Goal: Task Accomplishment & Management: Complete application form

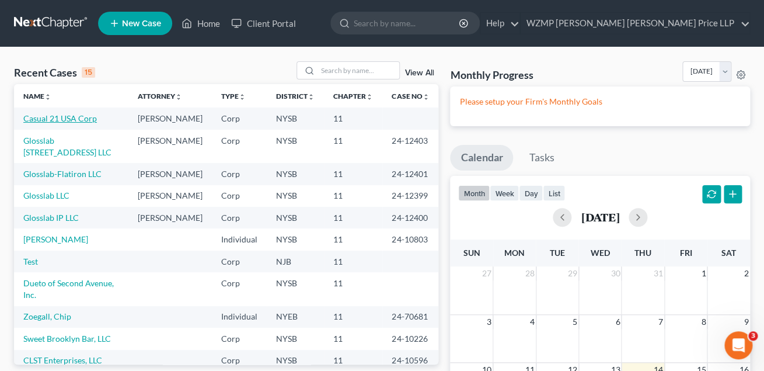
click at [76, 118] on link "Casual 21 USA Corp" at bounding box center [60, 118] width 74 height 10
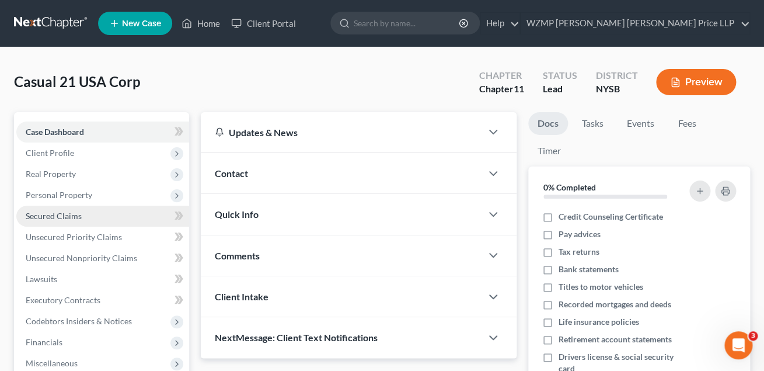
click at [46, 217] on span "Secured Claims" at bounding box center [54, 216] width 56 height 10
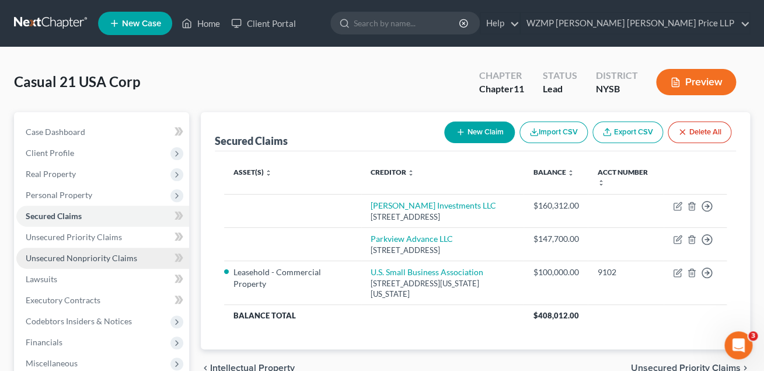
click at [55, 253] on span "Unsecured Nonpriority Claims" at bounding box center [81, 258] width 111 height 10
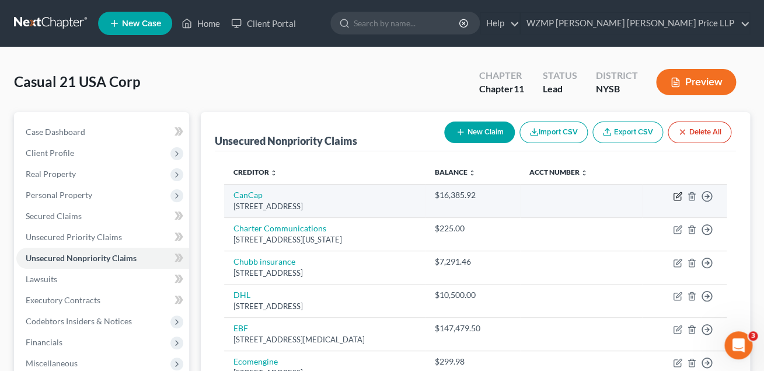
click at [676, 194] on icon "button" at bounding box center [677, 195] width 9 height 9
select select "10"
select select "11"
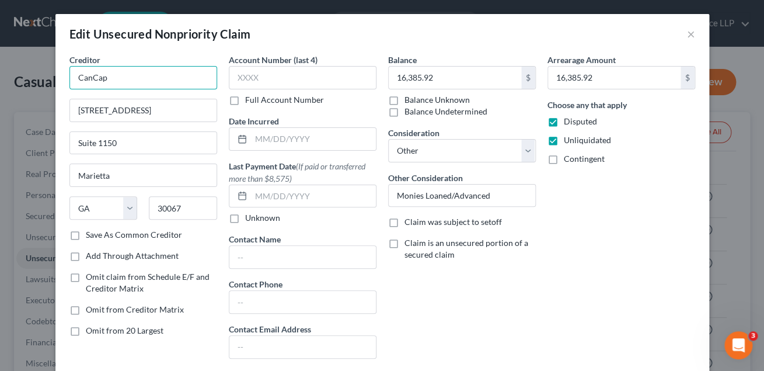
click at [78, 80] on input "CanCap" at bounding box center [143, 77] width 148 height 23
click at [167, 79] on input "WebBank c/o CanCap" at bounding box center [143, 77] width 148 height 23
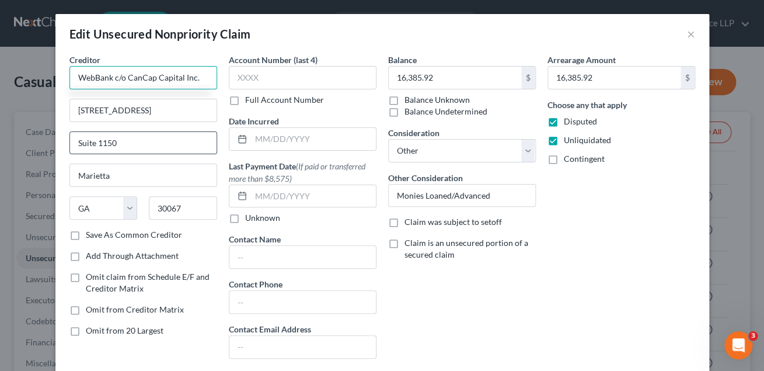
type input "WebBank c/o CanCap Capital Inc."
click at [188, 142] on input "Suite 1150" at bounding box center [143, 143] width 146 height 22
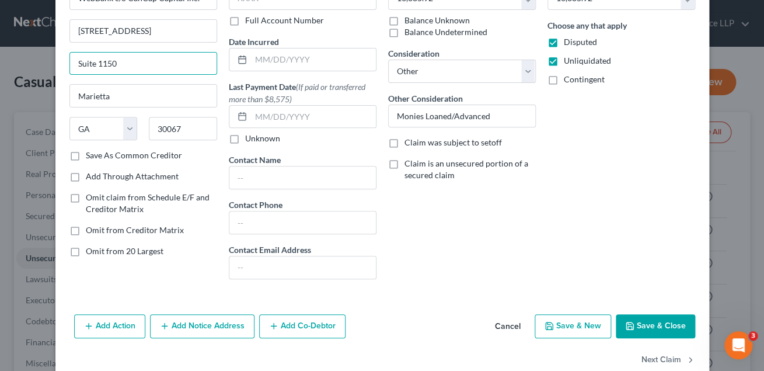
scroll to position [104, 0]
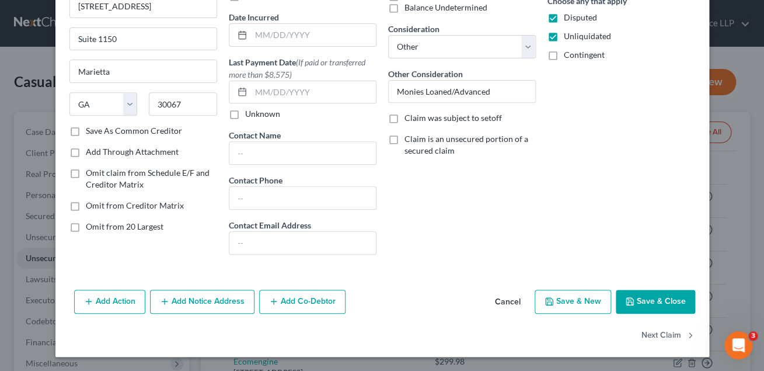
click at [666, 304] on button "Save & Close" at bounding box center [655, 301] width 79 height 25
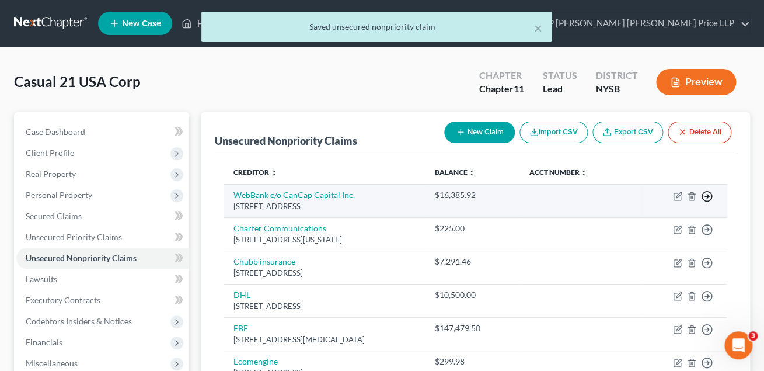
click at [706, 196] on line "button" at bounding box center [707, 196] width 4 height 0
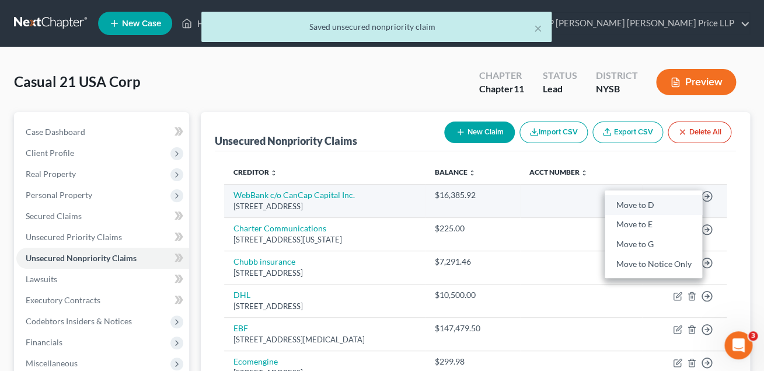
click at [653, 204] on link "Move to D" at bounding box center [653, 205] width 97 height 20
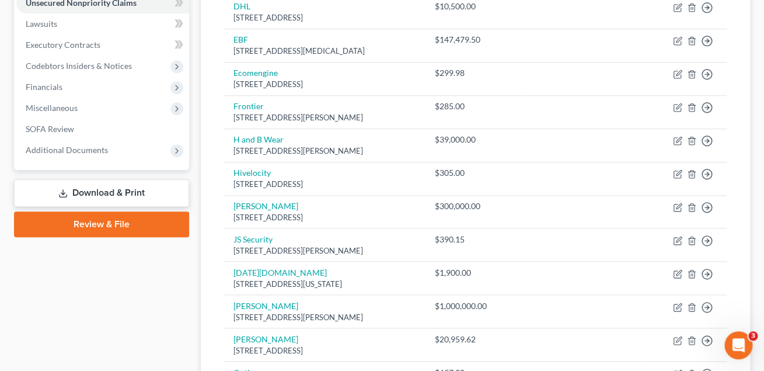
scroll to position [247, 0]
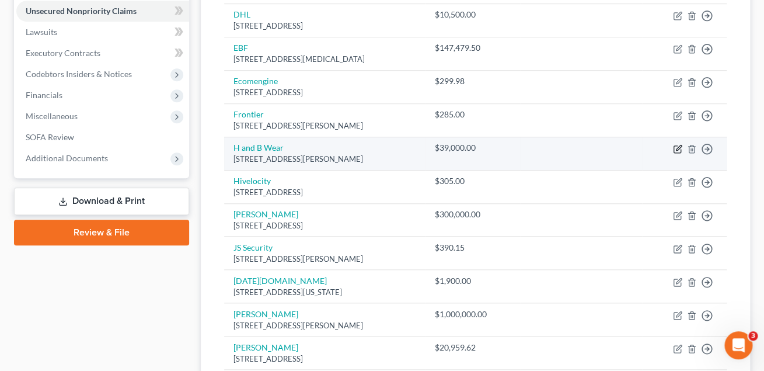
click at [677, 149] on icon "button" at bounding box center [677, 148] width 9 height 9
select select "35"
select select "2"
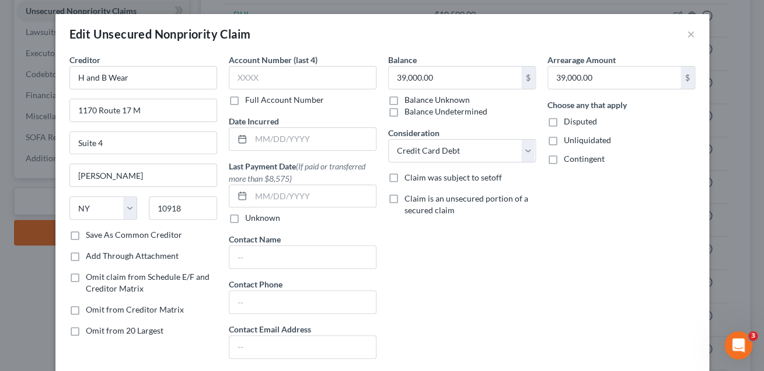
click at [86, 333] on label "Omit from 20 Largest" at bounding box center [125, 331] width 78 height 12
click at [90, 332] on input "Omit from 20 Largest" at bounding box center [94, 329] width 8 height 8
checkbox input "true"
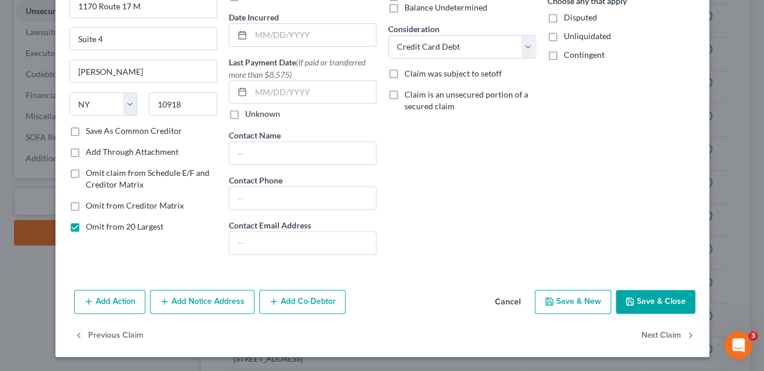
click at [632, 302] on polyline "button" at bounding box center [629, 303] width 4 height 3
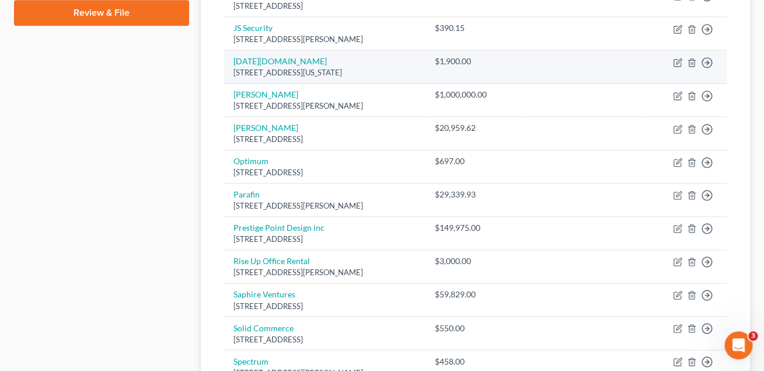
scroll to position [470, 0]
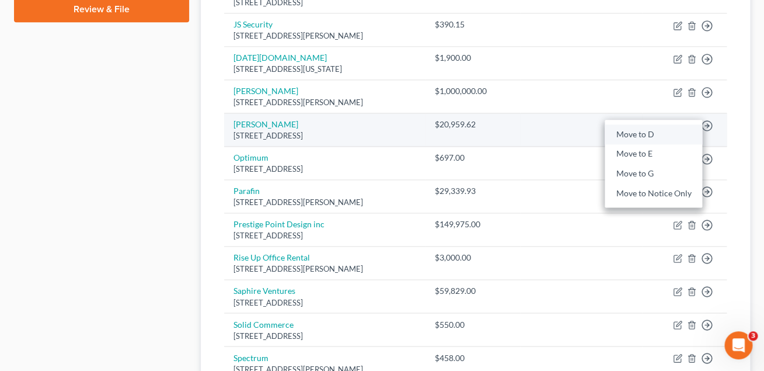
click at [656, 139] on link "Move to D" at bounding box center [653, 134] width 97 height 20
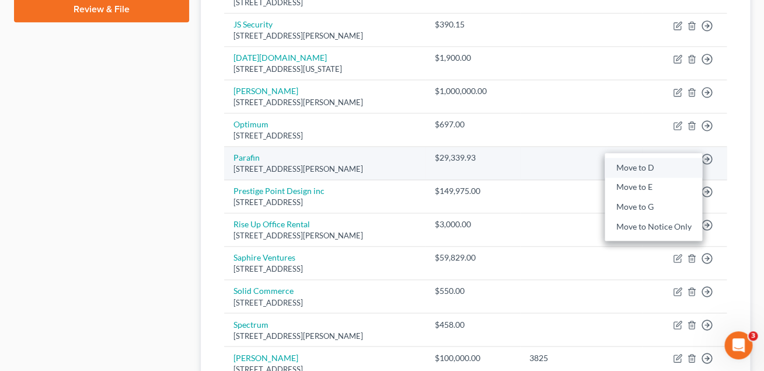
click at [667, 169] on link "Move to D" at bounding box center [653, 168] width 97 height 20
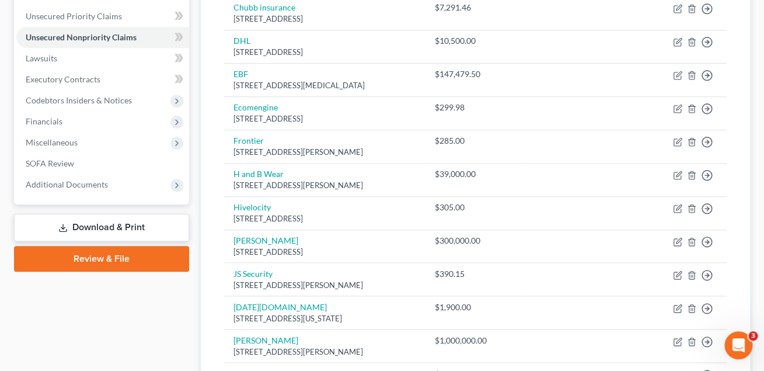
scroll to position [219, 0]
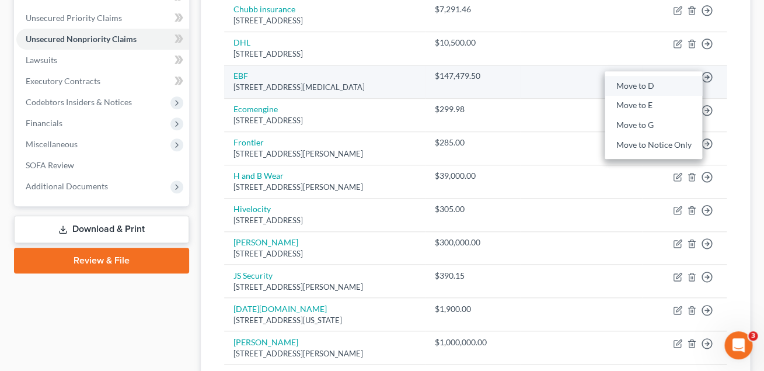
click at [661, 88] on link "Move to D" at bounding box center [653, 86] width 97 height 20
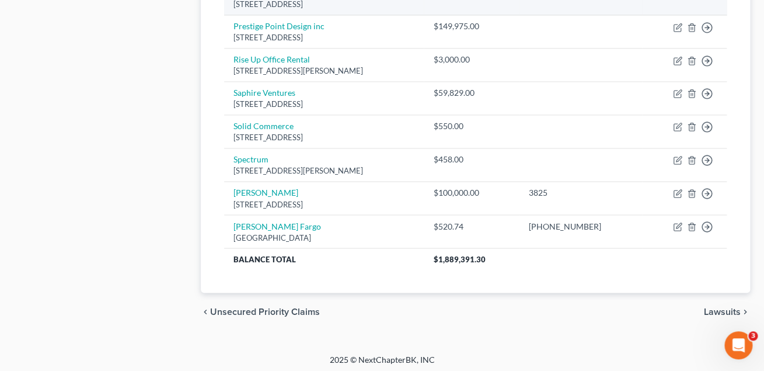
scroll to position [571, 0]
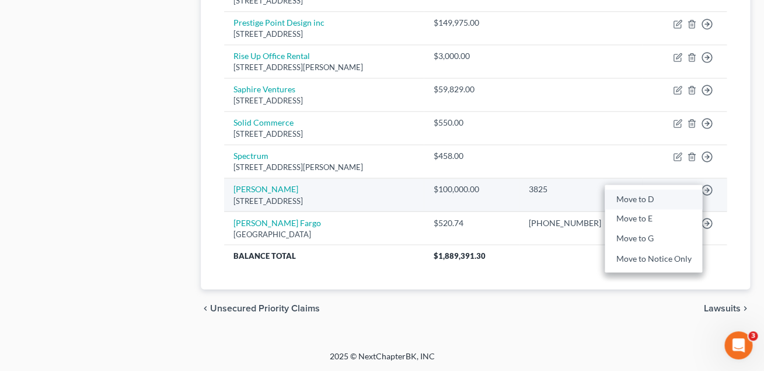
click at [680, 197] on link "Move to D" at bounding box center [653, 199] width 97 height 20
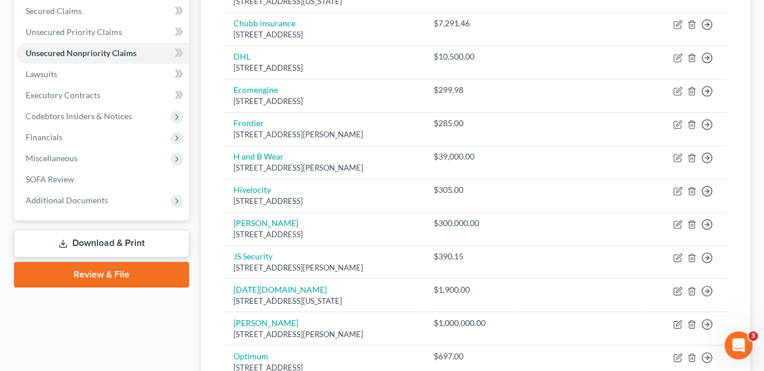
scroll to position [0, 0]
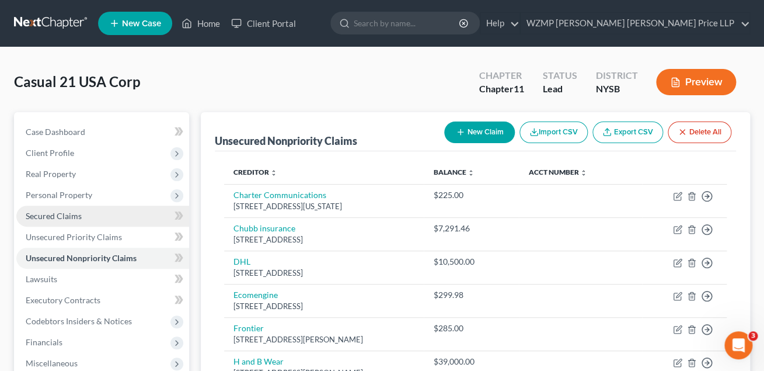
click at [93, 219] on link "Secured Claims" at bounding box center [102, 215] width 173 height 21
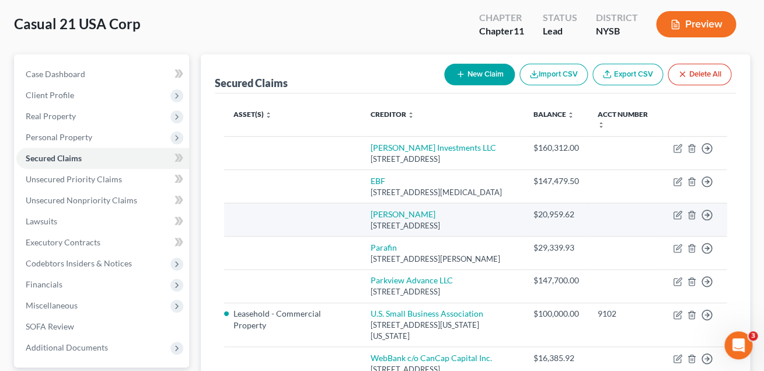
scroll to position [61, 0]
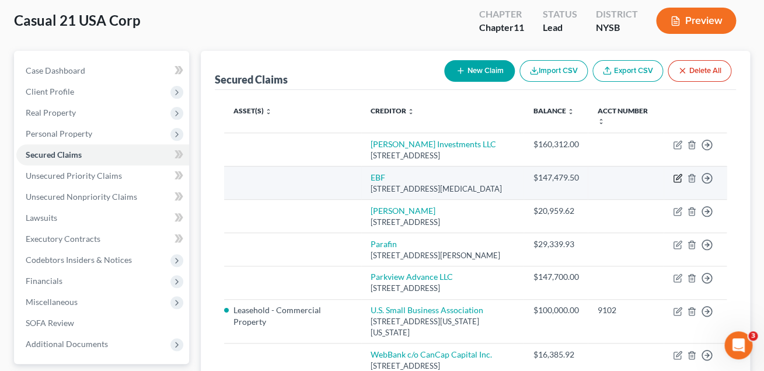
click at [678, 179] on icon "button" at bounding box center [678, 176] width 5 height 5
select select "9"
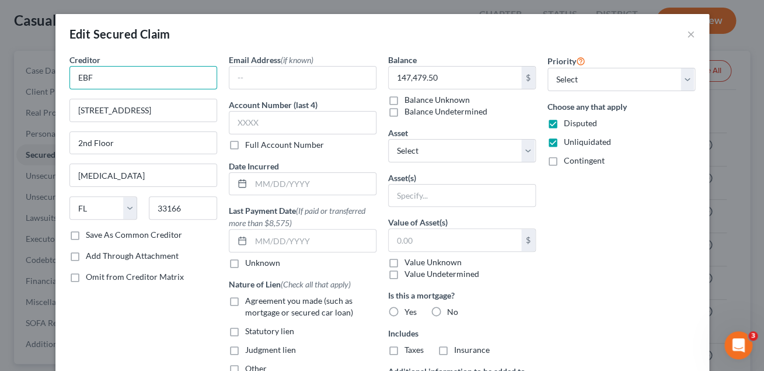
drag, startPoint x: 752, startPoint y: 176, endPoint x: 74, endPoint y: 79, distance: 685.1
click at [74, 79] on input "EBF" at bounding box center [143, 77] width 148 height 23
paste input "LLC d/b/a Everest Business Funding"
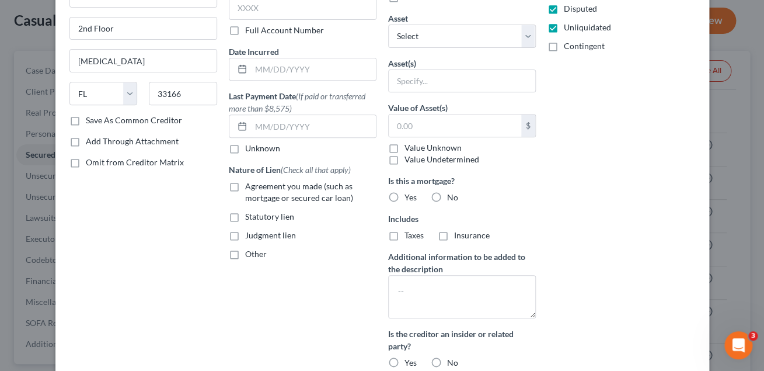
scroll to position [117, 0]
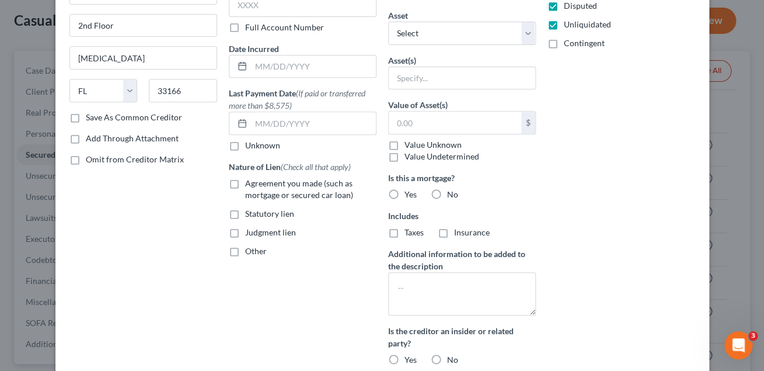
type input "EBF LLC d/b/a Everest Business Funding"
click at [447, 194] on label "No" at bounding box center [452, 195] width 11 height 12
click at [452, 194] on input "No" at bounding box center [456, 193] width 8 height 8
radio input "true"
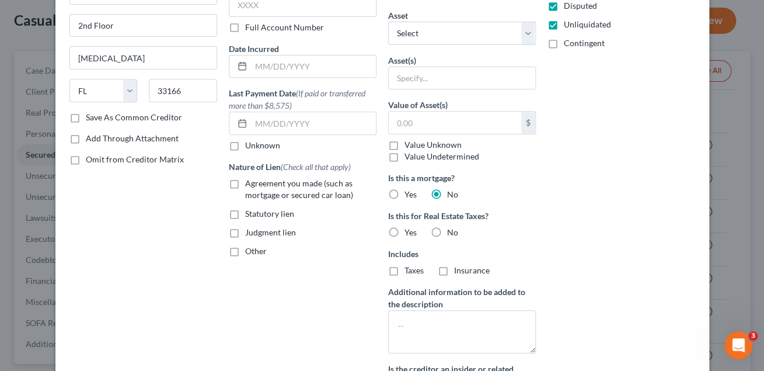
click at [447, 235] on label "No" at bounding box center [452, 232] width 11 height 12
click at [452, 234] on input "No" at bounding box center [456, 230] width 8 height 8
radio input "true"
click at [454, 268] on label "Insurance" at bounding box center [472, 270] width 36 height 12
click at [459, 268] on input "Insurance" at bounding box center [463, 268] width 8 height 8
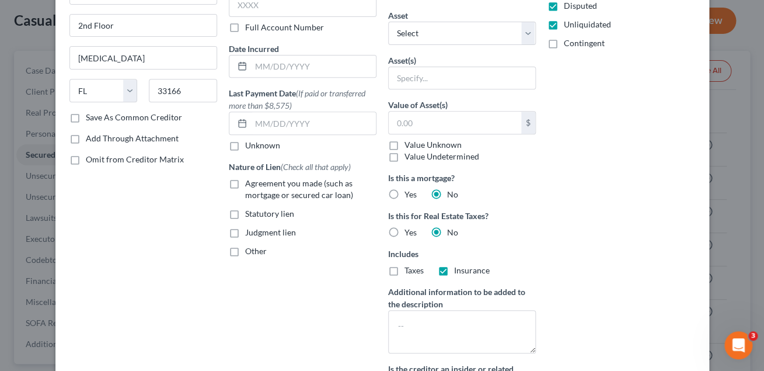
click at [454, 268] on label "Insurance" at bounding box center [472, 270] width 36 height 12
click at [459, 268] on input "Insurance" at bounding box center [463, 268] width 8 height 8
checkbox input "false"
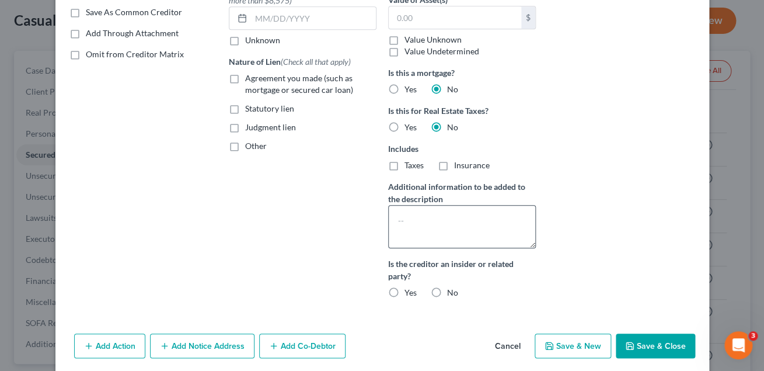
scroll to position [224, 0]
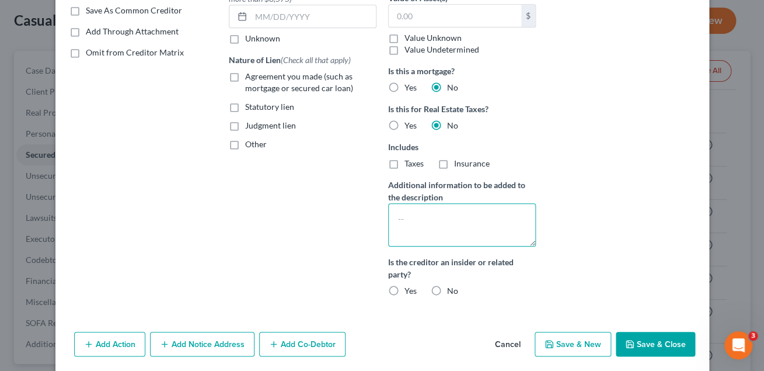
click at [429, 215] on textarea at bounding box center [462, 224] width 148 height 43
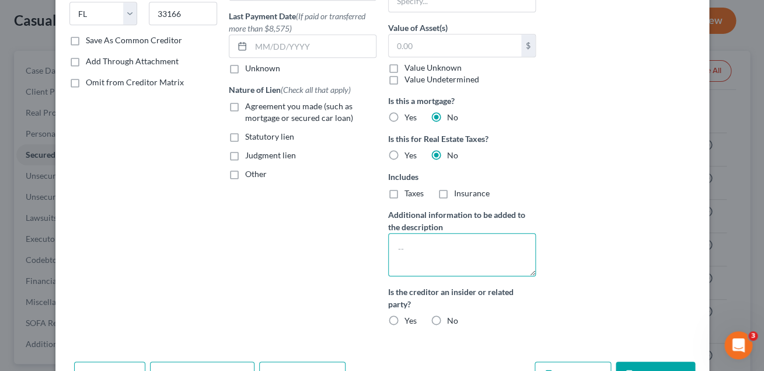
scroll to position [193, 0]
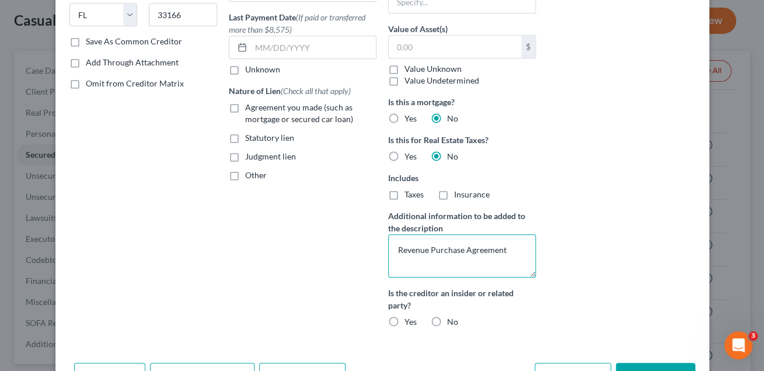
drag, startPoint x: 506, startPoint y: 249, endPoint x: 355, endPoint y: 242, distance: 150.8
click at [388, 242] on textarea "Revenue Purchase Agreement" at bounding box center [462, 255] width 148 height 43
paste textarea "Based Financing"
type textarea "Revenue Based Financing Agreement"
click at [447, 320] on label "No" at bounding box center [452, 322] width 11 height 12
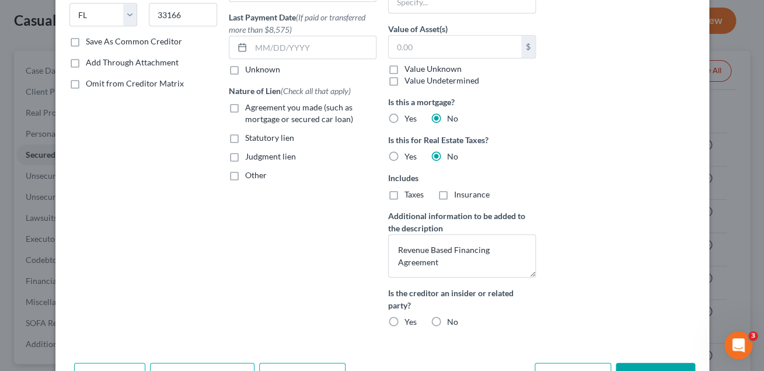
click at [452, 320] on input "No" at bounding box center [456, 320] width 8 height 8
radio input "true"
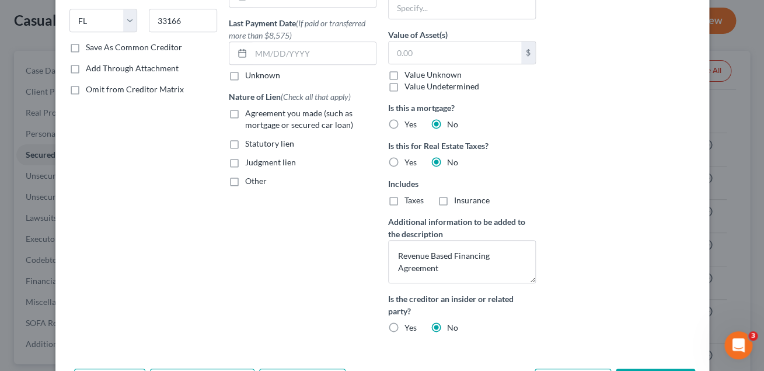
scroll to position [175, 0]
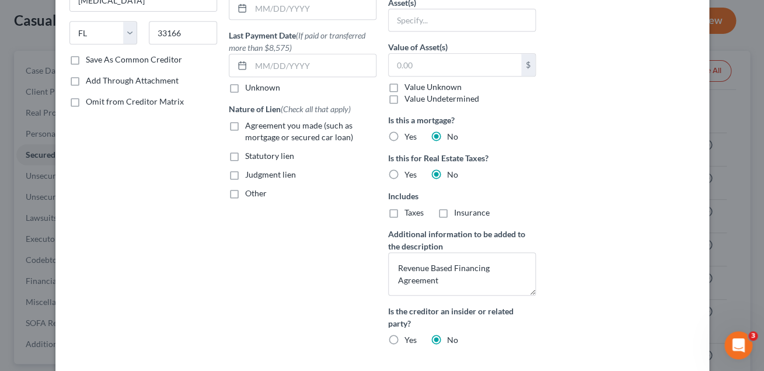
click at [245, 128] on label "Agreement you made (such as mortgage or secured car loan)" at bounding box center [310, 131] width 131 height 23
click at [250, 127] on input "Agreement you made (such as mortgage or secured car loan)" at bounding box center [254, 124] width 8 height 8
checkbox input "true"
click at [245, 196] on label "Other" at bounding box center [256, 193] width 22 height 12
click at [250, 195] on input "Other" at bounding box center [254, 191] width 8 height 8
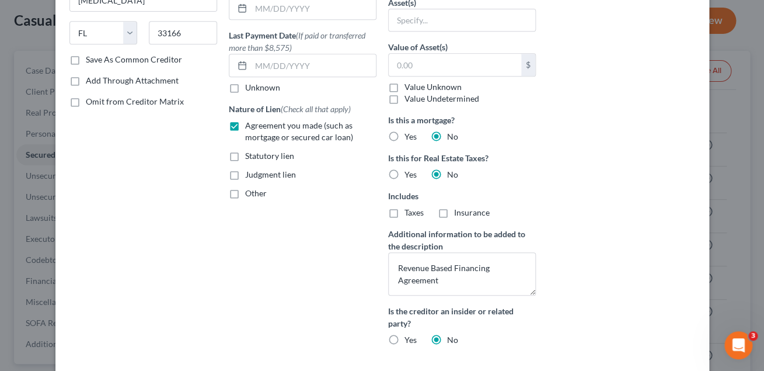
checkbox input "true"
click at [260, 226] on input "text" at bounding box center [302, 220] width 146 height 22
type input "MCA"
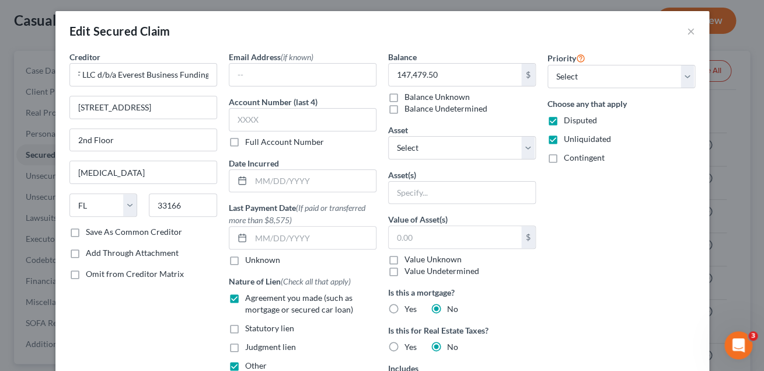
scroll to position [0, 0]
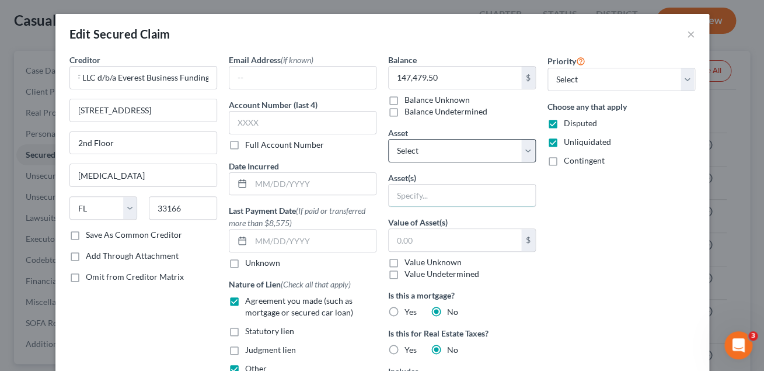
click at [402, 193] on input "text" at bounding box center [462, 195] width 146 height 22
click at [606, 221] on div "Priority Select 1st 2nd 3rd 4th 5th 6th 7th 8th 9th 10th 11th 12th 13th 14th 15…" at bounding box center [621, 292] width 159 height 476
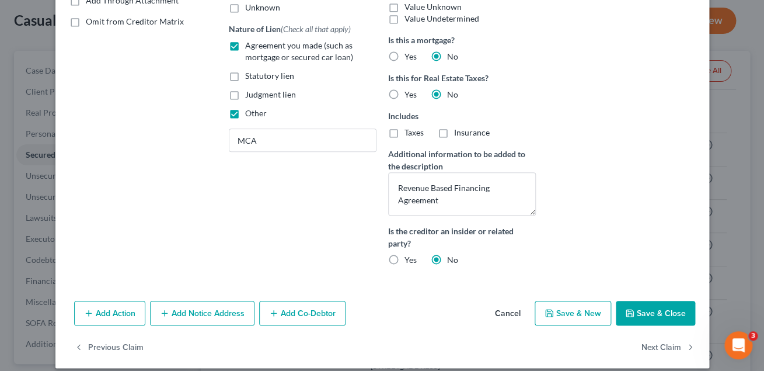
scroll to position [267, 0]
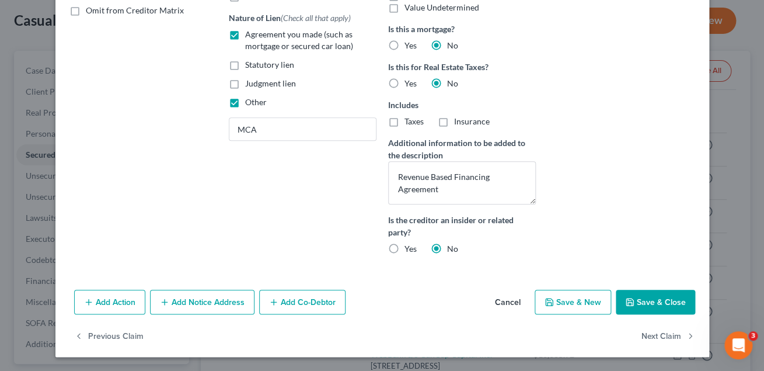
click at [665, 302] on button "Save & Close" at bounding box center [655, 301] width 79 height 25
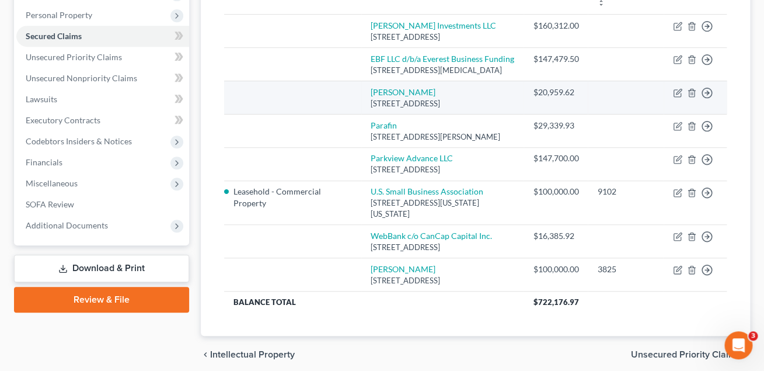
scroll to position [237, 0]
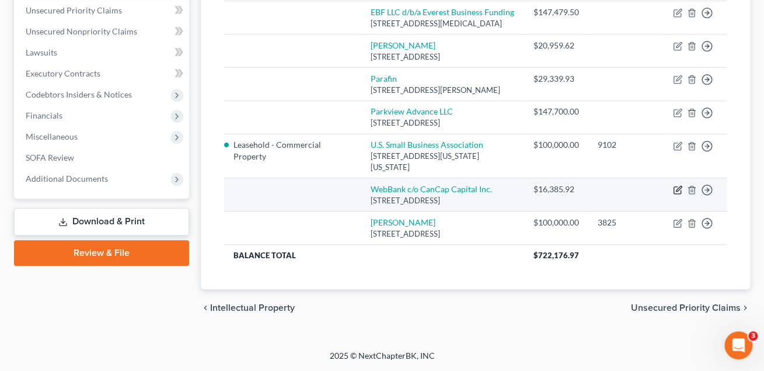
click at [679, 190] on icon "button" at bounding box center [677, 189] width 9 height 9
select select "10"
select select "0"
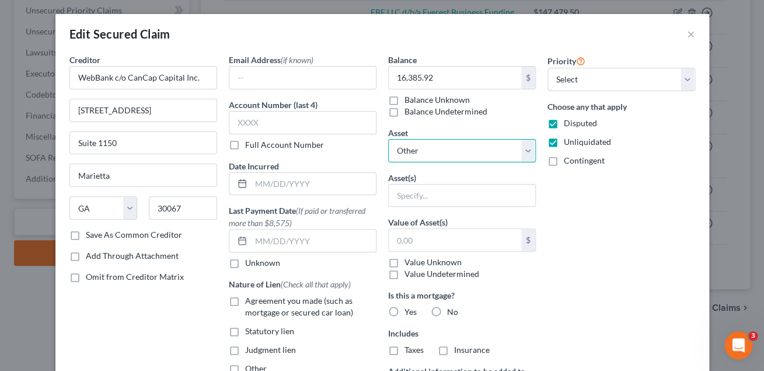
click option "Other" at bounding box center [0, 0] width 0 height 0
click at [422, 197] on input "text" at bounding box center [462, 195] width 146 height 22
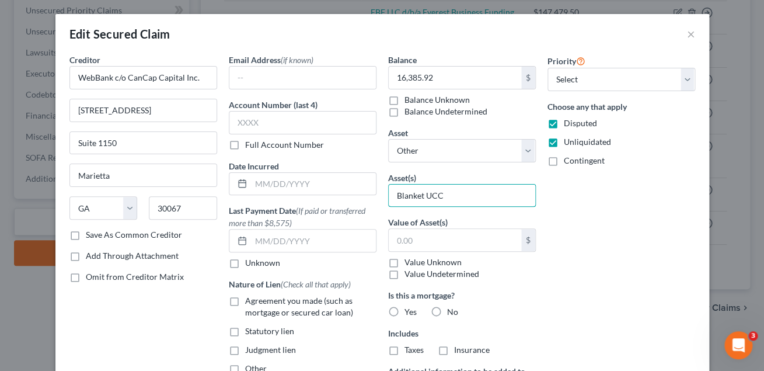
type input "Blanket UCC"
click at [568, 194] on div "Priority Select 1st 2nd 3rd 4th 5th 6th 7th 8th 9th 10th 11th 12th 13th 14th 15…" at bounding box center [621, 273] width 159 height 438
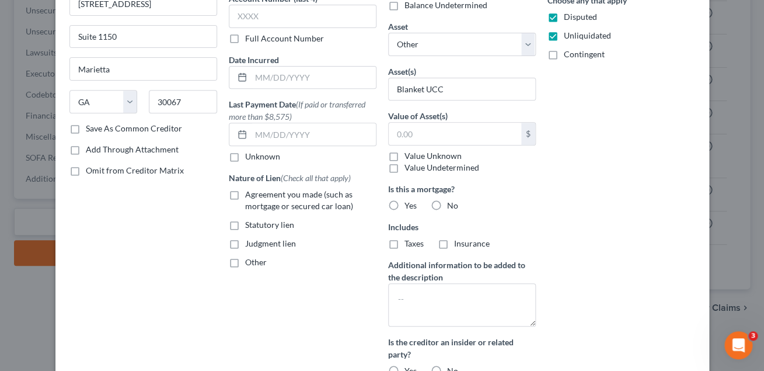
scroll to position [120, 0]
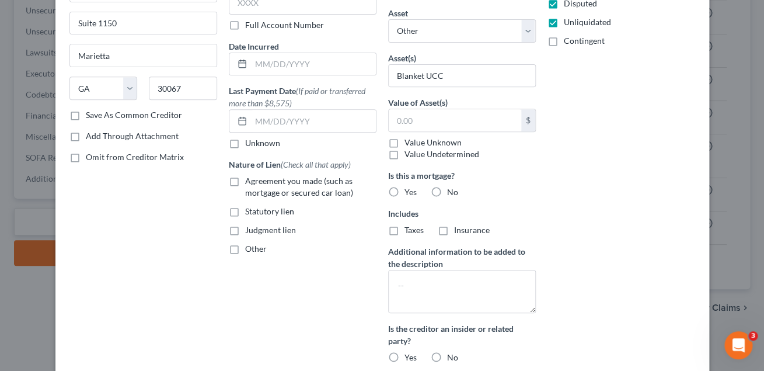
click at [447, 191] on label "No" at bounding box center [452, 192] width 11 height 12
click at [452, 191] on input "No" at bounding box center [456, 190] width 8 height 8
radio input "true"
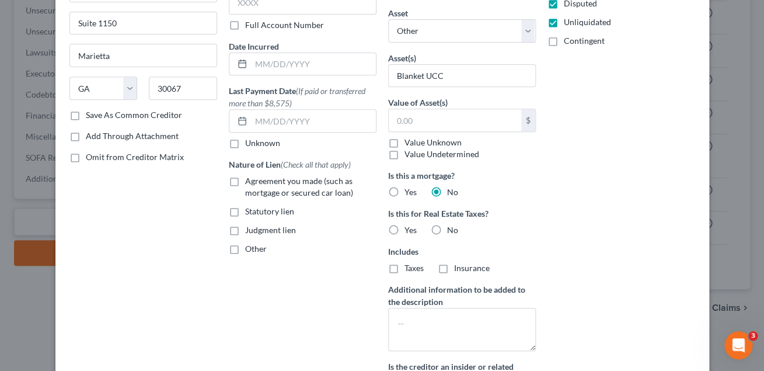
click at [447, 226] on label "No" at bounding box center [452, 230] width 11 height 12
click at [452, 226] on input "No" at bounding box center [456, 228] width 8 height 8
radio input "true"
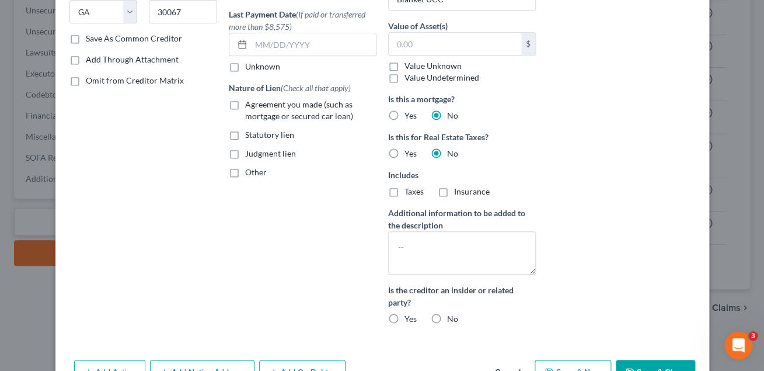
scroll to position [267, 0]
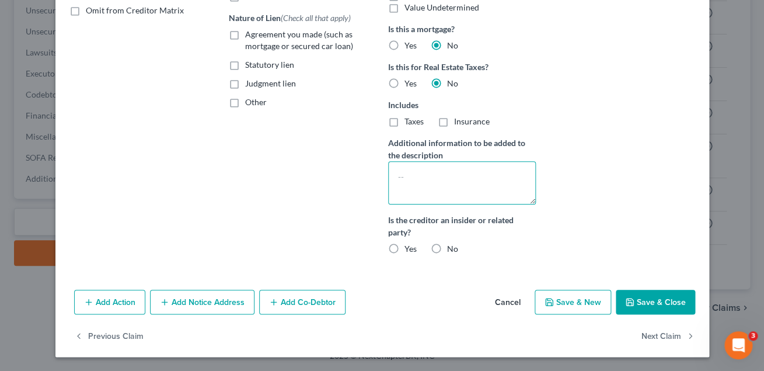
click at [434, 188] on textarea at bounding box center [462, 182] width 148 height 43
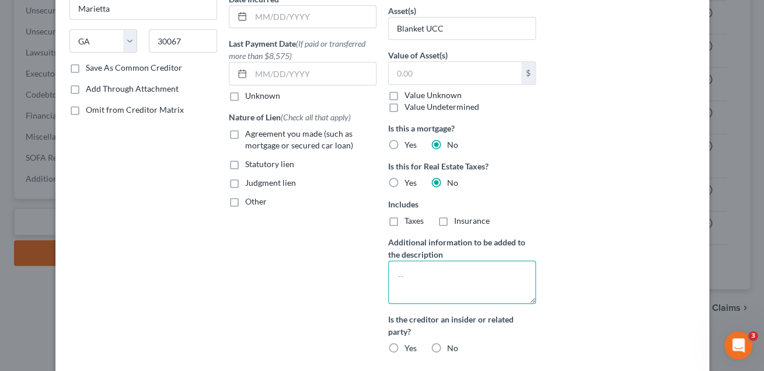
scroll to position [78, 0]
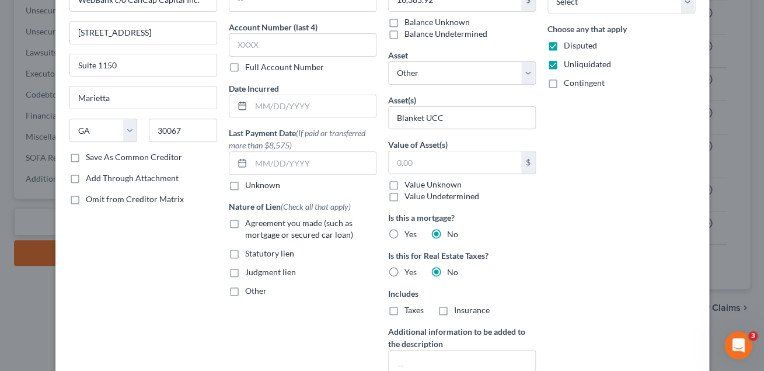
click at [245, 224] on label "Agreement you made (such as mortgage or secured car loan)" at bounding box center [310, 228] width 131 height 23
click at [250, 224] on input "Agreement you made (such as mortgage or secured car loan)" at bounding box center [254, 221] width 8 height 8
checkbox input "true"
click at [245, 290] on label "Other" at bounding box center [256, 291] width 22 height 12
click at [250, 290] on input "Other" at bounding box center [254, 289] width 8 height 8
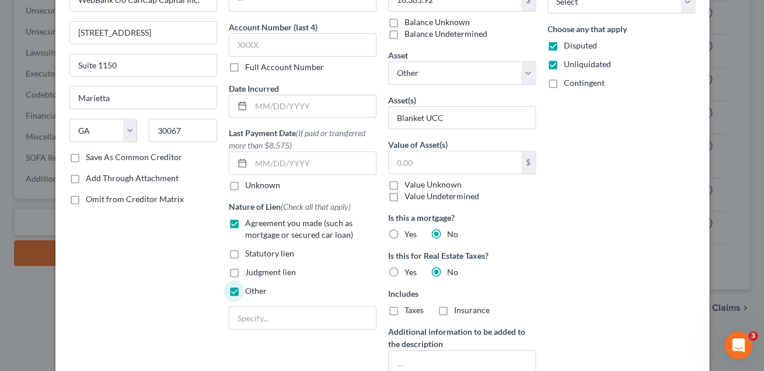
click at [245, 292] on label "Other" at bounding box center [256, 291] width 22 height 12
click at [250, 292] on input "Other" at bounding box center [254, 289] width 8 height 8
checkbox input "false"
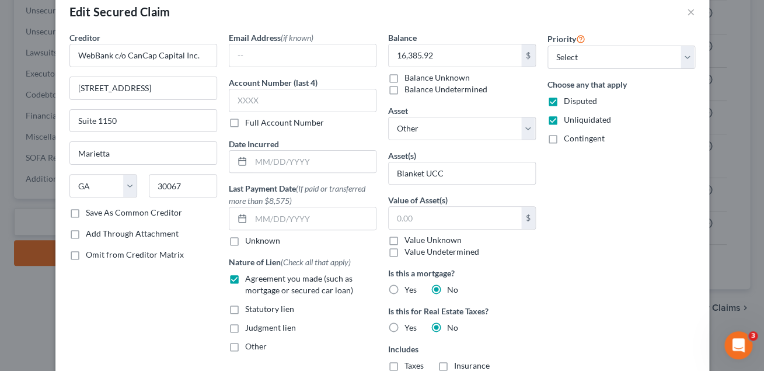
scroll to position [0, 0]
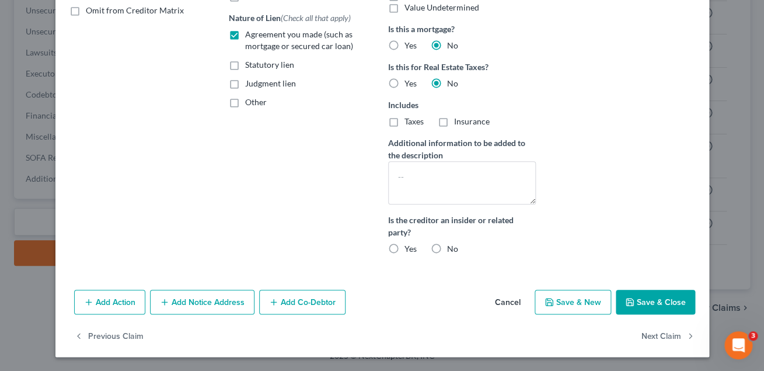
click at [653, 302] on button "Save & Close" at bounding box center [655, 301] width 79 height 25
select select
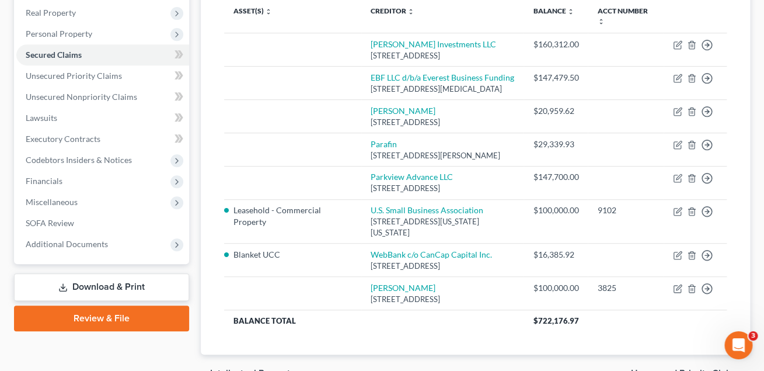
scroll to position [157, 0]
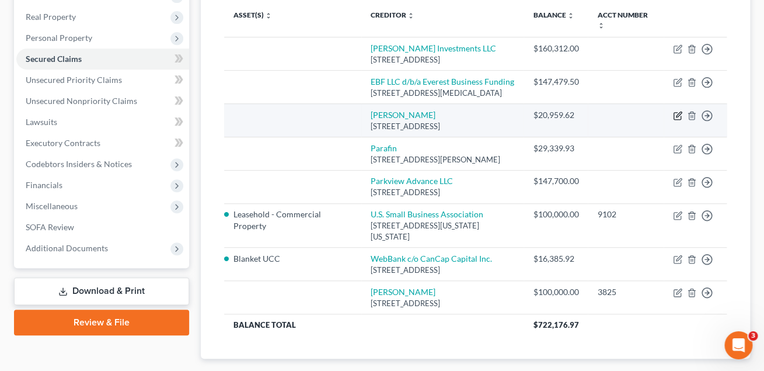
click at [676, 116] on icon "button" at bounding box center [678, 113] width 5 height 5
select select "46"
select select "0"
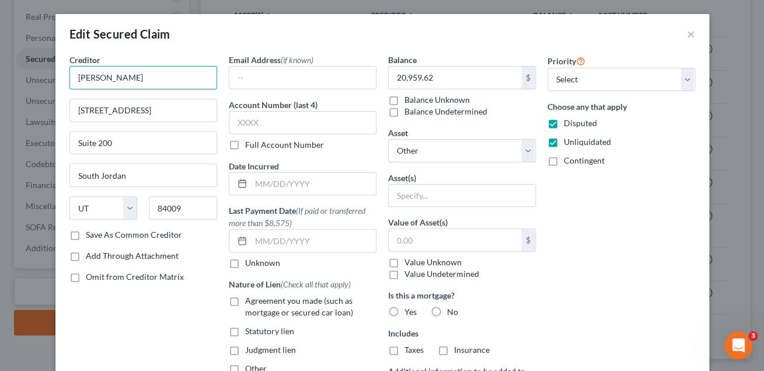
click at [145, 81] on input "[PERSON_NAME]" at bounding box center [143, 77] width 148 height 23
paste input "- ODK Capital LLC"
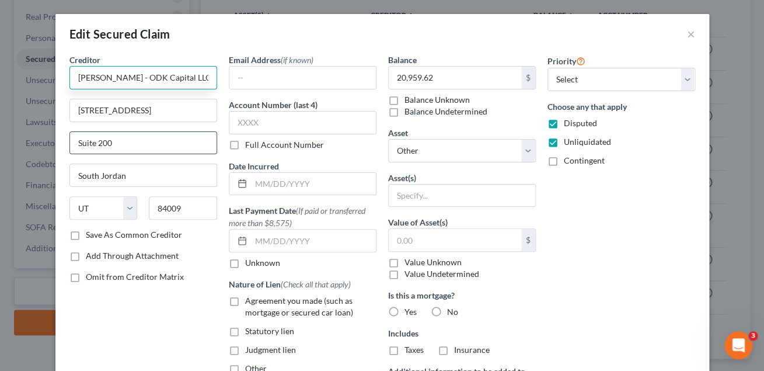
type input "[PERSON_NAME] - ODK Capital LLC"
click at [155, 148] on input "Suite 200" at bounding box center [143, 143] width 146 height 22
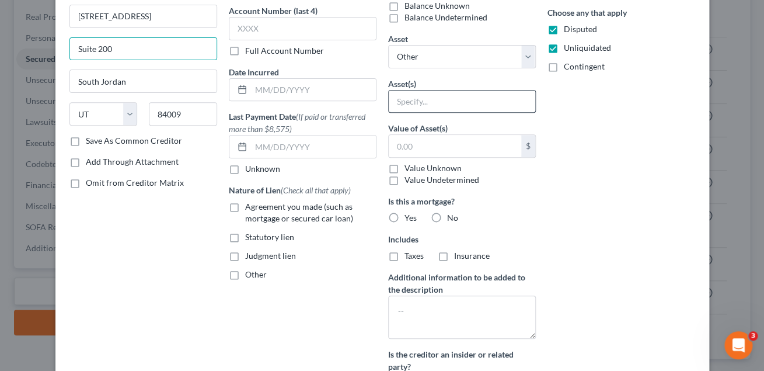
scroll to position [109, 0]
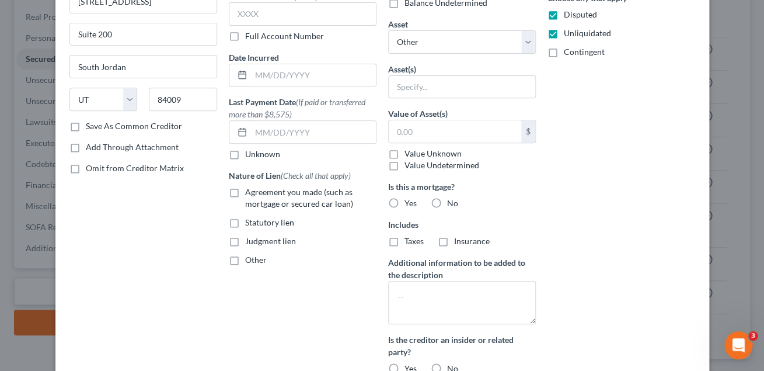
click at [447, 201] on label "No" at bounding box center [452, 203] width 11 height 12
click at [452, 201] on input "No" at bounding box center [456, 201] width 8 height 8
radio input "true"
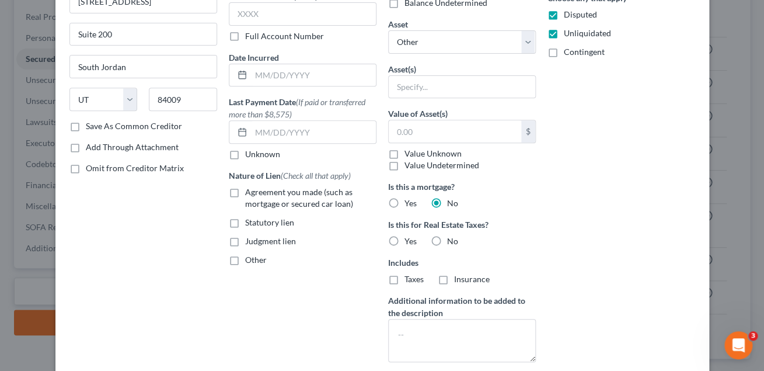
click at [447, 242] on label "No" at bounding box center [452, 241] width 11 height 12
click at [452, 242] on input "No" at bounding box center [456, 239] width 8 height 8
radio input "true"
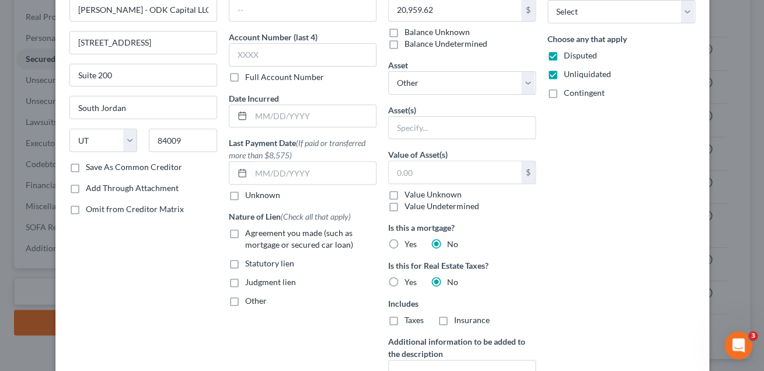
scroll to position [68, 0]
click at [259, 55] on input "text" at bounding box center [303, 54] width 148 height 23
paste input "7830"
type input "7830"
click at [302, 96] on div "Date Incurred" at bounding box center [303, 110] width 148 height 36
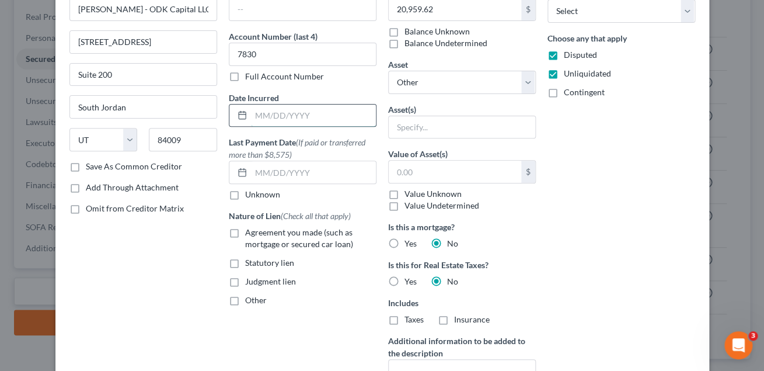
click at [295, 114] on input "text" at bounding box center [313, 115] width 125 height 22
type input "[DATE]"
click at [376, 134] on div "Email Address (if known) Account Number (last 4) 7830 Full Account Number Date …" at bounding box center [302, 223] width 159 height 476
click at [420, 124] on input "text" at bounding box center [462, 127] width 146 height 22
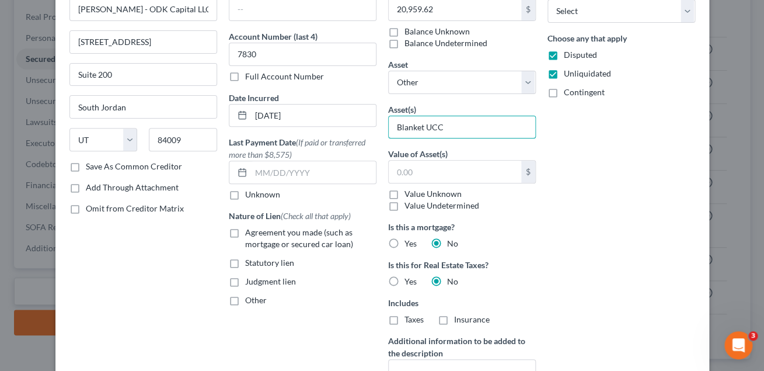
type input "Blanket UCC"
click at [610, 211] on div "Priority Select 1st 2nd 3rd 4th 5th 6th 7th 8th 9th 10th 11th 12th 13th 14th 15…" at bounding box center [621, 223] width 159 height 476
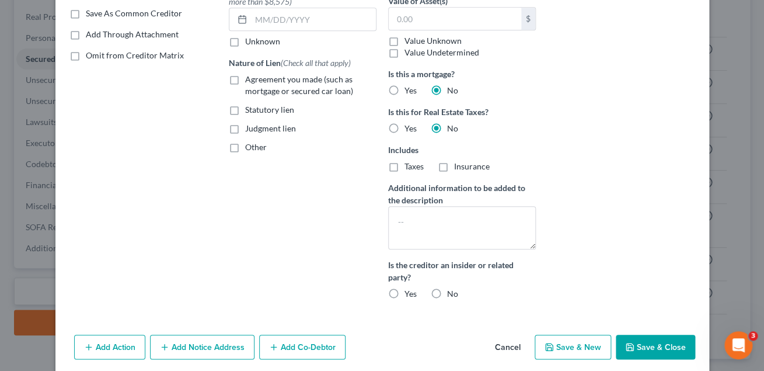
scroll to position [223, 0]
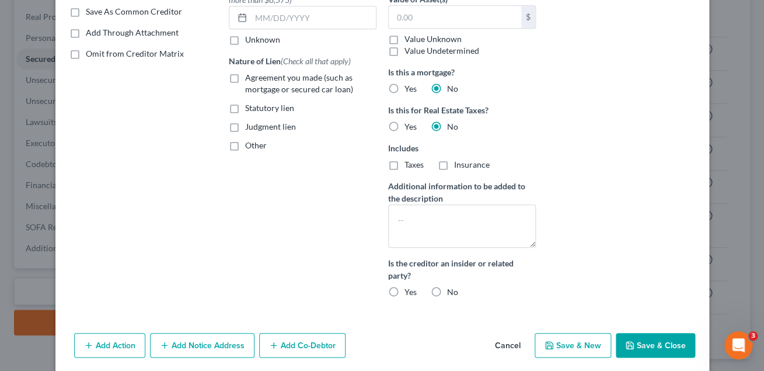
click at [654, 345] on button "Save & Close" at bounding box center [655, 345] width 79 height 25
select select
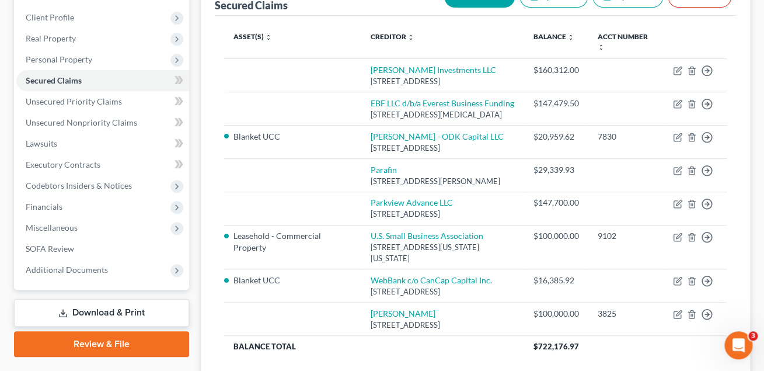
scroll to position [118, 0]
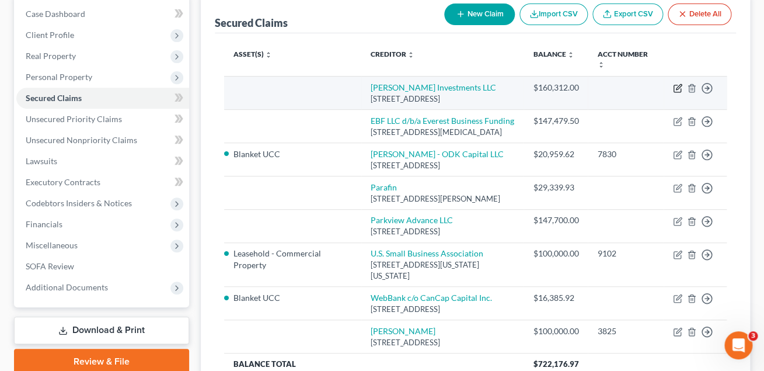
click at [677, 89] on icon "button" at bounding box center [678, 86] width 5 height 5
select select "9"
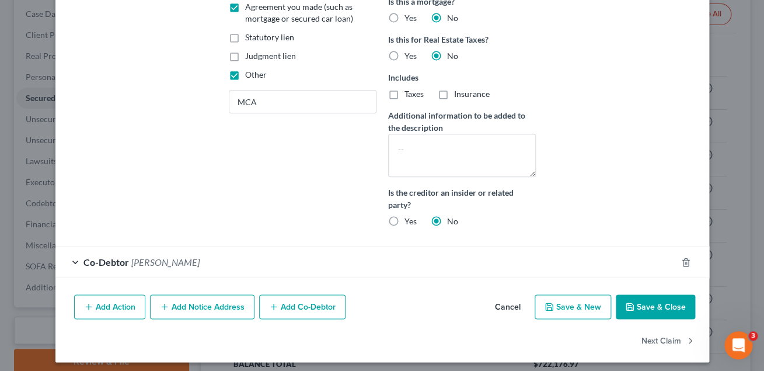
scroll to position [292, 0]
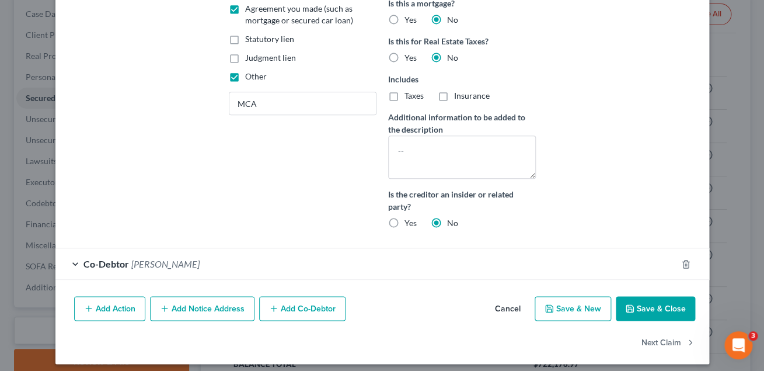
click at [210, 311] on button "Add Notice Address" at bounding box center [202, 308] width 104 height 25
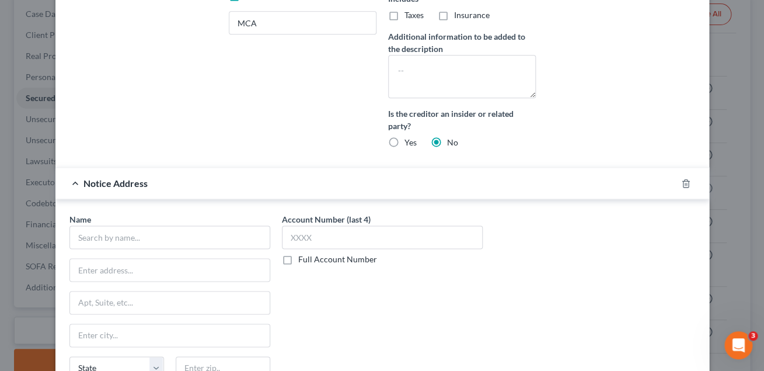
scroll to position [438, 0]
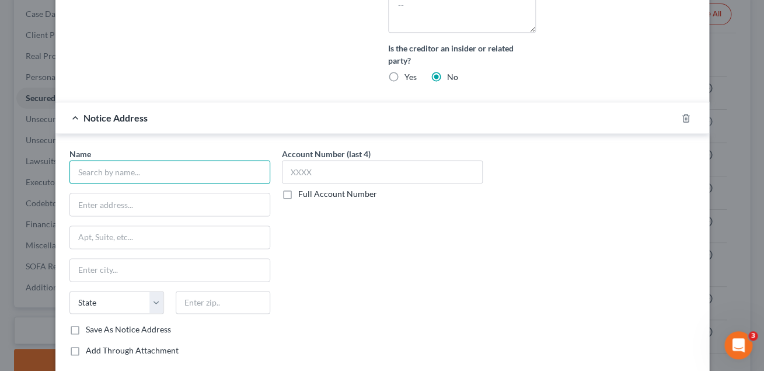
click at [124, 175] on input "text" at bounding box center [169, 171] width 201 height 23
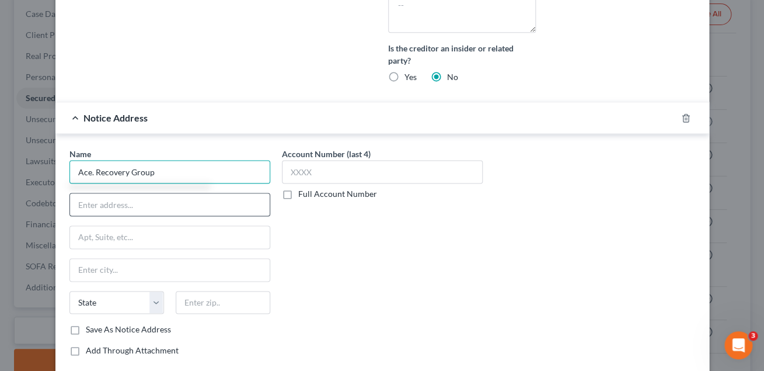
type input "Ace. Recovery Group"
click at [100, 208] on input "text" at bounding box center [170, 204] width 200 height 22
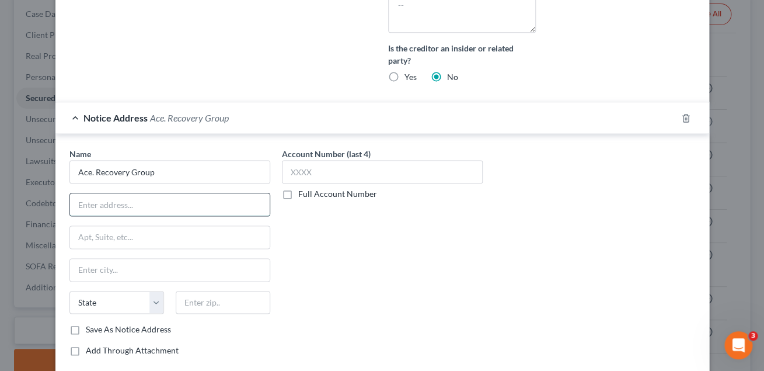
paste input "[STREET_ADDRESS]"
type input "[STREET_ADDRESS]"
click at [221, 302] on input "text" at bounding box center [223, 302] width 95 height 23
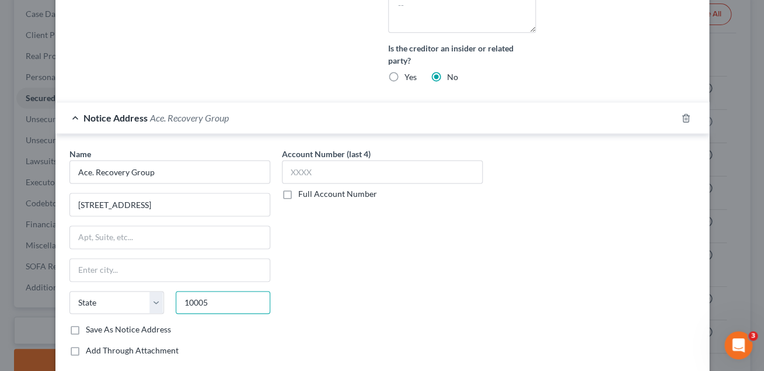
type input "10005"
type input "[US_STATE]"
select select "35"
click at [298, 315] on div "Account Number (last 4) Full Account Number" at bounding box center [382, 256] width 212 height 217
click at [86, 330] on label "Save As Notice Address" at bounding box center [128, 329] width 85 height 12
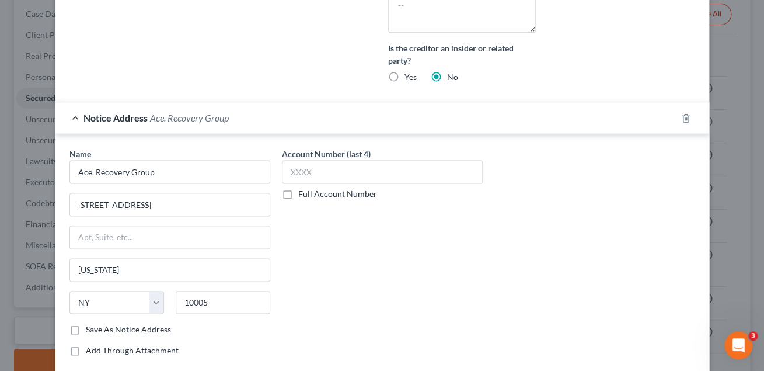
click at [90, 330] on input "Save As Notice Address" at bounding box center [94, 327] width 8 height 8
checkbox input "true"
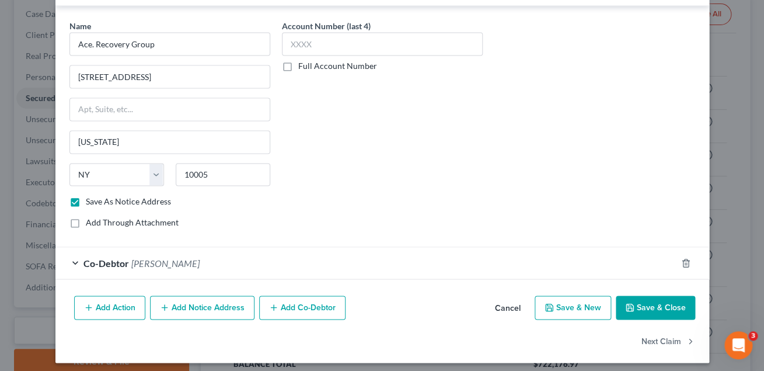
scroll to position [568, 0]
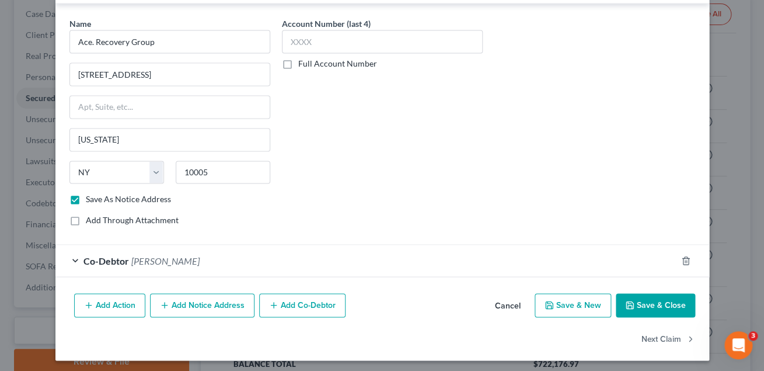
click at [199, 302] on button "Add Notice Address" at bounding box center [202, 305] width 104 height 25
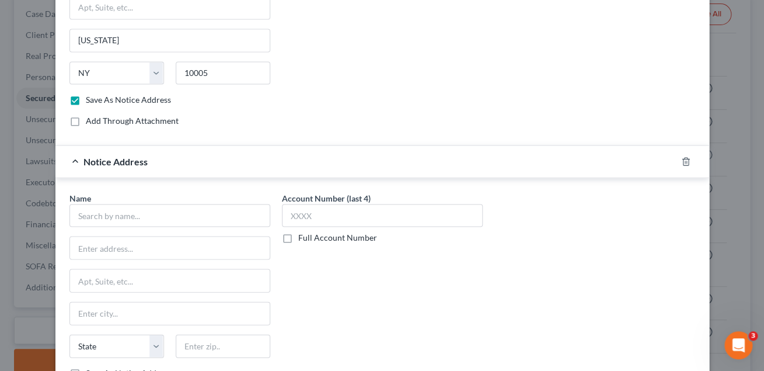
scroll to position [680, 0]
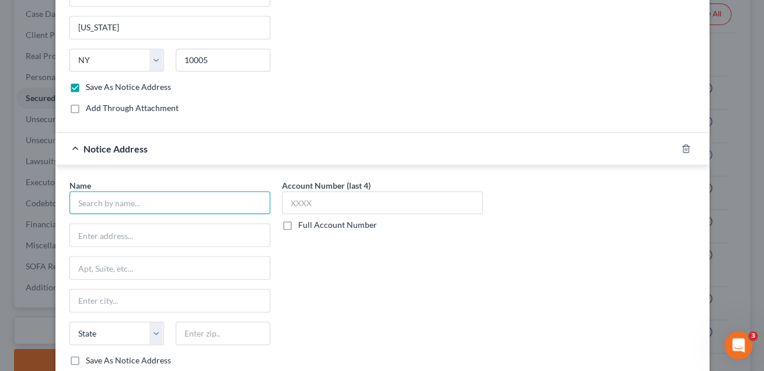
click at [140, 204] on input "text" at bounding box center [169, 202] width 201 height 23
paste input "c/o C T Corporation System"
type input "Walmart c/o C T Corporation System"
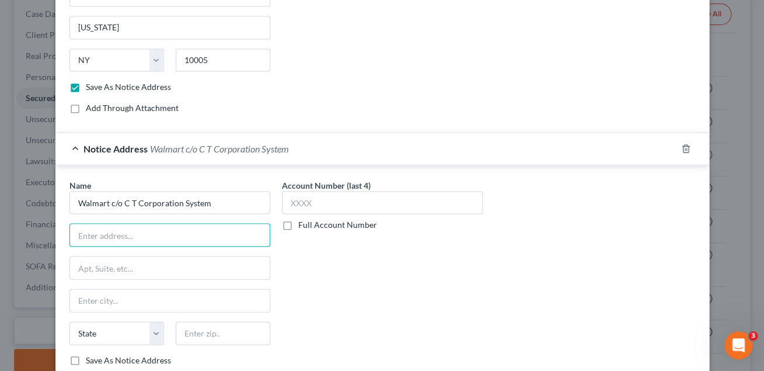
click at [155, 234] on input "text" at bounding box center [170, 235] width 200 height 22
paste input "[STREET_ADDRESS]"
type input "[STREET_ADDRESS]"
click at [198, 337] on input "text" at bounding box center [223, 332] width 95 height 23
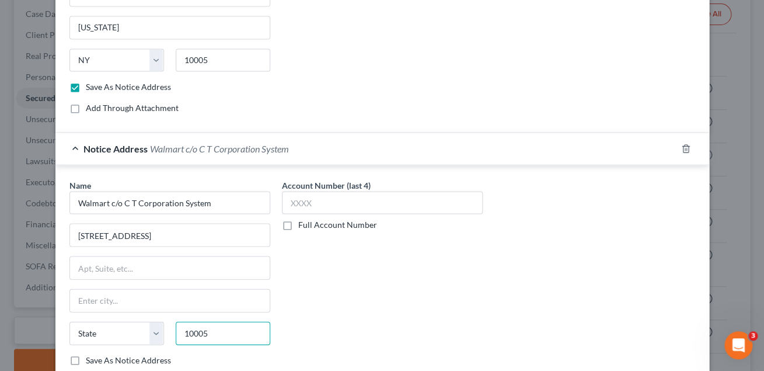
type input "10005"
type input "[US_STATE]"
select select "35"
click at [343, 302] on div "Account Number (last 4) Full Account Number" at bounding box center [382, 287] width 212 height 217
click at [120, 266] on input "text" at bounding box center [170, 267] width 200 height 22
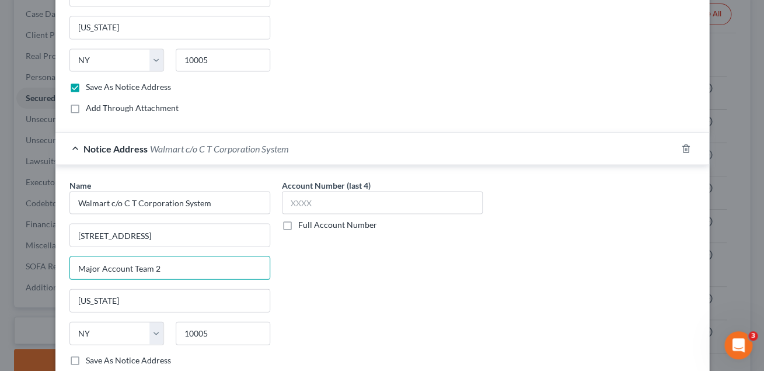
type input "Major Account Team 2"
click at [332, 301] on div "Account Number (last 4) Full Account Number" at bounding box center [382, 287] width 212 height 217
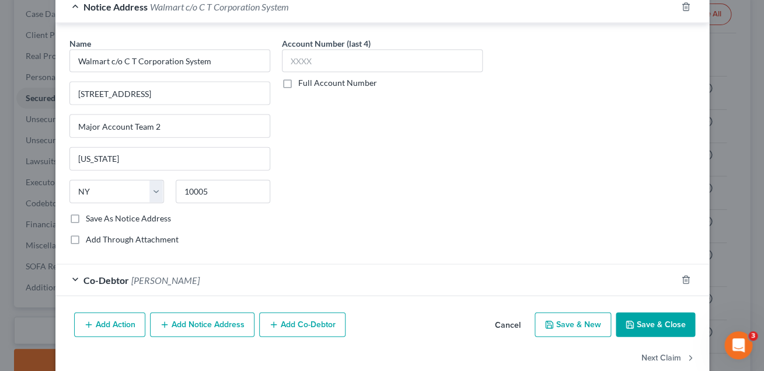
scroll to position [845, 0]
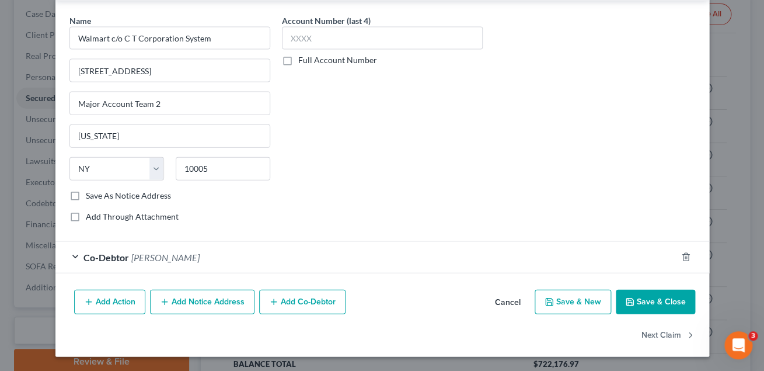
click at [86, 196] on label "Save As Notice Address" at bounding box center [128, 196] width 85 height 12
click at [90, 196] on input "Save As Notice Address" at bounding box center [94, 194] width 8 height 8
checkbox input "true"
click at [629, 302] on polyline "button" at bounding box center [629, 303] width 4 height 3
checkbox input "false"
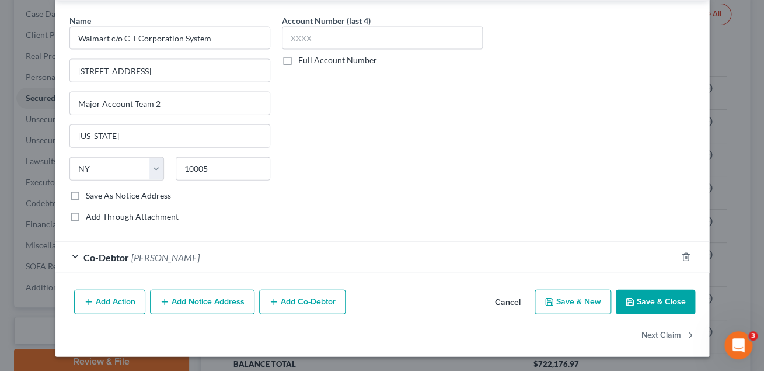
checkbox input "false"
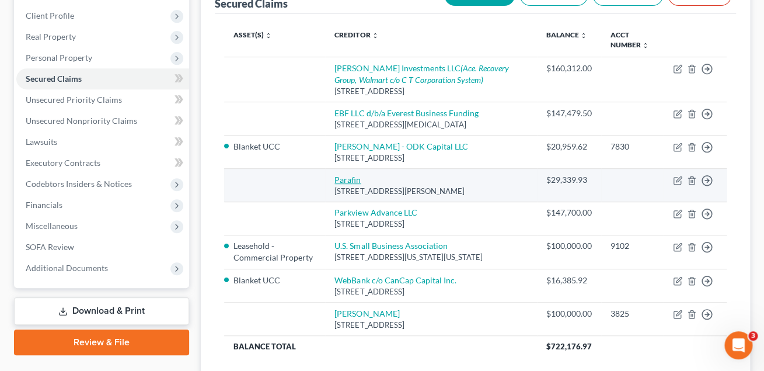
scroll to position [249, 0]
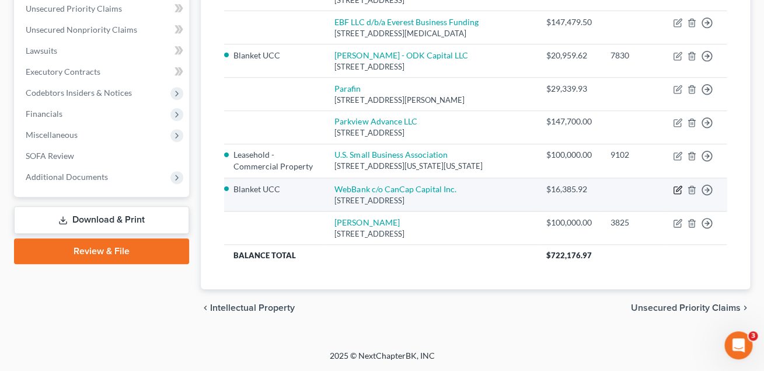
click at [677, 190] on icon "button" at bounding box center [677, 189] width 9 height 9
select select "10"
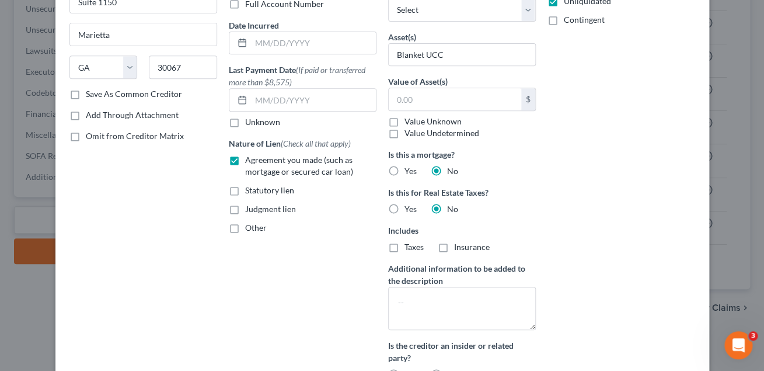
scroll to position [267, 0]
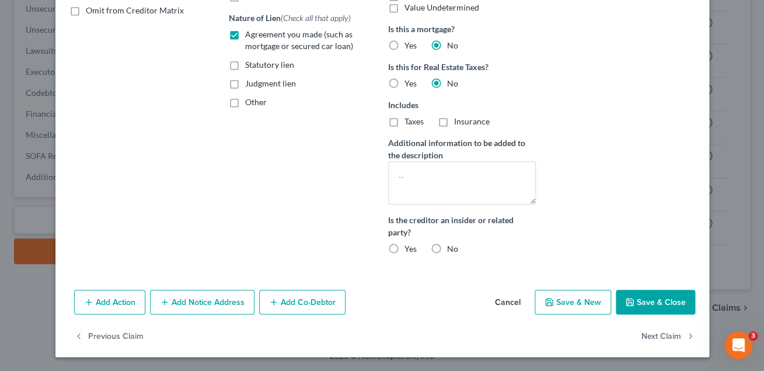
click at [308, 302] on button "Add Co-Debtor" at bounding box center [302, 301] width 86 height 25
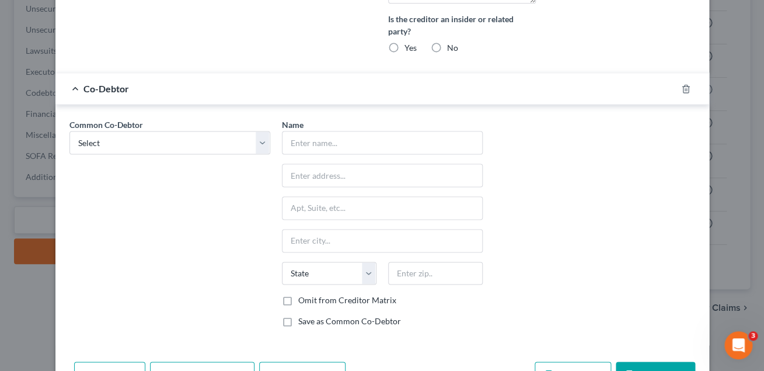
scroll to position [477, 0]
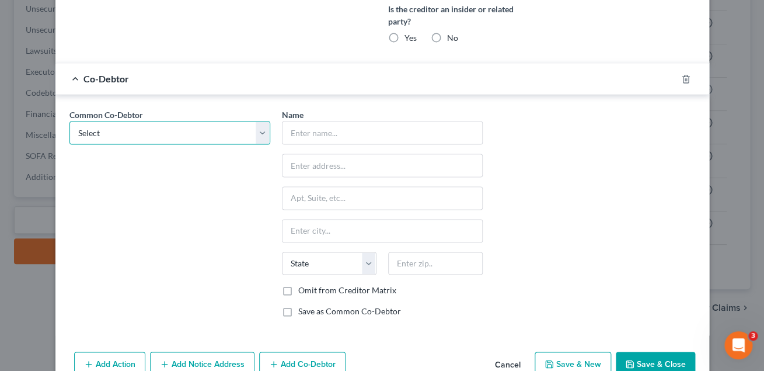
select select "0"
click option "[PERSON_NAME]" at bounding box center [0, 0] width 0 height 0
type input "[PERSON_NAME]"
type input "[STREET_ADDRESS]"
type input "Monroe"
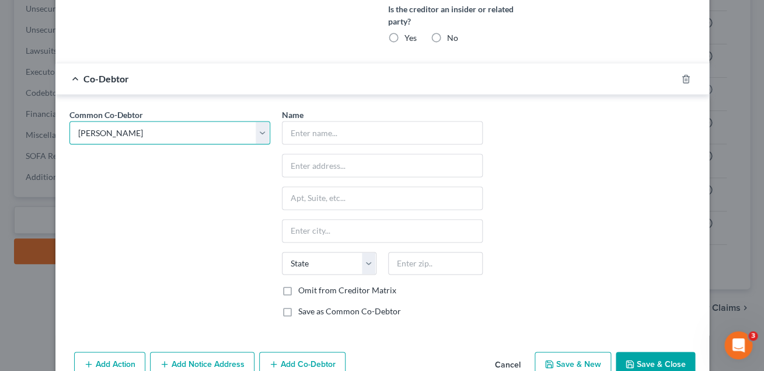
select select "35"
type input "10950"
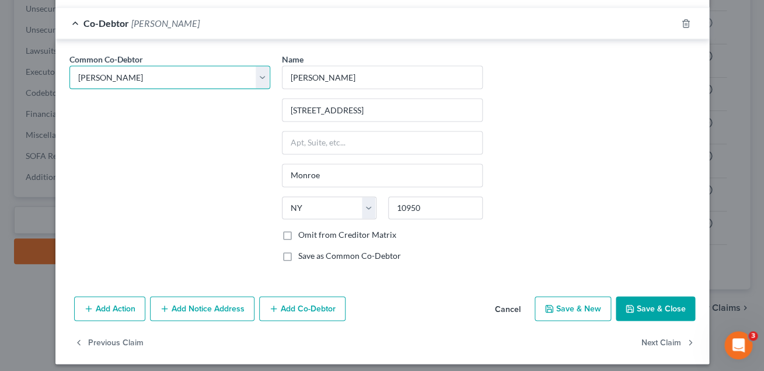
scroll to position [539, 0]
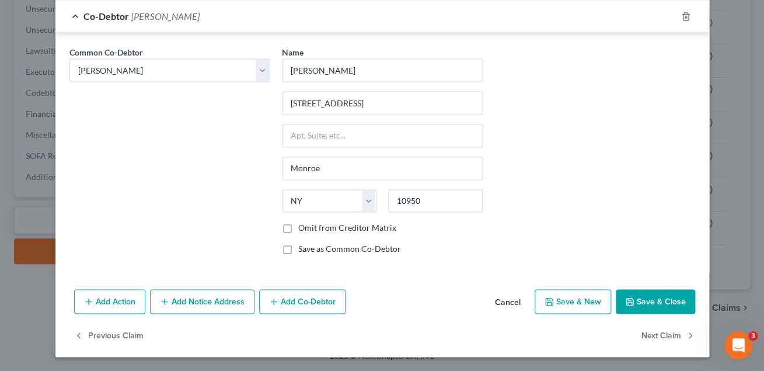
click at [653, 302] on button "Save & Close" at bounding box center [655, 301] width 79 height 25
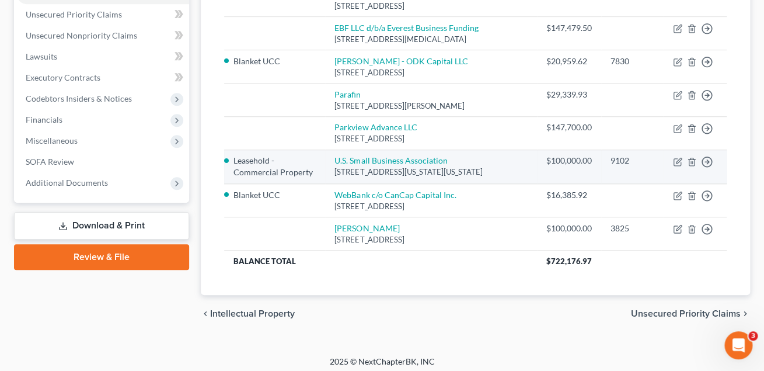
scroll to position [221, 0]
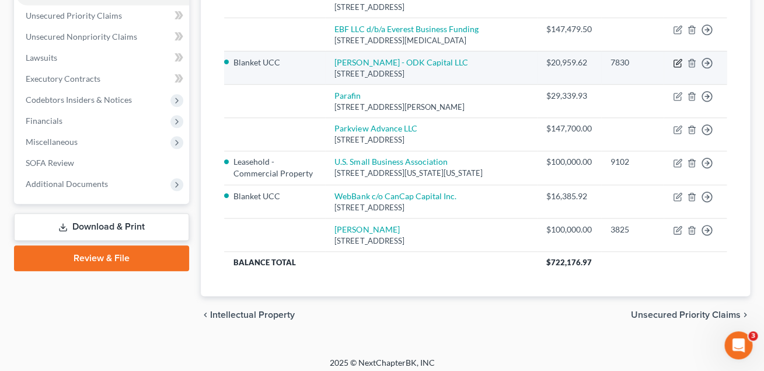
click at [675, 64] on icon "button" at bounding box center [677, 62] width 9 height 9
select select "46"
select select "0"
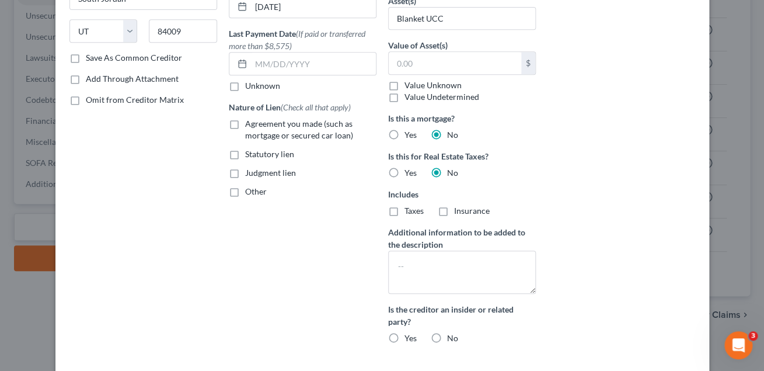
scroll to position [267, 0]
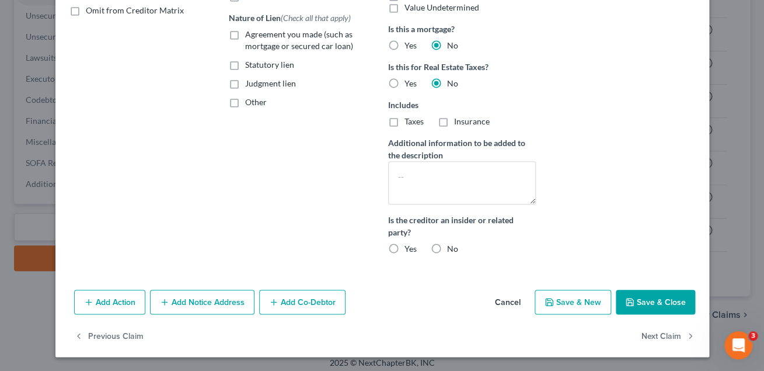
click at [320, 301] on button "Add Co-Debtor" at bounding box center [302, 301] width 86 height 25
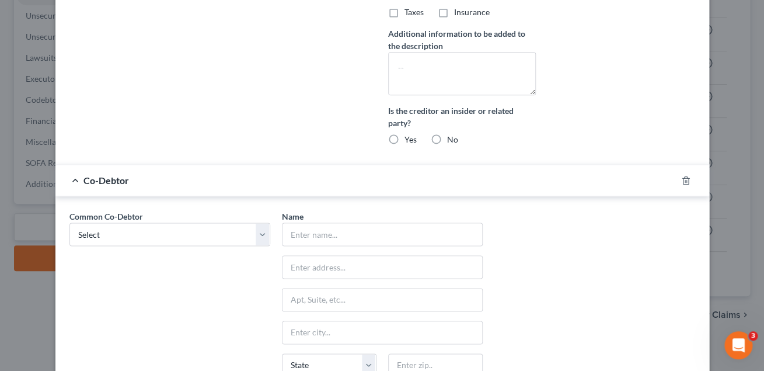
scroll to position [383, 0]
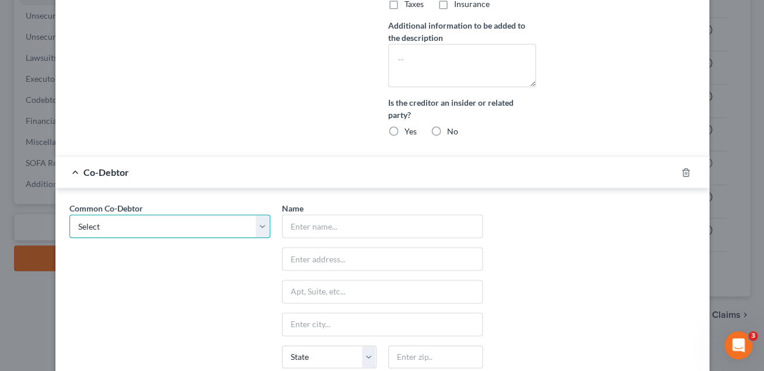
select select "0"
click option "[PERSON_NAME]" at bounding box center [0, 0] width 0 height 0
type input "[PERSON_NAME]"
type input "[STREET_ADDRESS]"
type input "Monroe"
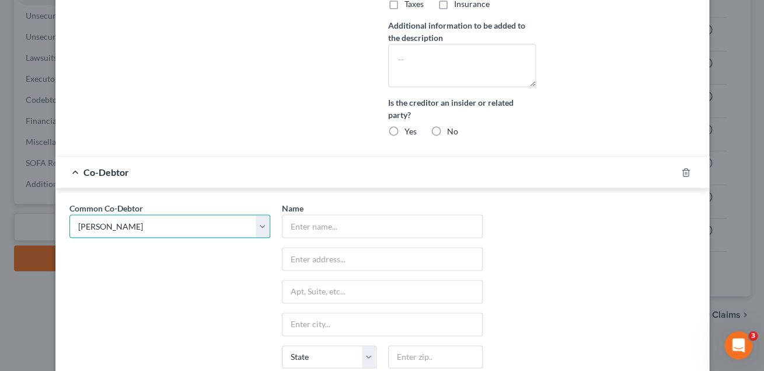
select select "35"
type input "10950"
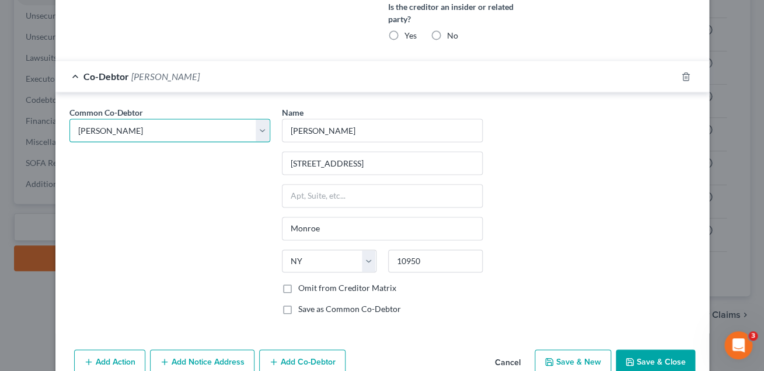
scroll to position [539, 0]
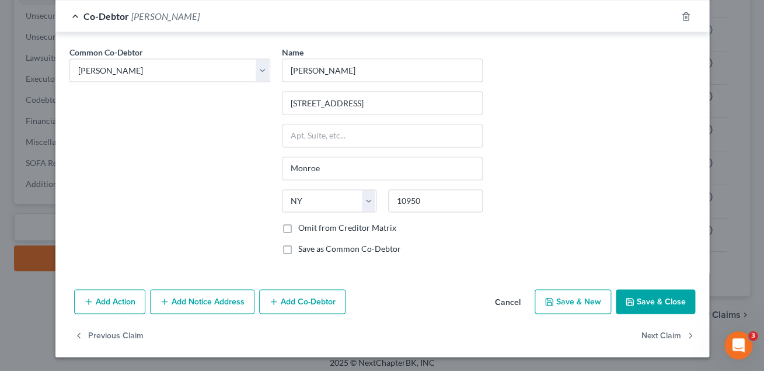
click at [645, 296] on button "Save & Close" at bounding box center [655, 301] width 79 height 25
select select
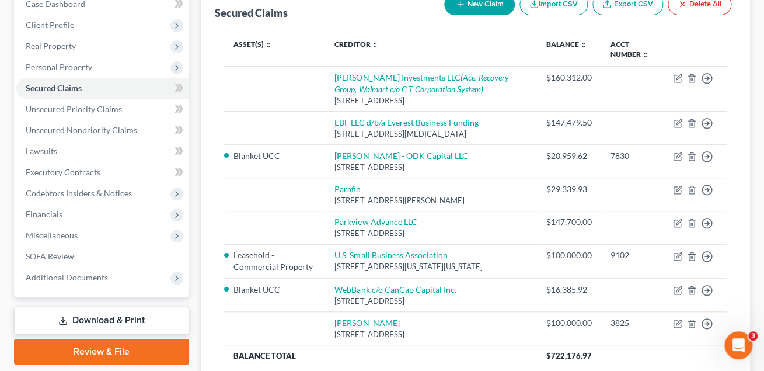
scroll to position [125, 0]
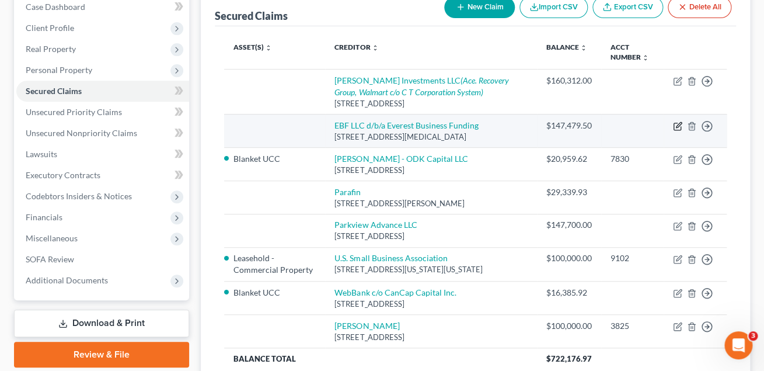
click at [675, 127] on icon "button" at bounding box center [677, 125] width 9 height 9
select select "9"
select select "0"
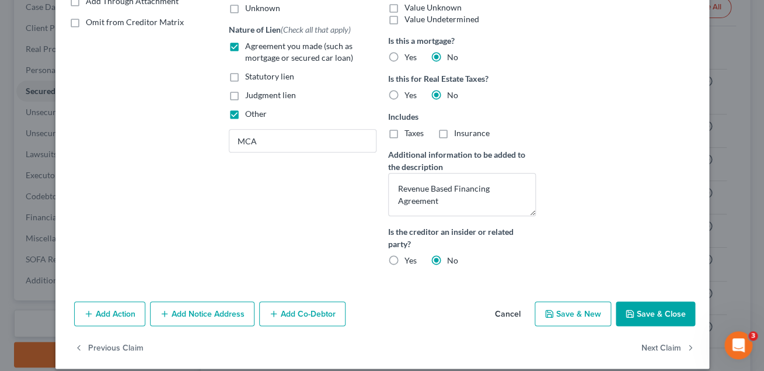
scroll to position [267, 0]
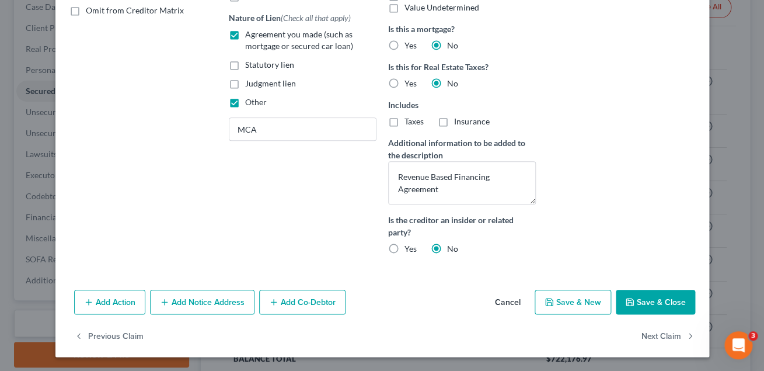
click at [313, 301] on button "Add Co-Debtor" at bounding box center [302, 301] width 86 height 25
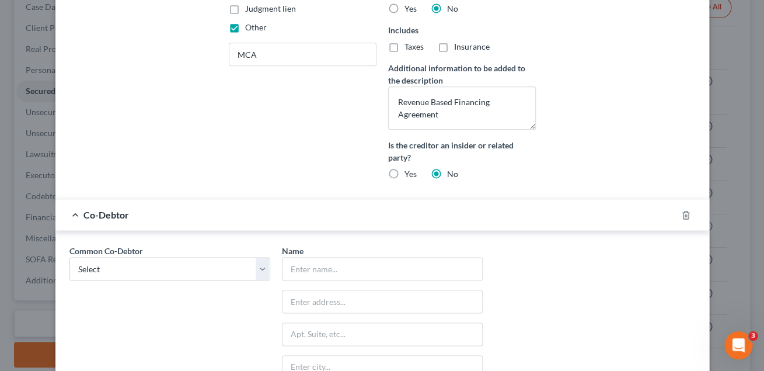
scroll to position [351, 0]
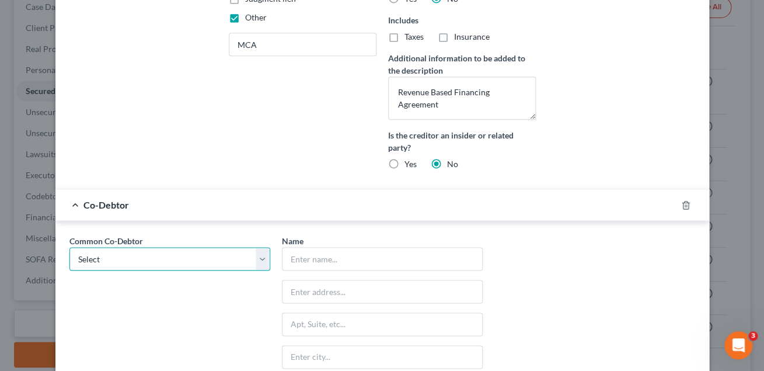
select select "0"
click option "[PERSON_NAME]" at bounding box center [0, 0] width 0 height 0
type input "[PERSON_NAME]"
type input "[STREET_ADDRESS]"
type input "Monroe"
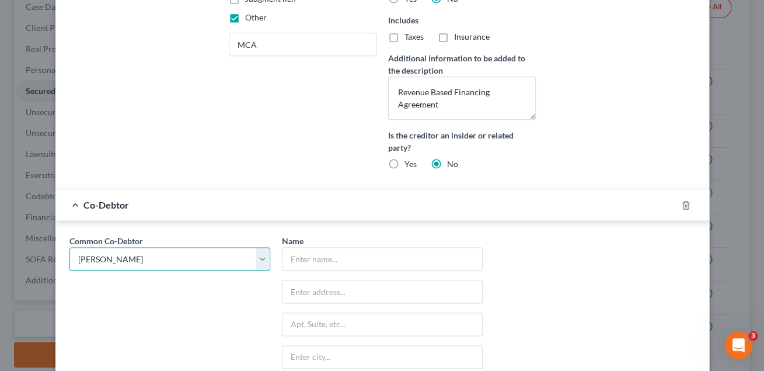
select select "35"
type input "10950"
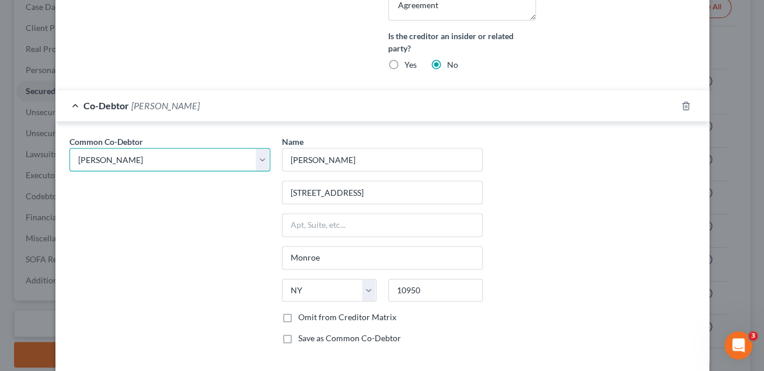
scroll to position [539, 0]
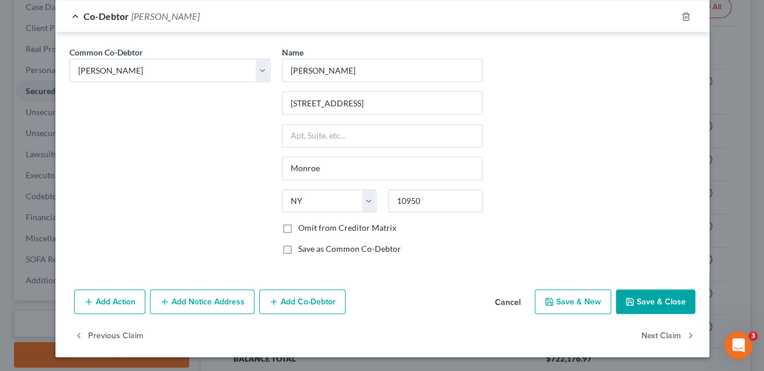
click at [652, 295] on button "Save & Close" at bounding box center [655, 301] width 79 height 25
select select
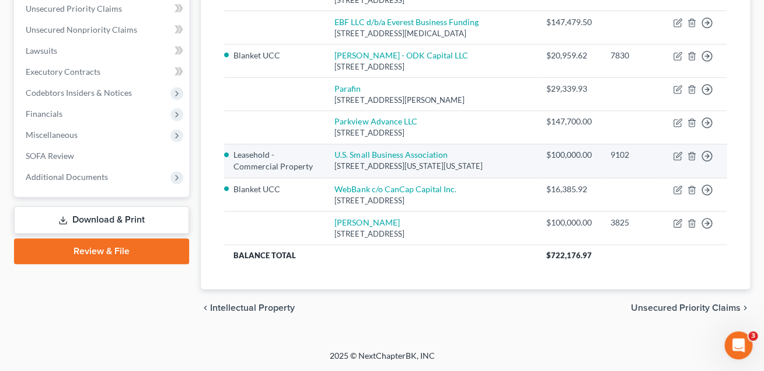
scroll to position [249, 0]
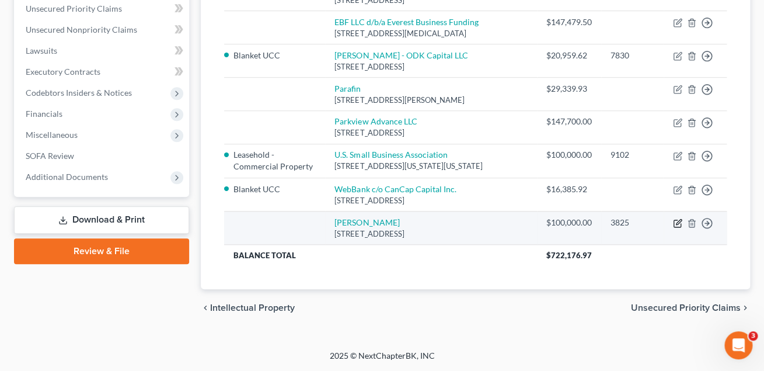
click at [676, 223] on icon "button" at bounding box center [678, 221] width 5 height 5
select select "6"
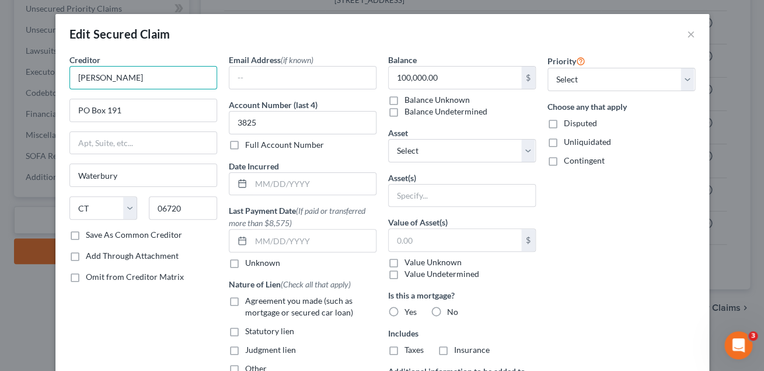
click at [158, 81] on input "[PERSON_NAME]" at bounding box center [143, 77] width 148 height 23
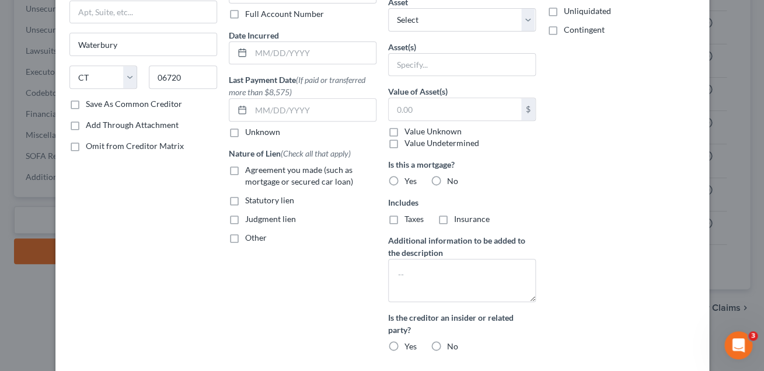
scroll to position [142, 0]
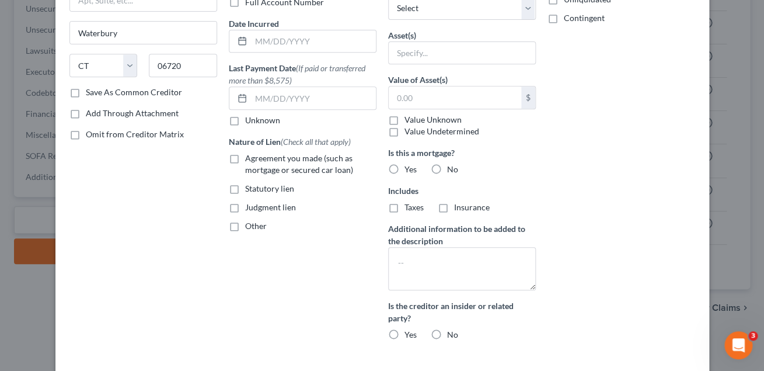
type input "[PERSON_NAME] Bank"
click at [245, 159] on label "Agreement you made (such as mortgage or secured car loan)" at bounding box center [310, 163] width 131 height 23
click at [250, 159] on input "Agreement you made (such as mortgage or secured car loan)" at bounding box center [254, 156] width 8 height 8
checkbox input "true"
click at [410, 257] on textarea at bounding box center [462, 268] width 148 height 43
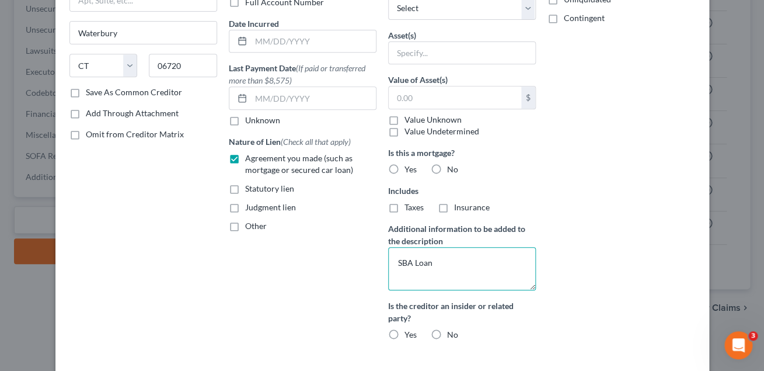
type textarea "SBA Loan"
click at [447, 336] on label "No" at bounding box center [452, 335] width 11 height 12
click at [452, 336] on input "No" at bounding box center [456, 333] width 8 height 8
radio input "true"
click at [447, 170] on label "No" at bounding box center [452, 169] width 11 height 12
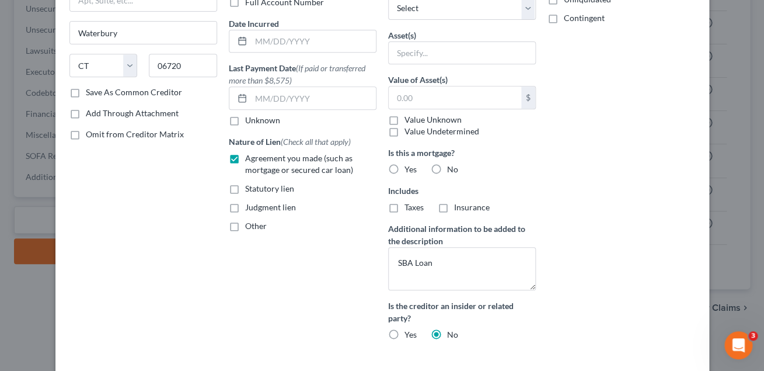
click at [452, 170] on input "No" at bounding box center [456, 167] width 8 height 8
radio input "true"
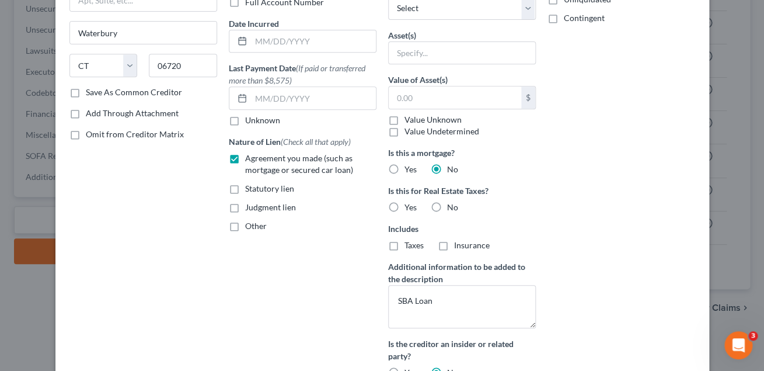
click at [447, 208] on label "No" at bounding box center [452, 207] width 11 height 12
click at [452, 208] on input "No" at bounding box center [456, 205] width 8 height 8
radio input "true"
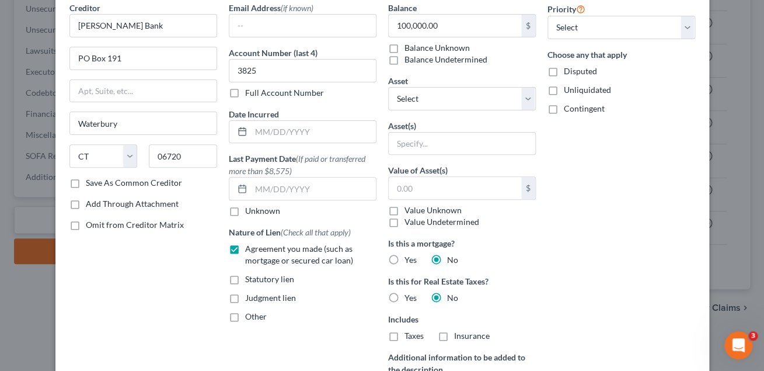
scroll to position [0, 0]
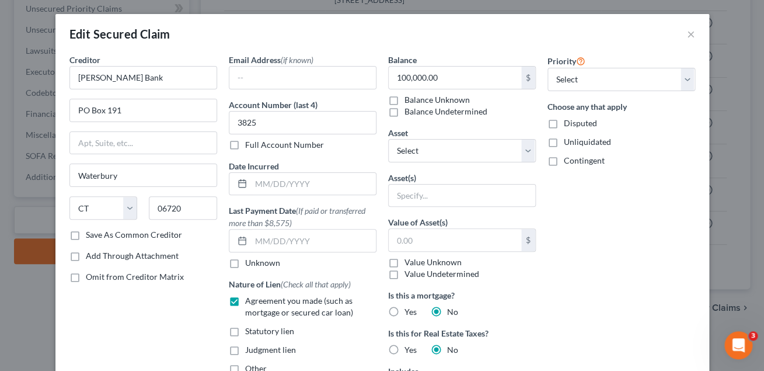
click at [86, 235] on label "Save As Common Creditor" at bounding box center [134, 235] width 96 height 12
click at [90, 235] on input "Save As Common Creditor" at bounding box center [94, 233] width 8 height 8
checkbox input "true"
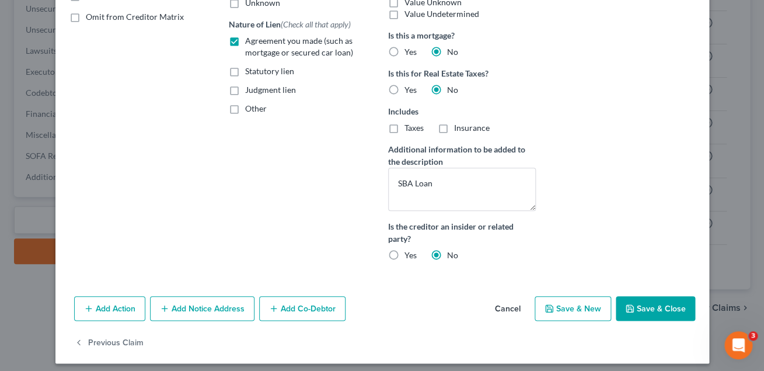
scroll to position [267, 0]
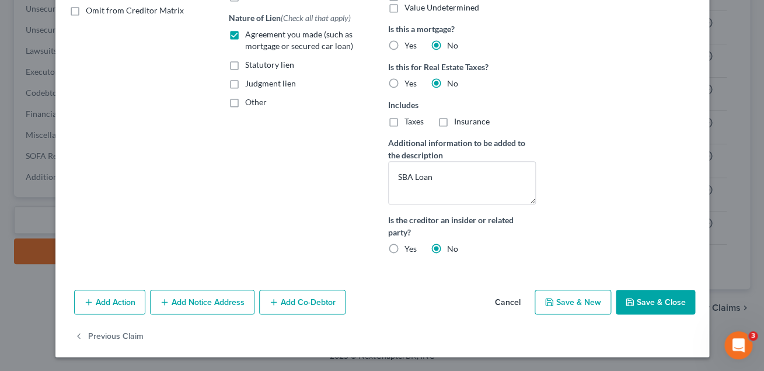
click at [308, 298] on button "Add Co-Debtor" at bounding box center [302, 301] width 86 height 25
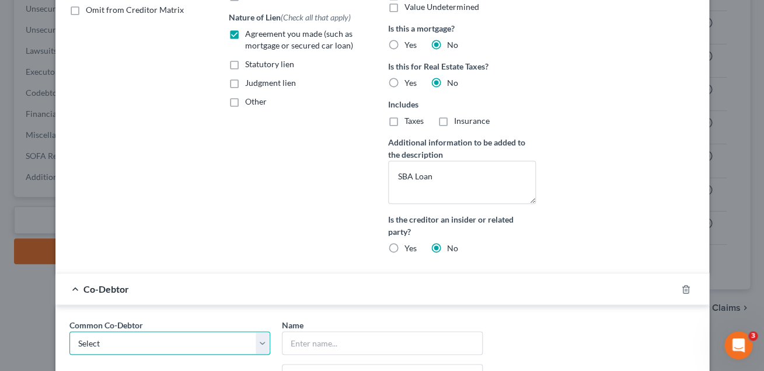
select select "0"
click option "[PERSON_NAME]" at bounding box center [0, 0] width 0 height 0
type input "[PERSON_NAME]"
type input "[STREET_ADDRESS]"
type input "Monroe"
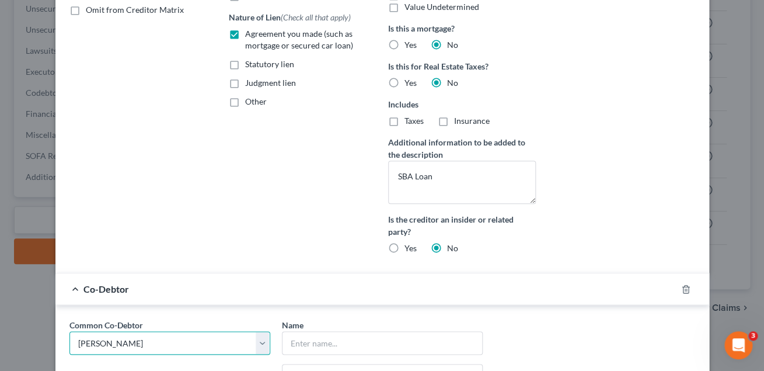
select select "35"
type input "10950"
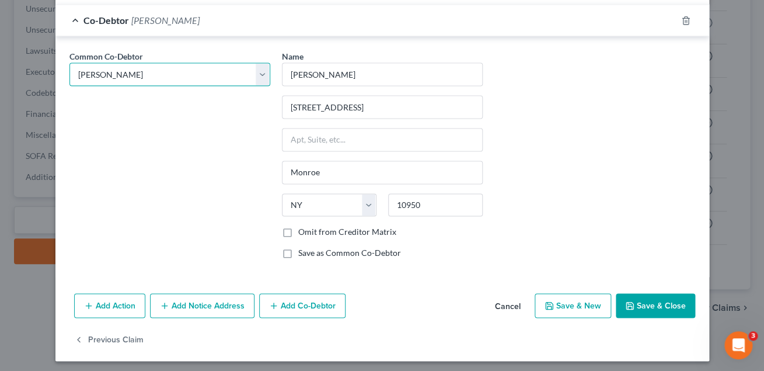
scroll to position [539, 0]
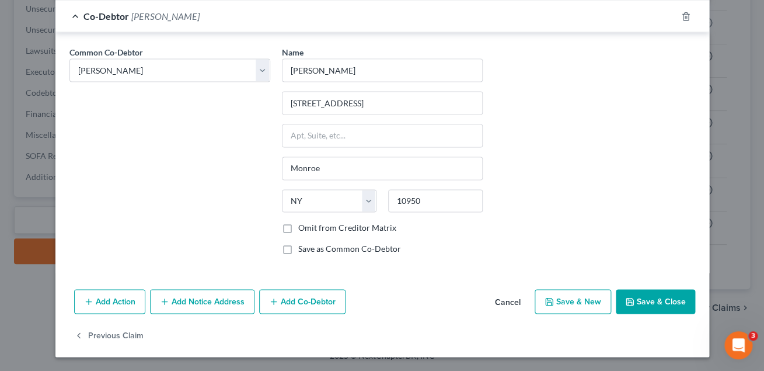
click at [644, 298] on button "Save & Close" at bounding box center [655, 301] width 79 height 25
checkbox input "false"
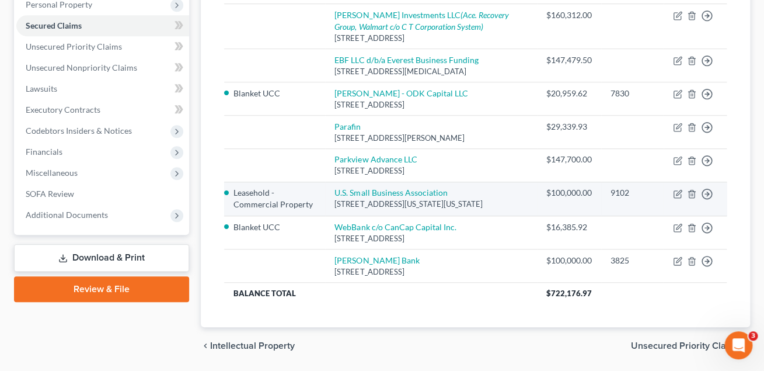
scroll to position [191, 0]
click at [677, 194] on icon "button" at bounding box center [678, 191] width 5 height 5
select select "35"
select select "2"
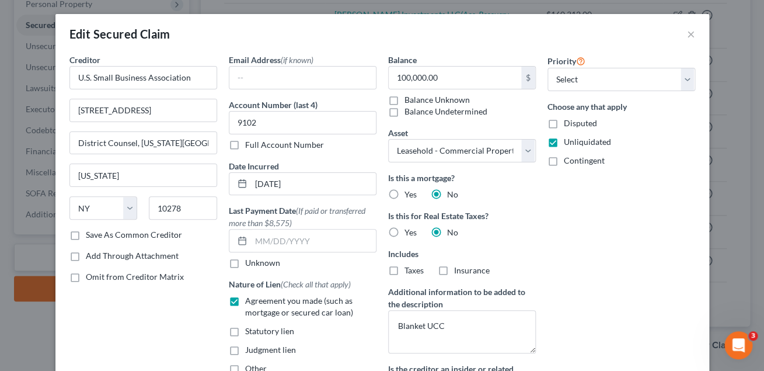
click at [86, 236] on label "Save As Common Creditor" at bounding box center [134, 235] width 96 height 12
click at [90, 236] on input "Save As Common Creditor" at bounding box center [94, 233] width 8 height 8
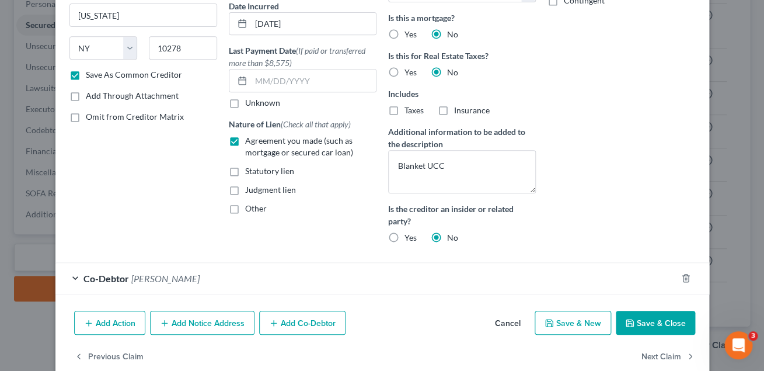
scroll to position [161, 0]
click at [645, 322] on button "Save & Close" at bounding box center [655, 322] width 79 height 25
checkbox input "false"
select select
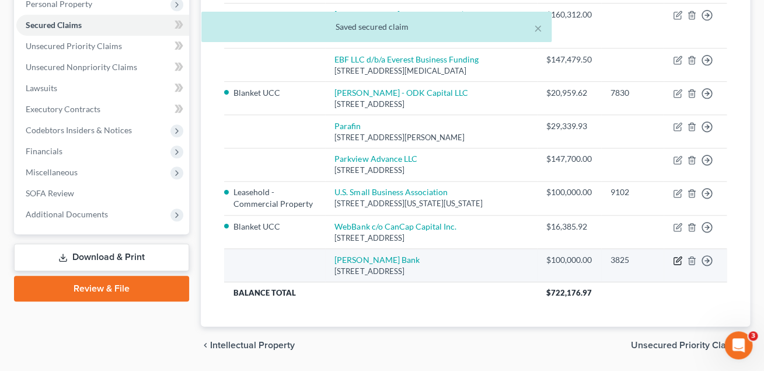
click at [679, 262] on icon "button" at bounding box center [678, 259] width 5 height 5
select select "6"
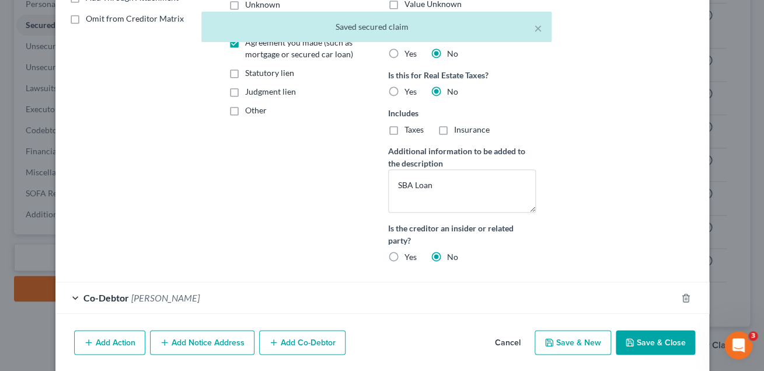
scroll to position [299, 0]
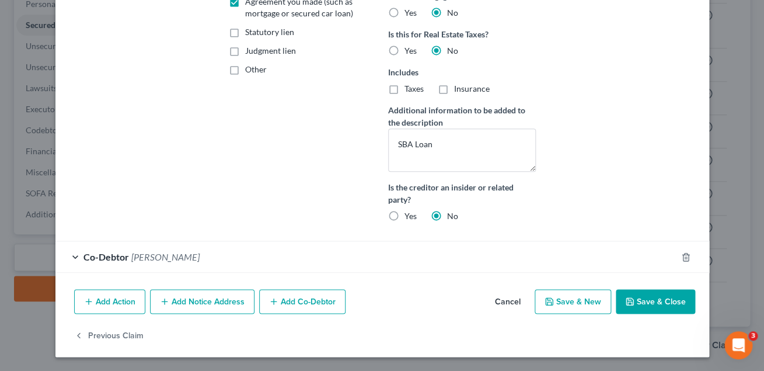
click at [223, 300] on button "Add Notice Address" at bounding box center [202, 301] width 104 height 25
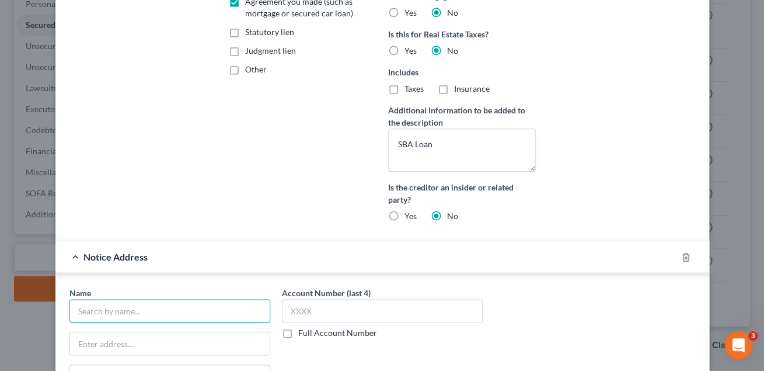
click at [205, 308] on input "text" at bounding box center [169, 310] width 201 height 23
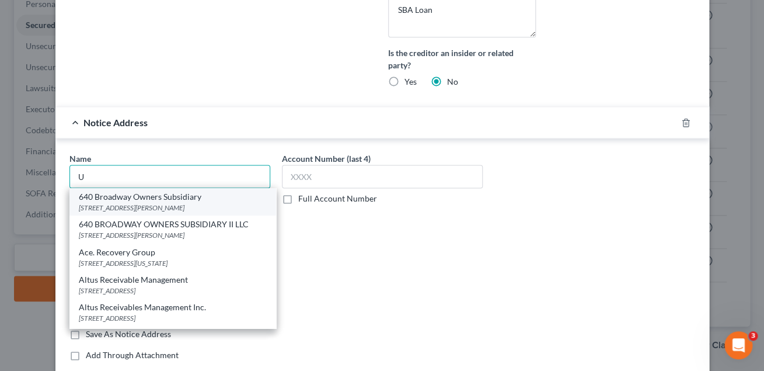
scroll to position [421, 0]
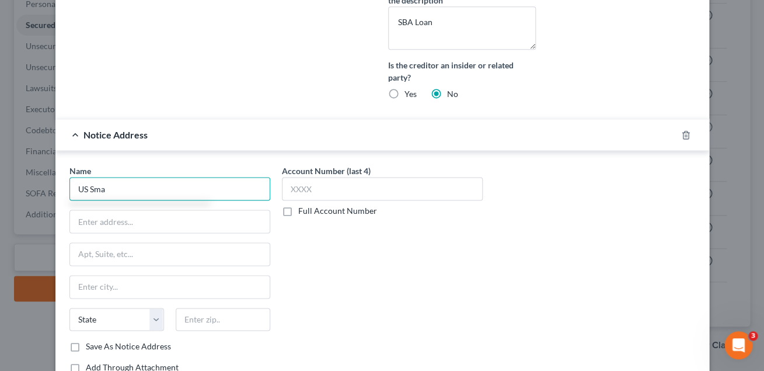
click at [85, 189] on input "US Sma" at bounding box center [169, 188] width 201 height 23
click at [90, 188] on input "U.S Sma" at bounding box center [169, 188] width 201 height 23
type input "U.S .Sma"
click at [114, 189] on input "U.S .Sma" at bounding box center [169, 188] width 201 height 23
drag, startPoint x: 114, startPoint y: 189, endPoint x: 69, endPoint y: 185, distance: 45.1
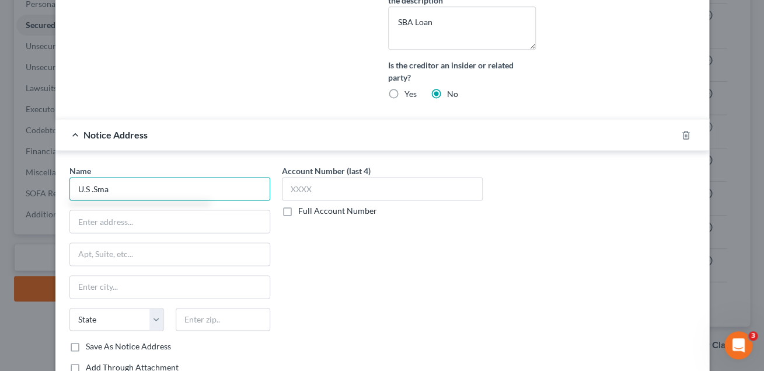
click at [69, 185] on input "U.S .Sma" at bounding box center [169, 188] width 201 height 23
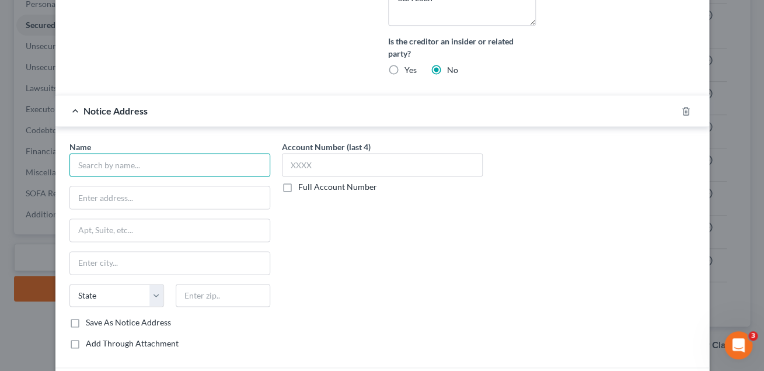
scroll to position [441, 0]
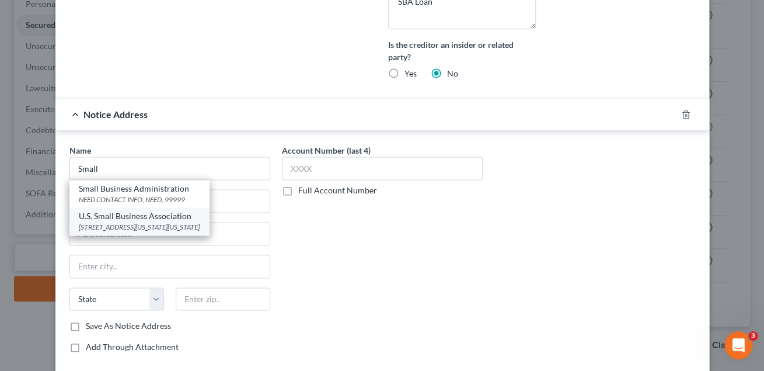
click at [200, 228] on div "[STREET_ADDRESS][US_STATE][US_STATE]" at bounding box center [139, 227] width 121 height 10
type input "U.S. Small Business Association"
type input "[STREET_ADDRESS]"
type input "District Counsel, [US_STATE][GEOGRAPHIC_DATA] Office"
type input "[US_STATE]"
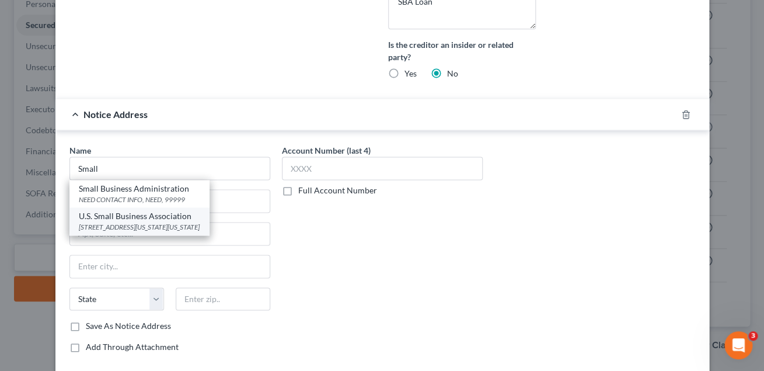
select select "35"
type input "10278"
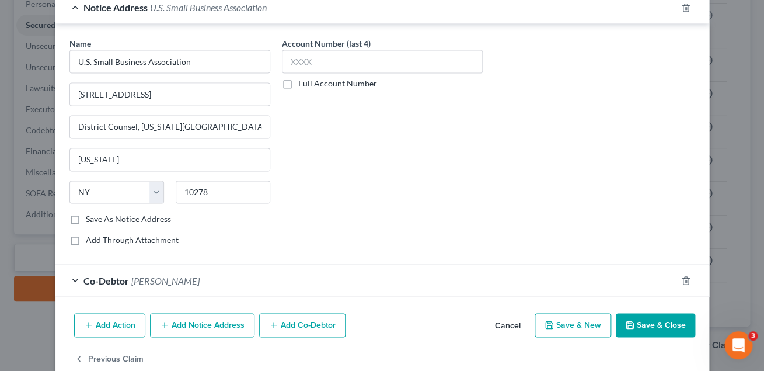
scroll to position [552, 0]
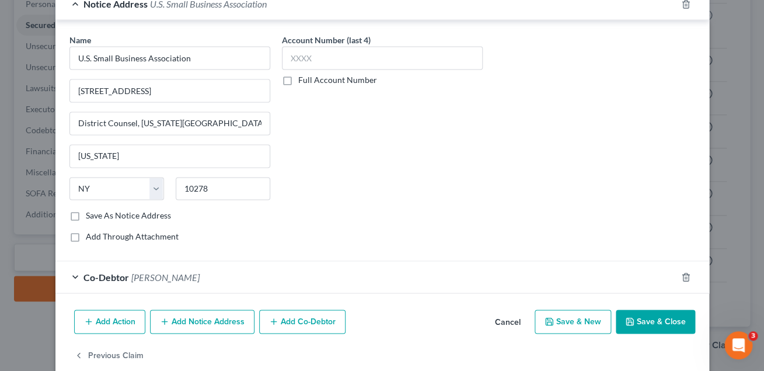
click at [86, 215] on label "Save As Notice Address" at bounding box center [128, 215] width 85 height 12
click at [90, 215] on input "Save As Notice Address" at bounding box center [94, 213] width 8 height 8
click at [86, 215] on label "Save As Notice Address" at bounding box center [128, 215] width 85 height 12
click at [90, 215] on input "Save As Notice Address" at bounding box center [94, 213] width 8 height 8
checkbox input "false"
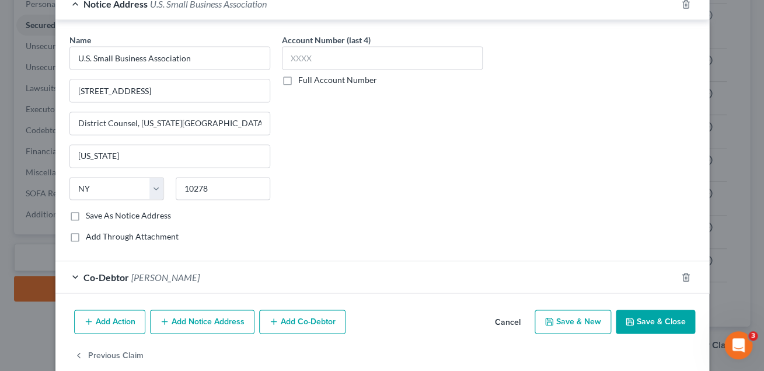
click at [640, 324] on button "Save & Close" at bounding box center [655, 321] width 79 height 25
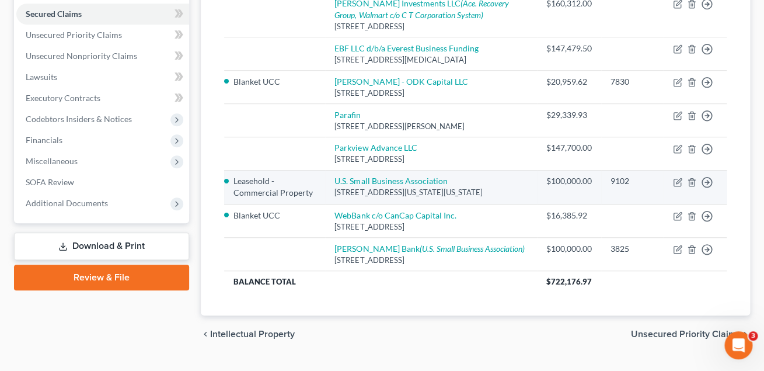
scroll to position [203, 0]
click at [431, 185] on link "U.S. Small Business Association" at bounding box center [390, 180] width 113 height 10
select select "35"
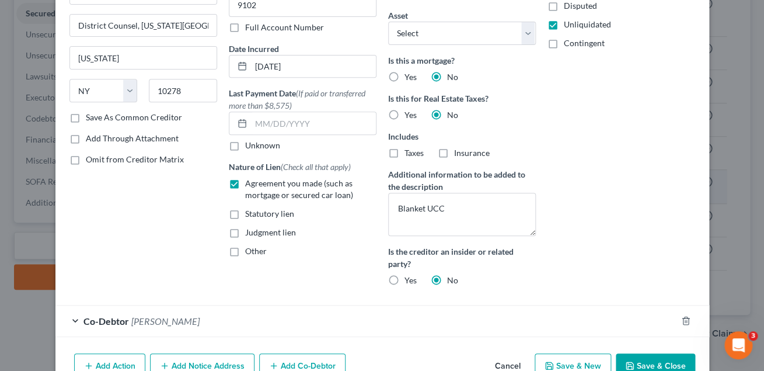
scroll to position [0, 0]
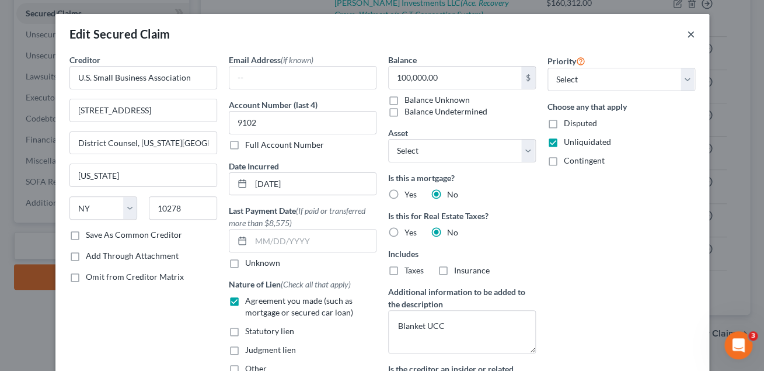
click at [691, 34] on button "×" at bounding box center [691, 34] width 8 height 14
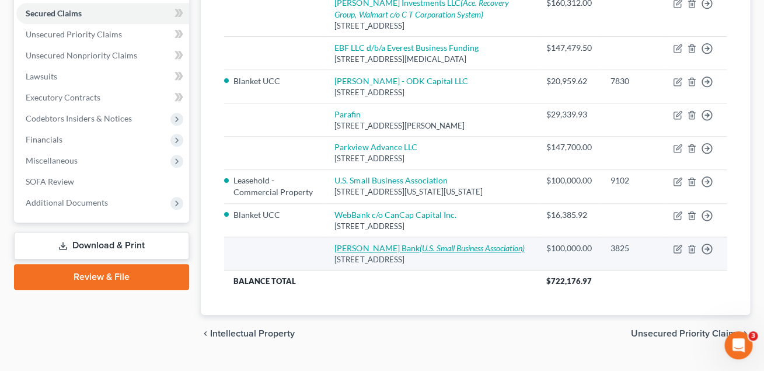
click at [422, 253] on icon "(U.S. Small Business Association)" at bounding box center [471, 248] width 105 height 10
select select "6"
select select "0"
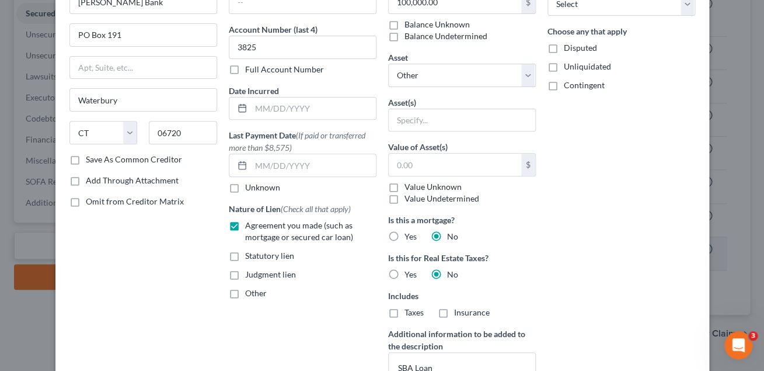
scroll to position [76, 0]
click at [245, 292] on label "Other" at bounding box center [256, 293] width 22 height 12
click at [250, 292] on input "Other" at bounding box center [254, 291] width 8 height 8
checkbox input "true"
click at [411, 115] on input "text" at bounding box center [462, 120] width 146 height 22
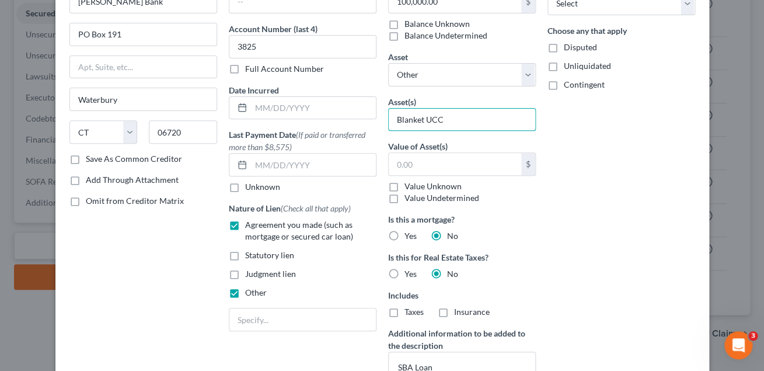
type input "Blanket UCC"
click at [641, 183] on div "Priority Select 1st 2nd 3rd 4th 5th 6th 7th 8th 9th 10th 11th 12th 13th 14th 15…" at bounding box center [621, 216] width 159 height 476
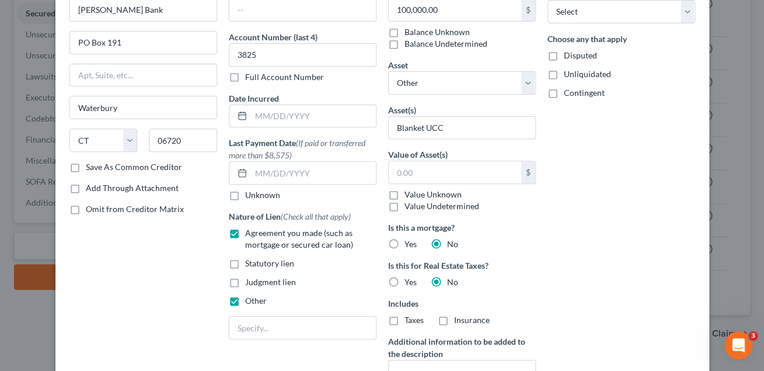
scroll to position [0, 0]
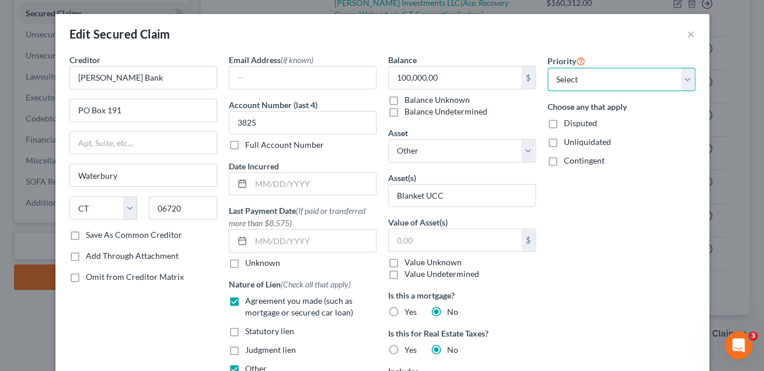
click at [547, 68] on select "Select 1st 2nd 3rd 4th 5th 6th 7th 8th 9th 10th 11th 12th 13th 14th 15th 16th 1…" at bounding box center [621, 79] width 148 height 23
select select "2"
click option "3rd" at bounding box center [0, 0] width 0 height 0
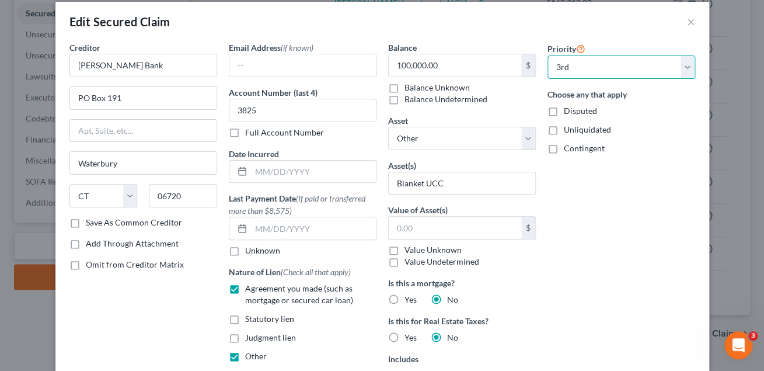
scroll to position [11, 0]
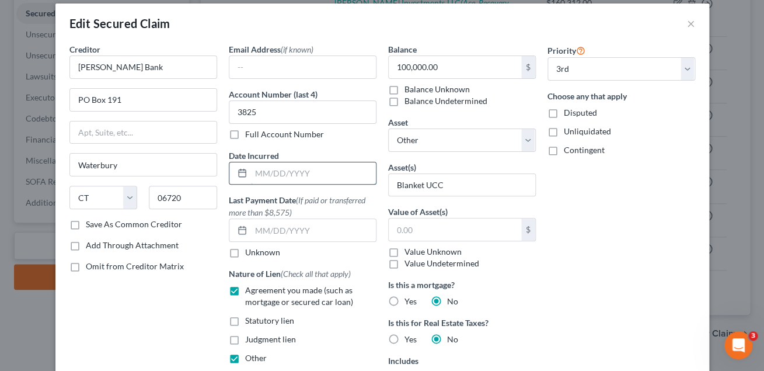
click at [282, 172] on input "text" at bounding box center [313, 173] width 125 height 22
type input "[DATE]"
click at [344, 190] on div "Email Address (if known) Account Number (last 4) 3825 Full Account Number Date …" at bounding box center [302, 281] width 159 height 476
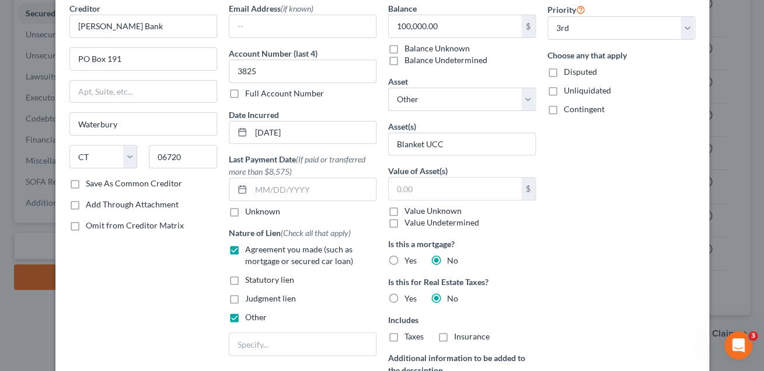
scroll to position [54, 0]
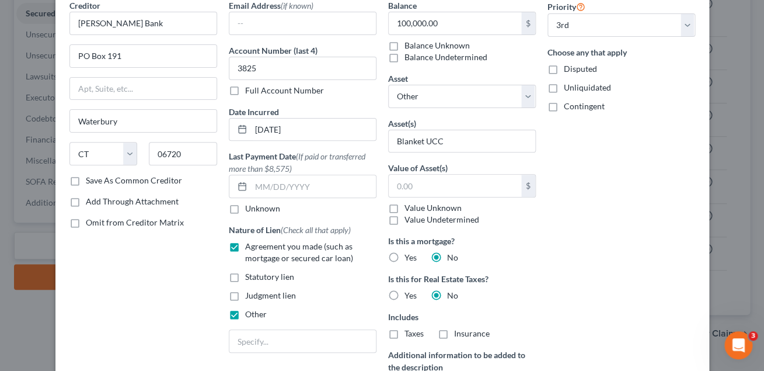
click at [404, 220] on label "Value Undetermined" at bounding box center [441, 220] width 75 height 12
click at [409, 220] on input "Value Undetermined" at bounding box center [413, 218] width 8 height 8
checkbox input "true"
type input "0.00"
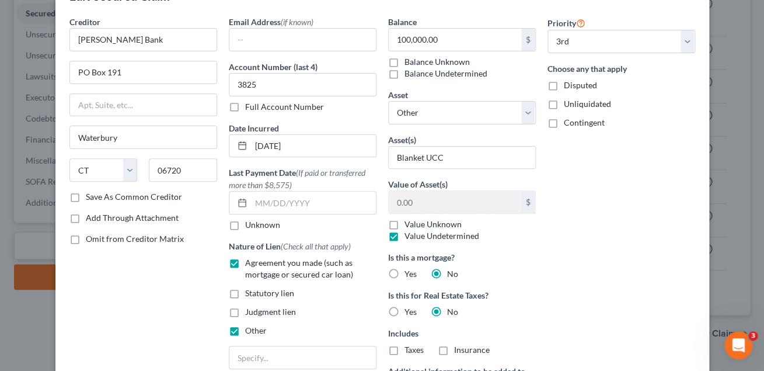
scroll to position [0, 0]
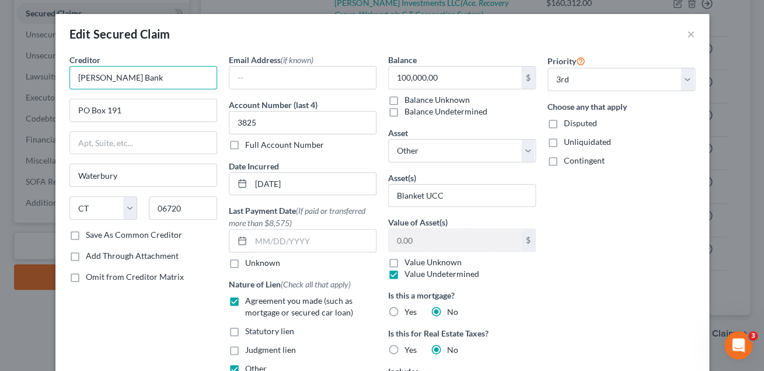
click at [145, 76] on input "[PERSON_NAME] Bank" at bounding box center [143, 77] width 148 height 23
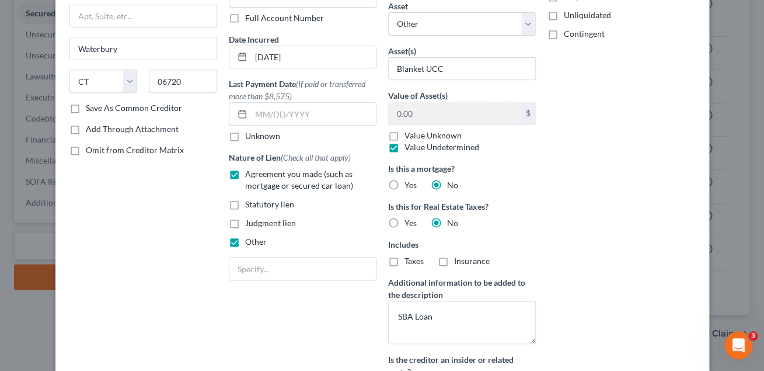
scroll to position [128, 0]
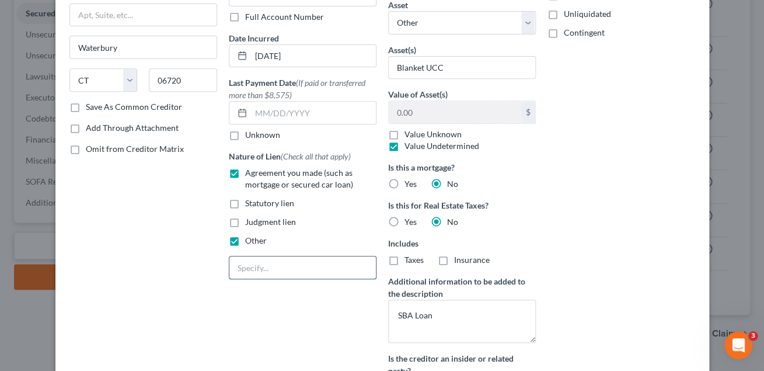
click at [320, 275] on input "text" at bounding box center [302, 267] width 146 height 22
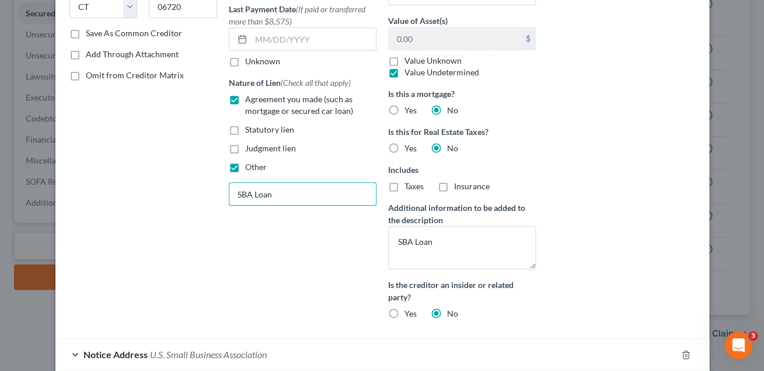
scroll to position [218, 0]
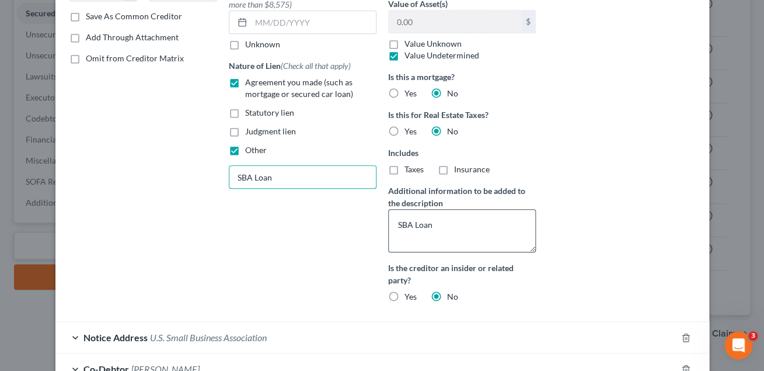
type input "SBA Loan"
drag, startPoint x: 442, startPoint y: 231, endPoint x: 359, endPoint y: 227, distance: 83.0
click at [388, 227] on textarea "SBA Loan" at bounding box center [462, 230] width 148 height 43
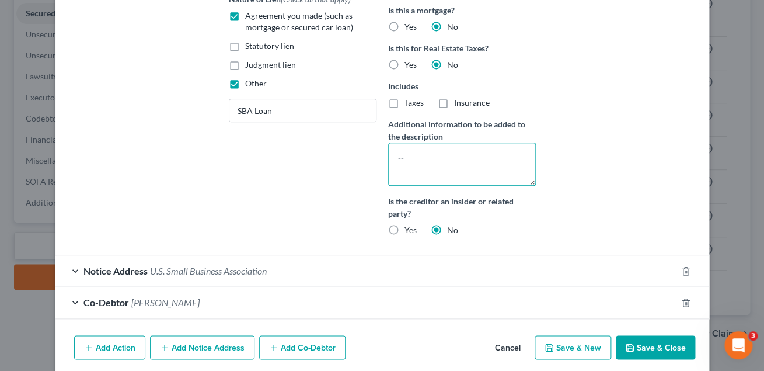
scroll to position [292, 0]
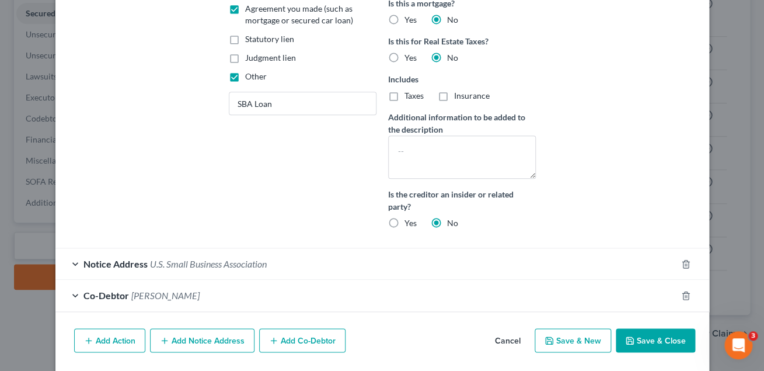
click at [647, 338] on button "Save & Close" at bounding box center [655, 340] width 79 height 25
select select
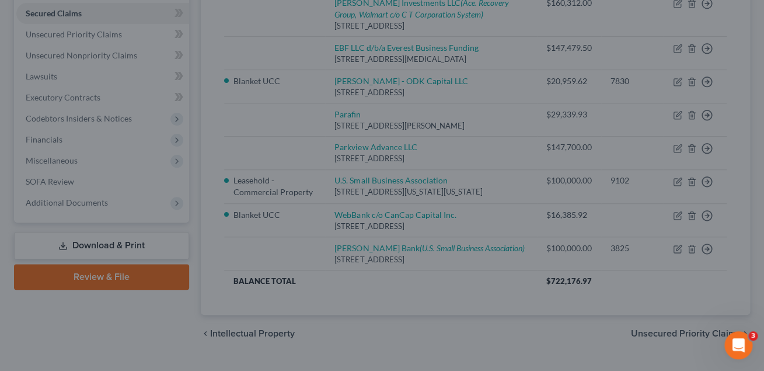
scroll to position [217, 0]
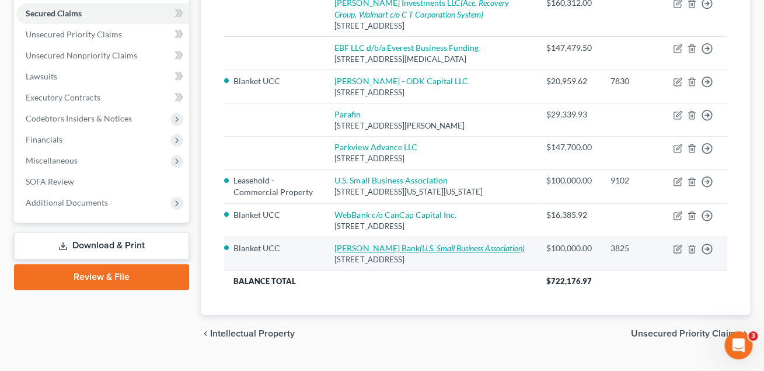
click at [432, 253] on icon "(U.S. Small Business Association)" at bounding box center [471, 248] width 105 height 10
select select "6"
select select "0"
select select "2"
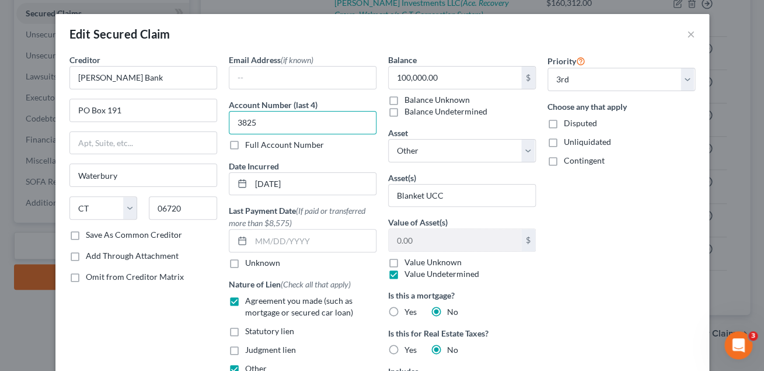
drag, startPoint x: 500, startPoint y: 17, endPoint x: 212, endPoint y: 124, distance: 307.1
click at [229, 124] on input "3825" at bounding box center [303, 122] width 148 height 23
paste input "7074"
type input "7074"
click at [245, 143] on label "Full Account Number" at bounding box center [284, 145] width 79 height 12
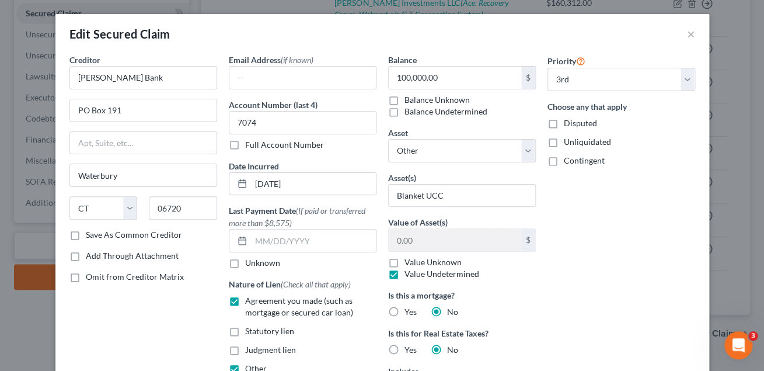
click at [250, 143] on input "Full Account Number" at bounding box center [254, 143] width 8 height 8
drag, startPoint x: 264, startPoint y: 123, endPoint x: 218, endPoint y: 121, distance: 45.6
click at [229, 121] on input "7074" at bounding box center [303, 122] width 148 height 23
paste input "839102"
type input "7074839102"
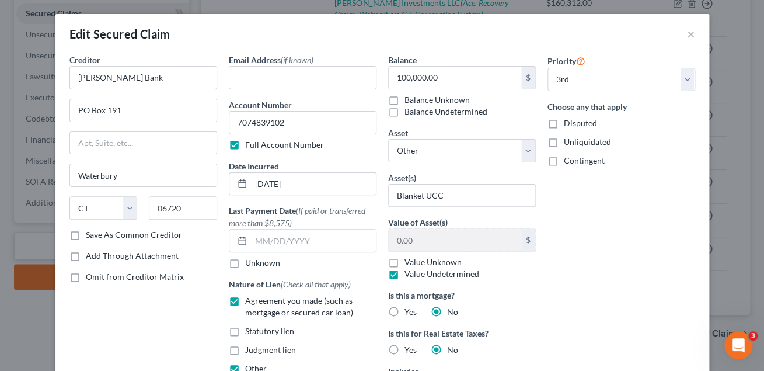
click at [245, 144] on label "Full Account Number" at bounding box center [284, 145] width 79 height 12
click at [250, 144] on input "Full Account Number" at bounding box center [254, 143] width 8 height 8
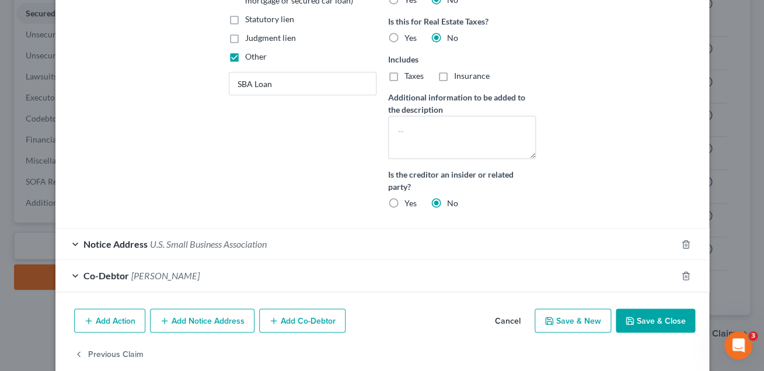
scroll to position [330, 0]
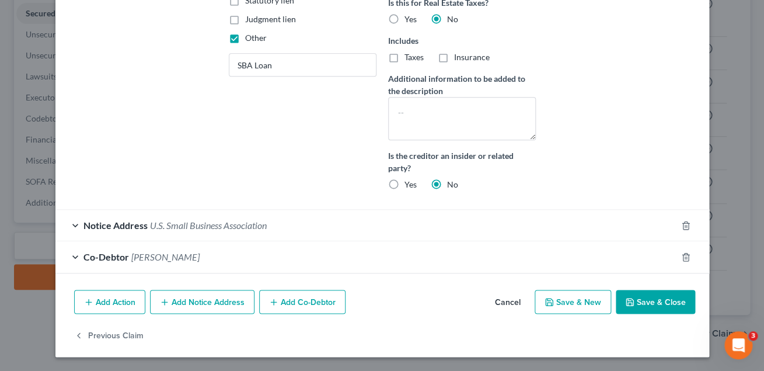
click at [652, 304] on button "Save & Close" at bounding box center [655, 301] width 79 height 25
select select
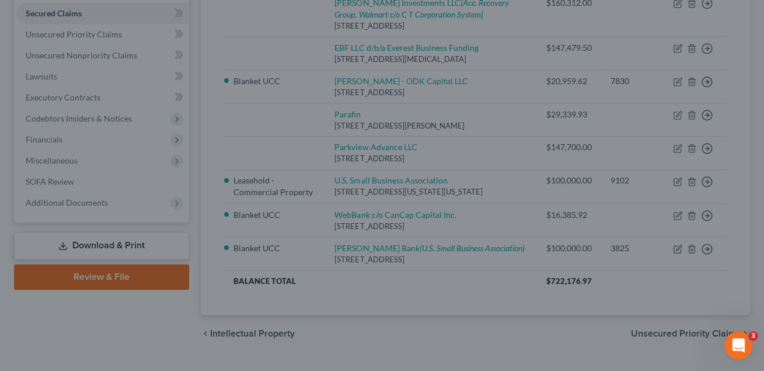
scroll to position [217, 0]
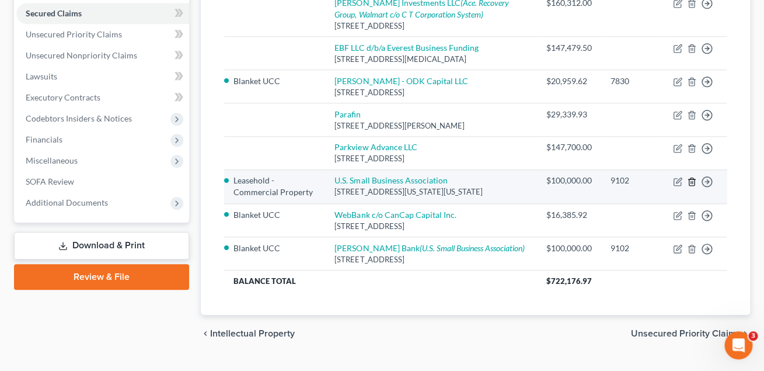
click at [691, 186] on icon "button" at bounding box center [691, 181] width 9 height 9
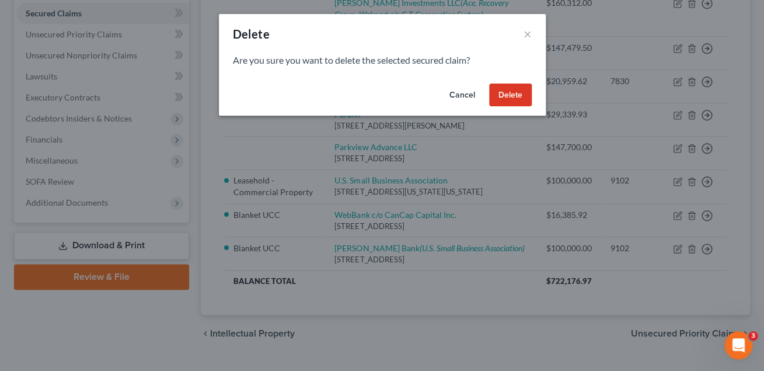
click at [506, 96] on button "Delete" at bounding box center [510, 94] width 43 height 23
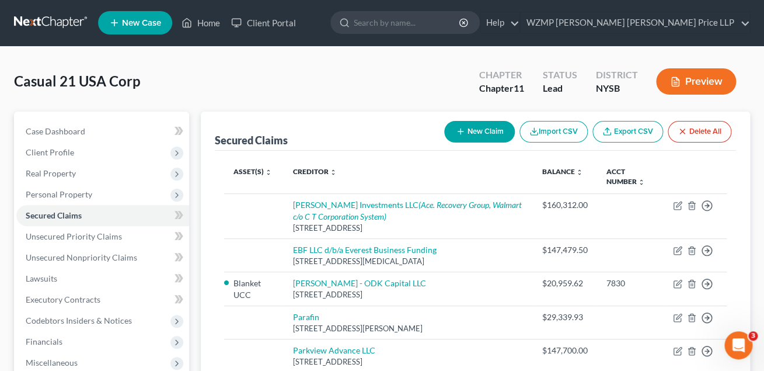
scroll to position [2, 0]
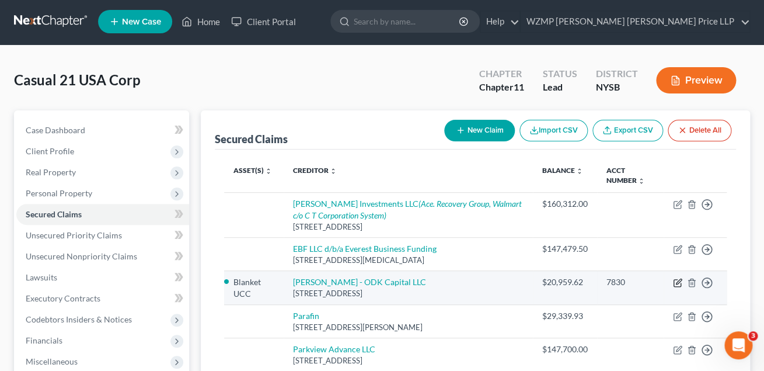
click at [680, 281] on icon "button" at bounding box center [678, 280] width 5 height 5
select select "46"
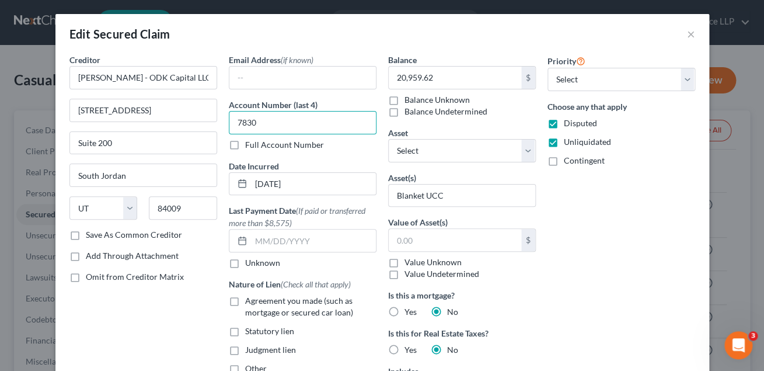
drag, startPoint x: 272, startPoint y: 122, endPoint x: 217, endPoint y: 124, distance: 55.5
click at [229, 124] on input "7830" at bounding box center [303, 122] width 148 height 23
type input "0888"
click at [610, 245] on div "Priority Select 1st 2nd 3rd 4th 5th 6th 7th 8th 9th 10th 11th 12th 13th 14th 15…" at bounding box center [621, 292] width 159 height 476
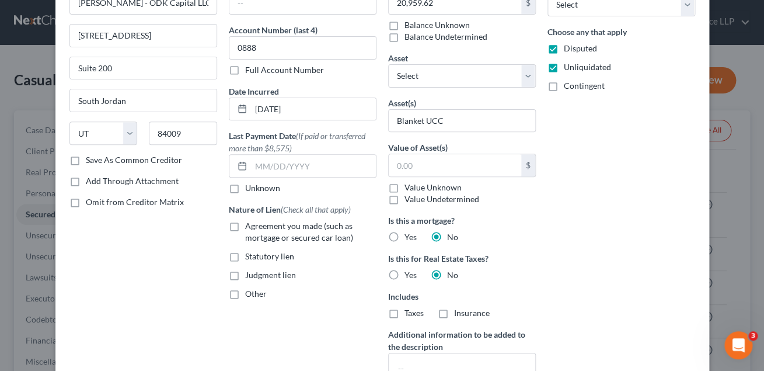
scroll to position [79, 0]
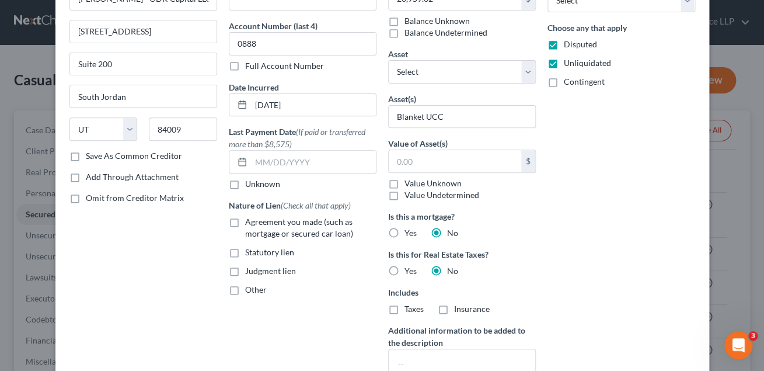
click at [245, 220] on label "Agreement you made (such as mortgage or secured car loan)" at bounding box center [310, 227] width 131 height 23
click at [250, 220] on input "Agreement you made (such as mortgage or secured car loan)" at bounding box center [254, 220] width 8 height 8
checkbox input "true"
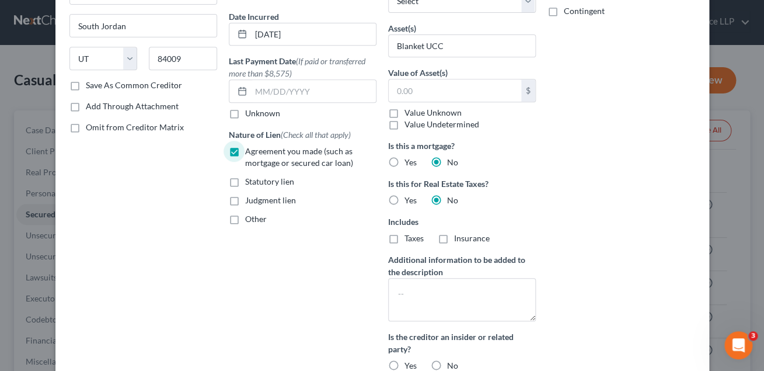
scroll to position [135, 0]
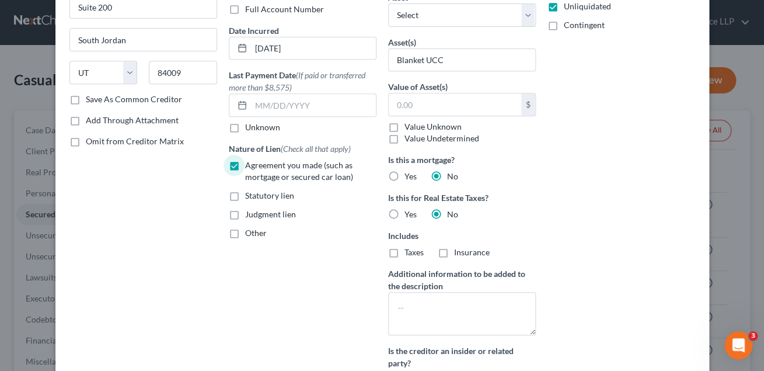
click at [86, 101] on label "Save As Common Creditor" at bounding box center [134, 99] width 96 height 12
click at [90, 101] on input "Save As Common Creditor" at bounding box center [94, 97] width 8 height 8
checkbox input "true"
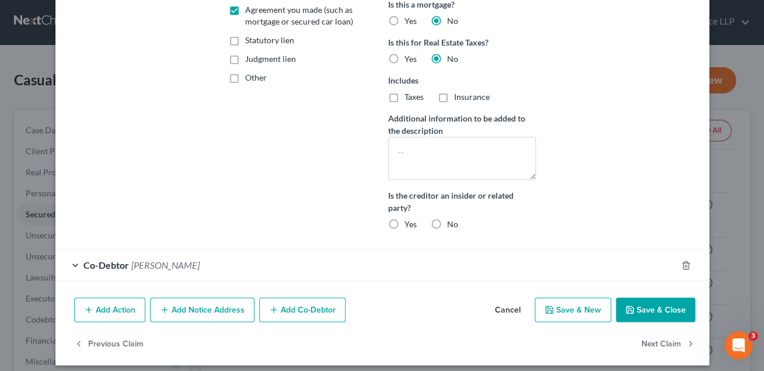
scroll to position [292, 0]
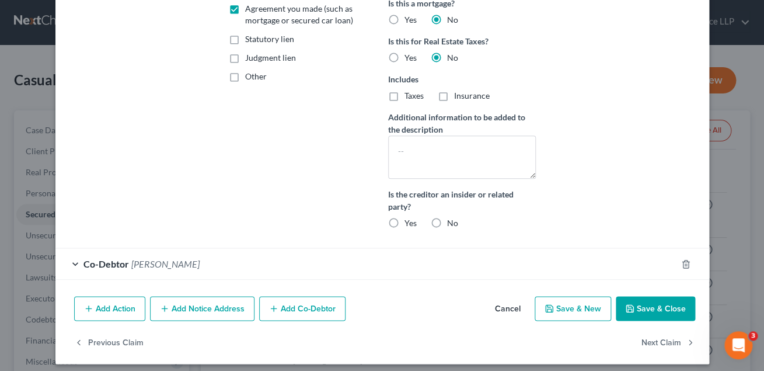
click at [447, 222] on label "No" at bounding box center [452, 223] width 11 height 12
click at [452, 222] on input "No" at bounding box center [456, 221] width 8 height 8
radio input "true"
click at [653, 302] on button "Save & Close" at bounding box center [655, 308] width 79 height 25
checkbox input "false"
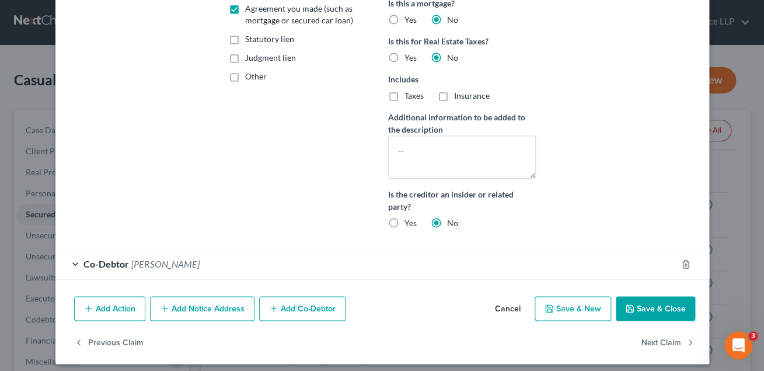
scroll to position [181, 0]
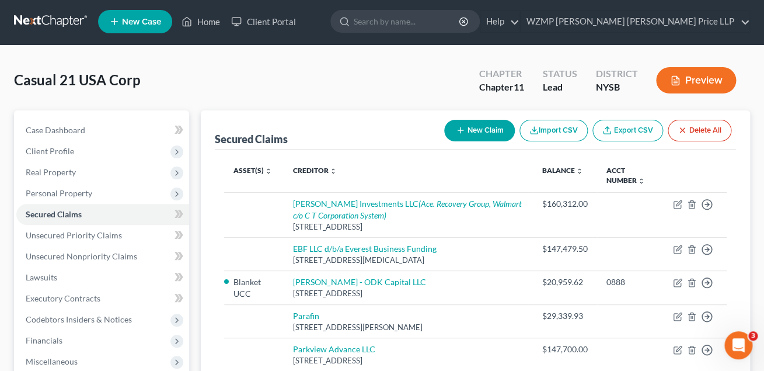
click at [72, 320] on span "Codebtors Insiders & Notices" at bounding box center [79, 319] width 106 height 10
click at [72, 340] on span "Codebtors" at bounding box center [68, 340] width 39 height 10
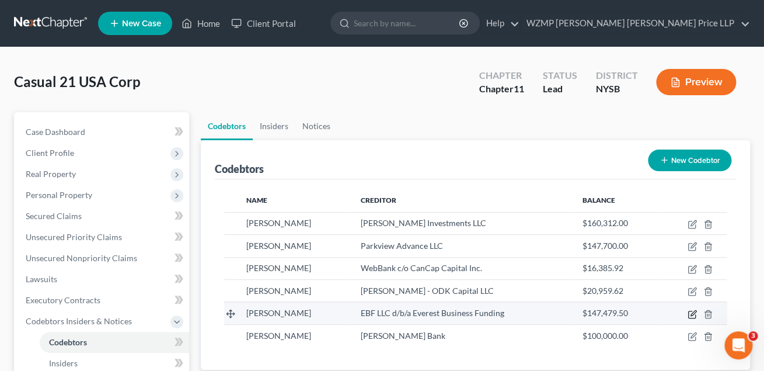
click at [694, 315] on icon "button" at bounding box center [692, 313] width 9 height 9
select select "35"
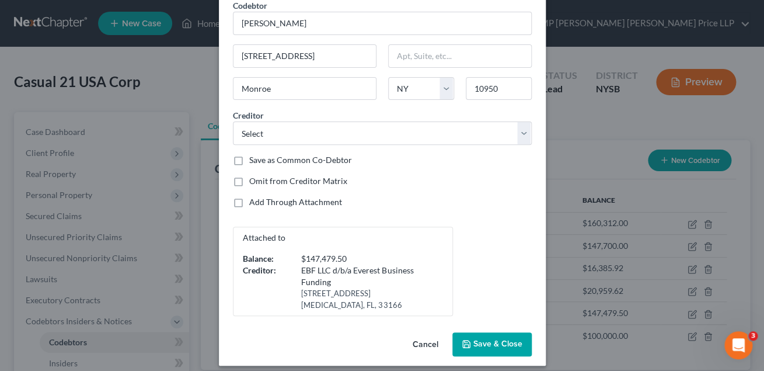
scroll to position [57, 0]
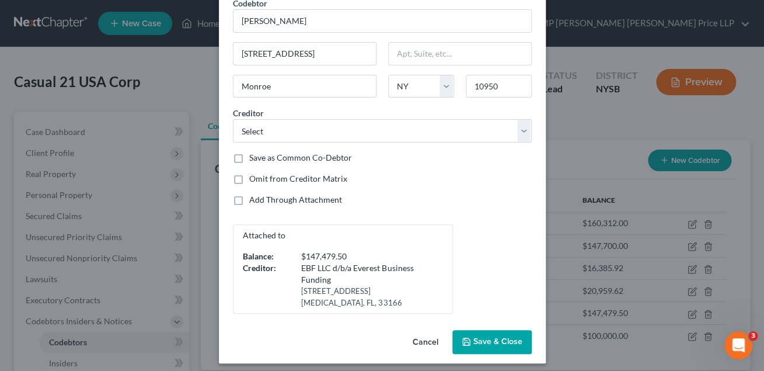
click at [423, 347] on button "Cancel" at bounding box center [425, 342] width 44 height 23
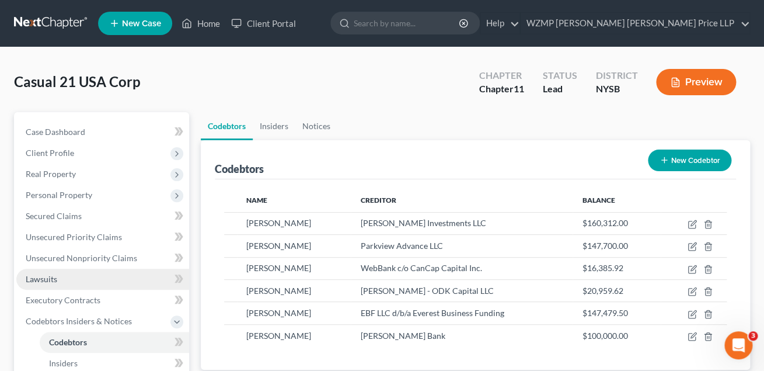
click at [114, 277] on link "Lawsuits" at bounding box center [102, 278] width 173 height 21
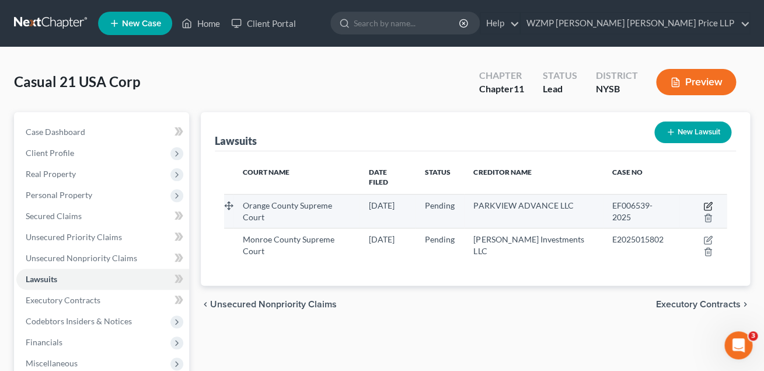
click at [703, 201] on icon "button" at bounding box center [707, 205] width 9 height 9
select select "35"
select select "0"
select select "3"
select select "35"
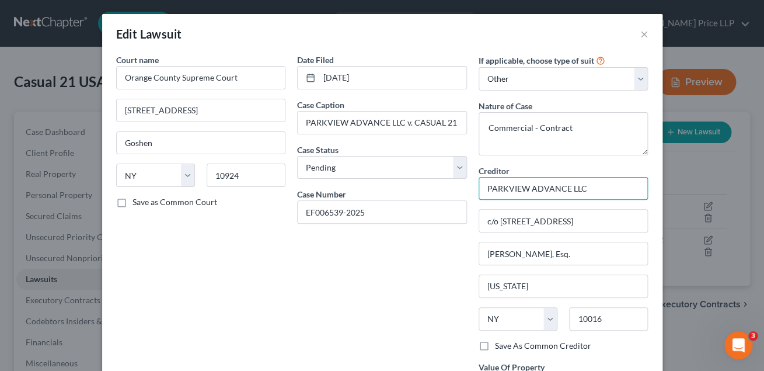
drag, startPoint x: 529, startPoint y: 188, endPoint x: 492, endPoint y: 192, distance: 37.0
click at [492, 192] on input "PARKVIEW ADVANCE LLC" at bounding box center [564, 188] width 170 height 23
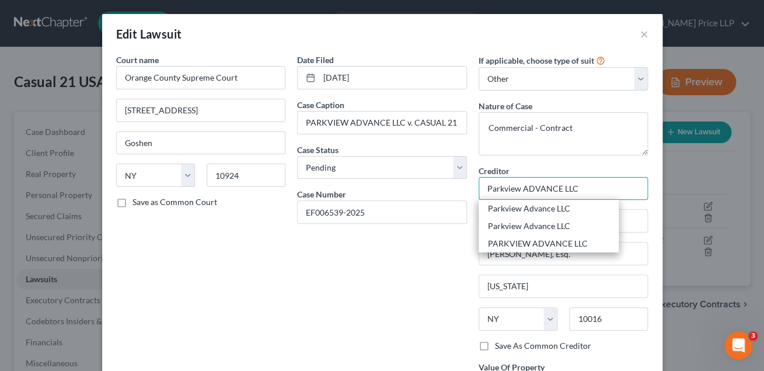
click at [558, 189] on input "Parkview ADVANCE LLC" at bounding box center [564, 188] width 170 height 23
click at [553, 210] on div "Parkview Advance LLC" at bounding box center [548, 209] width 121 height 12
type input "Parkview Advance LLC"
type input "[STREET_ADDRESS]"
type input "[GEOGRAPHIC_DATA]"
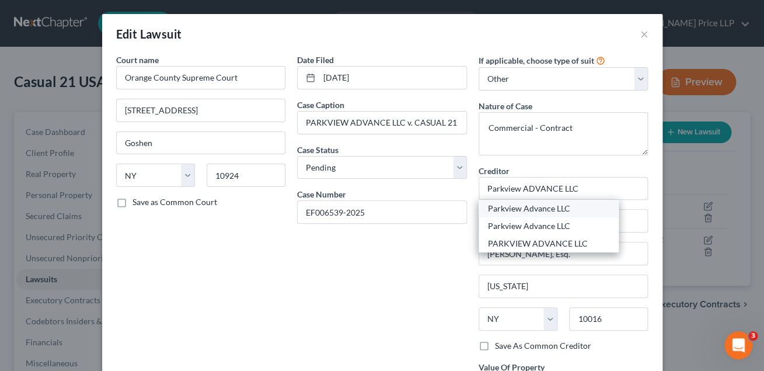
select select "6"
type input "06901"
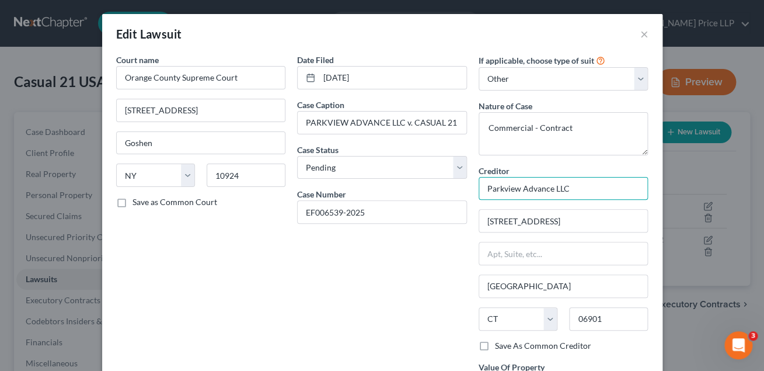
drag, startPoint x: 521, startPoint y: 188, endPoint x: 480, endPoint y: 189, distance: 41.4
click at [480, 189] on input "Parkview Advance LLC" at bounding box center [564, 188] width 170 height 23
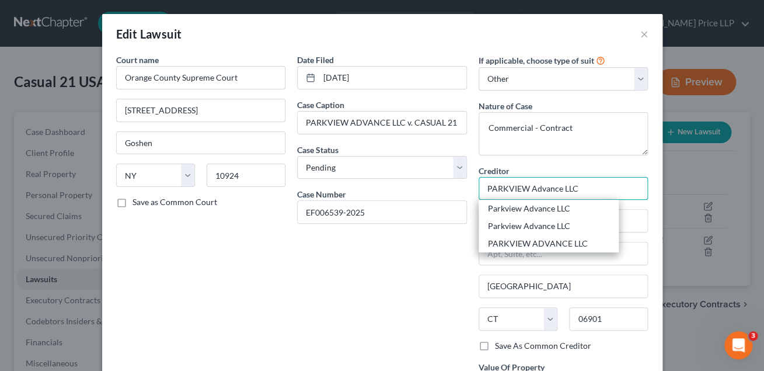
click at [560, 187] on input "PARKVIEW Advance LLC" at bounding box center [564, 188] width 170 height 23
click at [538, 247] on div "PARKVIEW ADVANCE LLC" at bounding box center [548, 244] width 121 height 12
type input "PARKVIEW ADVANCE LLC"
type input "c/o [STREET_ADDRESS]"
type input "[PERSON_NAME], Esq."
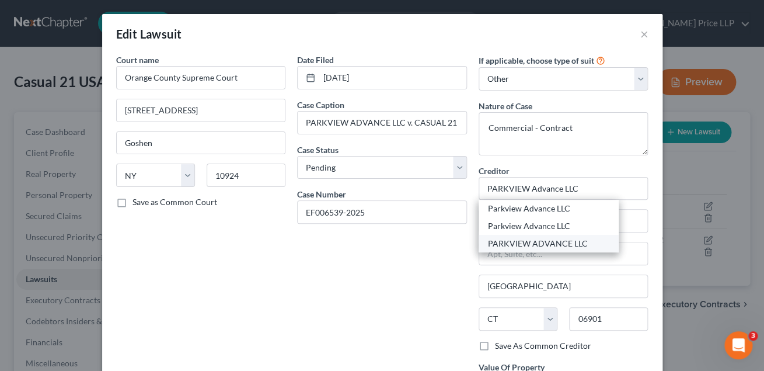
type input "[US_STATE]"
select select "35"
type input "10016"
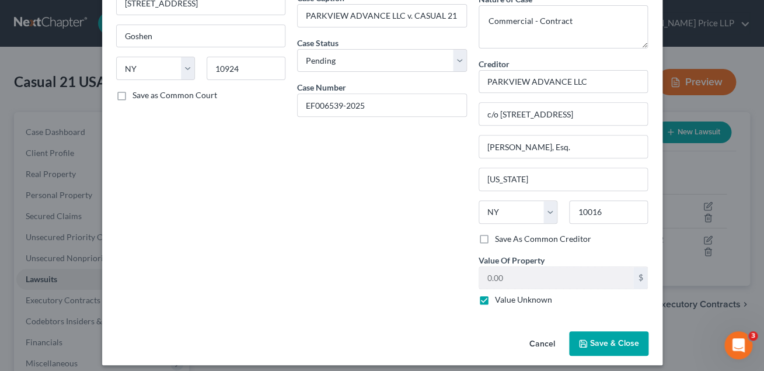
scroll to position [110, 0]
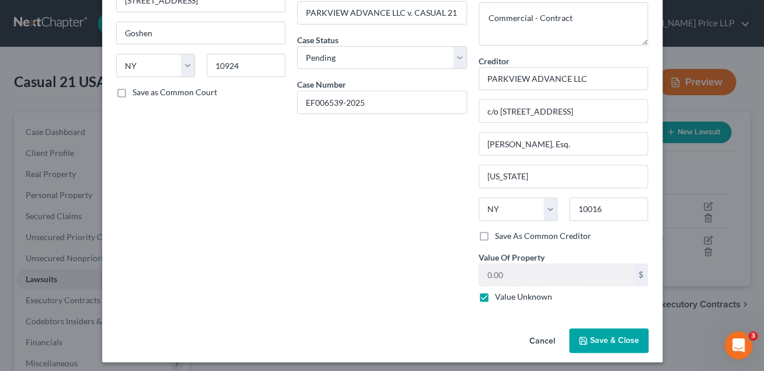
click at [592, 341] on span "Save & Close" at bounding box center [614, 340] width 49 height 10
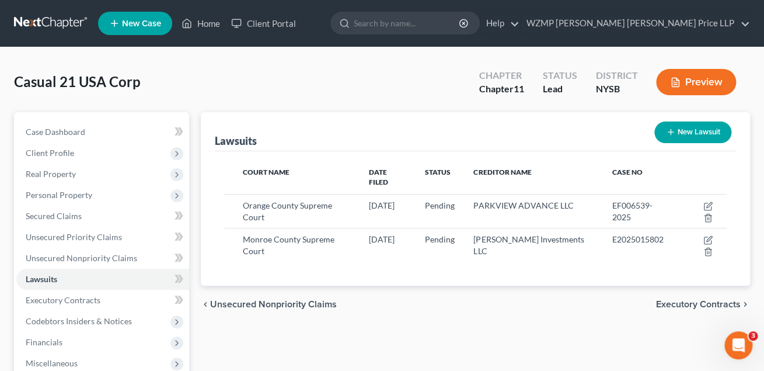
click at [113, 322] on span "Codebtors Insiders & Notices" at bounding box center [79, 321] width 106 height 10
click at [91, 341] on link "Codebtors" at bounding box center [114, 342] width 149 height 21
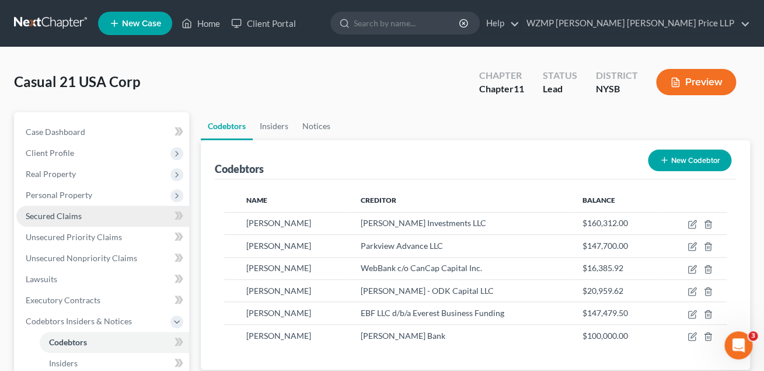
click at [70, 212] on span "Secured Claims" at bounding box center [54, 216] width 56 height 10
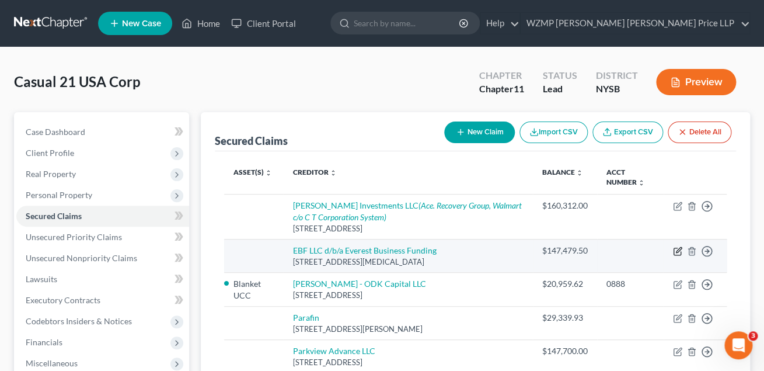
click at [678, 253] on icon "button" at bounding box center [677, 250] width 9 height 9
select select "9"
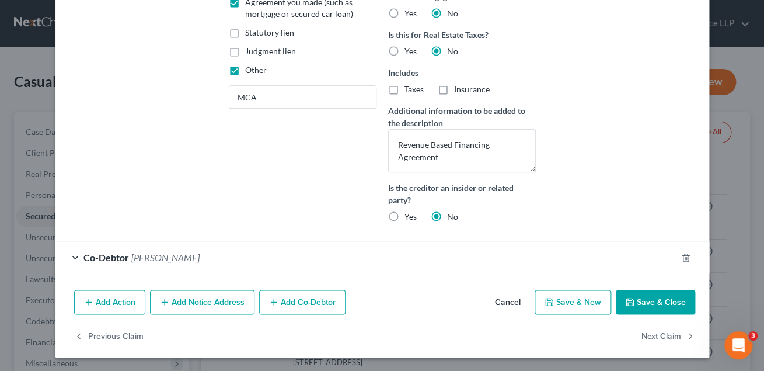
scroll to position [299, 0]
click at [687, 256] on icon "button" at bounding box center [685, 256] width 9 height 9
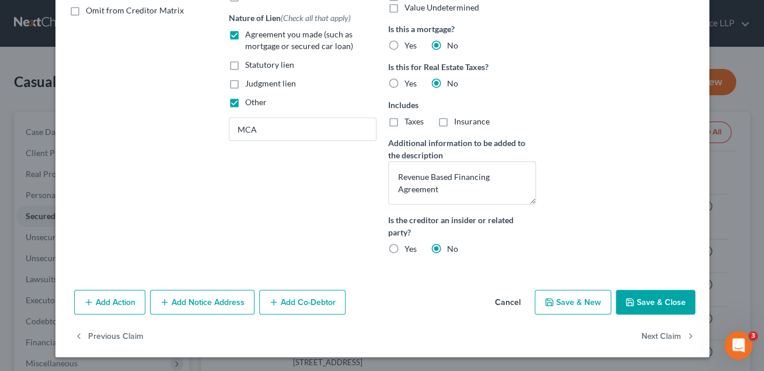
click at [660, 304] on button "Save & Close" at bounding box center [655, 301] width 79 height 25
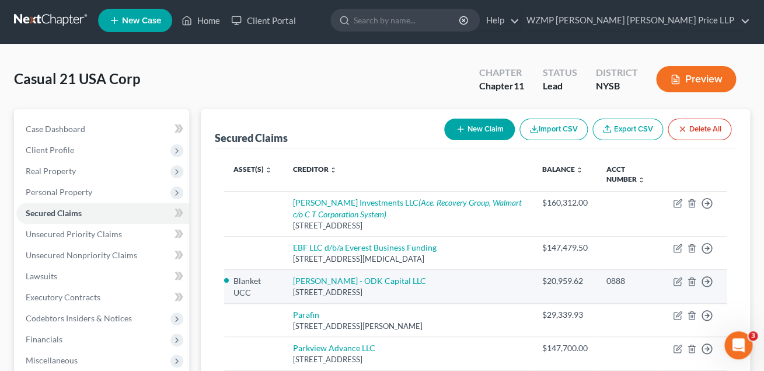
scroll to position [0, 0]
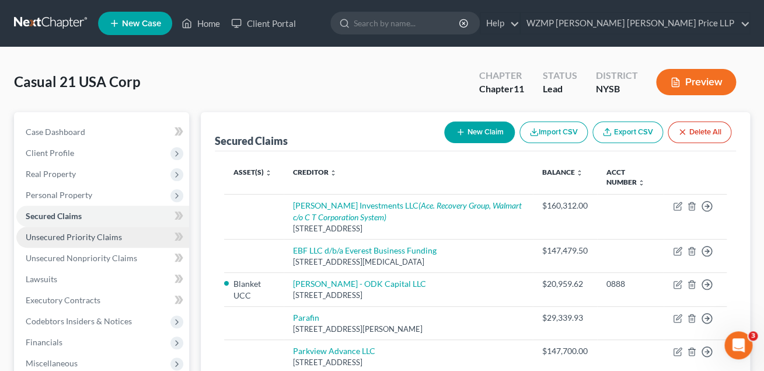
click at [72, 238] on span "Unsecured Priority Claims" at bounding box center [74, 237] width 96 height 10
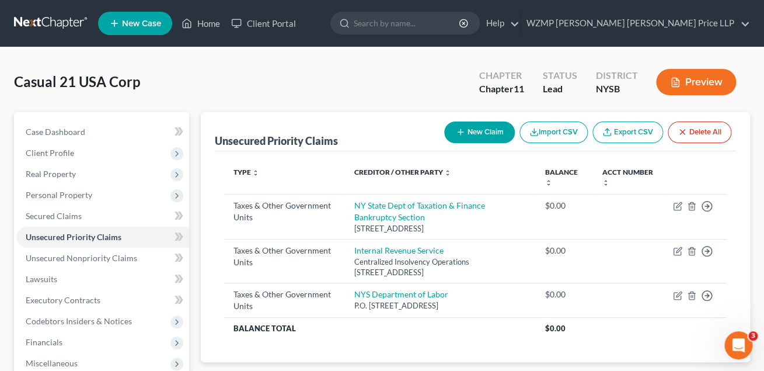
click at [625, 133] on link "Export CSV" at bounding box center [627, 132] width 71 height 22
click at [486, 130] on button "New Claim" at bounding box center [479, 132] width 71 height 22
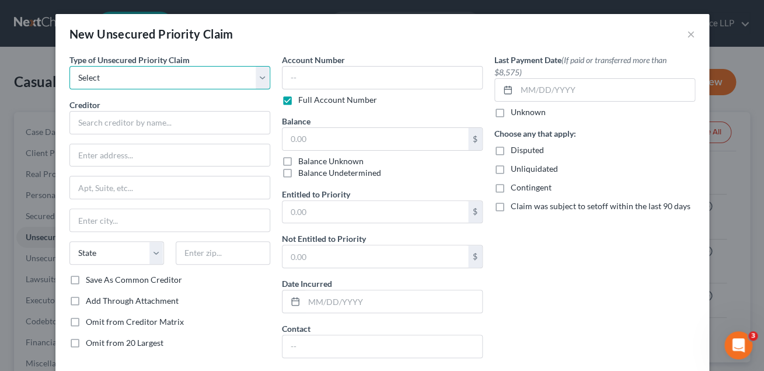
select select "3"
click option "Wages, Salaries, Commissions" at bounding box center [0, 0] width 0 height 0
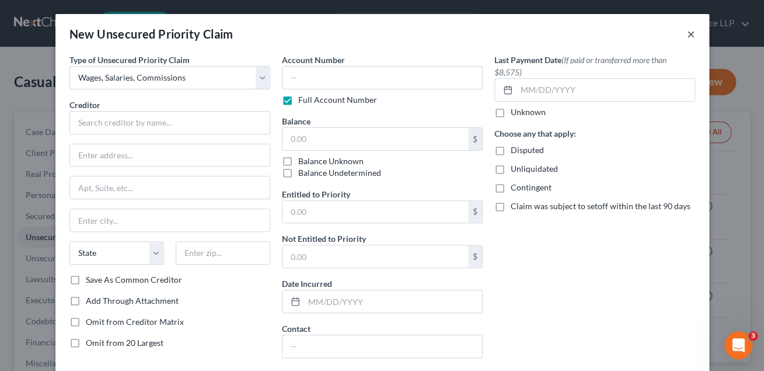
click at [689, 36] on button "×" at bounding box center [691, 34] width 8 height 14
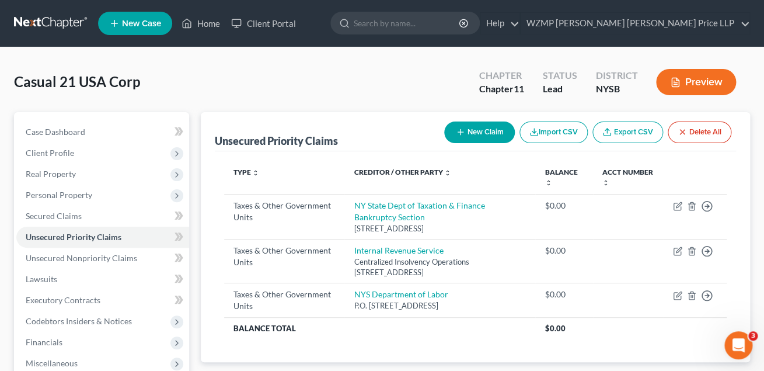
click at [556, 134] on button "Import CSV" at bounding box center [553, 132] width 68 height 22
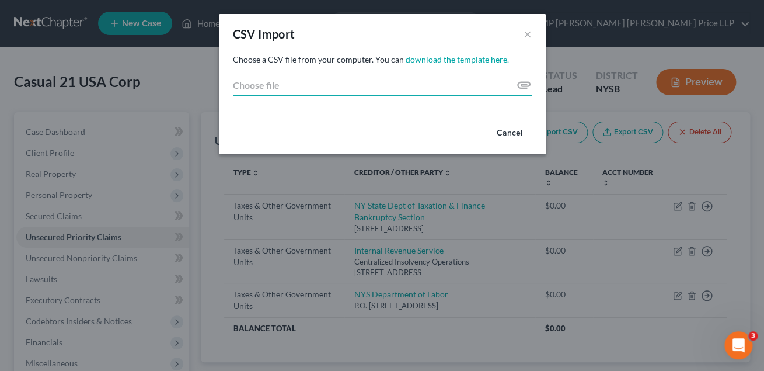
click at [524, 84] on input "Choose file" at bounding box center [382, 85] width 299 height 21
type input "C:\fakepath\Priority Upload.csv"
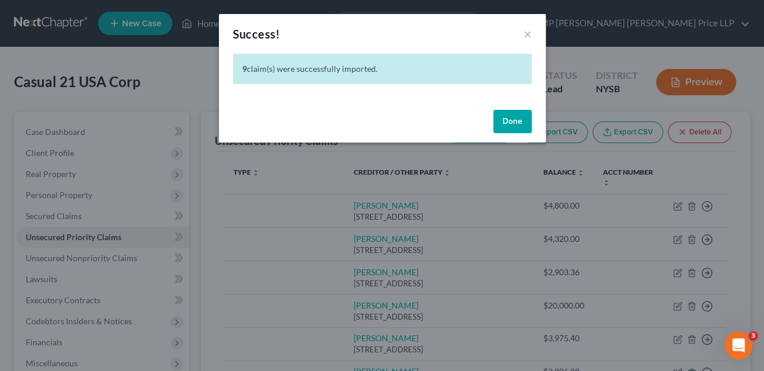
click at [507, 118] on button "Done" at bounding box center [512, 121] width 39 height 23
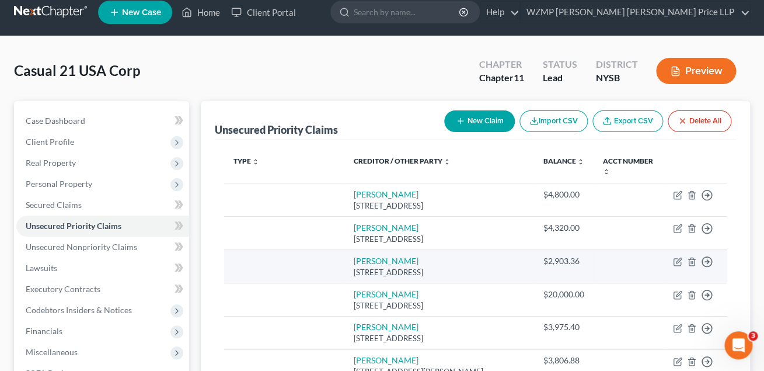
scroll to position [9, 0]
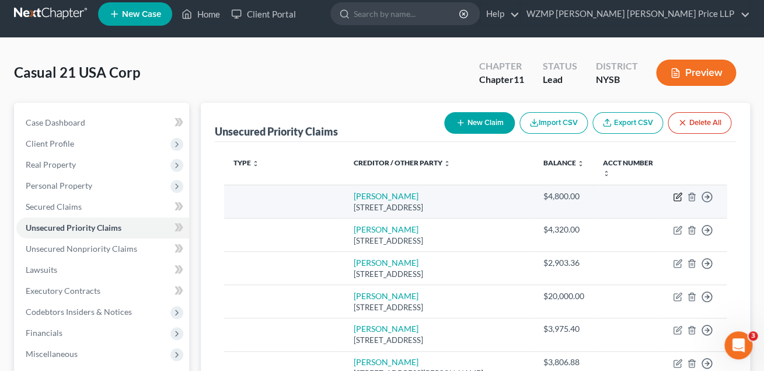
click at [676, 198] on icon "button" at bounding box center [678, 195] width 5 height 5
select select "35"
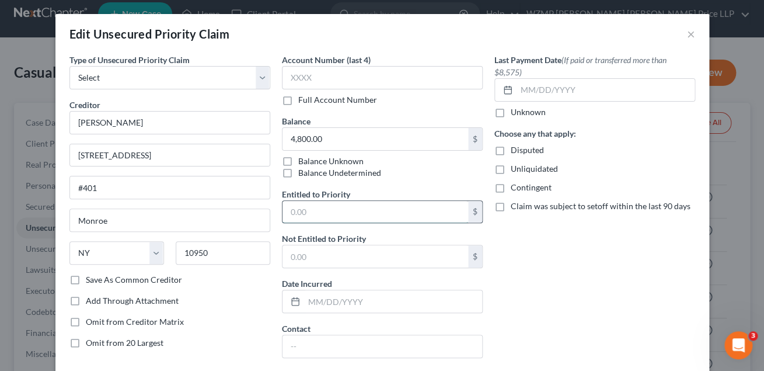
click at [344, 205] on input "text" at bounding box center [375, 212] width 186 height 22
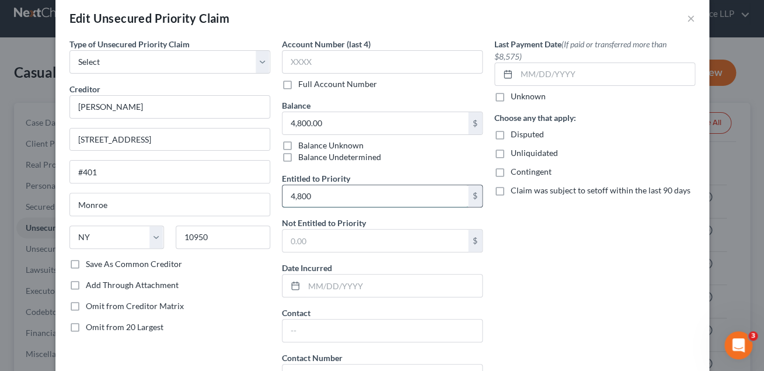
scroll to position [17, 0]
type input "4,800"
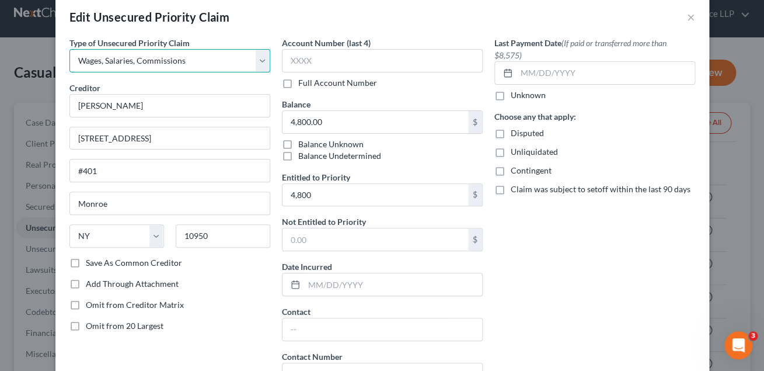
select select "35"
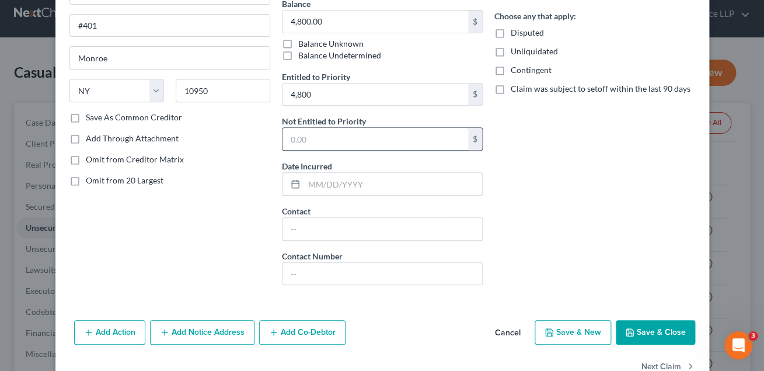
scroll to position [148, 0]
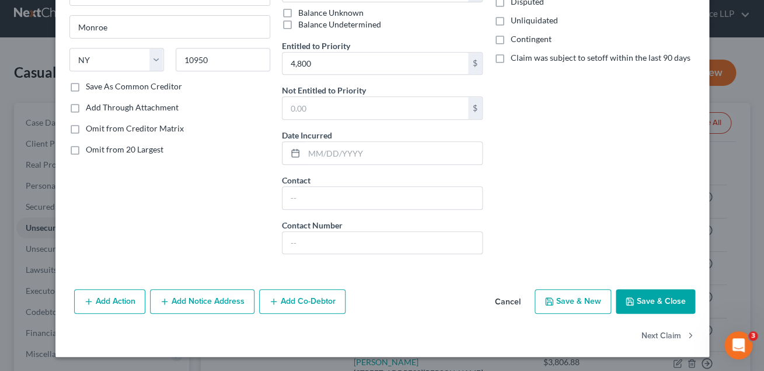
click at [649, 299] on button "Save & Close" at bounding box center [655, 301] width 79 height 25
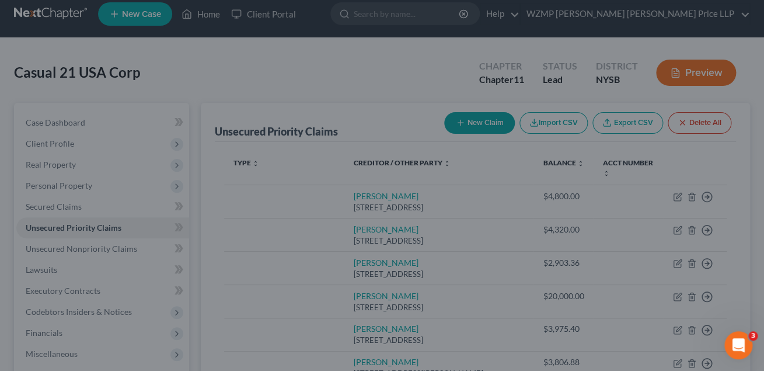
type input "4,800.00"
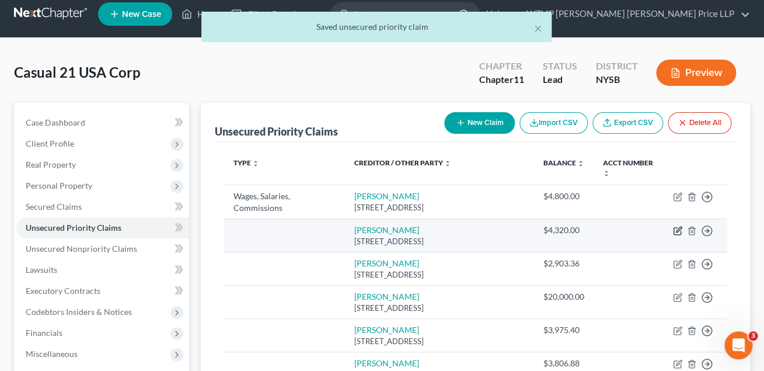
click at [681, 230] on icon "button" at bounding box center [677, 230] width 9 height 9
select select "35"
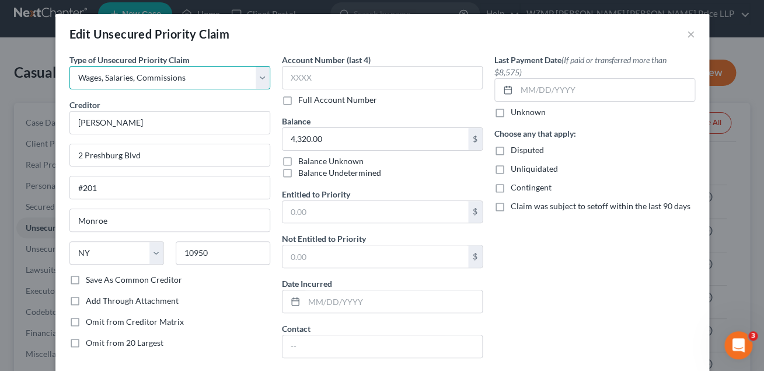
select select "35"
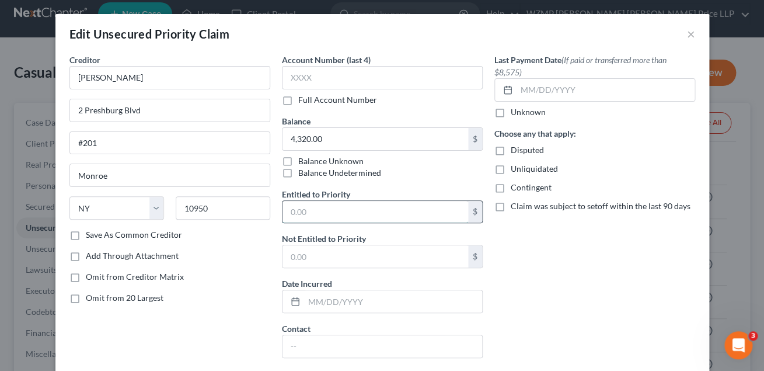
click at [315, 213] on input "text" at bounding box center [375, 212] width 186 height 22
click at [561, 266] on div "Last Payment Date (If paid or transferred more than $8,575) Unknown Choose any …" at bounding box center [595, 233] width 212 height 358
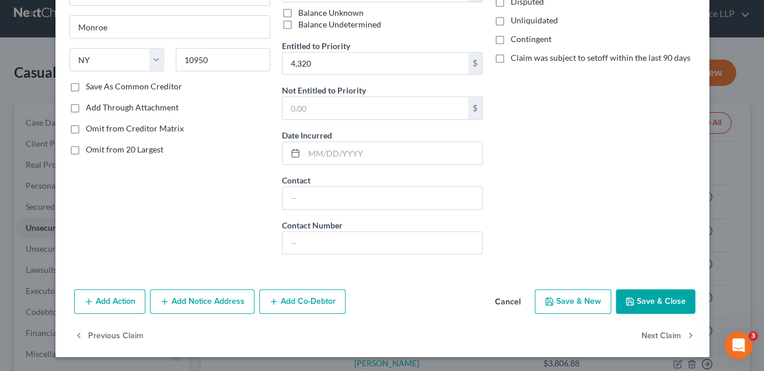
click at [641, 306] on button "Save & Close" at bounding box center [655, 301] width 79 height 25
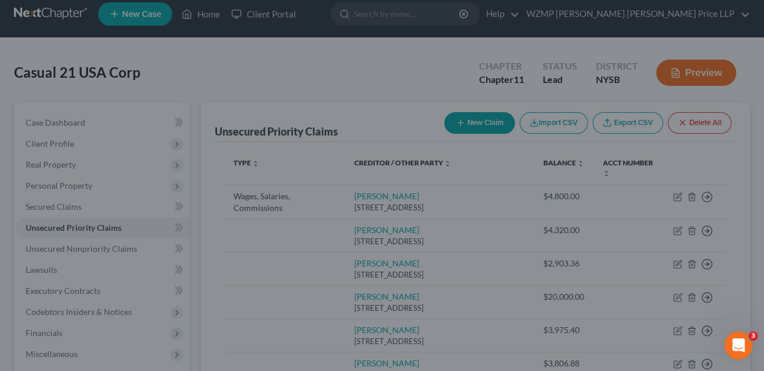
type input "4,320.00"
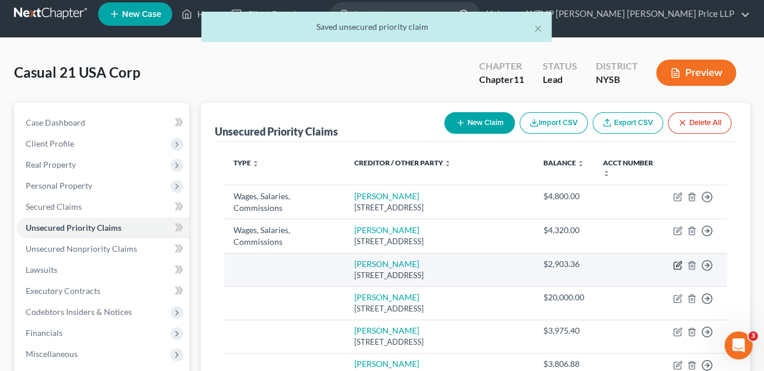
click at [677, 268] on icon "button" at bounding box center [677, 264] width 9 height 9
select select "35"
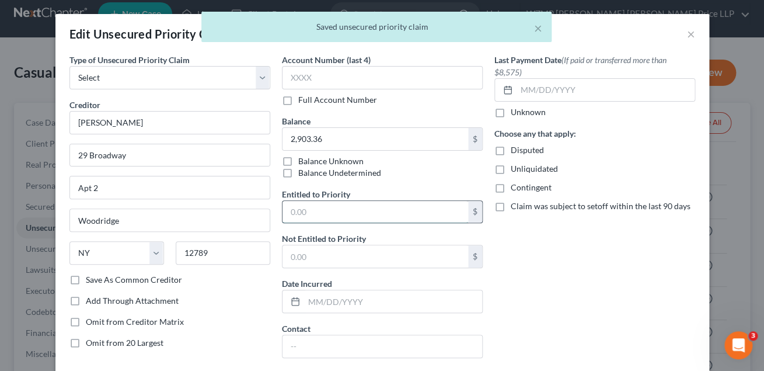
click at [332, 215] on input "text" at bounding box center [375, 212] width 186 height 22
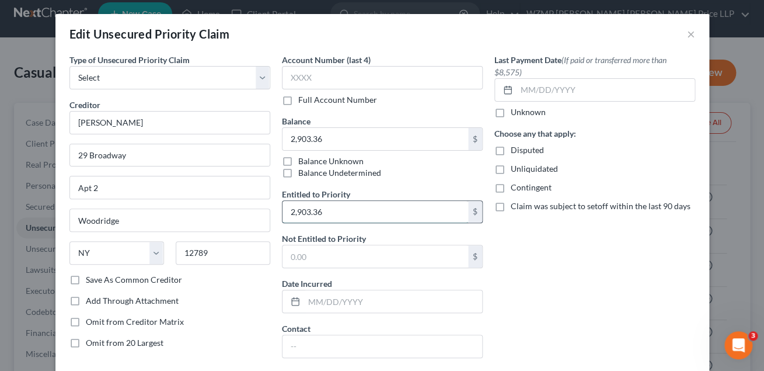
type input "2,903.36"
click at [337, 255] on input "text" at bounding box center [375, 256] width 186 height 22
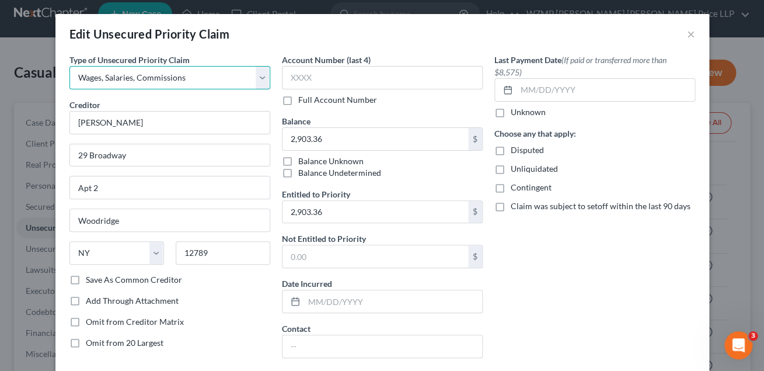
select select "35"
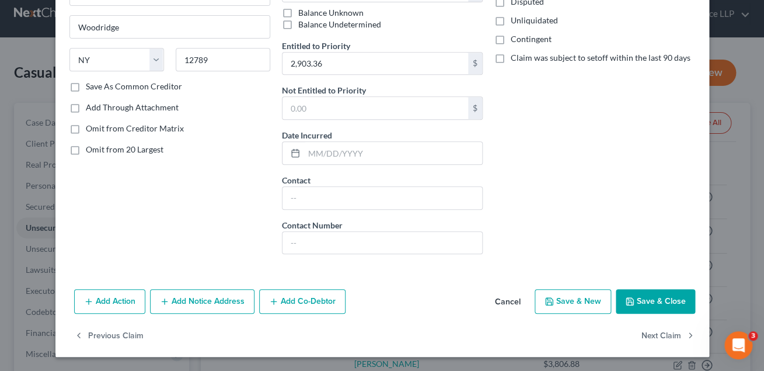
click at [576, 303] on button "Save & New" at bounding box center [573, 301] width 76 height 25
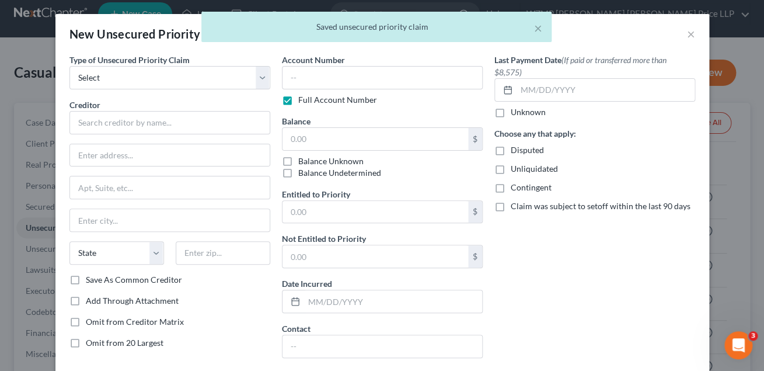
click at [692, 35] on div "× Saved unsecured priority claim" at bounding box center [376, 30] width 764 height 36
click at [690, 33] on div "× Saved unsecured priority claim" at bounding box center [376, 30] width 764 height 36
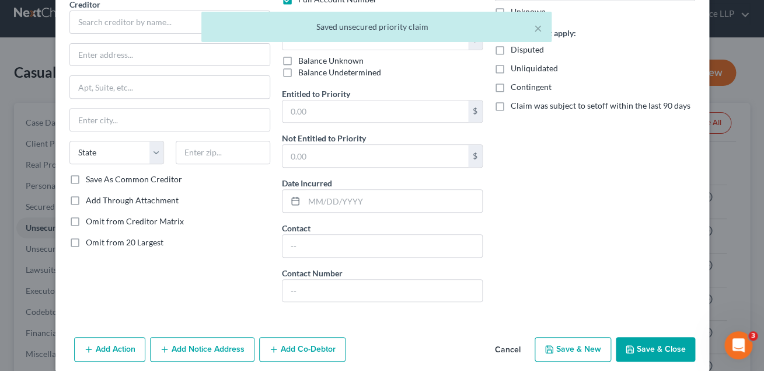
scroll to position [114, 0]
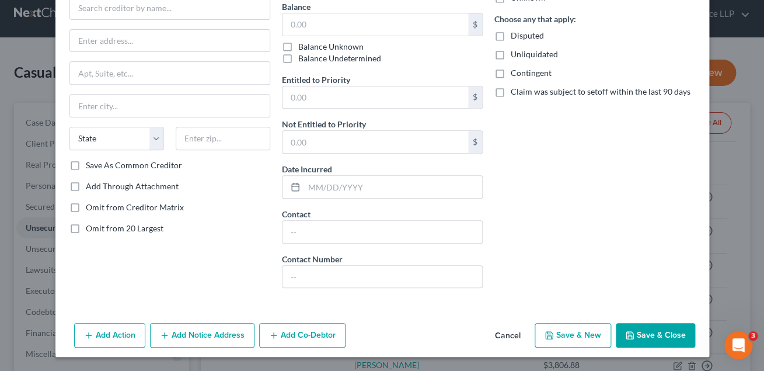
click at [514, 337] on button "Cancel" at bounding box center [508, 335] width 44 height 23
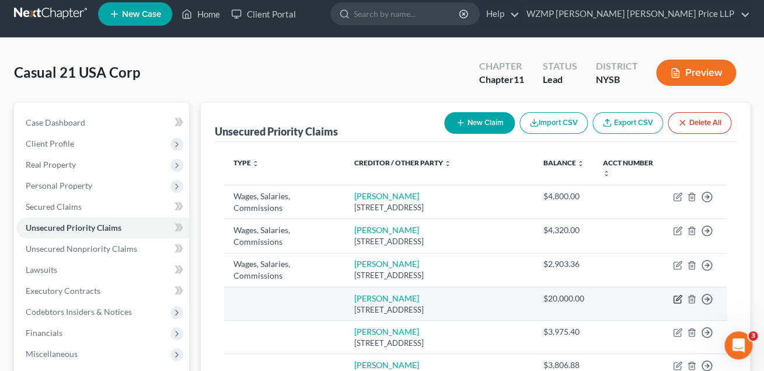
click at [678, 297] on icon "button" at bounding box center [678, 297] width 5 height 5
select select "35"
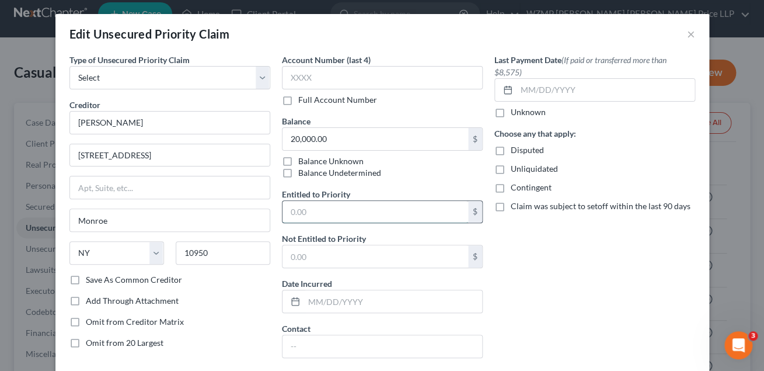
click at [309, 211] on input "text" at bounding box center [375, 212] width 186 height 22
click at [290, 214] on input "7,150" at bounding box center [375, 212] width 186 height 22
type input "17,150"
click at [358, 257] on input "text" at bounding box center [375, 256] width 186 height 22
type input "2,850"
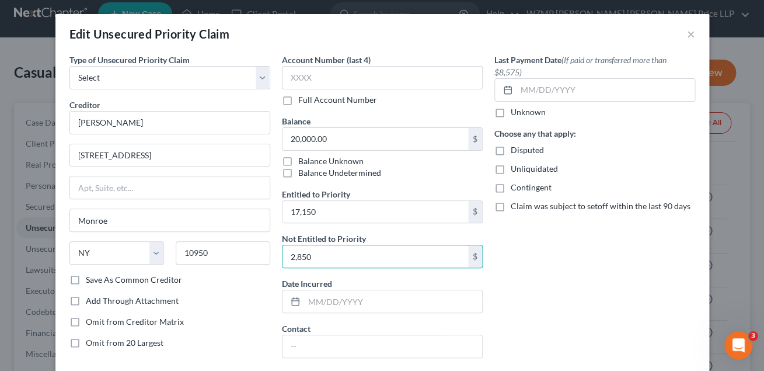
click at [557, 309] on div "Last Payment Date (If paid or transferred more than $8,575) Unknown Choose any …" at bounding box center [595, 233] width 212 height 358
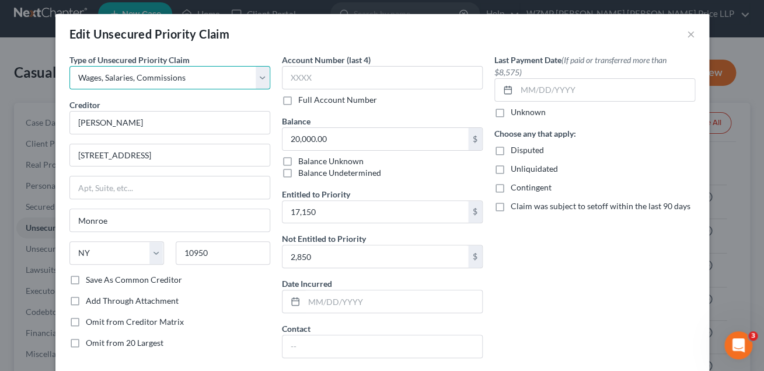
select select "35"
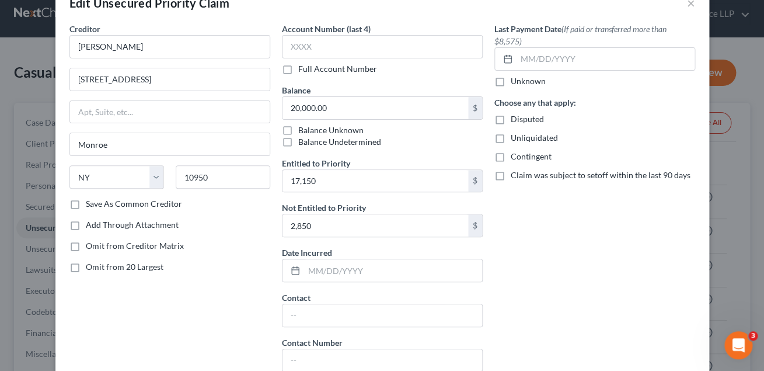
scroll to position [34, 0]
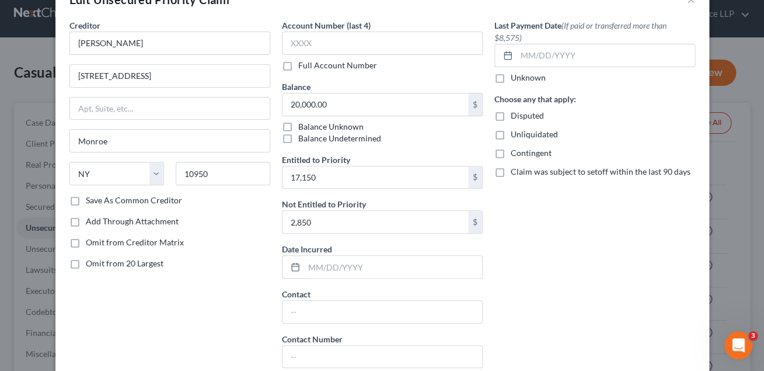
click at [86, 243] on label "Omit from Creditor Matrix" at bounding box center [135, 242] width 98 height 12
click at [90, 243] on input "Omit from Creditor Matrix" at bounding box center [94, 240] width 8 height 8
checkbox input "true"
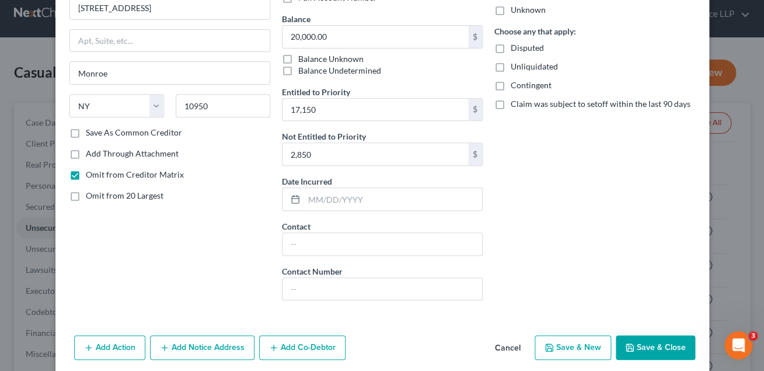
scroll to position [148, 0]
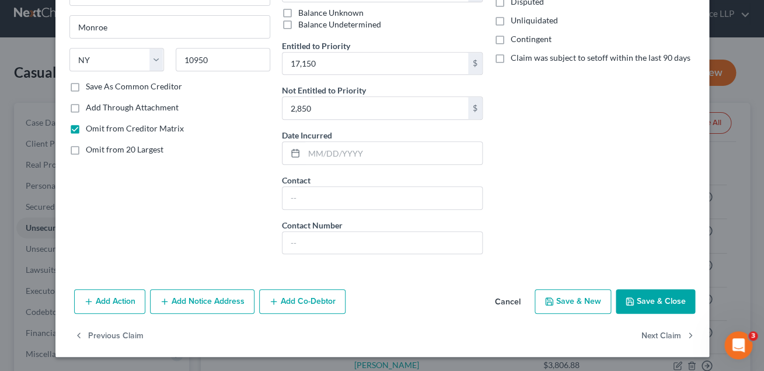
click at [639, 297] on button "Save & Close" at bounding box center [655, 301] width 79 height 25
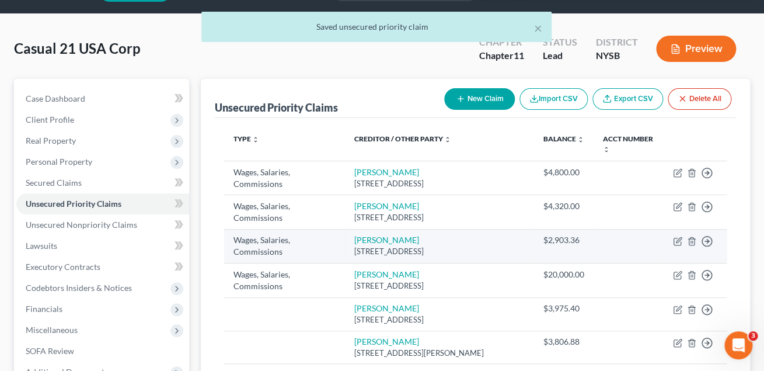
scroll to position [37, 0]
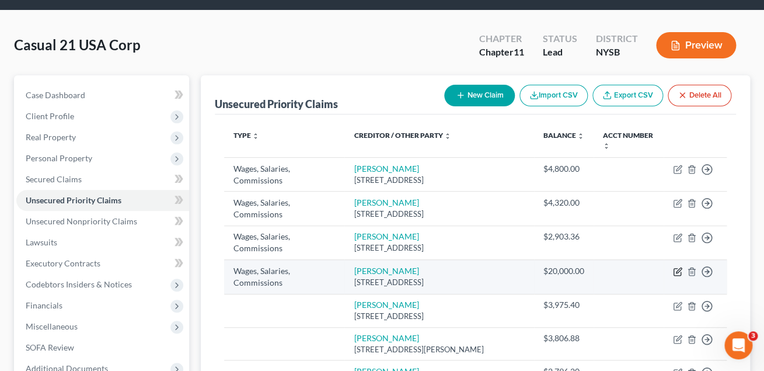
click at [679, 272] on icon "button" at bounding box center [677, 271] width 9 height 9
select select "35"
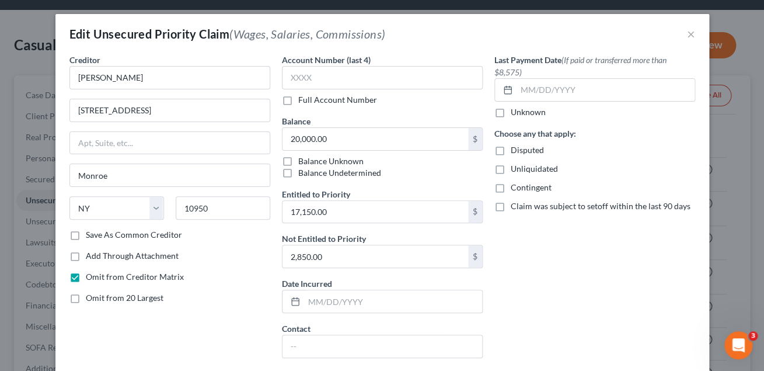
click at [86, 276] on label "Omit from Creditor Matrix" at bounding box center [135, 277] width 98 height 12
click at [90, 276] on input "Omit from Creditor Matrix" at bounding box center [94, 275] width 8 height 8
checkbox input "false"
click at [86, 302] on label "Omit from 20 Largest" at bounding box center [125, 298] width 78 height 12
click at [90, 299] on input "Omit from 20 Largest" at bounding box center [94, 296] width 8 height 8
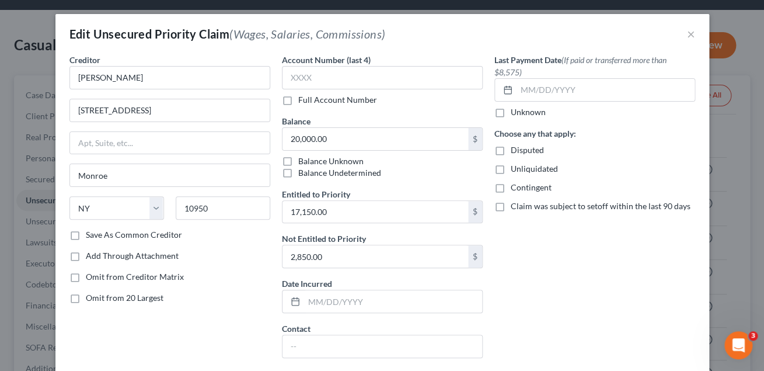
checkbox input "true"
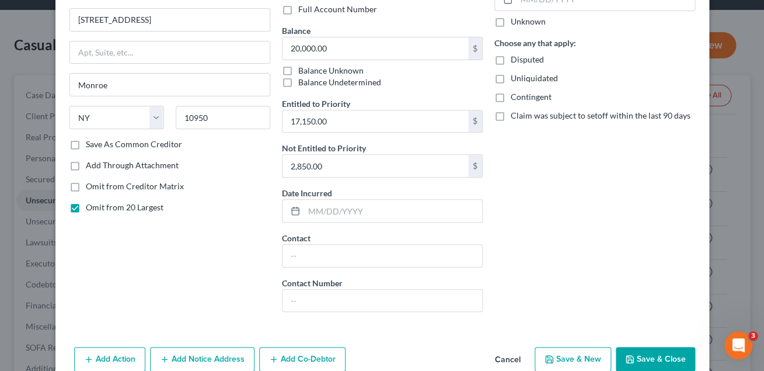
scroll to position [148, 0]
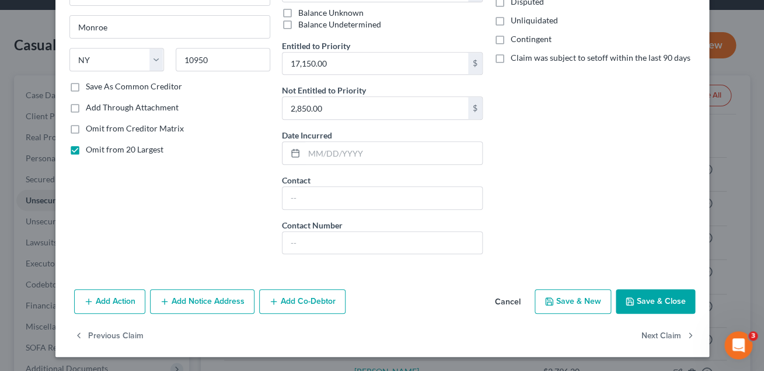
click at [640, 301] on button "Save & Close" at bounding box center [655, 301] width 79 height 25
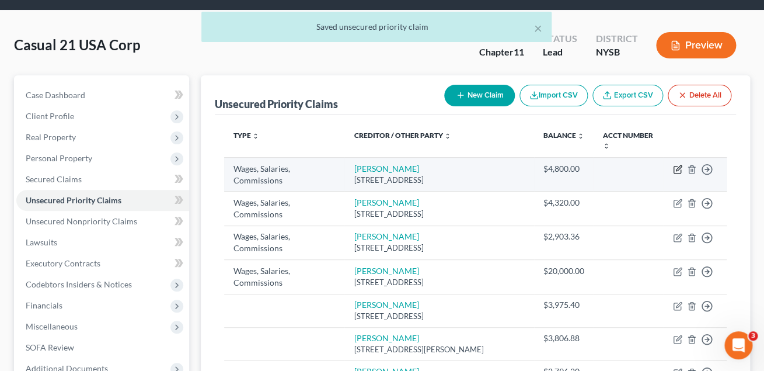
click at [677, 169] on icon "button" at bounding box center [677, 169] width 9 height 9
select select "35"
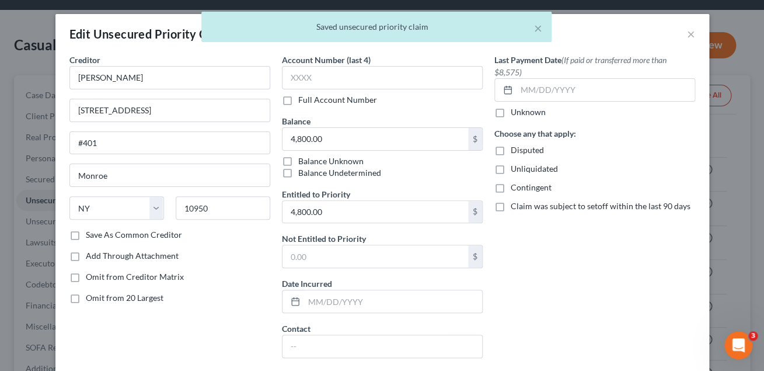
click at [86, 301] on label "Omit from 20 Largest" at bounding box center [125, 298] width 78 height 12
click at [90, 299] on input "Omit from 20 Largest" at bounding box center [94, 296] width 8 height 8
checkbox input "true"
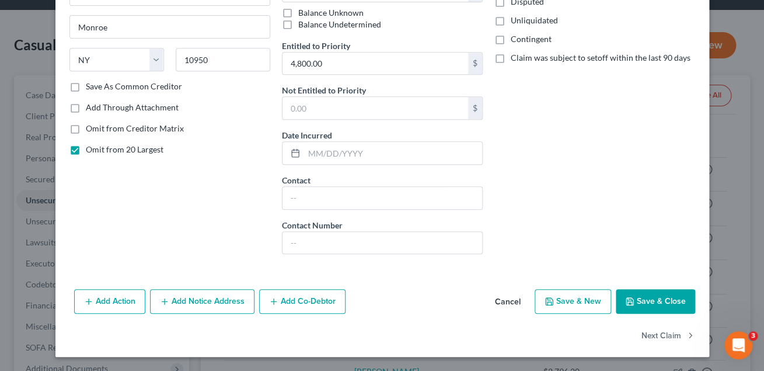
click at [664, 302] on button "Save & Close" at bounding box center [655, 301] width 79 height 25
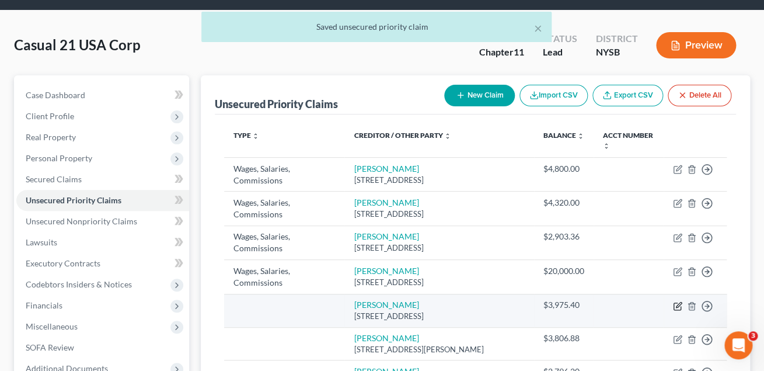
click at [677, 307] on icon "button" at bounding box center [678, 304] width 5 height 5
select select "35"
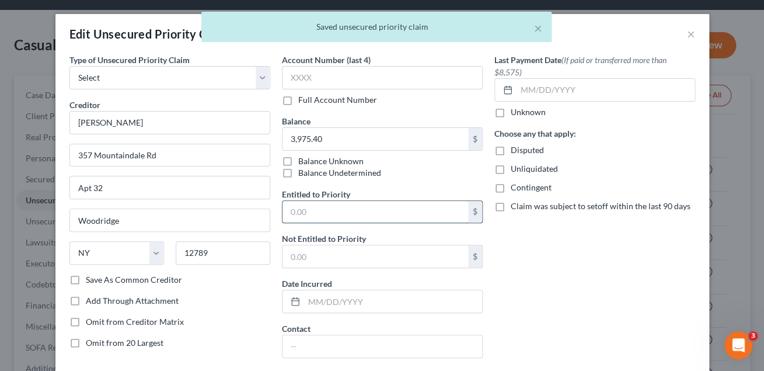
click at [340, 215] on input "text" at bounding box center [375, 212] width 186 height 22
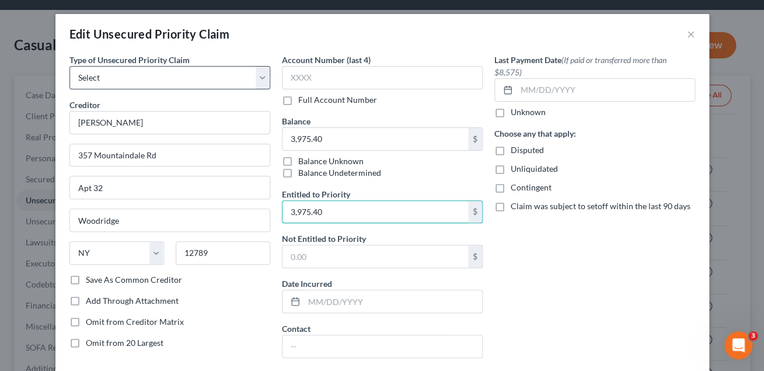
type input "3,975.40"
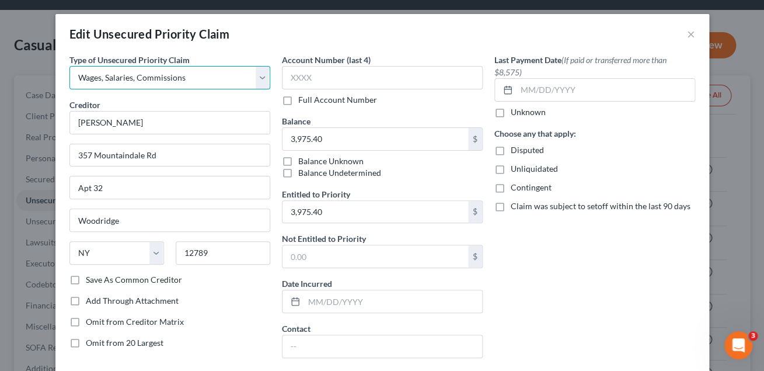
select select "35"
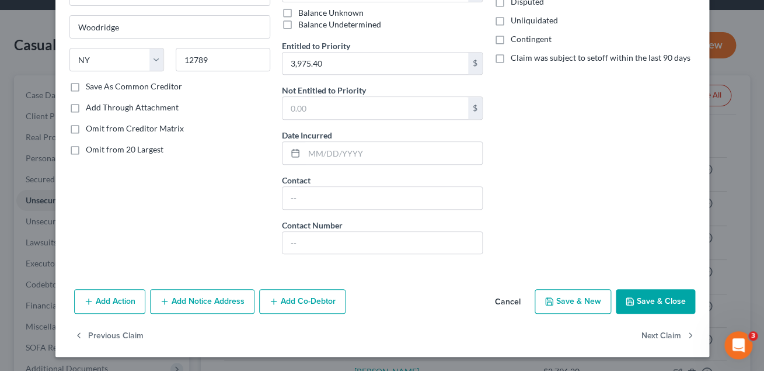
click at [658, 302] on button "Save & Close" at bounding box center [655, 301] width 79 height 25
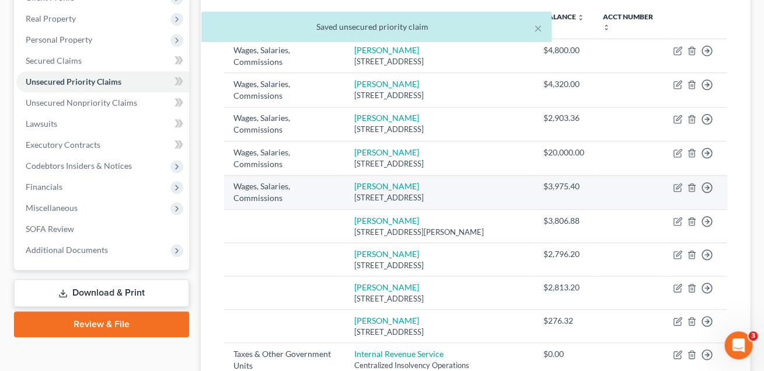
scroll to position [173, 0]
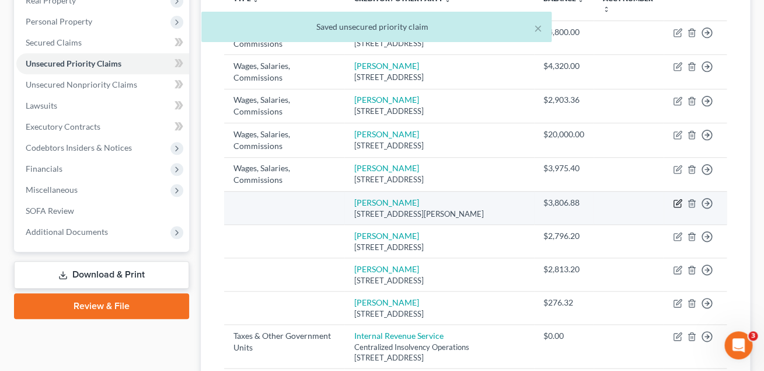
click at [677, 205] on icon "button" at bounding box center [677, 202] width 9 height 9
select select "35"
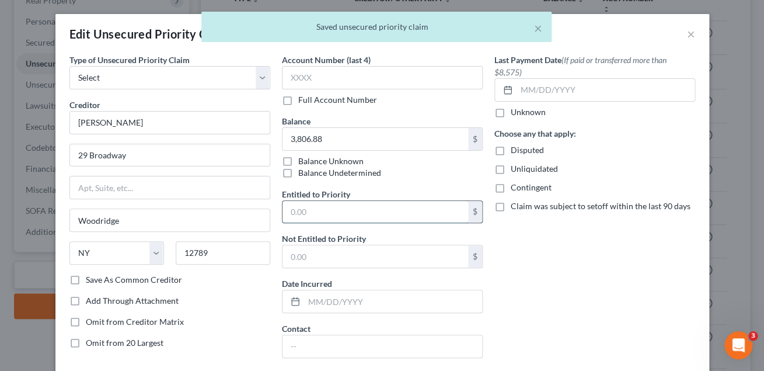
click at [322, 215] on input "text" at bounding box center [375, 212] width 186 height 22
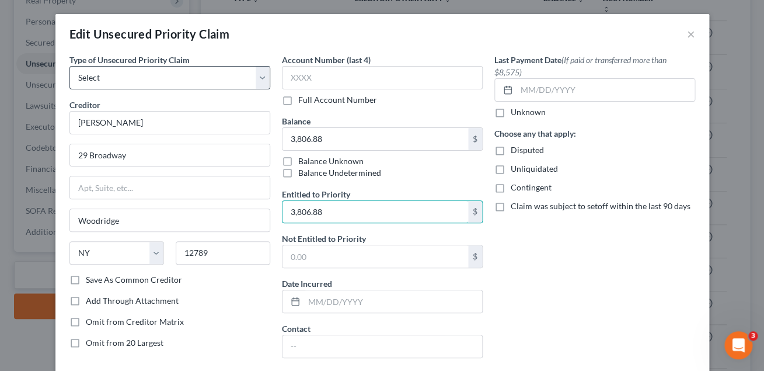
type input "3,806.88"
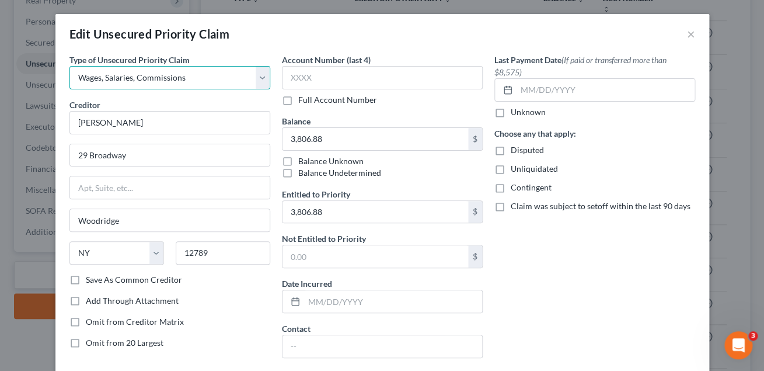
select select "35"
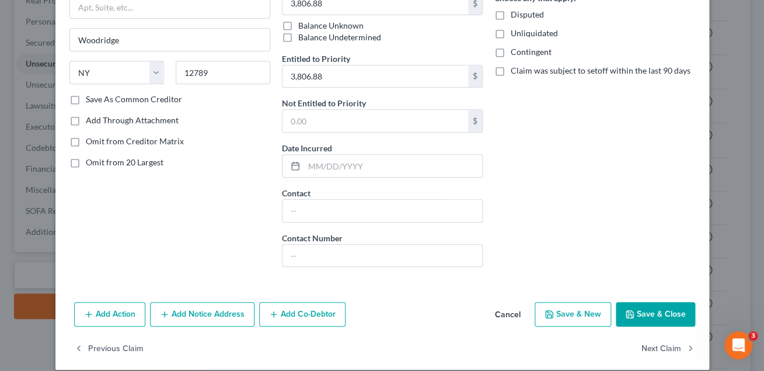
scroll to position [148, 0]
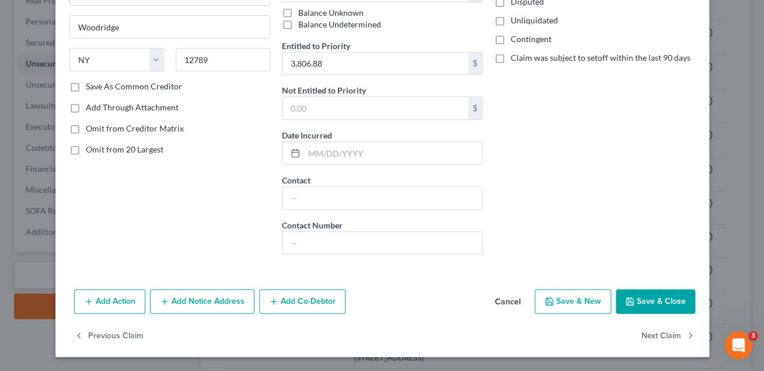
click at [640, 299] on button "Save & Close" at bounding box center [655, 301] width 79 height 25
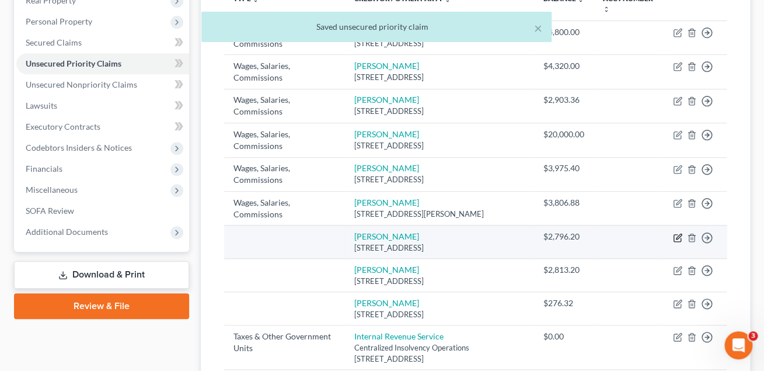
click at [678, 238] on icon "button" at bounding box center [678, 235] width 5 height 5
select select "35"
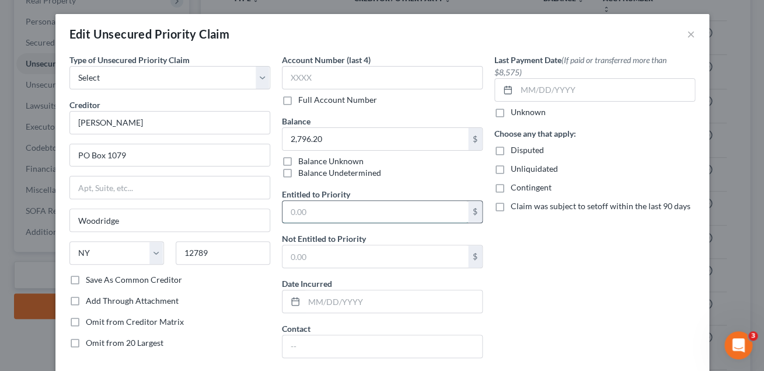
click at [335, 214] on input "text" at bounding box center [375, 212] width 186 height 22
type input "2,796.20"
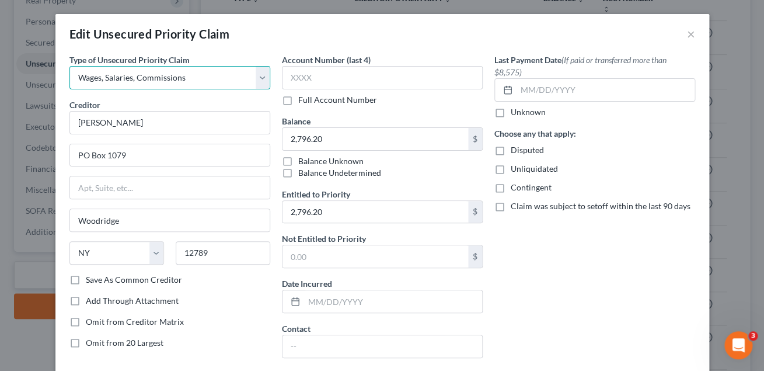
select select "35"
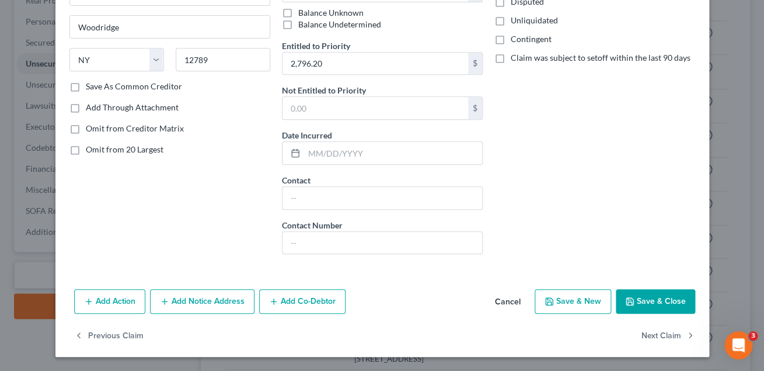
click at [639, 298] on button "Save & Close" at bounding box center [655, 301] width 79 height 25
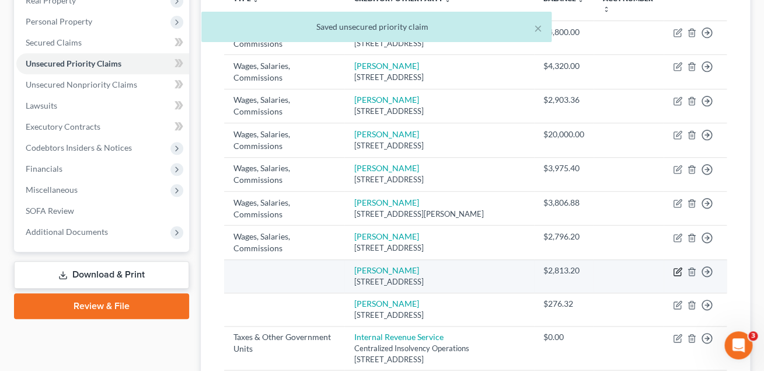
click at [675, 271] on icon "button" at bounding box center [677, 271] width 9 height 9
select select "35"
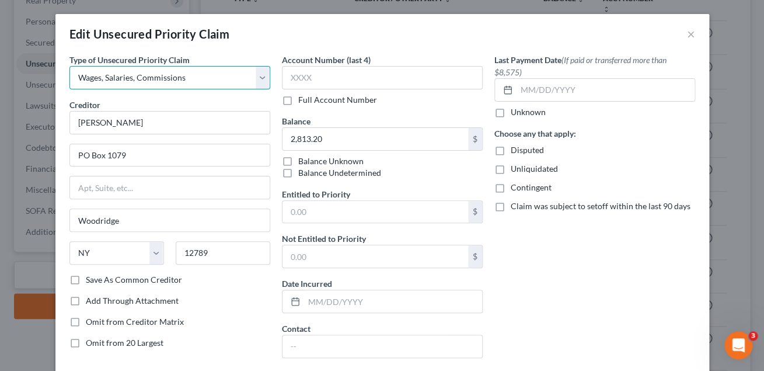
select select "35"
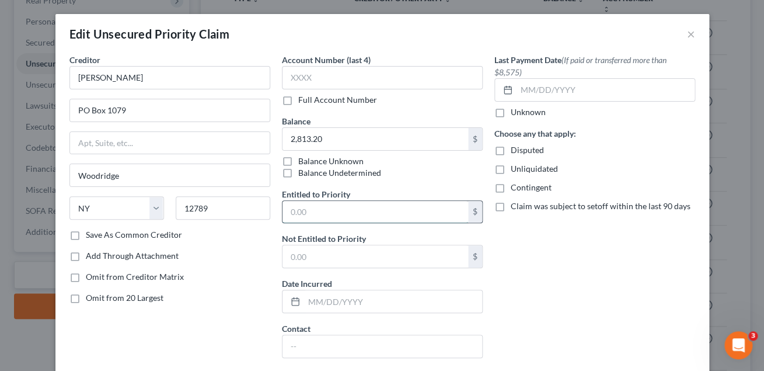
click at [320, 210] on input "text" at bounding box center [375, 212] width 186 height 22
type input "2,813.20"
click at [536, 274] on div "Last Payment Date (If paid or transferred more than $8,575) Unknown Choose any …" at bounding box center [595, 233] width 212 height 358
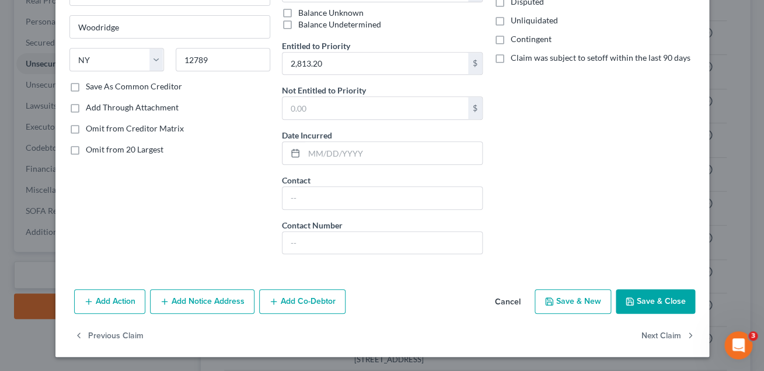
click at [630, 301] on icon "button" at bounding box center [629, 300] width 9 height 9
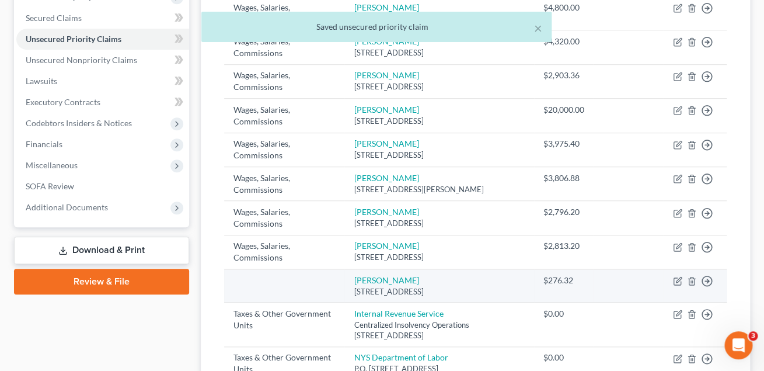
scroll to position [204, 0]
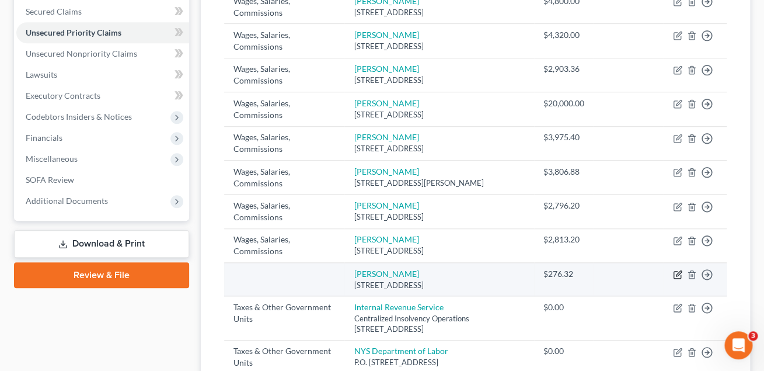
click at [678, 273] on icon "button" at bounding box center [678, 273] width 5 height 5
select select "35"
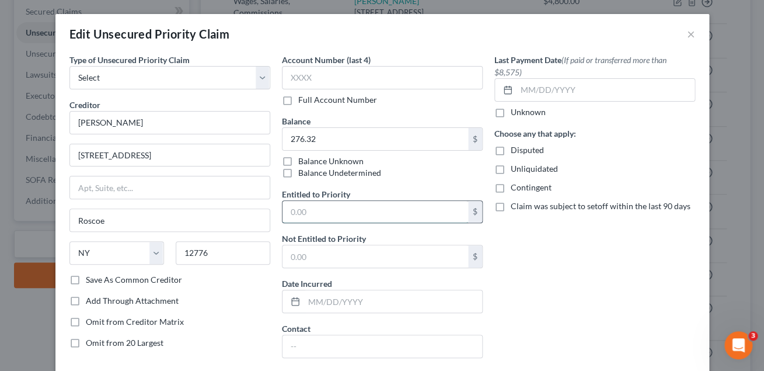
click at [308, 208] on input "text" at bounding box center [375, 212] width 186 height 22
type input "276.32"
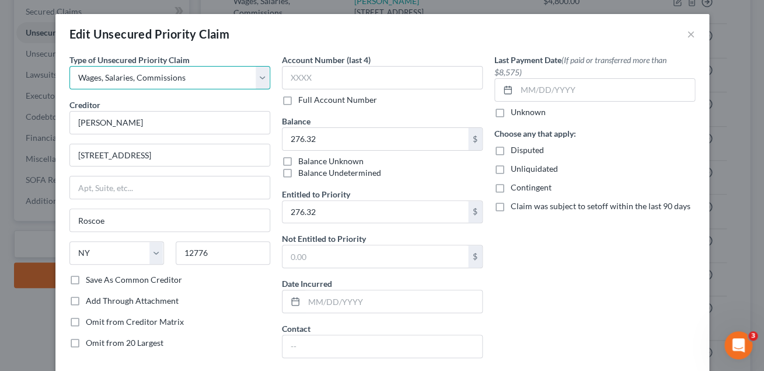
select select "35"
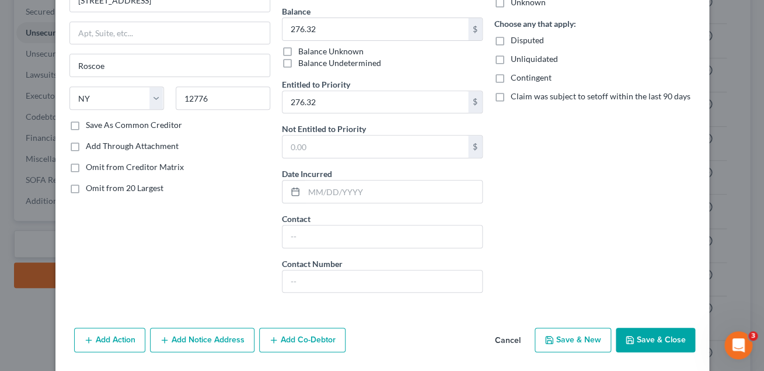
scroll to position [148, 0]
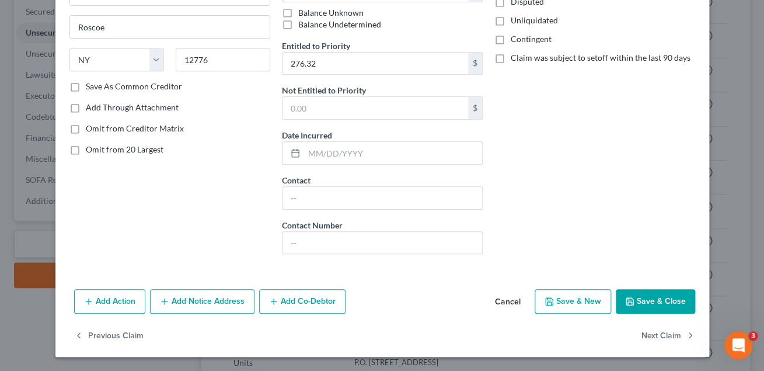
click at [657, 303] on button "Save & Close" at bounding box center [655, 301] width 79 height 25
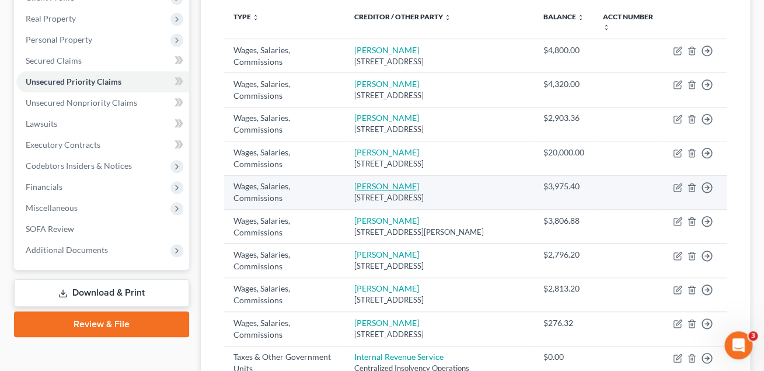
scroll to position [151, 0]
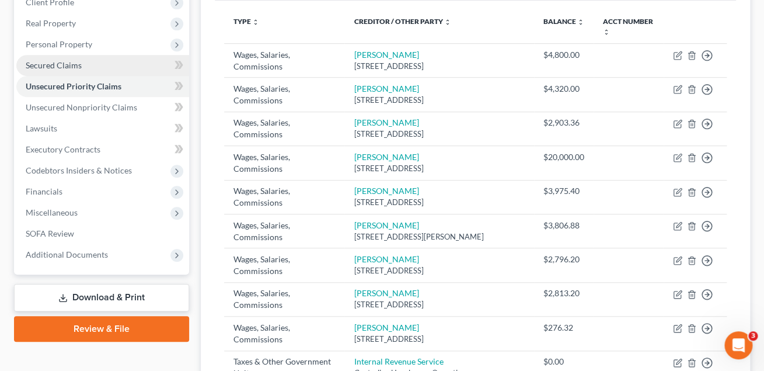
click at [73, 65] on span "Secured Claims" at bounding box center [54, 65] width 56 height 10
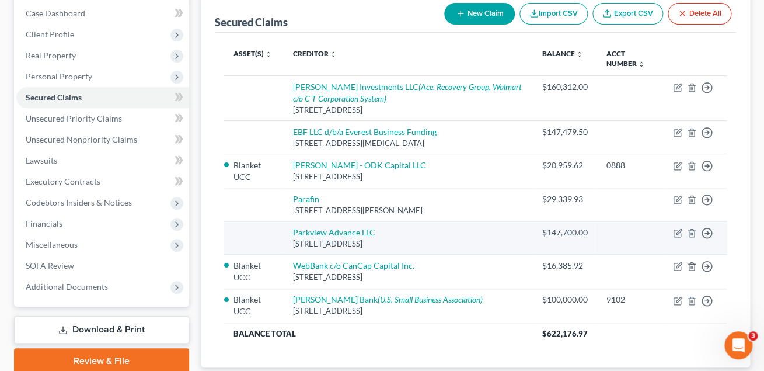
scroll to position [122, 0]
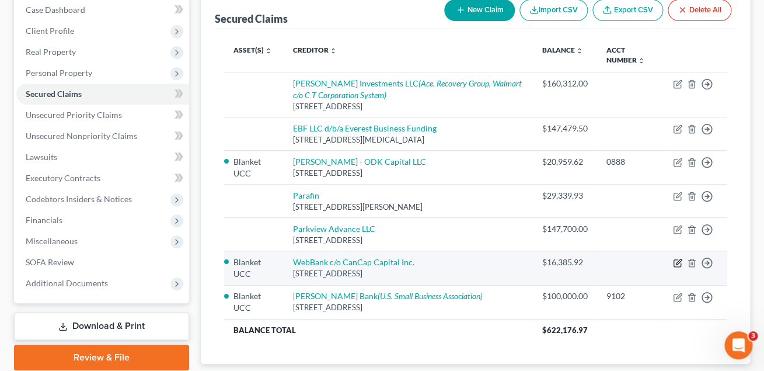
click at [677, 265] on icon "button" at bounding box center [677, 262] width 9 height 9
select select "10"
select select "0"
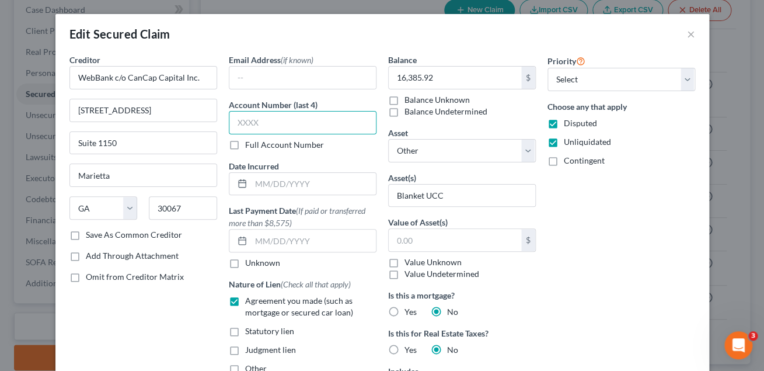
click at [250, 123] on input "text" at bounding box center [303, 122] width 148 height 23
type input "1699"
click at [594, 205] on div "Priority Select 1st 2nd 3rd 4th 5th 6th 7th 8th 9th 10th 11th 12th 13th 14th 15…" at bounding box center [621, 292] width 159 height 476
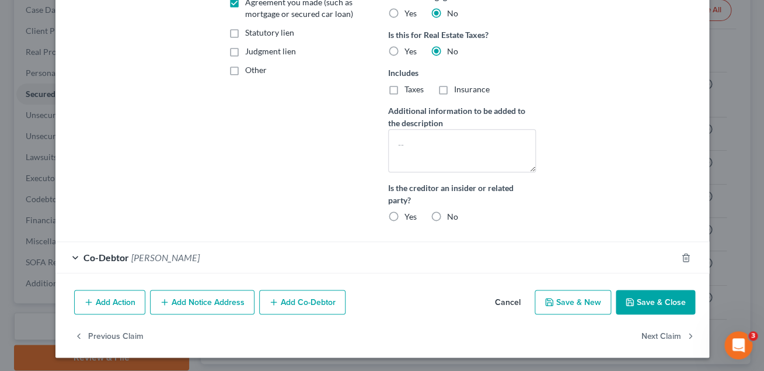
scroll to position [299, 0]
click at [633, 299] on icon "button" at bounding box center [629, 301] width 7 height 7
select select
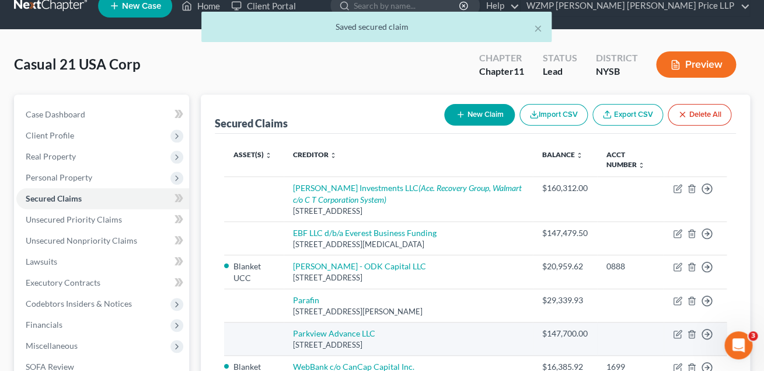
scroll to position [7, 0]
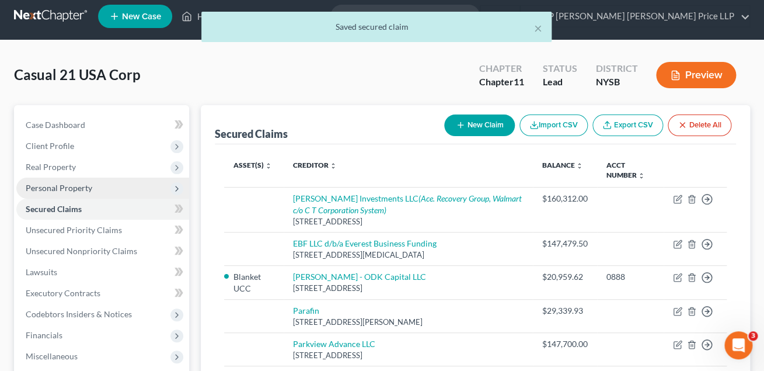
click at [52, 184] on span "Personal Property" at bounding box center [59, 188] width 67 height 10
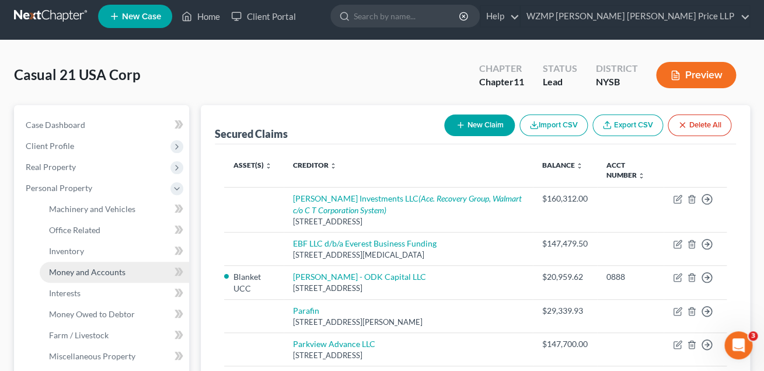
click at [85, 271] on span "Money and Accounts" at bounding box center [87, 272] width 76 height 10
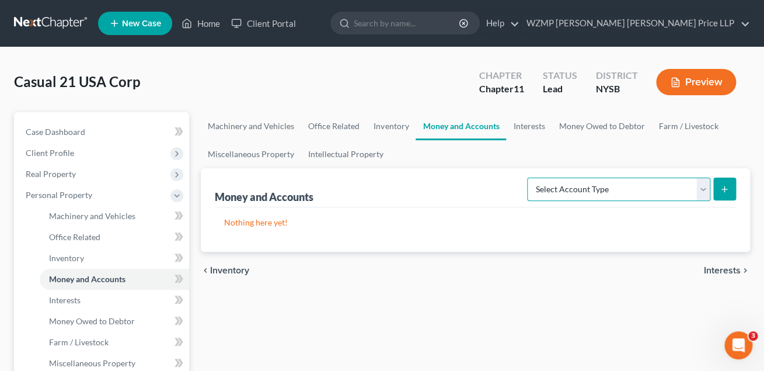
click at [527, 177] on select "Select Account Type Brokerage (A/B: 3, SOFA: 18) Cash on Hand (A/B: 2) Certific…" at bounding box center [618, 188] width 183 height 23
click at [525, 128] on link "Interests" at bounding box center [529, 126] width 46 height 28
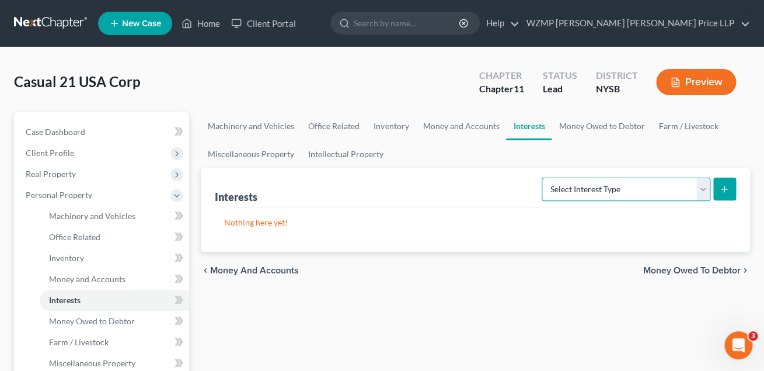
click at [542, 177] on select "Select Interest Type Bond (A/B: 16) Incorporated Business (A/B: 15) Insurance P…" at bounding box center [626, 188] width 169 height 23
click at [595, 124] on link "Money Owed to Debtor" at bounding box center [602, 126] width 100 height 28
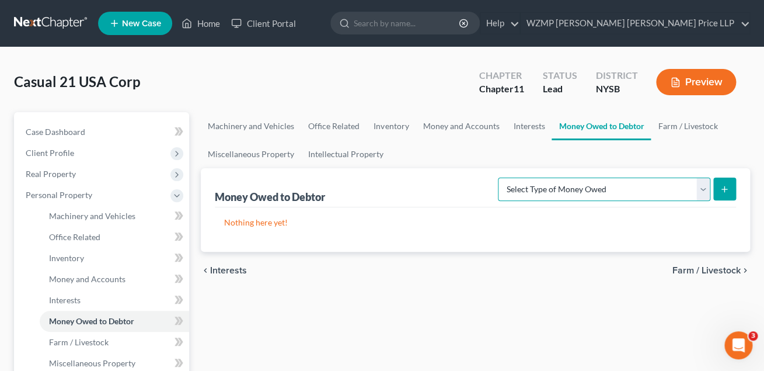
click at [498, 177] on select "Select Type of Money Owed Accounts Receivable (A/B: 11) Causes of Action Agains…" at bounding box center [604, 188] width 212 height 23
select select "accounts_receivable"
click option "Accounts Receivable (A/B: 11)" at bounding box center [0, 0] width 0 height 0
click at [725, 189] on icon "submit" at bounding box center [724, 188] width 9 height 9
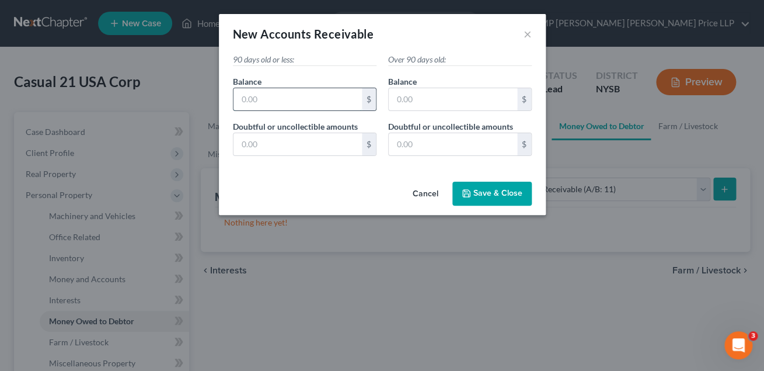
click at [318, 104] on input "text" at bounding box center [297, 99] width 128 height 22
type input "350,000"
click at [344, 146] on input "text" at bounding box center [297, 144] width 128 height 22
click at [476, 193] on span "Save & Close" at bounding box center [497, 194] width 49 height 10
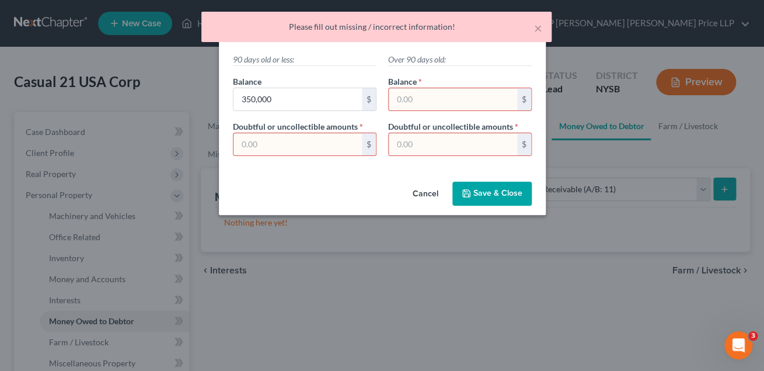
click at [319, 141] on input "text" at bounding box center [297, 144] width 128 height 22
type input "0"
click at [421, 97] on input "text" at bounding box center [453, 99] width 128 height 22
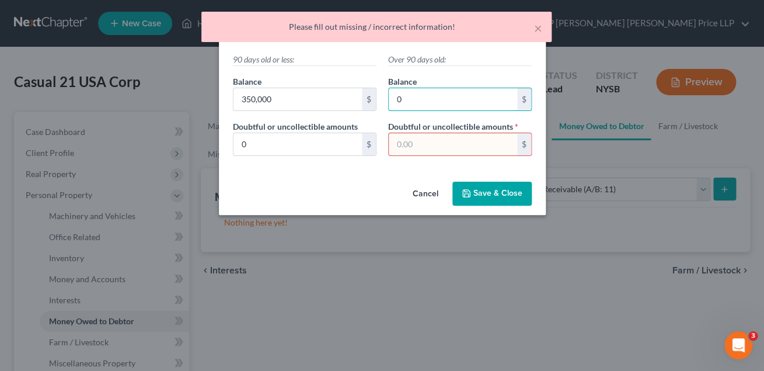
type input "0"
click at [421, 141] on input "text" at bounding box center [453, 144] width 128 height 22
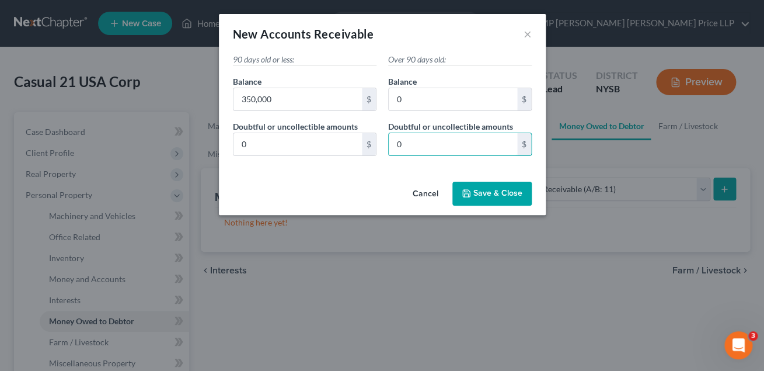
type input "0"
click at [484, 194] on span "Save & Close" at bounding box center [497, 194] width 49 height 10
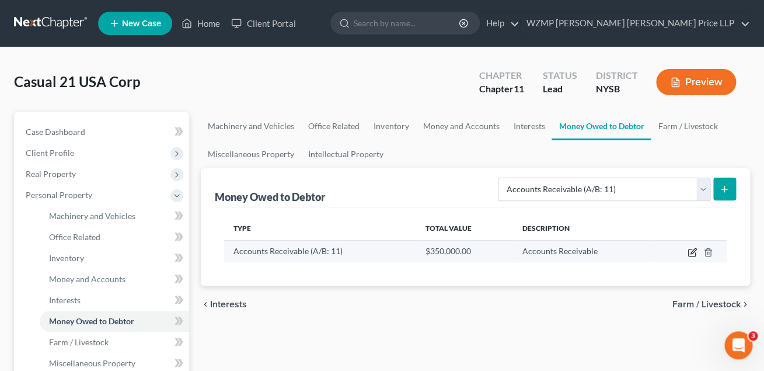
click at [692, 252] on icon "button" at bounding box center [692, 251] width 9 height 9
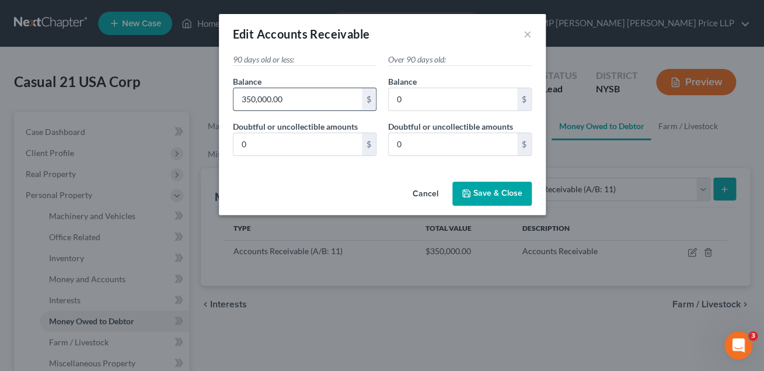
click at [255, 99] on input "350,000.00" at bounding box center [297, 99] width 128 height 22
type input "25,000.00"
click at [494, 193] on span "Save & Close" at bounding box center [497, 194] width 49 height 10
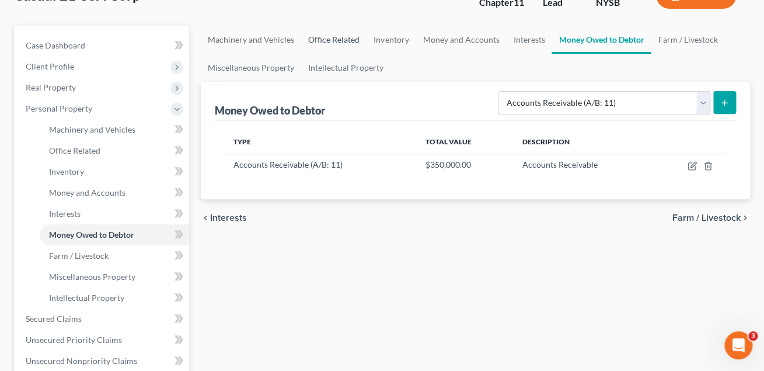
scroll to position [82, 0]
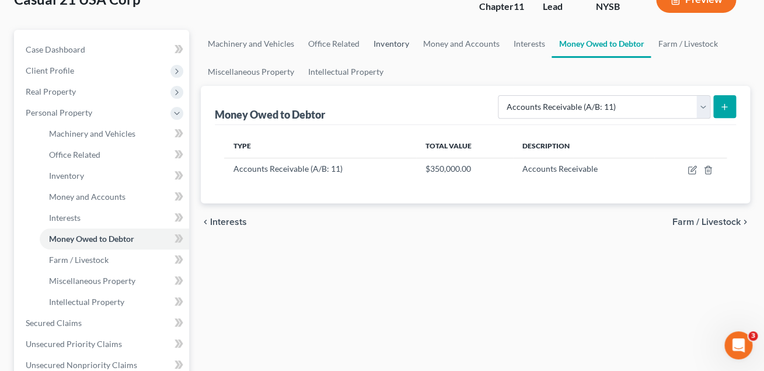
click at [383, 43] on link "Inventory" at bounding box center [391, 44] width 49 height 28
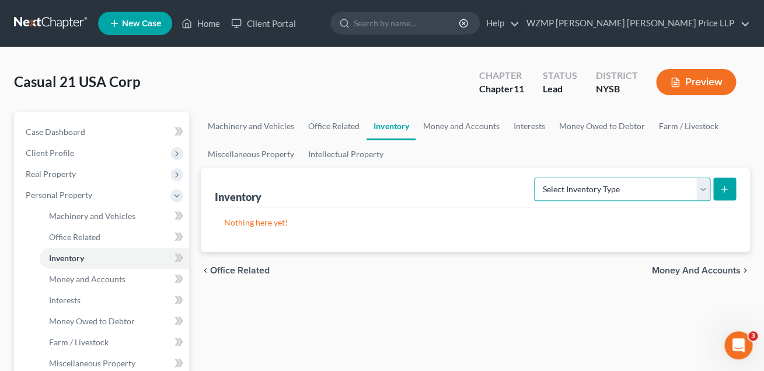
click at [534, 177] on select "Select Inventory Type Finished Goods (A/B: 21) Other Inventory or Supplies (A/B…" at bounding box center [622, 188] width 176 height 23
select select "finished_goods"
click option "Finished Goods (A/B: 21)" at bounding box center [0, 0] width 0 height 0
click at [725, 189] on line "submit" at bounding box center [724, 189] width 5 height 0
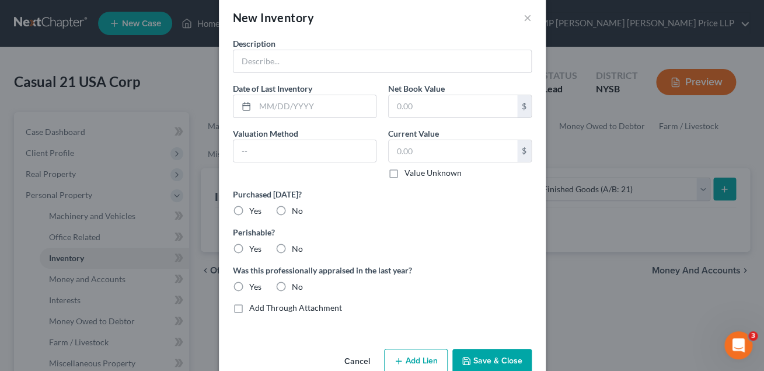
scroll to position [18, 0]
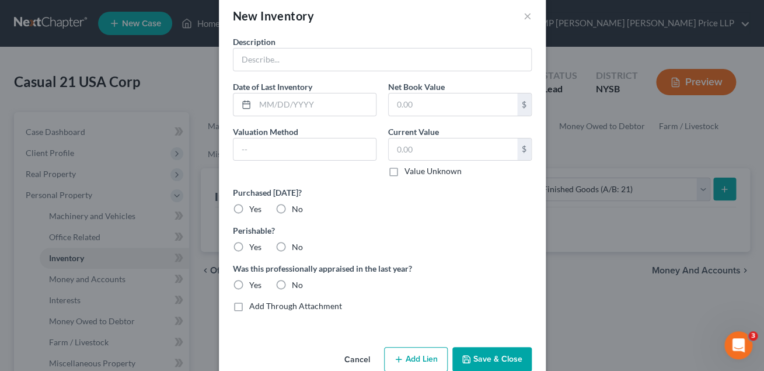
click at [404, 172] on label "Value Unknown" at bounding box center [432, 171] width 57 height 12
click at [409, 172] on input "Value Unknown" at bounding box center [413, 169] width 8 height 8
checkbox input "true"
type input "0.00"
click at [259, 61] on input "text" at bounding box center [382, 59] width 298 height 22
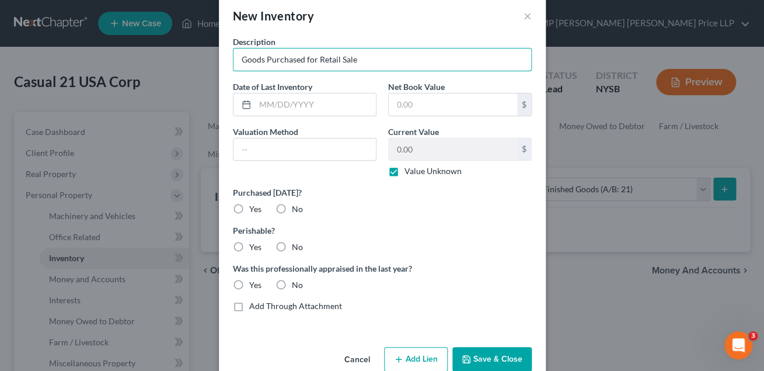
type input "Goods Purchased for Retail Sale"
click at [292, 208] on label "No" at bounding box center [297, 209] width 11 height 12
click at [296, 208] on input "No" at bounding box center [300, 207] width 8 height 8
radio input "true"
click at [292, 247] on label "No" at bounding box center [297, 247] width 11 height 12
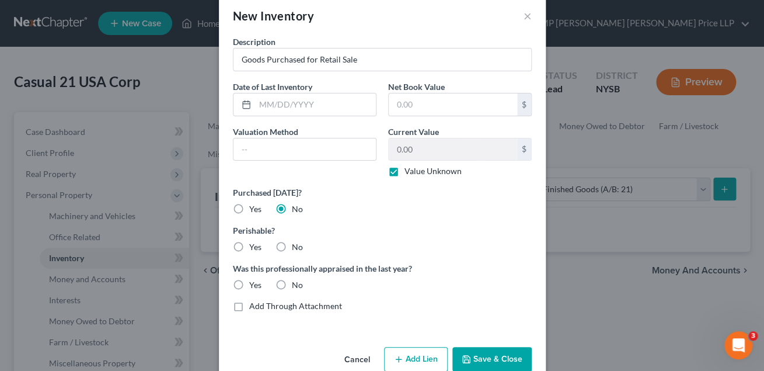
click at [296, 247] on input "No" at bounding box center [300, 245] width 8 height 8
radio input "true"
click at [292, 288] on label "No" at bounding box center [297, 285] width 11 height 12
click at [296, 287] on input "No" at bounding box center [300, 283] width 8 height 8
radio input "true"
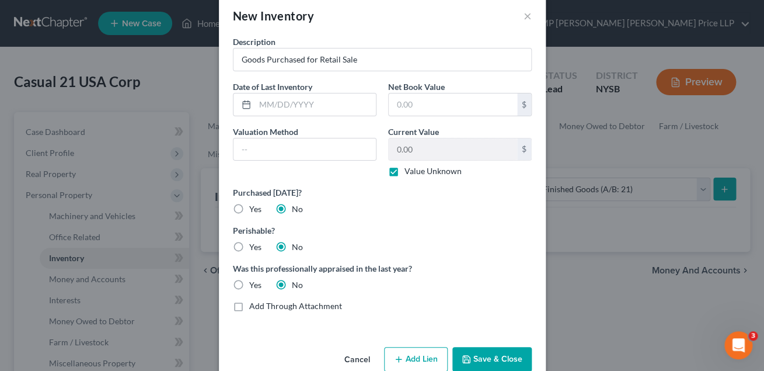
scroll to position [42, 0]
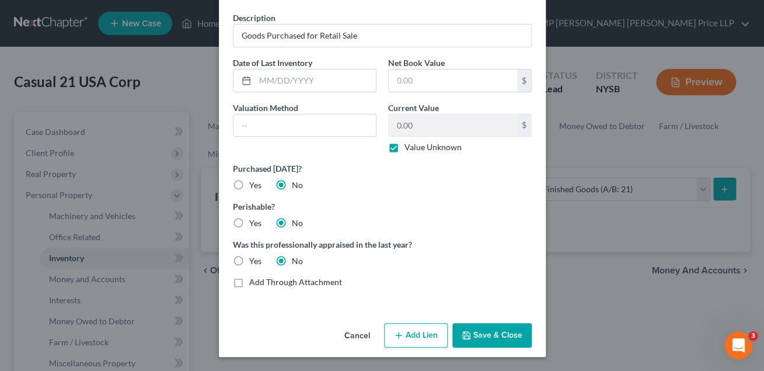
click at [479, 333] on button "Save & Close" at bounding box center [491, 335] width 79 height 25
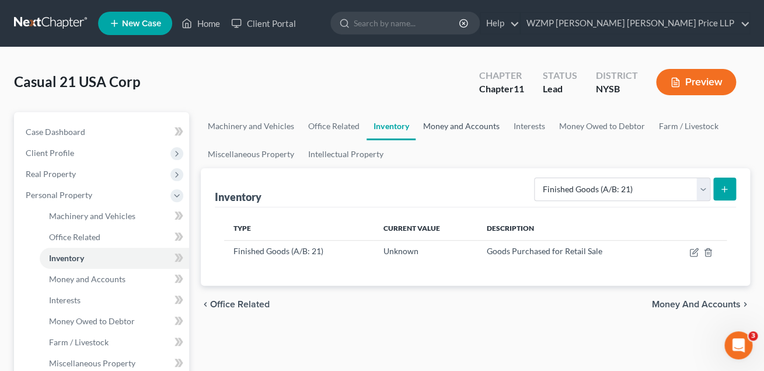
click at [474, 125] on link "Money and Accounts" at bounding box center [461, 126] width 90 height 28
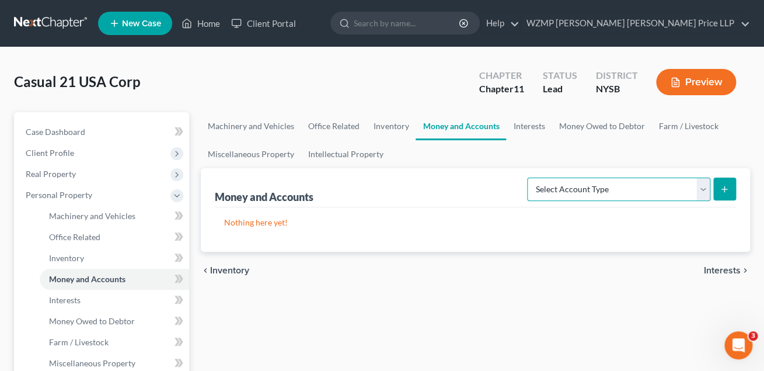
click at [527, 177] on select "Select Account Type Brokerage (A/B: 3, SOFA: 18) Cash on Hand (A/B: 2) Certific…" at bounding box center [618, 188] width 183 height 23
select select "checking"
click option "Checking Account (A/B: 3, SOFA: 18)" at bounding box center [0, 0] width 0 height 0
click at [724, 186] on icon "submit" at bounding box center [724, 188] width 9 height 9
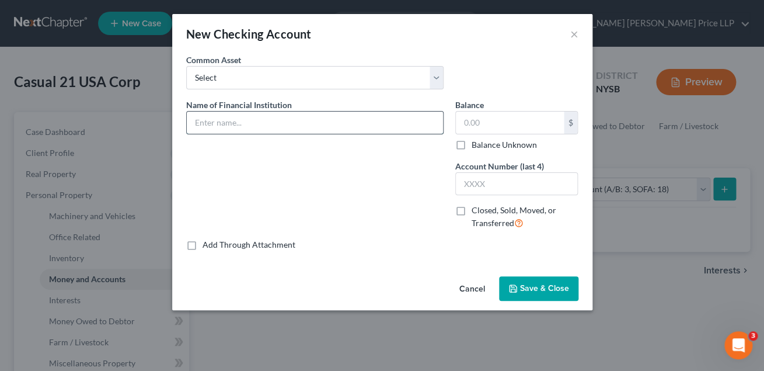
click at [283, 129] on input "text" at bounding box center [315, 122] width 256 height 22
type input "Bank of America Business Checking x"
click at [472, 143] on label "Balance Unknown" at bounding box center [504, 145] width 65 height 12
click at [476, 143] on input "Balance Unknown" at bounding box center [480, 143] width 8 height 8
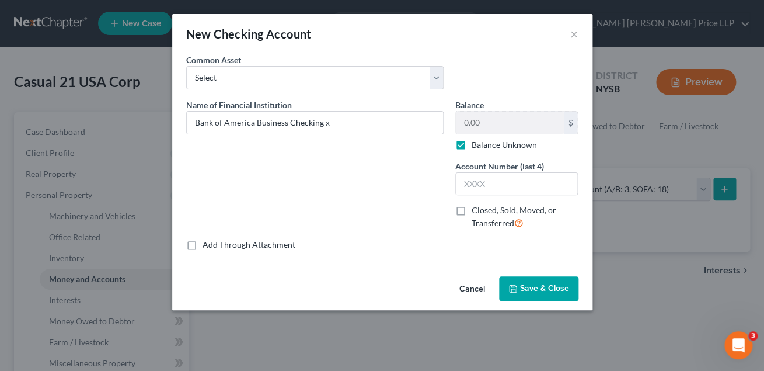
click at [525, 288] on span "Save & Close" at bounding box center [544, 288] width 49 height 10
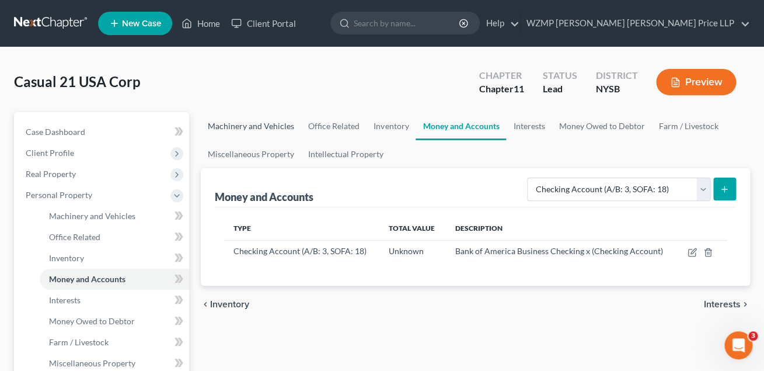
click at [277, 124] on link "Machinery and Vehicles" at bounding box center [251, 126] width 100 height 28
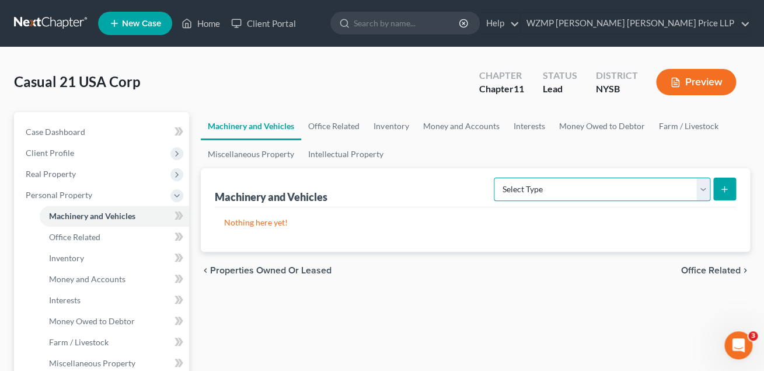
click at [494, 177] on select "Select Type Aircraft (A/B: 49) Other Machinery, Fixtures and Equipment (A/B: 50…" at bounding box center [602, 188] width 217 height 23
click option "Other Machinery, Fixtures and Equipment (A/B: 50)" at bounding box center [0, 0] width 0 height 0
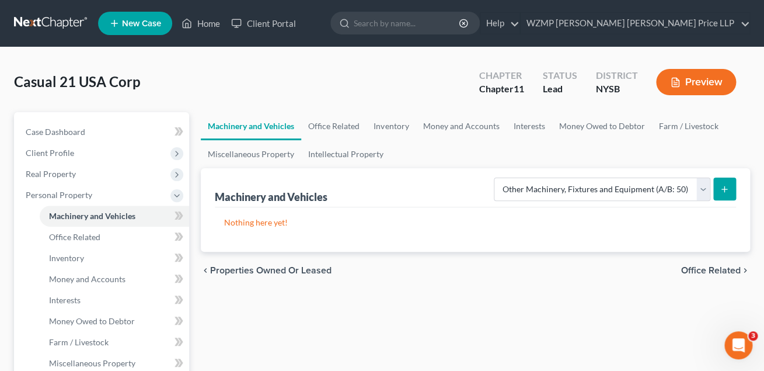
click at [725, 182] on button "submit" at bounding box center [724, 188] width 23 height 23
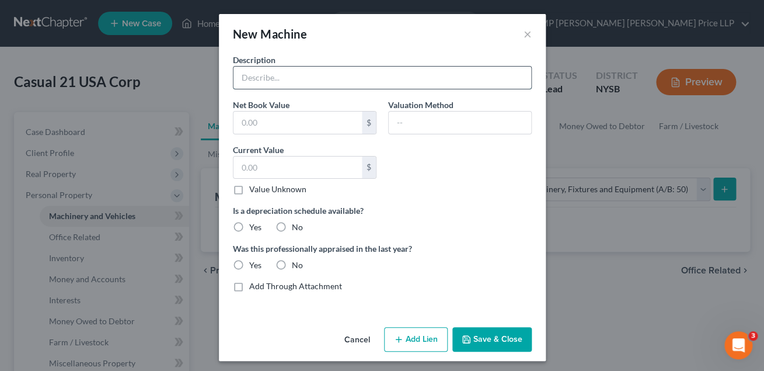
click at [266, 75] on input "text" at bounding box center [382, 78] width 298 height 22
click at [249, 190] on label "Value Unknown" at bounding box center [277, 189] width 57 height 12
click at [254, 190] on input "Value Unknown" at bounding box center [258, 187] width 8 height 8
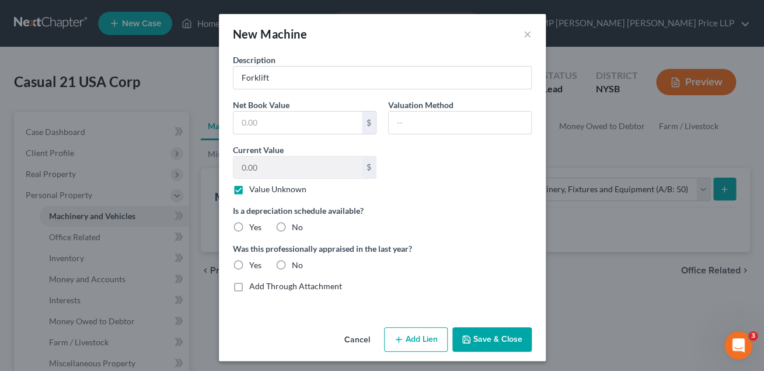
click at [482, 334] on button "Save & Close" at bounding box center [491, 339] width 79 height 25
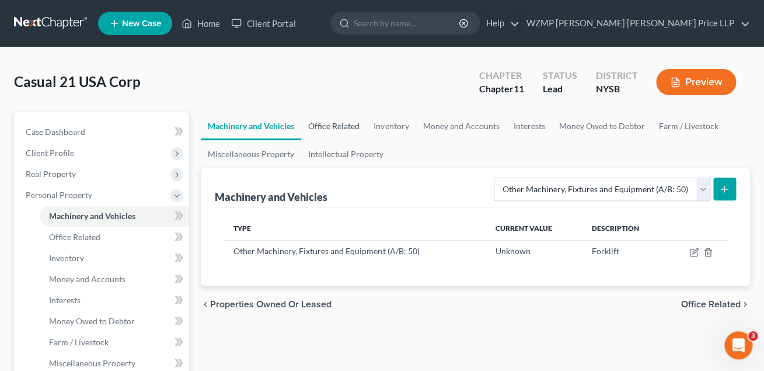
click at [345, 125] on link "Office Related" at bounding box center [333, 126] width 65 height 28
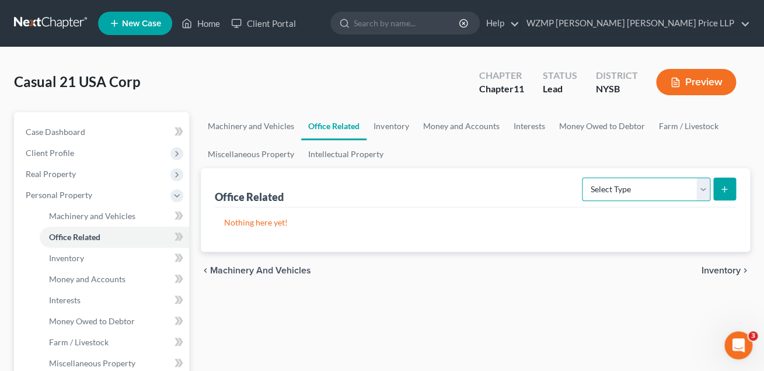
click at [582, 177] on select "Select Type Collectibles (A/B: 42) Office Equipment (A/B: 41) Office Fixtures (…" at bounding box center [646, 188] width 128 height 23
click option "Office Fixtures (A/B: 40)" at bounding box center [0, 0] width 0 height 0
click at [724, 188] on line "submit" at bounding box center [724, 188] width 0 height 5
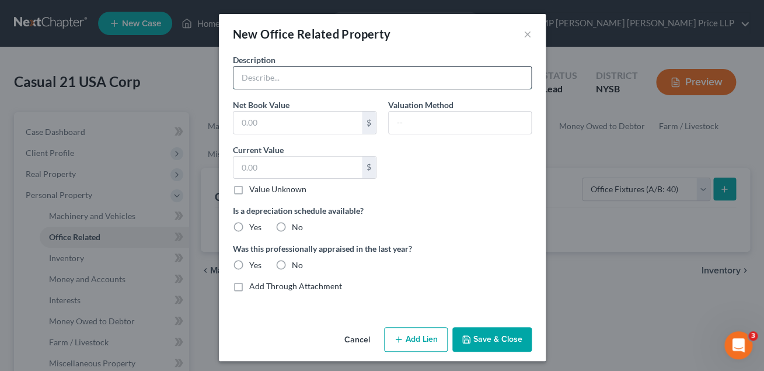
click at [336, 78] on input "text" at bounding box center [382, 78] width 298 height 22
click at [249, 190] on label "Value Unknown" at bounding box center [277, 189] width 57 height 12
click at [254, 190] on input "Value Unknown" at bounding box center [258, 187] width 8 height 8
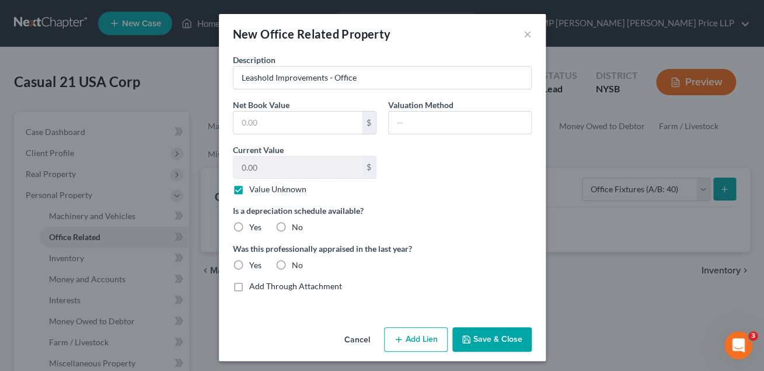
click at [484, 337] on button "Save & Close" at bounding box center [491, 339] width 79 height 25
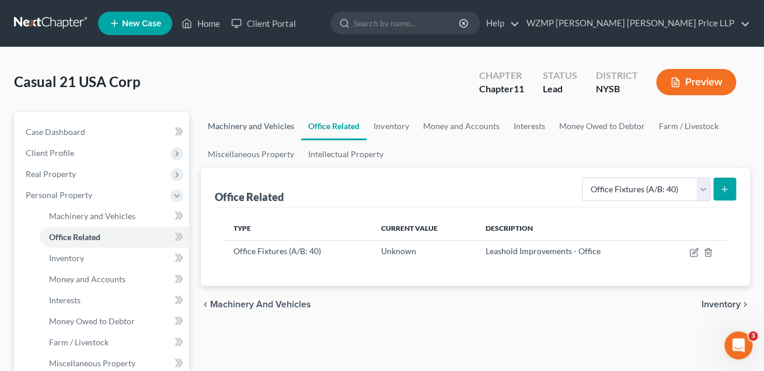
click at [269, 125] on link "Machinery and Vehicles" at bounding box center [251, 126] width 100 height 28
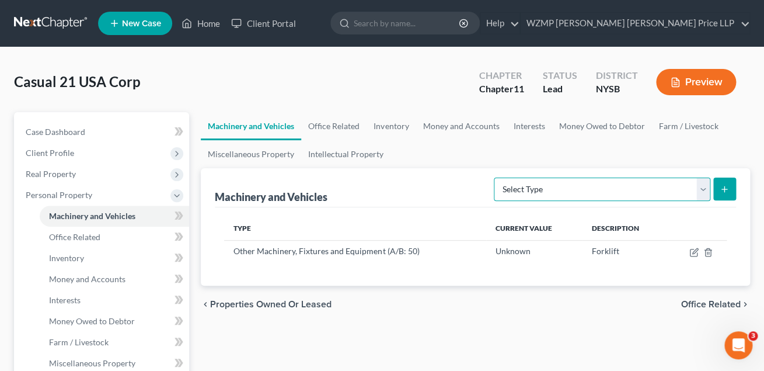
click at [494, 177] on select "Select Type Aircraft (A/B: 49) Other Machinery, Fixtures and Equipment (A/B: 50…" at bounding box center [602, 188] width 217 height 23
click option "Other Machinery, Fixtures and Equipment (A/B: 50)" at bounding box center [0, 0] width 0 height 0
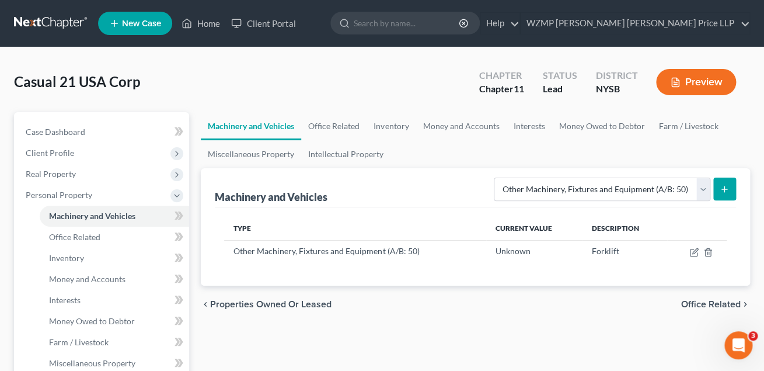
click at [722, 189] on icon "submit" at bounding box center [724, 188] width 9 height 9
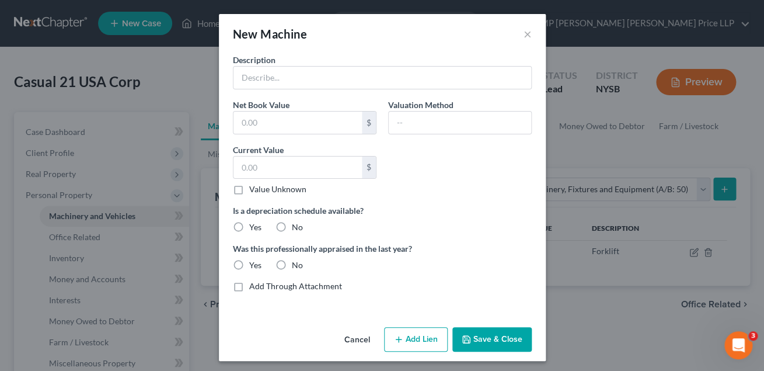
click at [361, 336] on button "Cancel" at bounding box center [357, 339] width 44 height 23
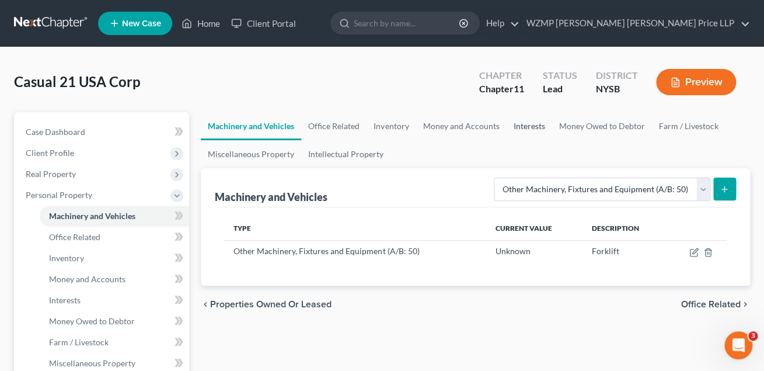
click at [520, 123] on link "Interests" at bounding box center [529, 126] width 46 height 28
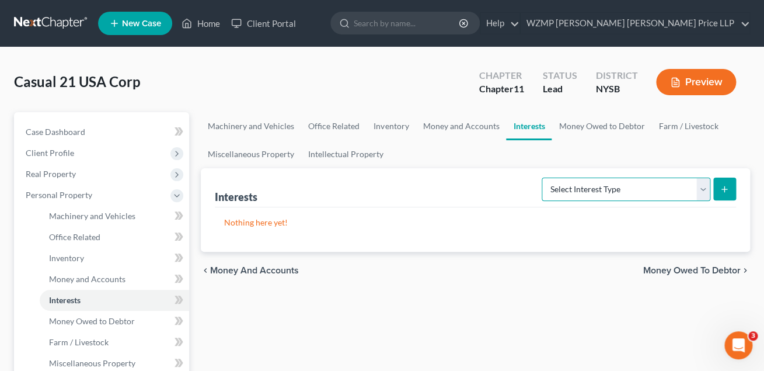
click at [542, 177] on select "Select Interest Type Bond (A/B: 16) Incorporated Business (A/B: 15) Insurance P…" at bounding box center [626, 188] width 169 height 23
click at [588, 124] on link "Money Owed to Debtor" at bounding box center [602, 126] width 100 height 28
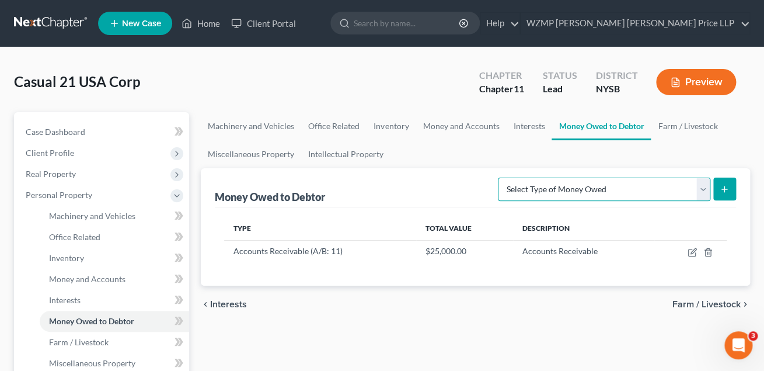
click at [498, 177] on select "Select Type of Money Owed Accounts Receivable (A/B: 11) Causes of Action Agains…" at bounding box center [604, 188] width 212 height 23
click at [272, 149] on link "Miscellaneous Property" at bounding box center [251, 154] width 100 height 28
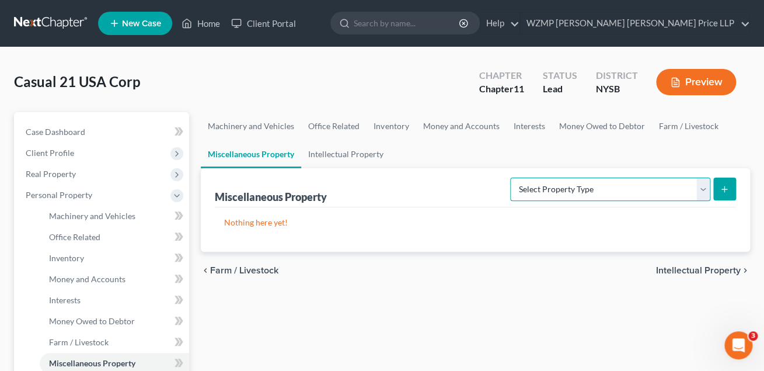
click at [510, 177] on select "Select Property Type Assigned for Creditor Benefit [DATE] (SOFA: 8) Assigned to…" at bounding box center [610, 188] width 200 height 23
click at [355, 155] on link "Intellectual Property" at bounding box center [345, 154] width 89 height 28
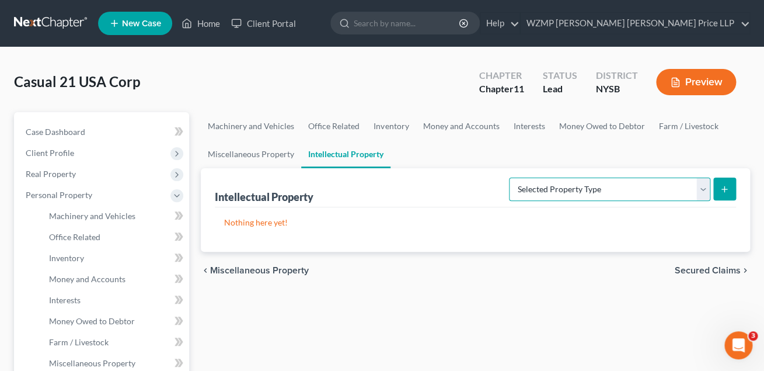
click at [509, 177] on select "Selected Property Type Customer Lists (A/B: 63) Goodwill (A/B: 65) Internet Dom…" at bounding box center [609, 188] width 201 height 23
click at [456, 127] on link "Money and Accounts" at bounding box center [461, 126] width 90 height 28
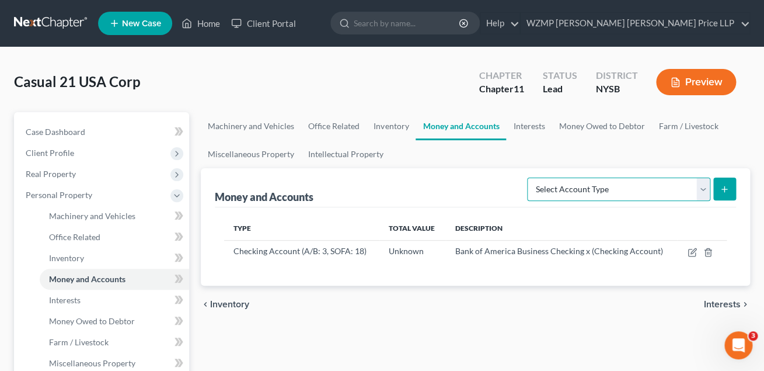
click at [527, 177] on select "Select Account Type Brokerage (A/B: 3, SOFA: 18) Cash on Hand (A/B: 2) Certific…" at bounding box center [618, 188] width 183 height 23
click at [382, 125] on link "Inventory" at bounding box center [391, 126] width 49 height 28
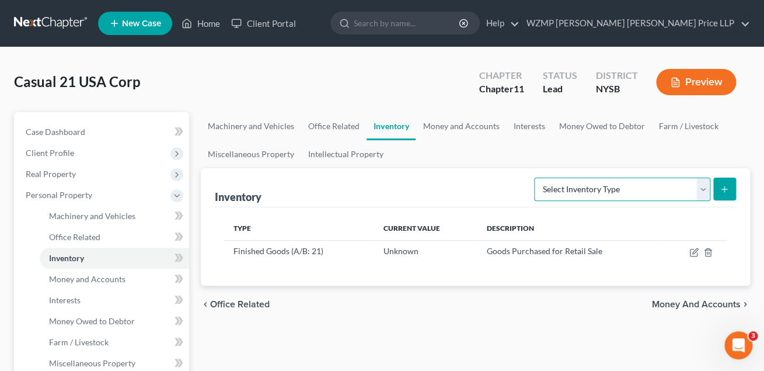
click at [534, 177] on select "Select Inventory Type Finished Goods (A/B: 21) Other Inventory or Supplies (A/B…" at bounding box center [622, 188] width 176 height 23
click at [338, 125] on link "Office Related" at bounding box center [333, 126] width 65 height 28
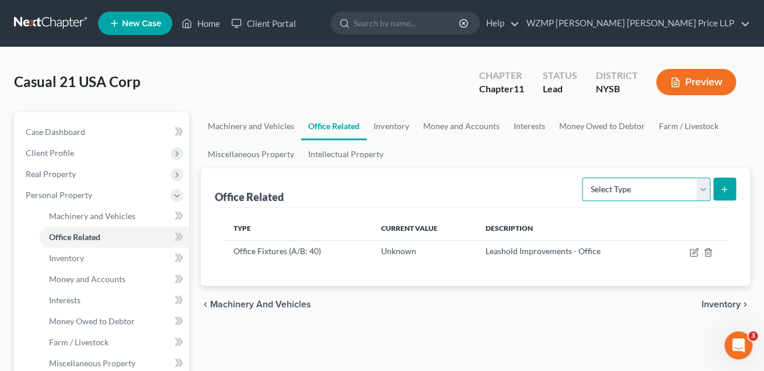
click at [582, 177] on select "Select Type Collectibles (A/B: 42) Office Equipment (A/B: 41) Office Fixtures (…" at bounding box center [646, 188] width 128 height 23
click at [260, 151] on link "Miscellaneous Property" at bounding box center [251, 154] width 100 height 28
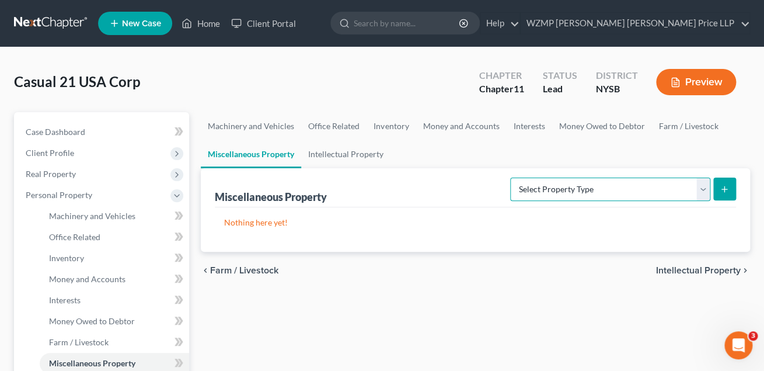
click at [510, 177] on select "Select Property Type Assigned for Creditor Benefit [DATE] (SOFA: 8) Assigned to…" at bounding box center [610, 188] width 200 height 23
click at [268, 121] on link "Machinery and Vehicles" at bounding box center [251, 126] width 100 height 28
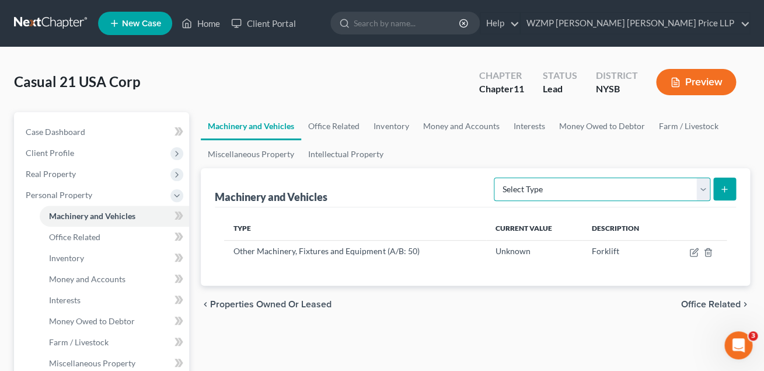
click at [494, 177] on select "Select Type Aircraft (A/B: 49) Other Machinery, Fixtures and Equipment (A/B: 50…" at bounding box center [602, 188] width 217 height 23
click option "Other Machinery, Fixtures and Equipment (A/B: 50)" at bounding box center [0, 0] width 0 height 0
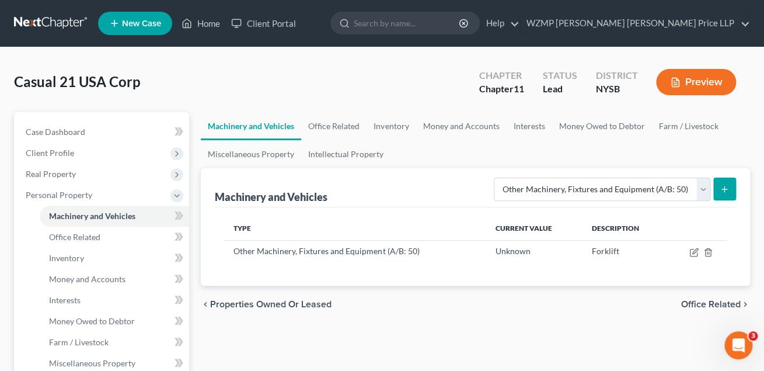
click at [728, 188] on icon "submit" at bounding box center [724, 188] width 9 height 9
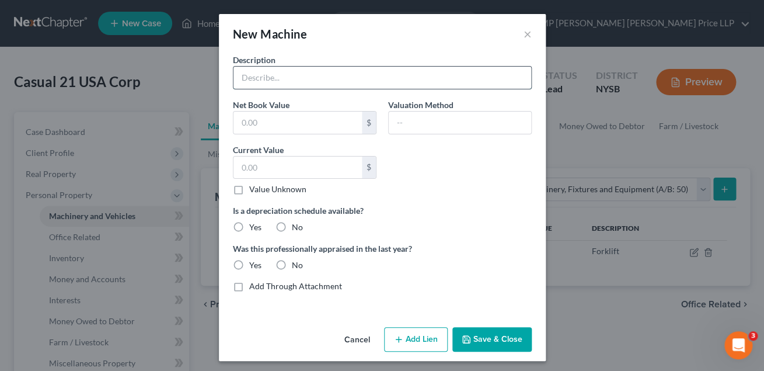
click at [284, 82] on input "text" at bounding box center [382, 78] width 298 height 22
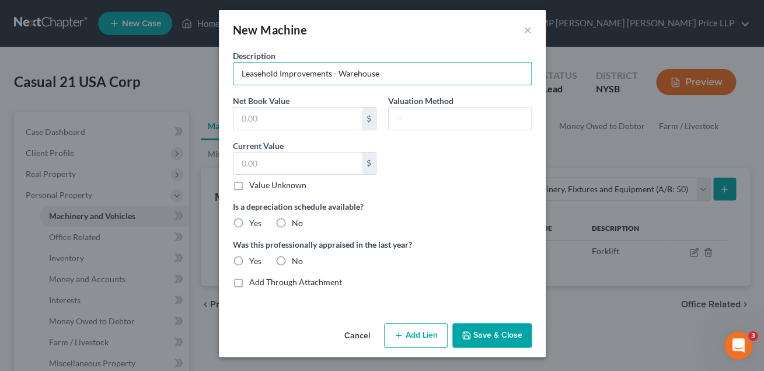
click at [487, 327] on button "Save & Close" at bounding box center [491, 335] width 79 height 25
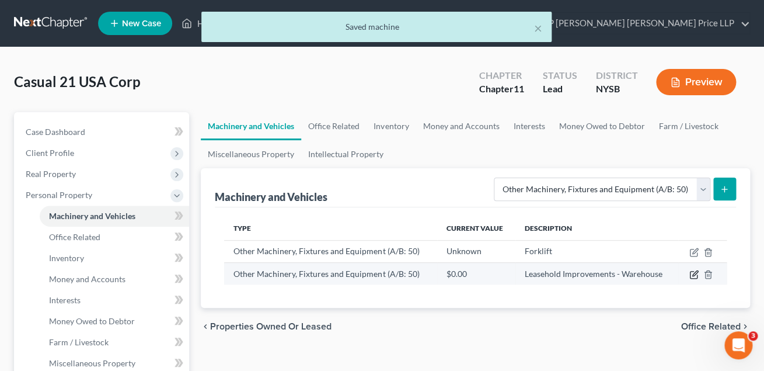
click at [695, 275] on icon "button" at bounding box center [694, 272] width 5 height 5
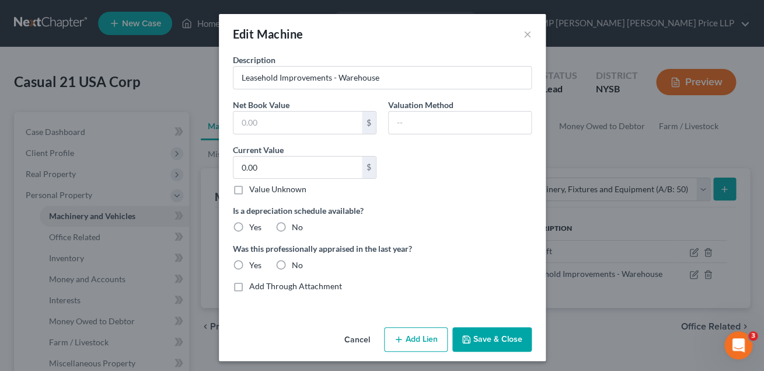
click at [249, 189] on label "Value Unknown" at bounding box center [277, 189] width 57 height 12
click at [254, 189] on input "Value Unknown" at bounding box center [258, 187] width 8 height 8
click at [480, 340] on button "Save & Close" at bounding box center [491, 339] width 79 height 25
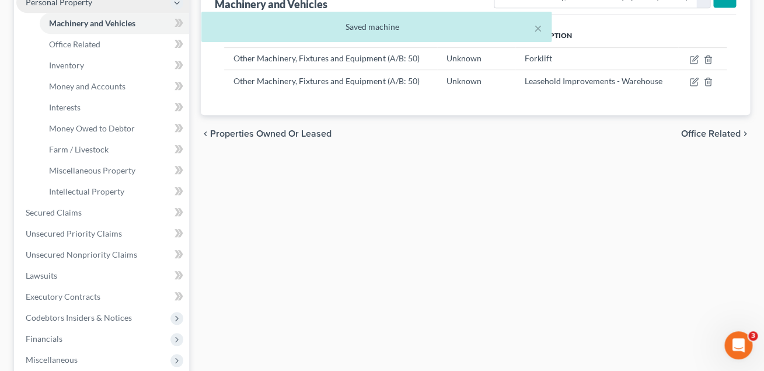
scroll to position [195, 0]
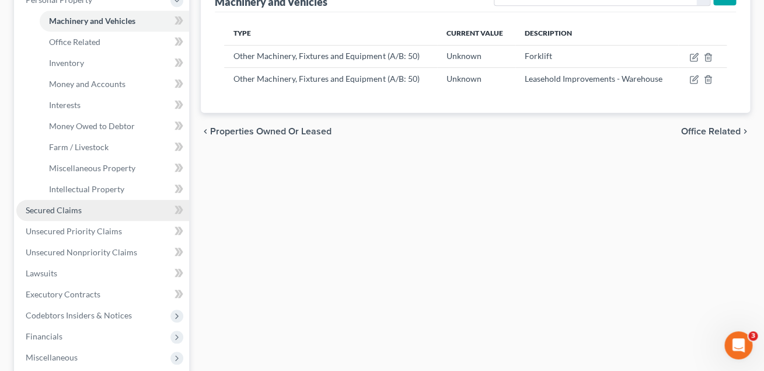
click at [84, 207] on link "Secured Claims" at bounding box center [102, 210] width 173 height 21
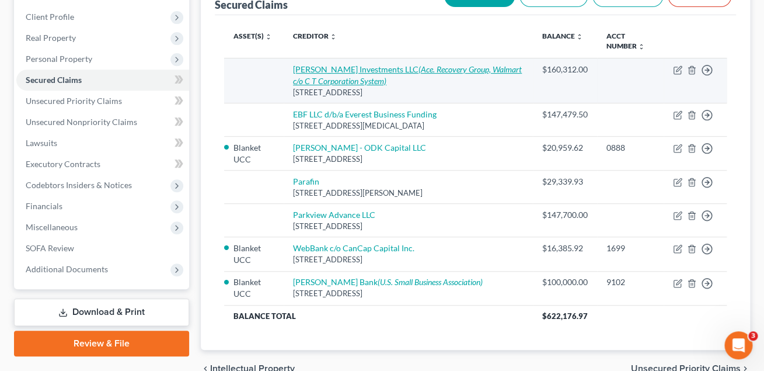
scroll to position [144, 0]
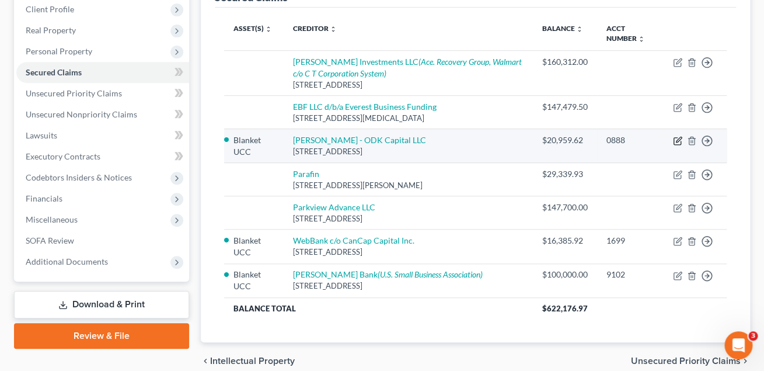
click at [678, 142] on icon "button" at bounding box center [678, 139] width 5 height 5
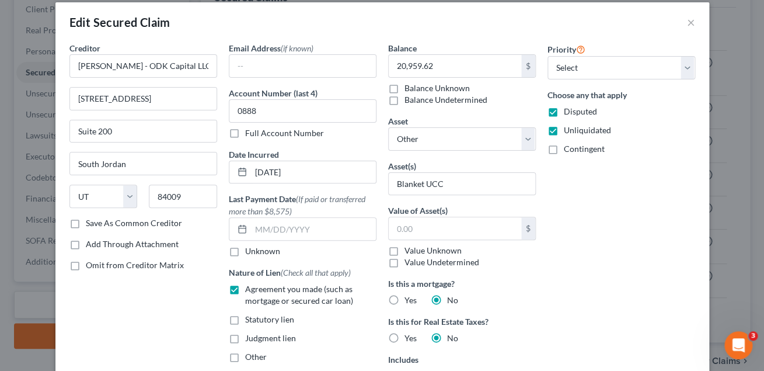
scroll to position [20, 0]
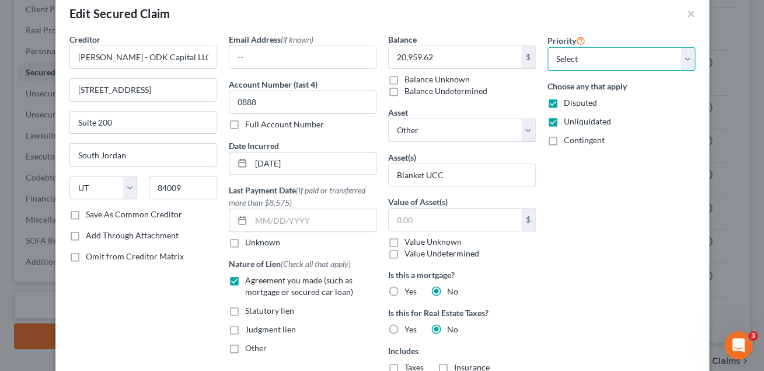
click at [547, 47] on select "Select 1st 2nd 3rd 4th 5th 6th 7th 8th 9th 10th 11th 12th 13th 14th 15th 16th 1…" at bounding box center [621, 58] width 148 height 23
click option "1st" at bounding box center [0, 0] width 0 height 0
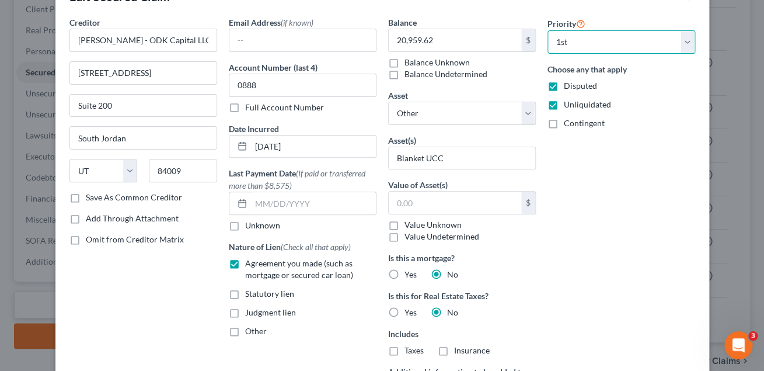
scroll to position [39, 0]
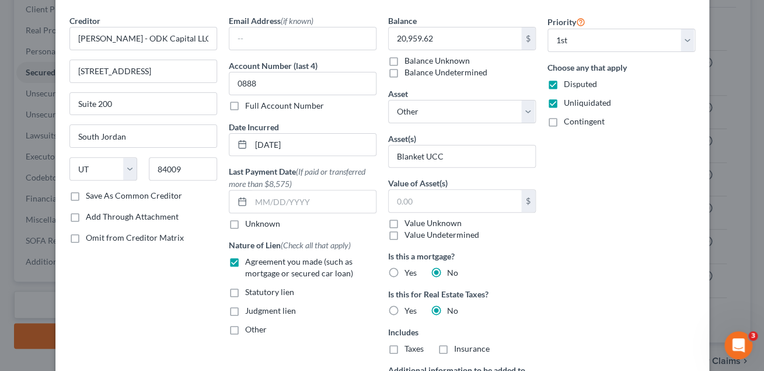
click at [404, 229] on label "Value Undetermined" at bounding box center [441, 235] width 75 height 12
click at [409, 229] on input "Value Undetermined" at bounding box center [413, 233] width 8 height 8
click at [404, 222] on label "Value Unknown" at bounding box center [432, 223] width 57 height 12
click at [409, 222] on input "Value Unknown" at bounding box center [413, 221] width 8 height 8
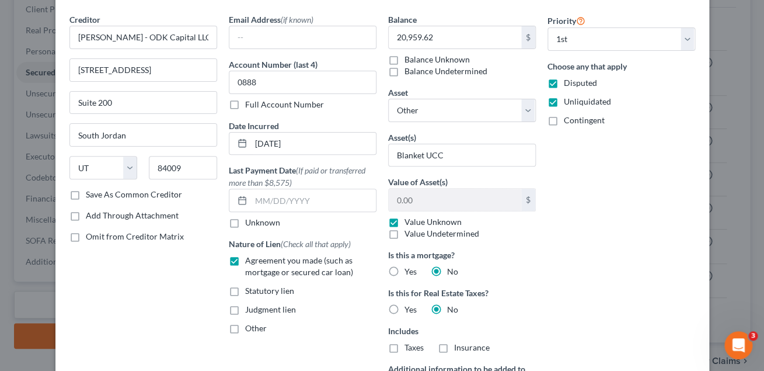
scroll to position [41, 0]
click option "Multiple Assets" at bounding box center [0, 0] width 0 height 0
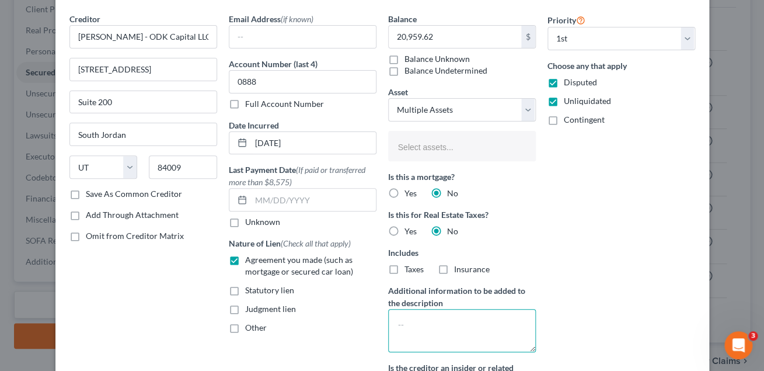
click at [430, 321] on textarea at bounding box center [462, 330] width 148 height 43
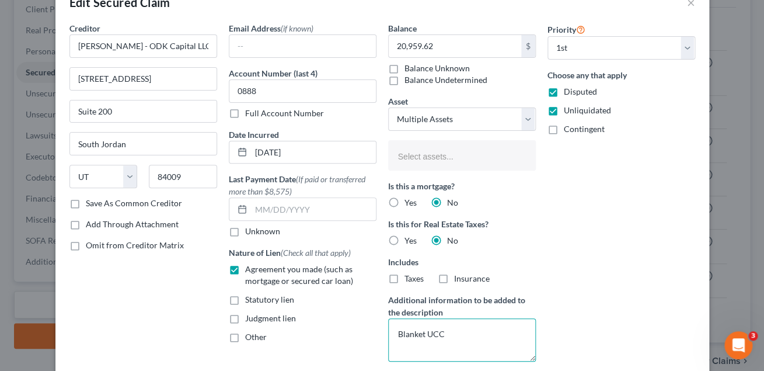
scroll to position [28, 0]
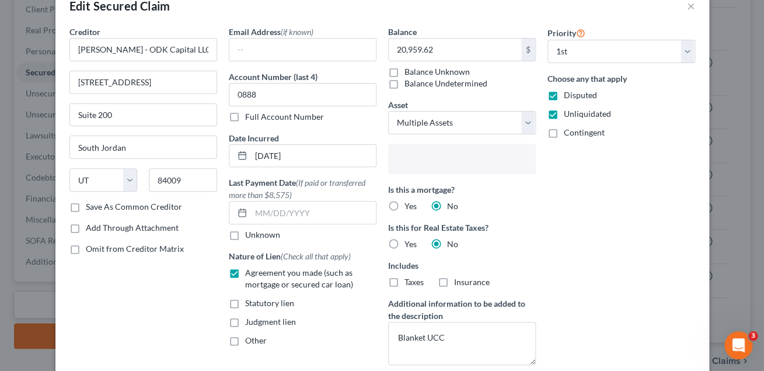
click at [503, 158] on input "text" at bounding box center [460, 160] width 131 height 18
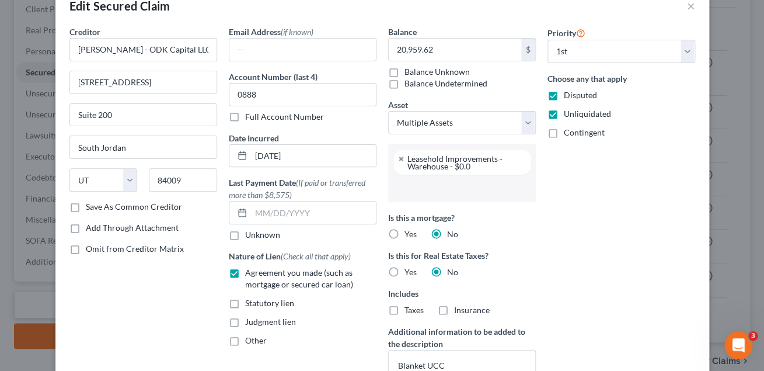
click at [489, 189] on input "text" at bounding box center [460, 188] width 131 height 18
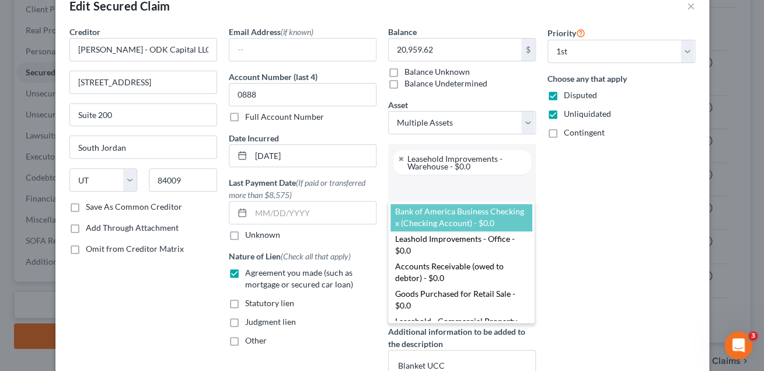
scroll to position [12, 0]
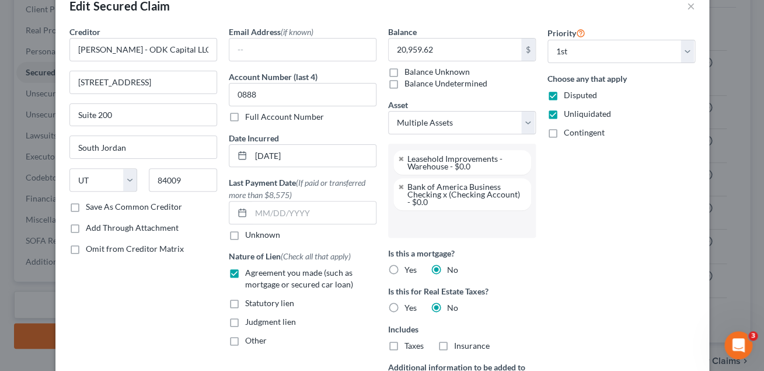
click at [460, 221] on input "text" at bounding box center [460, 224] width 131 height 18
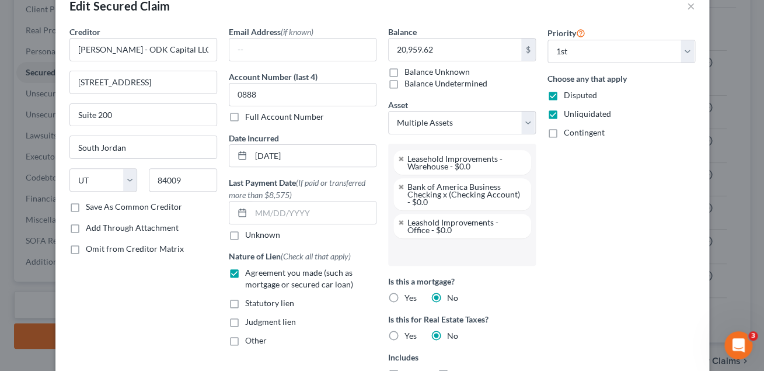
scroll to position [25, 0]
click at [449, 254] on input "text" at bounding box center [460, 252] width 131 height 18
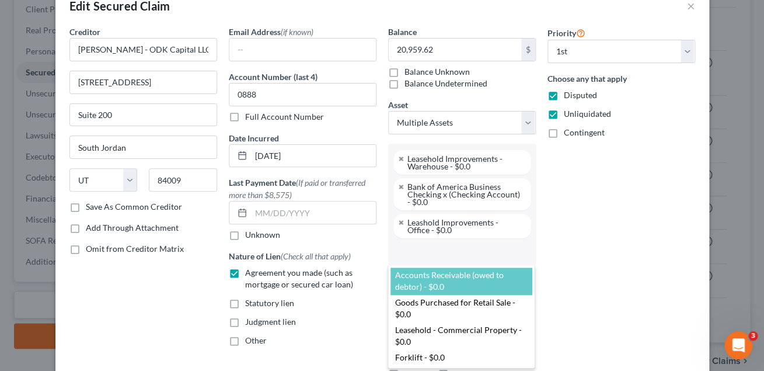
scroll to position [37, 0]
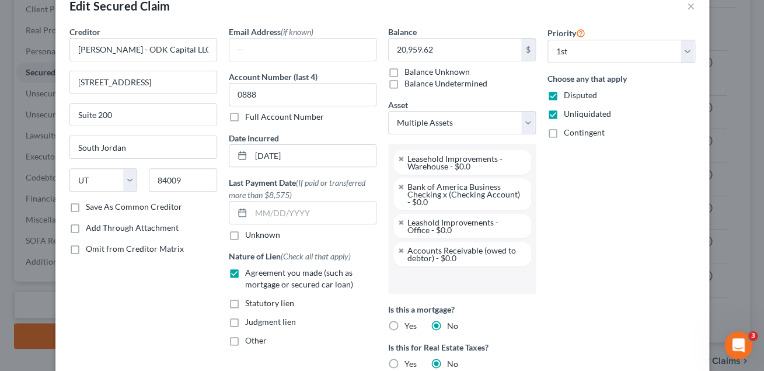
click at [448, 270] on li at bounding box center [460, 279] width 141 height 23
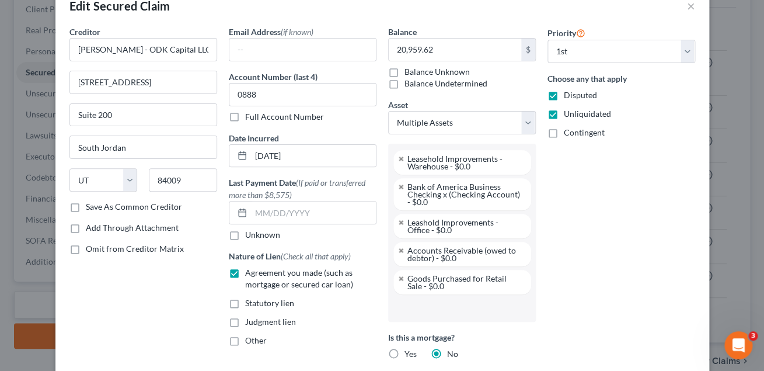
scroll to position [49, 0]
click at [448, 304] on input "text" at bounding box center [460, 308] width 131 height 18
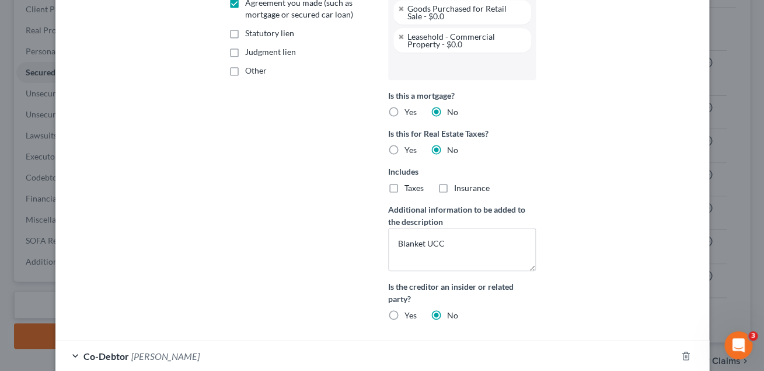
scroll to position [396, 0]
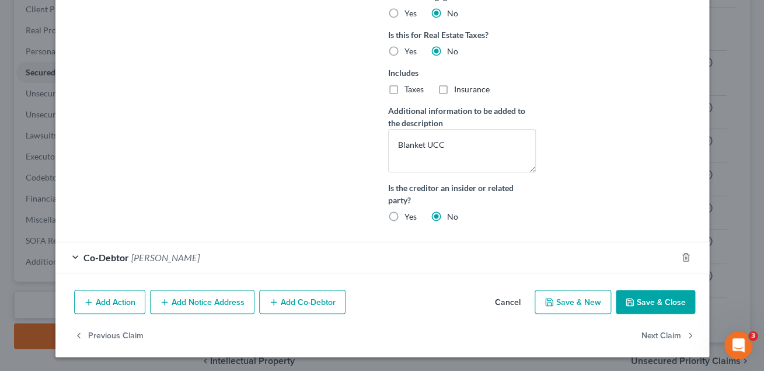
click at [646, 303] on button "Save & Close" at bounding box center [655, 301] width 79 height 25
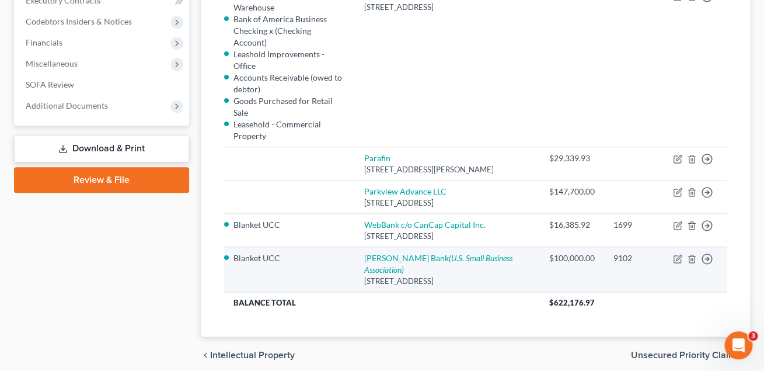
scroll to position [300, 0]
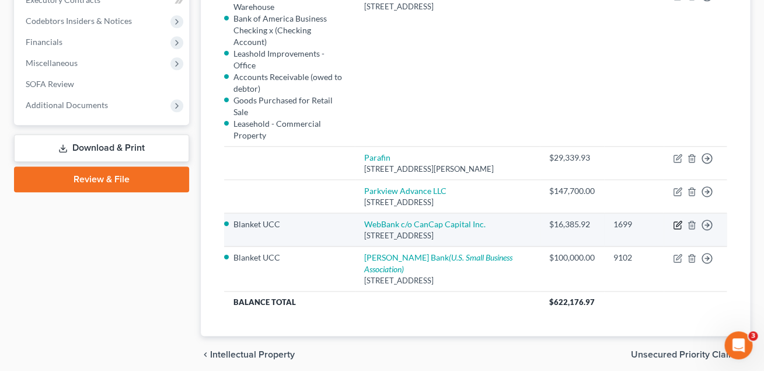
click at [676, 221] on icon "button" at bounding box center [678, 223] width 5 height 5
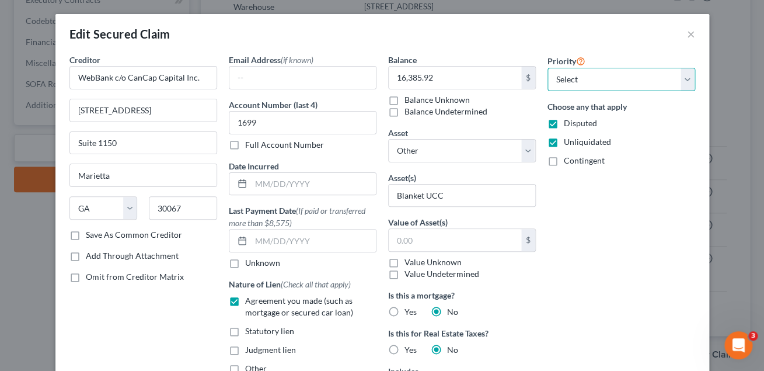
click at [547, 68] on select "Select 1st 2nd 3rd 4th 5th 6th 7th 8th 9th 10th 11th 12th 13th 14th 15th 16th 1…" at bounding box center [621, 79] width 148 height 23
click option "2nd" at bounding box center [0, 0] width 0 height 0
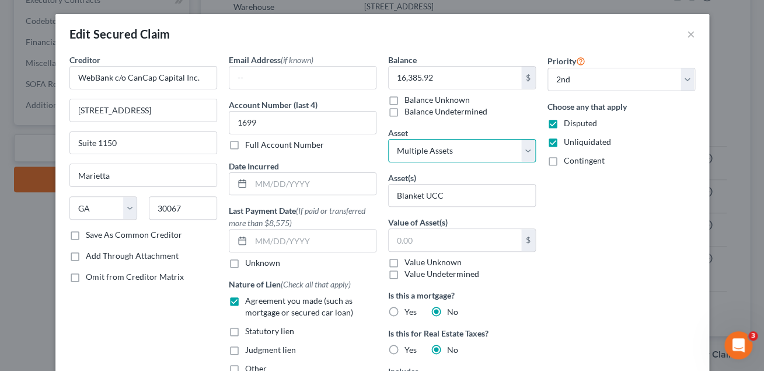
click option "Multiple Assets" at bounding box center [0, 0] width 0 height 0
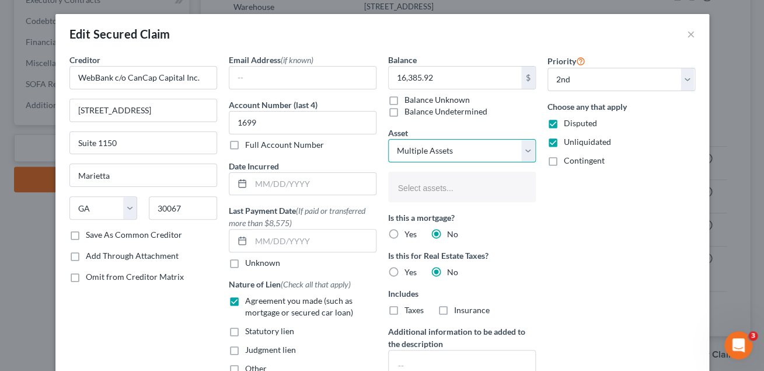
scroll to position [61, 0]
click at [485, 180] on input "text" at bounding box center [460, 188] width 131 height 18
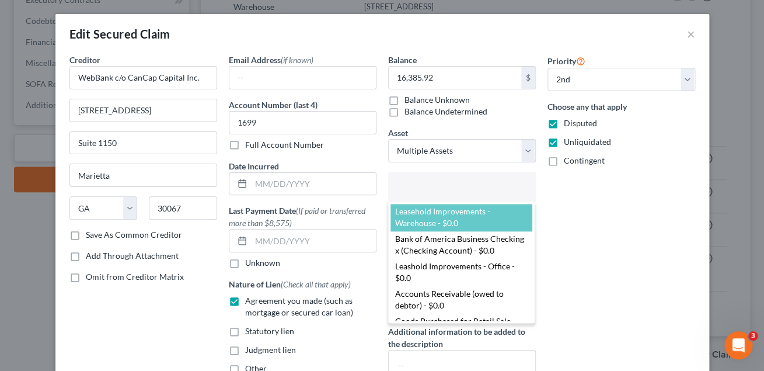
scroll to position [12, 0]
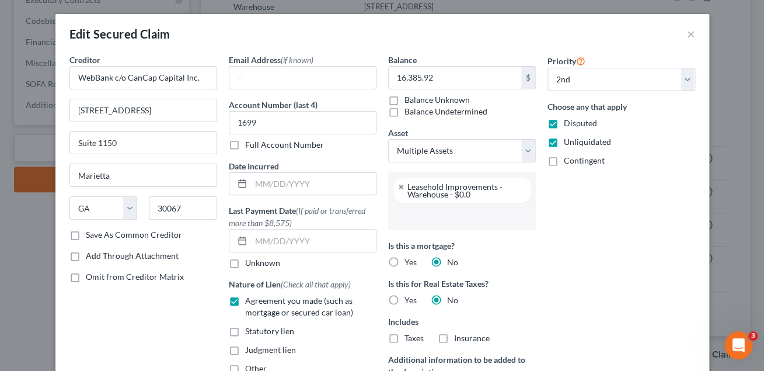
click at [474, 214] on input "text" at bounding box center [460, 216] width 131 height 18
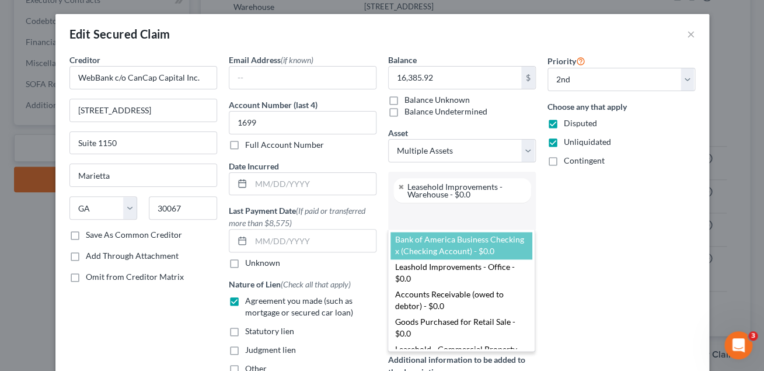
scroll to position [12, 0]
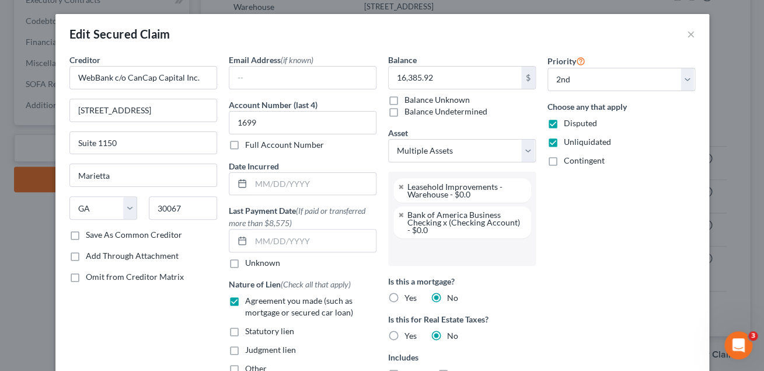
click at [469, 252] on input "text" at bounding box center [460, 252] width 131 height 18
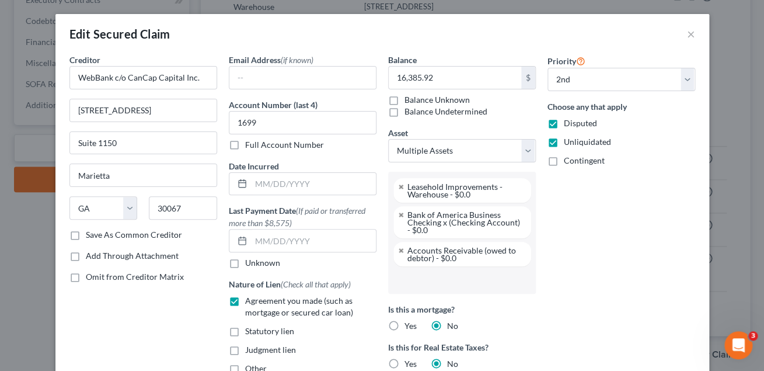
scroll to position [37, 0]
click at [459, 274] on input "text" at bounding box center [460, 280] width 131 height 18
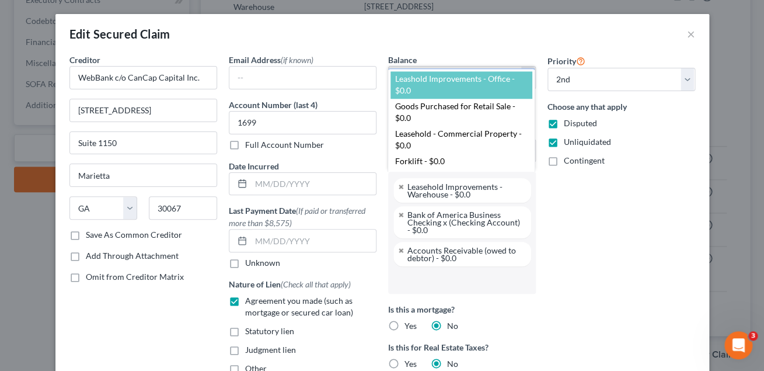
scroll to position [36, 0]
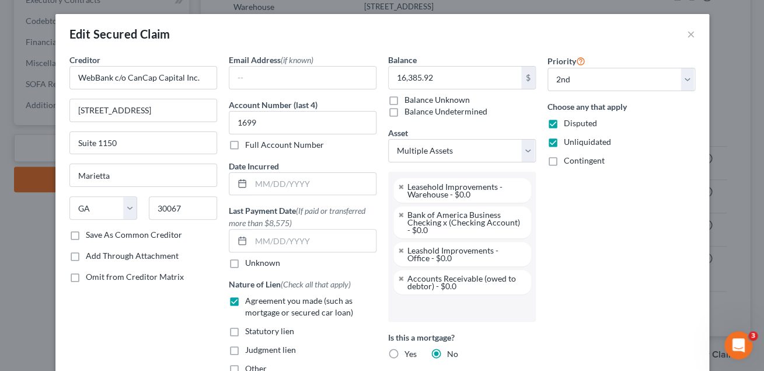
click at [453, 303] on input "text" at bounding box center [460, 308] width 131 height 18
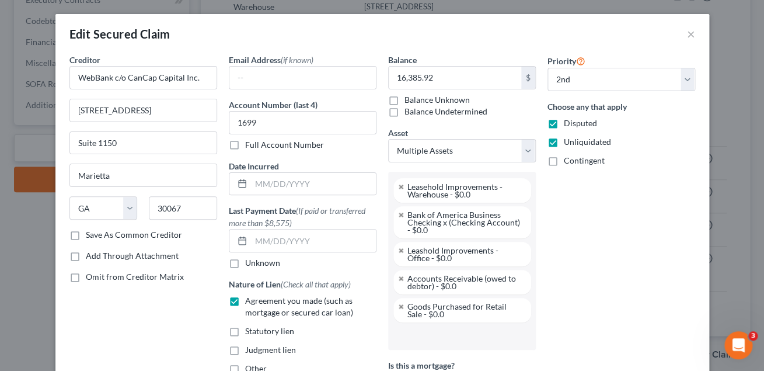
scroll to position [49, 0]
click at [453, 326] on li at bounding box center [460, 335] width 141 height 23
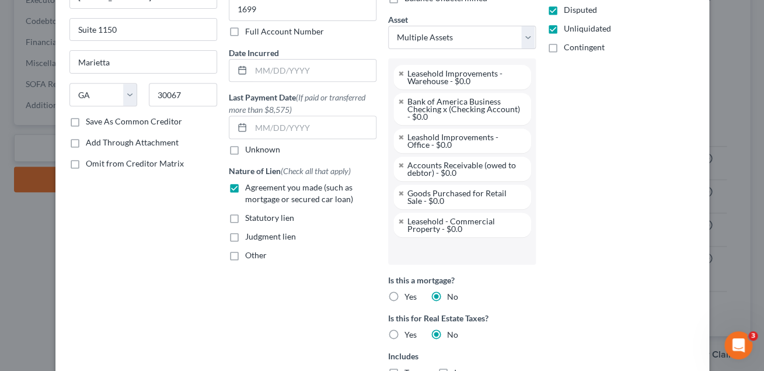
scroll to position [115, 0]
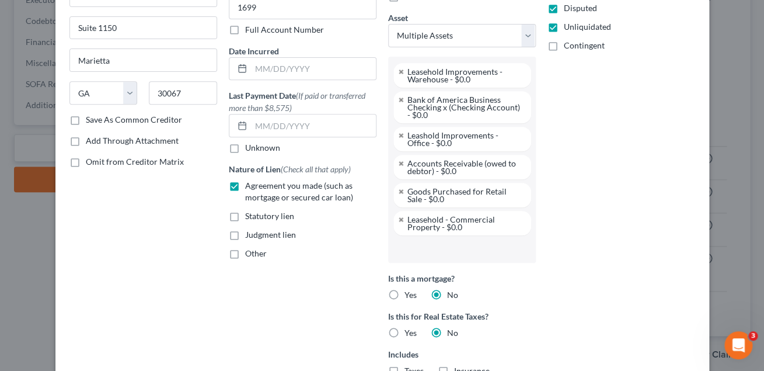
click at [445, 252] on input "text" at bounding box center [460, 249] width 131 height 18
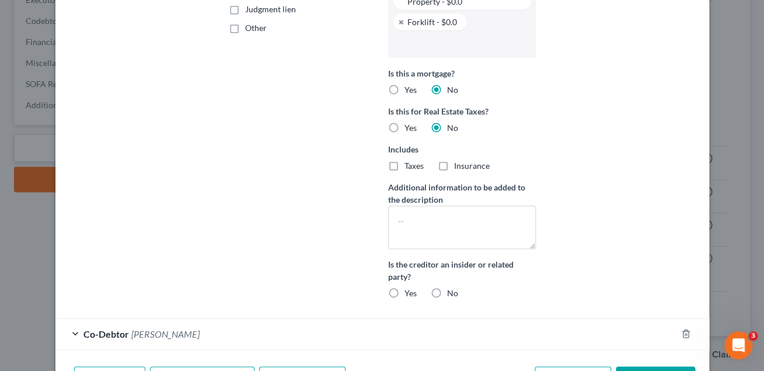
scroll to position [348, 0]
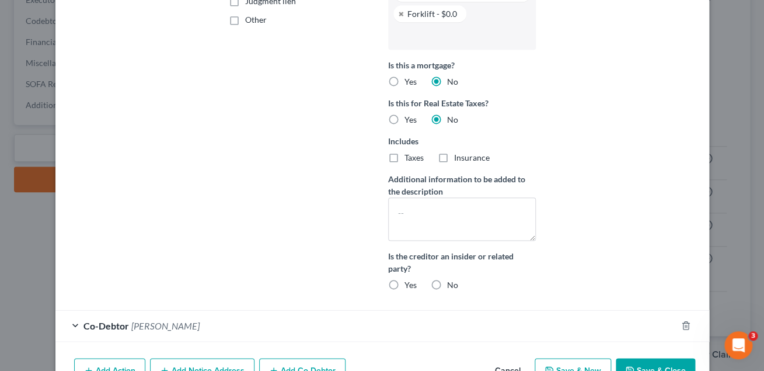
click at [447, 283] on label "No" at bounding box center [452, 285] width 11 height 12
click at [452, 283] on input "No" at bounding box center [456, 283] width 8 height 8
click at [423, 222] on textarea at bounding box center [462, 218] width 148 height 43
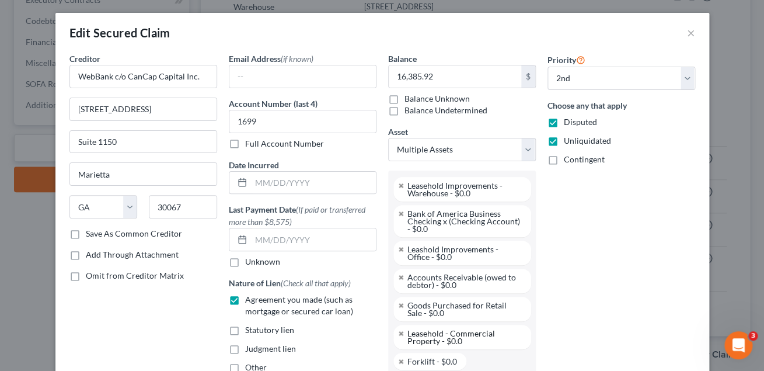
scroll to position [0, 0]
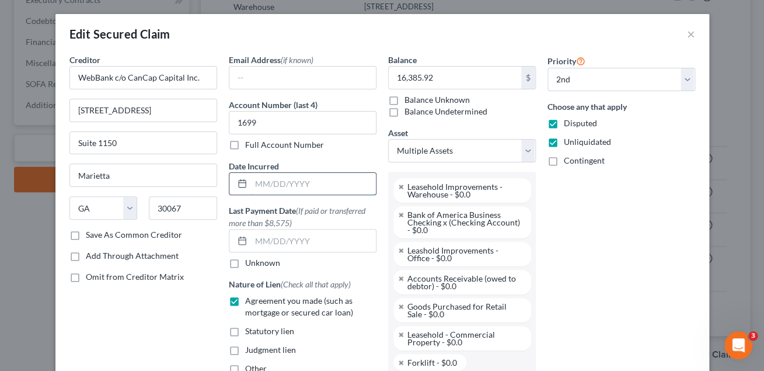
click at [281, 190] on input "text" at bounding box center [313, 184] width 125 height 22
click at [625, 206] on div "Priority Select 1st 2nd 3rd 4th 5th 6th 7th 8th 9th 10th 11th 12th 13th 14th 15…" at bounding box center [621, 351] width 159 height 595
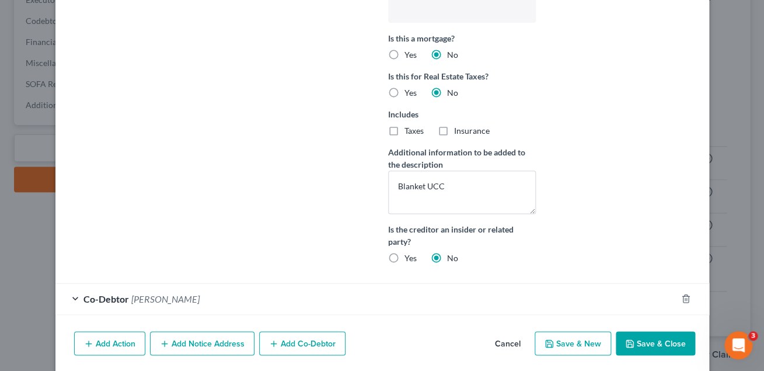
scroll to position [417, 0]
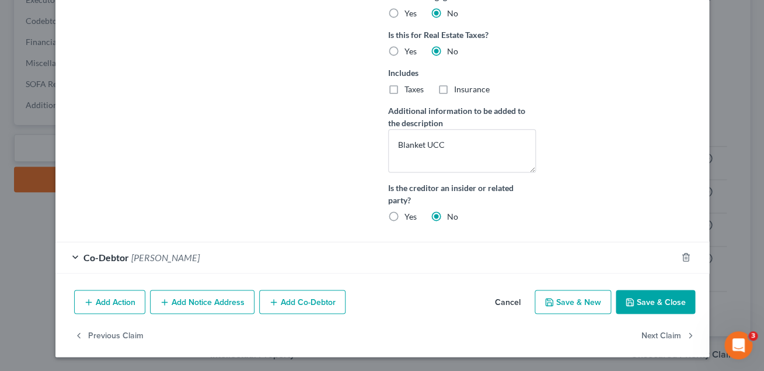
click at [644, 303] on button "Save & Close" at bounding box center [655, 301] width 79 height 25
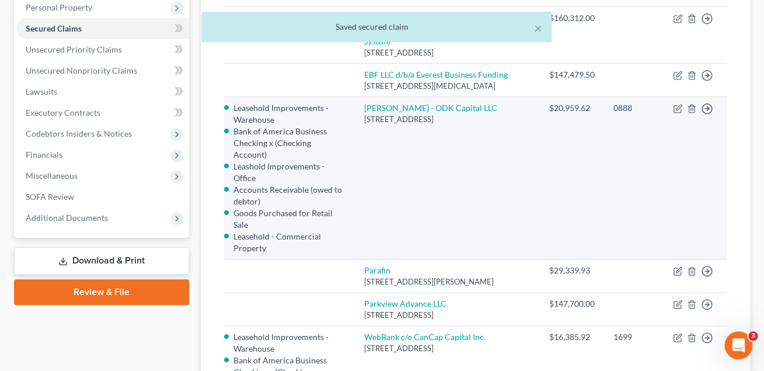
scroll to position [189, 0]
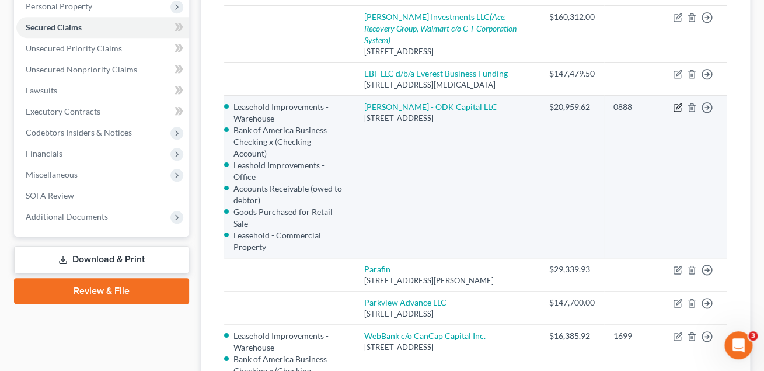
click at [678, 107] on icon "button" at bounding box center [678, 105] width 5 height 5
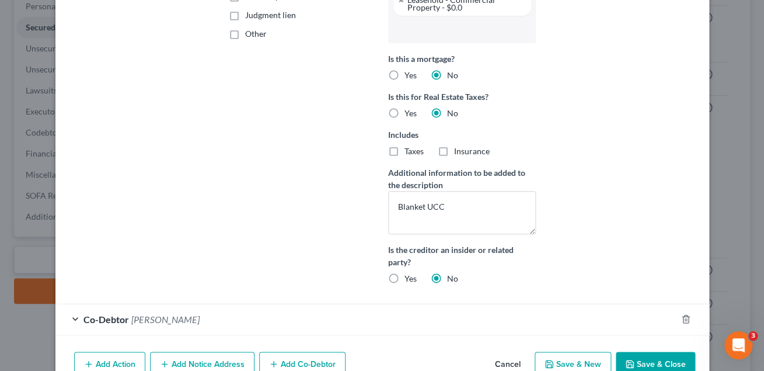
scroll to position [396, 0]
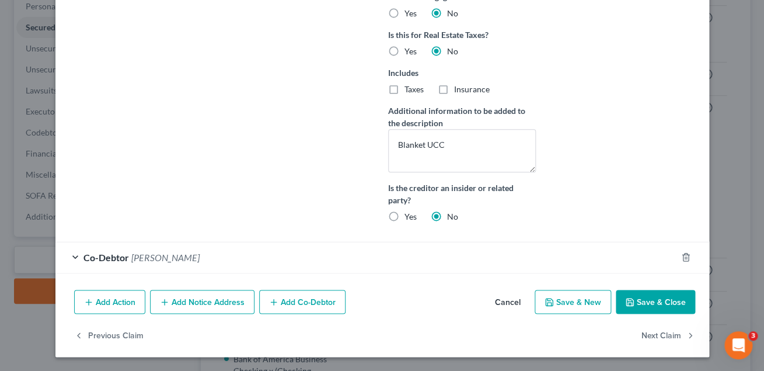
click at [661, 303] on button "Save & Close" at bounding box center [655, 301] width 79 height 25
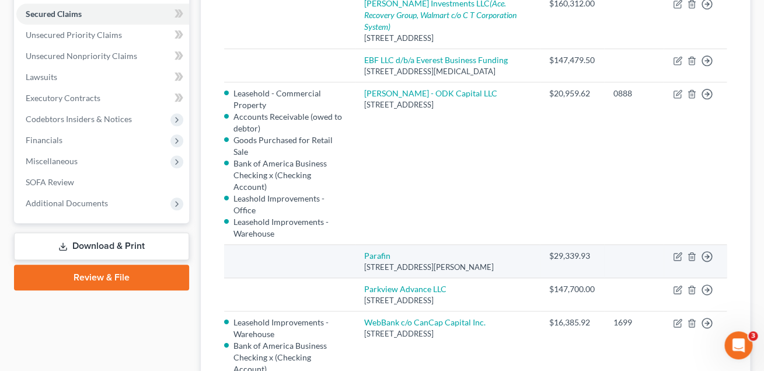
scroll to position [212, 0]
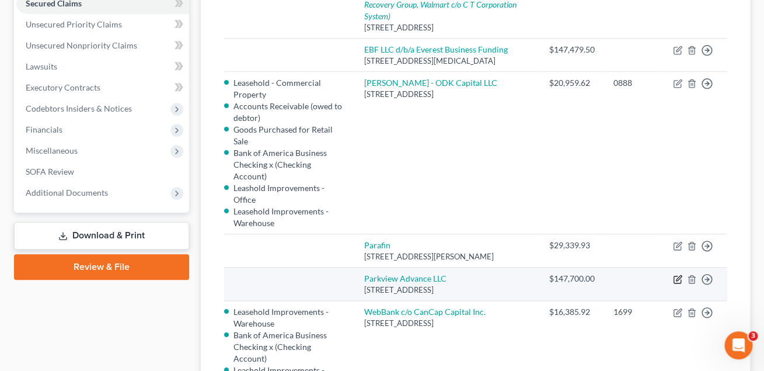
click at [675, 274] on icon "button" at bounding box center [677, 278] width 9 height 9
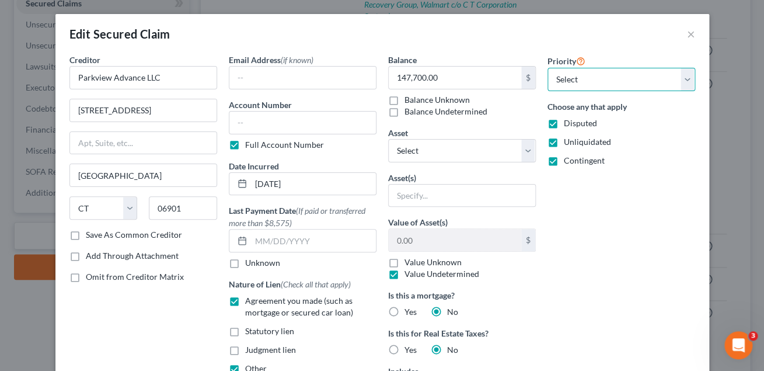
click at [547, 68] on select "Select 1st 2nd 3rd 4th 5th 6th 7th 8th 9th 10th 11th 12th 13th 14th 15th 16th 1…" at bounding box center [621, 79] width 148 height 23
click option "3rd" at bounding box center [0, 0] width 0 height 0
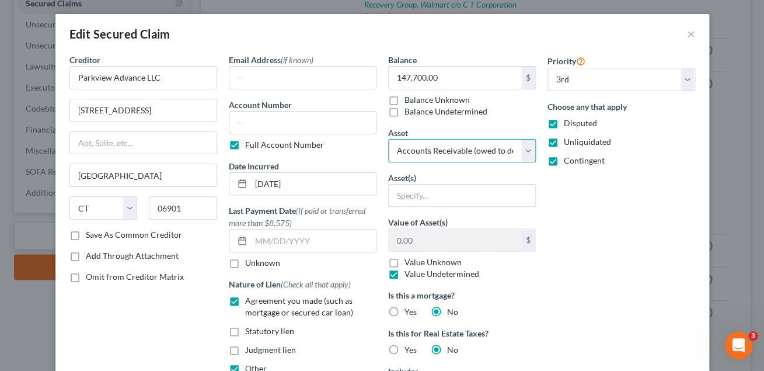
click option "Accounts Receivable (owed to debtor) - $0.0" at bounding box center [0, 0] width 0 height 0
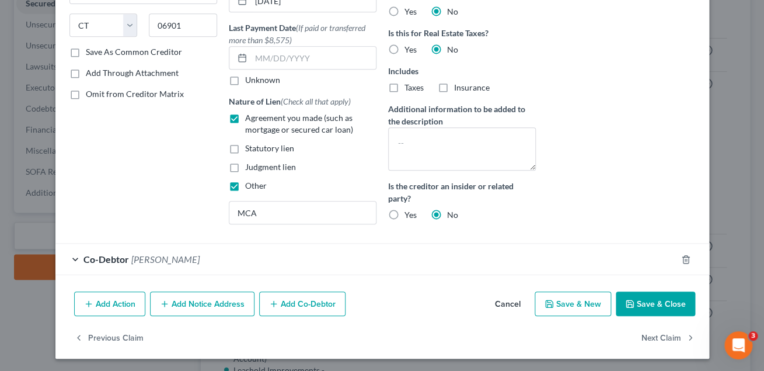
scroll to position [185, 0]
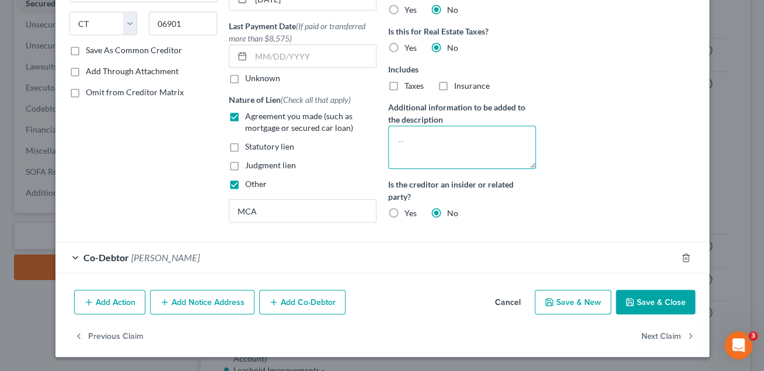
click at [400, 142] on textarea at bounding box center [462, 146] width 148 height 43
click at [650, 301] on button "Save & Close" at bounding box center [655, 301] width 79 height 25
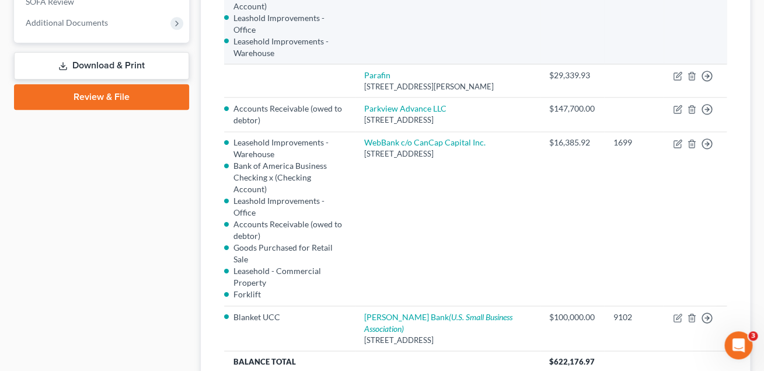
scroll to position [386, 0]
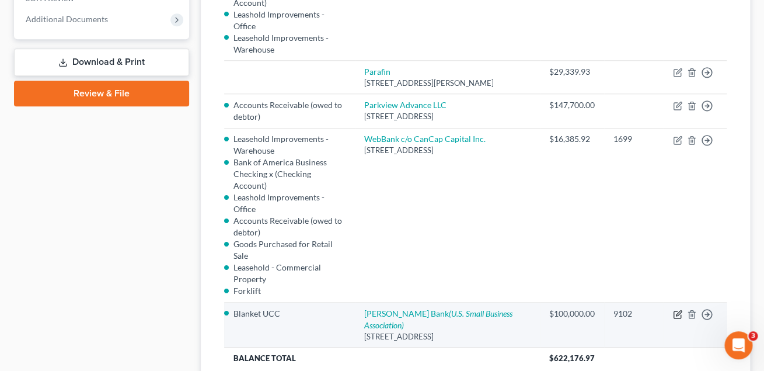
click at [676, 309] on icon "button" at bounding box center [677, 313] width 9 height 9
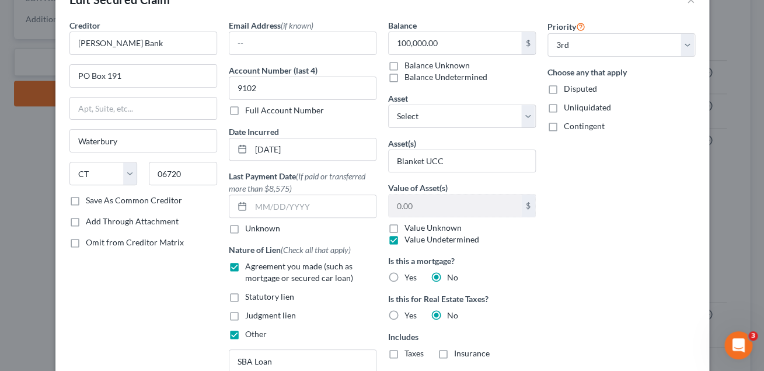
scroll to position [33, 0]
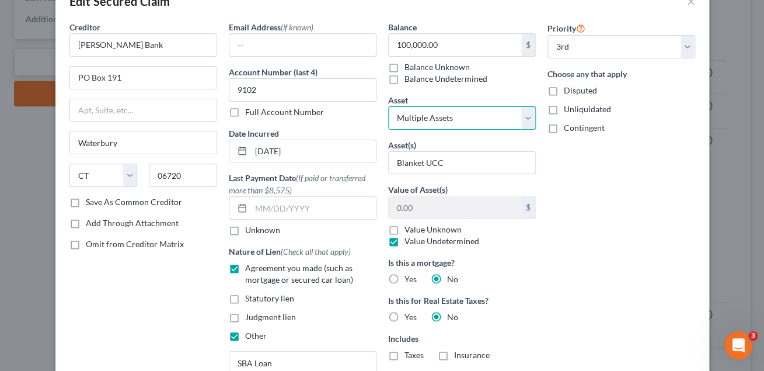
click option "Multiple Assets" at bounding box center [0, 0] width 0 height 0
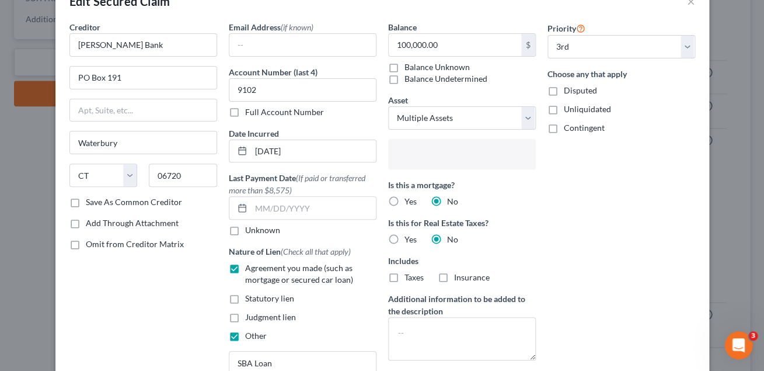
click at [472, 154] on input "text" at bounding box center [460, 155] width 131 height 18
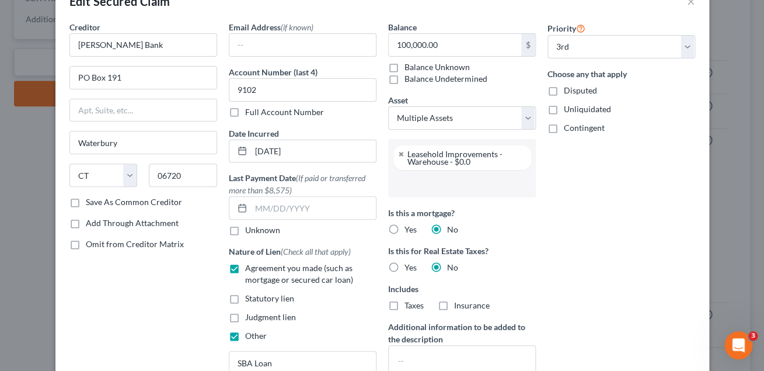
click at [470, 177] on input "text" at bounding box center [460, 184] width 131 height 18
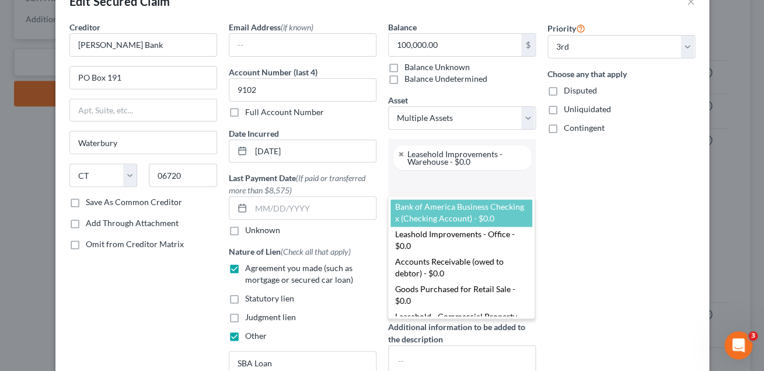
scroll to position [12, 0]
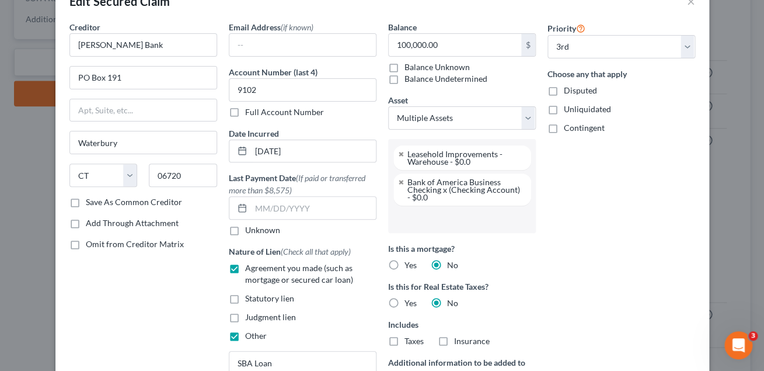
click at [466, 211] on input "text" at bounding box center [460, 219] width 131 height 18
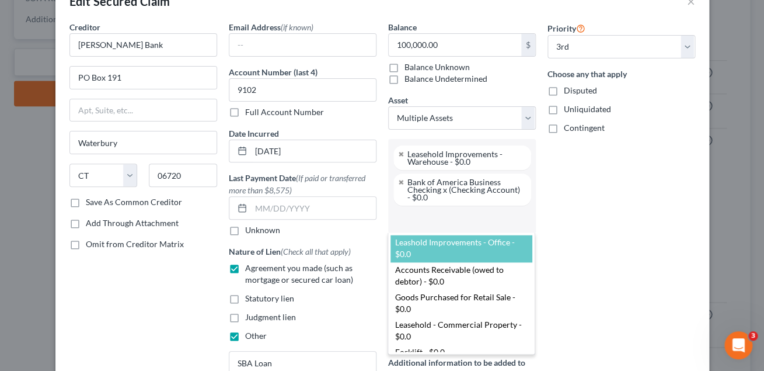
scroll to position [25, 0]
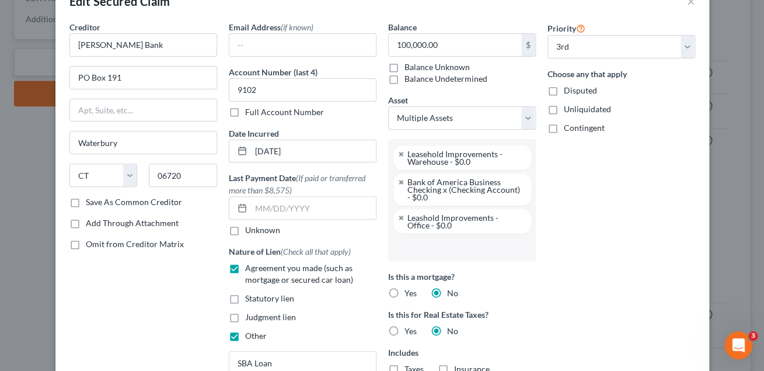
click at [466, 237] on li at bounding box center [460, 246] width 141 height 23
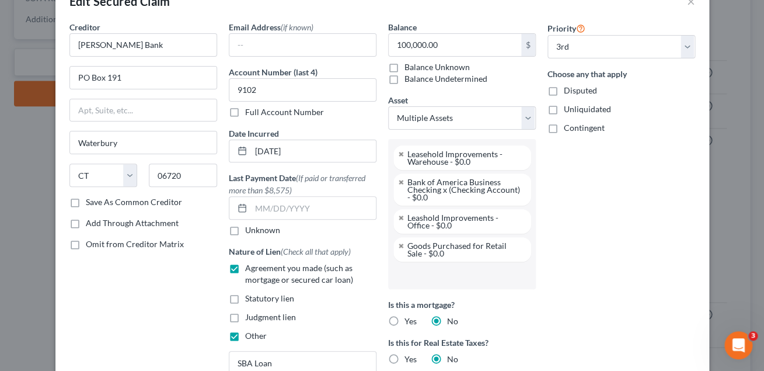
scroll to position [49, 0]
click at [460, 266] on input "text" at bounding box center [460, 275] width 131 height 18
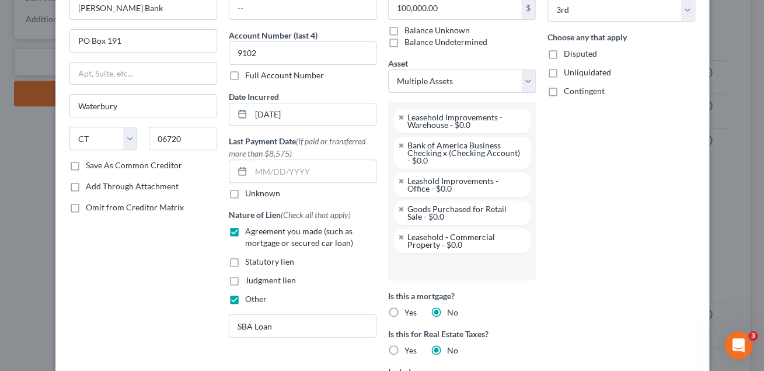
scroll to position [68, 0]
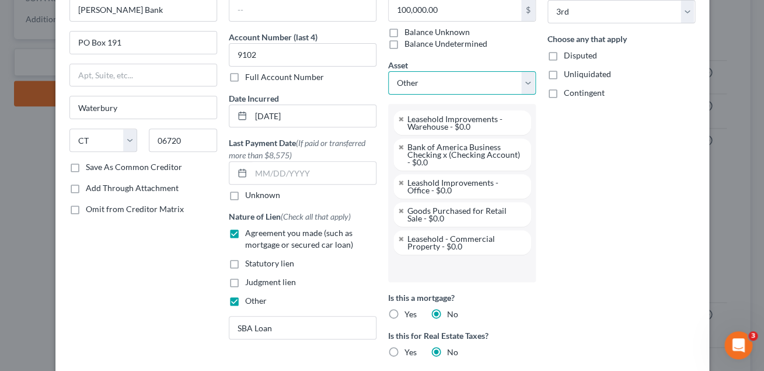
click option "Other" at bounding box center [0, 0] width 0 height 0
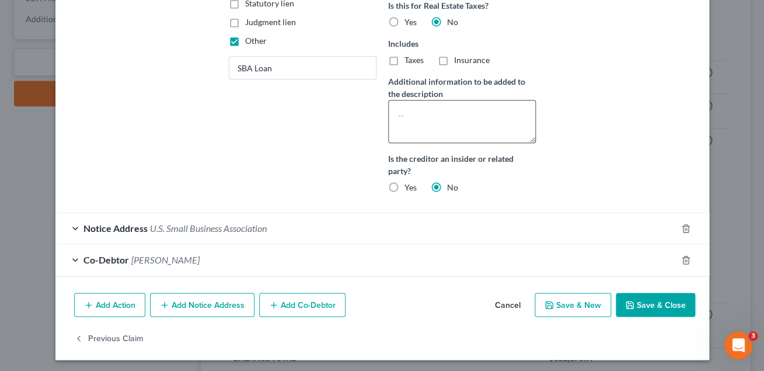
scroll to position [330, 0]
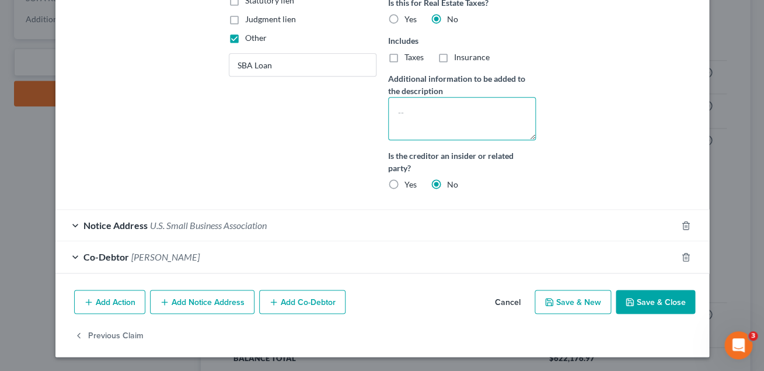
click at [403, 111] on textarea at bounding box center [462, 118] width 148 height 43
drag, startPoint x: 397, startPoint y: 112, endPoint x: 419, endPoint y: 127, distance: 26.4
click at [419, 127] on textarea "3rd Priority for all assets, except Acc" at bounding box center [462, 118] width 148 height 43
click at [633, 296] on button "Save & Close" at bounding box center [655, 301] width 79 height 25
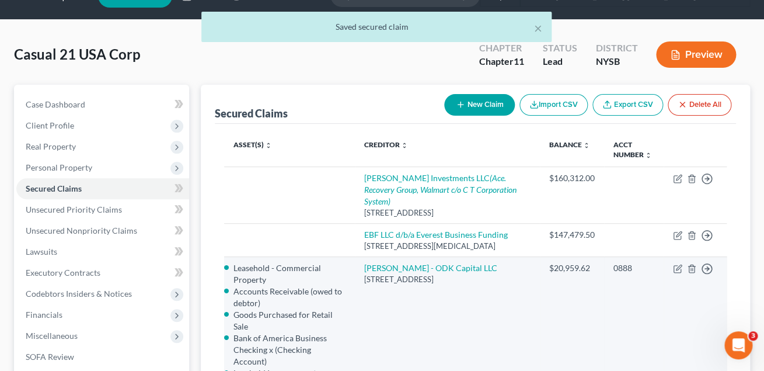
scroll to position [0, 0]
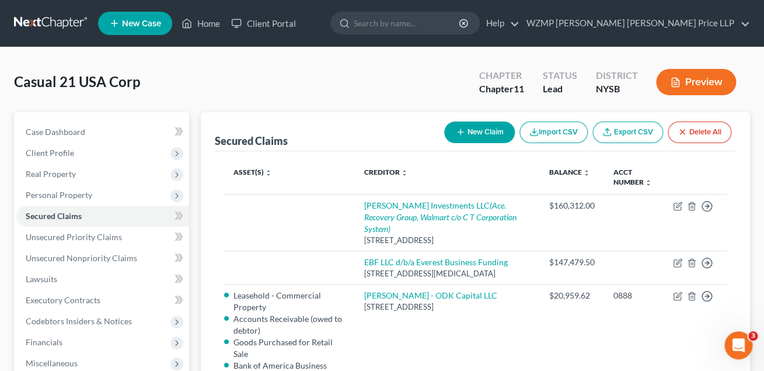
click at [688, 81] on button "Preview" at bounding box center [696, 82] width 80 height 26
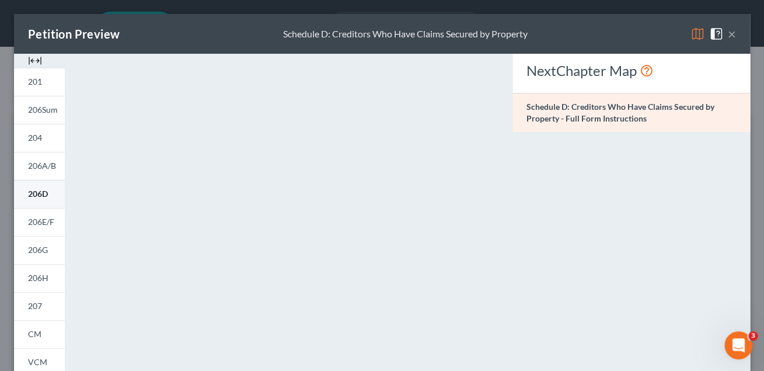
click at [34, 194] on span "206D" at bounding box center [38, 194] width 20 height 10
click at [734, 40] on button "×" at bounding box center [732, 34] width 8 height 14
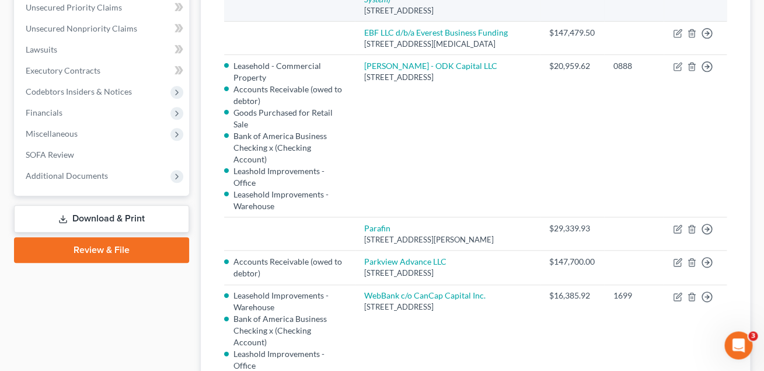
scroll to position [237, 0]
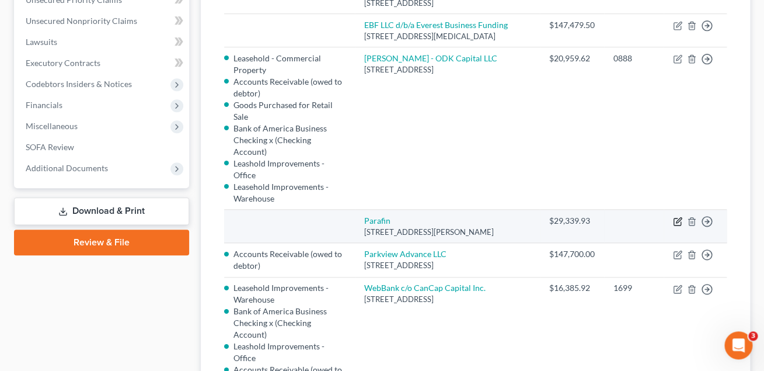
click at [678, 217] on icon "button" at bounding box center [677, 221] width 9 height 9
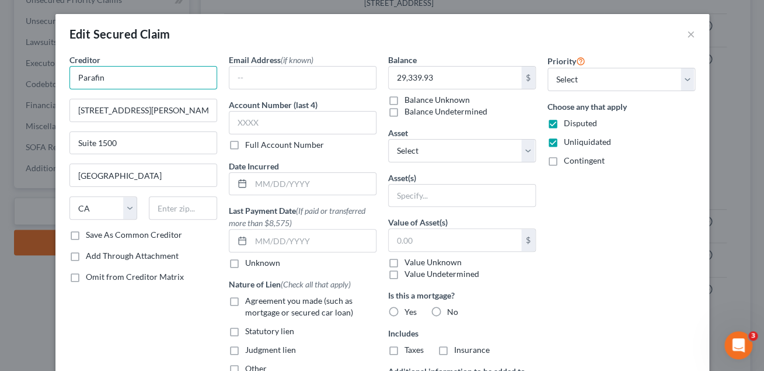
click at [141, 78] on input "Parafin" at bounding box center [143, 77] width 148 height 23
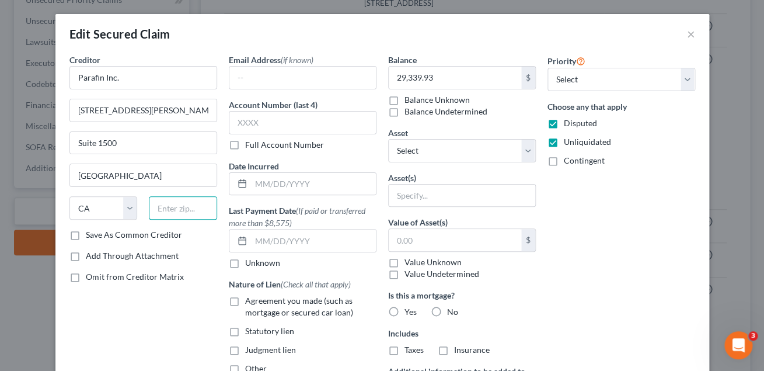
click at [182, 210] on input "text" at bounding box center [183, 207] width 68 height 23
click at [404, 275] on label "Value Undetermined" at bounding box center [441, 274] width 75 height 12
click at [409, 275] on input "Value Undetermined" at bounding box center [413, 272] width 8 height 8
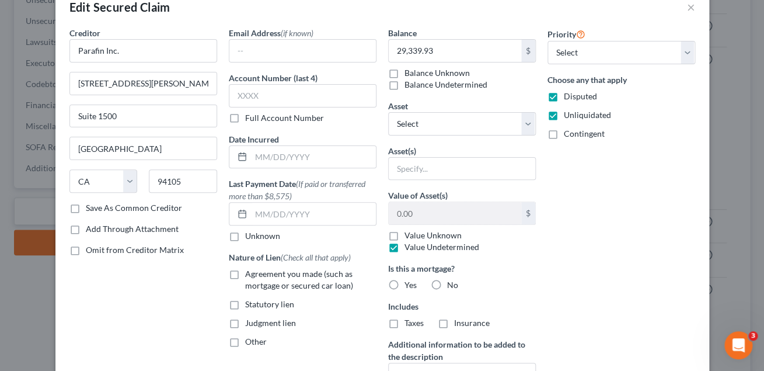
scroll to position [25, 0]
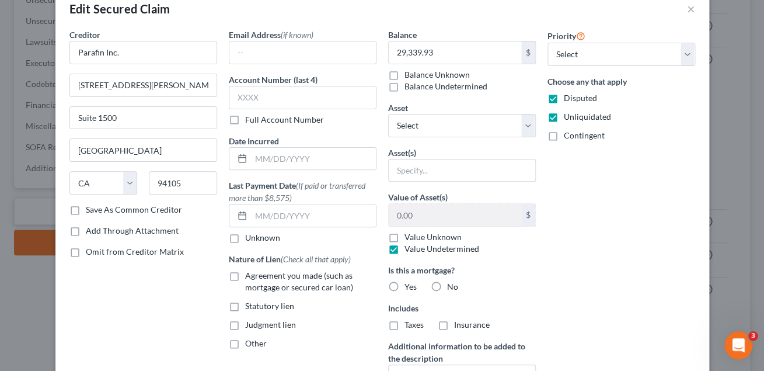
click at [245, 278] on label "Agreement you made (such as mortgage or secured car loan)" at bounding box center [310, 281] width 131 height 23
click at [250, 277] on input "Agreement you made (such as mortgage or secured car loan)" at bounding box center [254, 274] width 8 height 8
click at [264, 159] on input "text" at bounding box center [313, 159] width 125 height 22
click at [325, 201] on label "Last Payment Date (If paid or transferred more than $8,575)" at bounding box center [303, 191] width 148 height 25
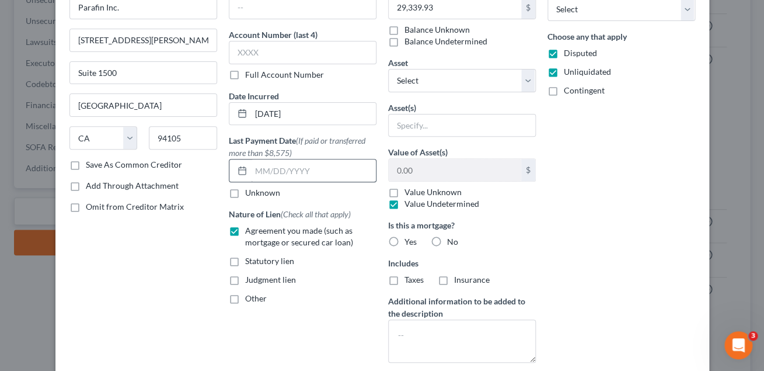
scroll to position [72, 0]
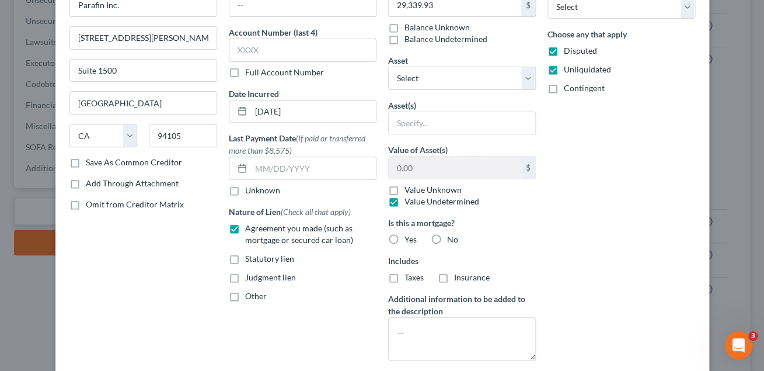
click at [245, 297] on label "Other" at bounding box center [256, 296] width 22 height 12
click at [250, 297] on input "Other" at bounding box center [254, 294] width 8 height 8
click at [302, 325] on input "text" at bounding box center [302, 323] width 146 height 22
click at [423, 328] on textarea at bounding box center [462, 338] width 148 height 43
click at [401, 124] on input "text" at bounding box center [462, 123] width 146 height 22
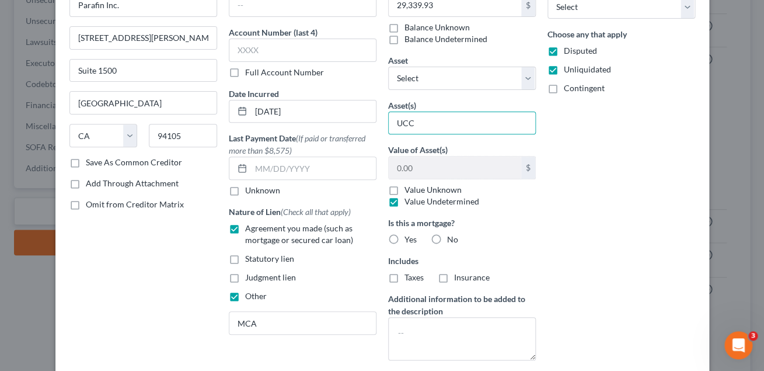
click at [615, 230] on div "Priority Select 1st 2nd 3rd 4th 5th 6th 7th 8th 9th 10th 11th 12th 13th 14th 15…" at bounding box center [621, 200] width 159 height 438
click at [447, 239] on label "No" at bounding box center [452, 239] width 11 height 12
click at [452, 239] on input "No" at bounding box center [456, 237] width 8 height 8
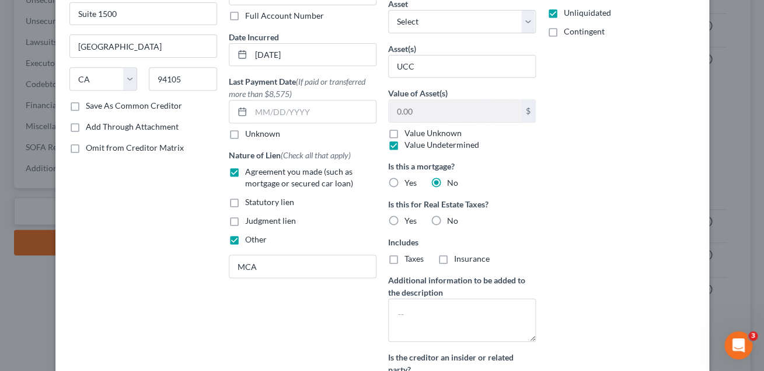
scroll to position [131, 0]
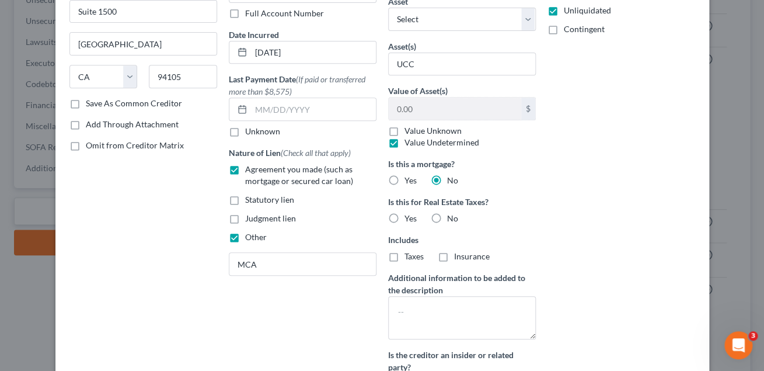
click at [447, 217] on label "No" at bounding box center [452, 218] width 11 height 12
click at [452, 217] on input "No" at bounding box center [456, 216] width 8 height 8
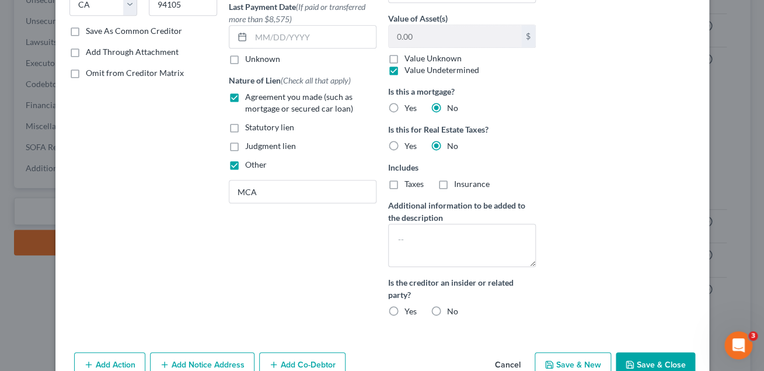
scroll to position [207, 0]
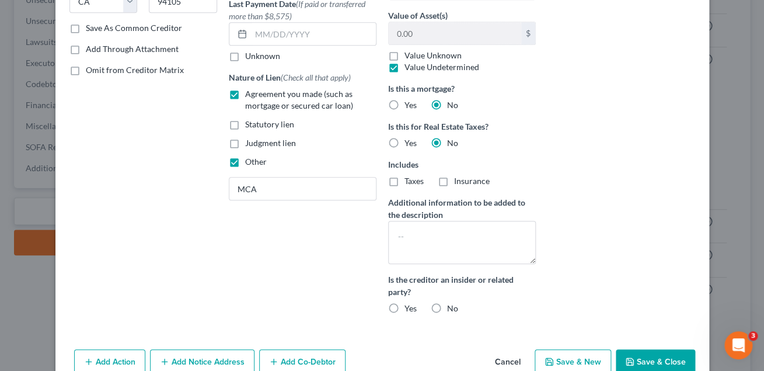
click at [447, 308] on label "No" at bounding box center [452, 308] width 11 height 12
click at [452, 308] on input "No" at bounding box center [456, 306] width 8 height 8
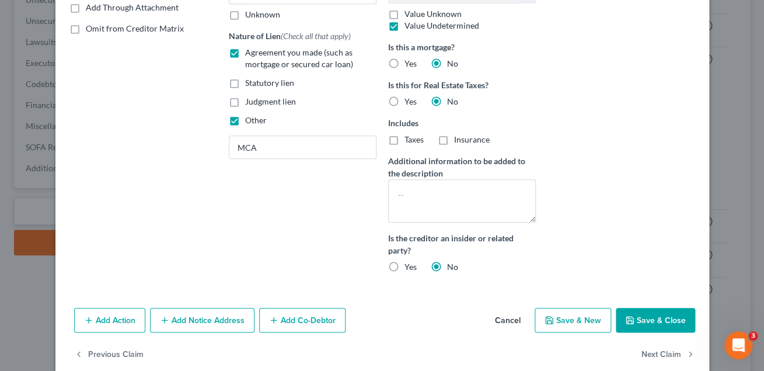
scroll to position [267, 0]
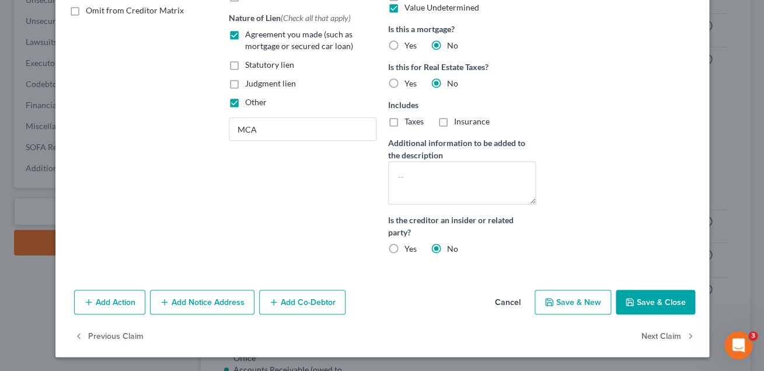
click at [637, 301] on button "Save & Close" at bounding box center [655, 301] width 79 height 25
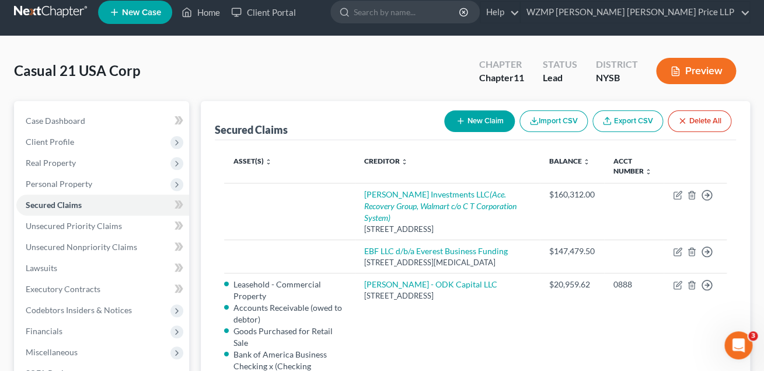
scroll to position [11, 0]
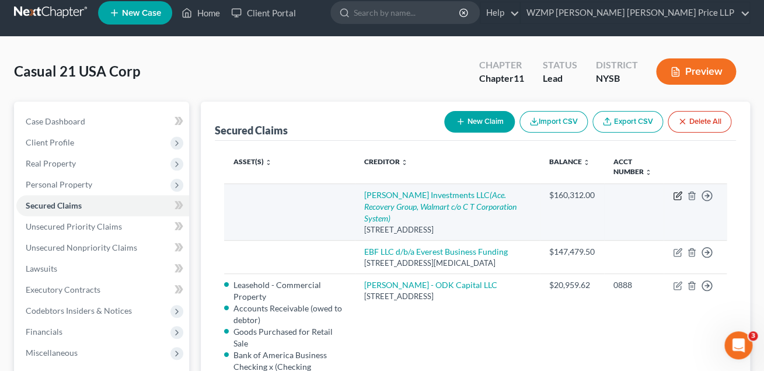
click at [676, 193] on icon "button" at bounding box center [677, 195] width 9 height 9
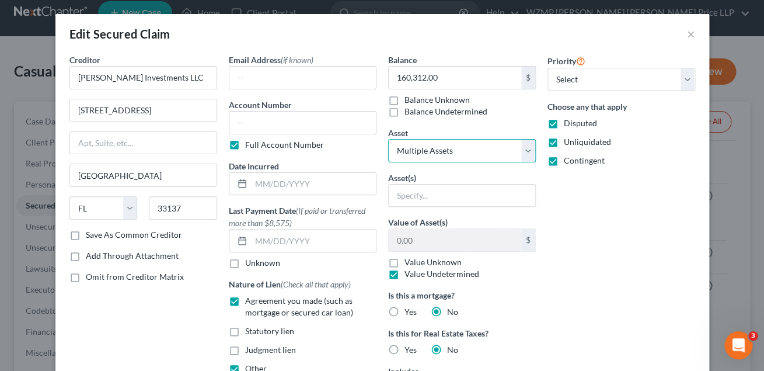
click option "Multiple Assets" at bounding box center [0, 0] width 0 height 0
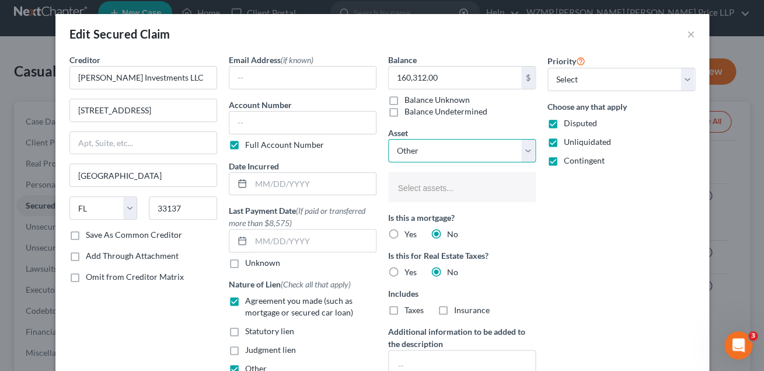
click option "Other" at bounding box center [0, 0] width 0 height 0
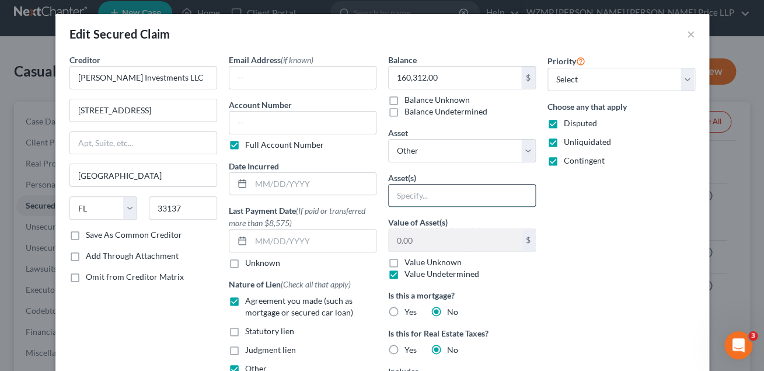
click at [425, 197] on input "text" at bounding box center [462, 195] width 146 height 22
click at [257, 184] on input "text" at bounding box center [313, 184] width 125 height 22
click at [252, 184] on input "text" at bounding box center [313, 184] width 125 height 22
click at [562, 228] on div "Priority Select 1st 2nd 3rd 4th 5th 6th 7th 8th 9th 10th 11th 12th 13th 14th 15…" at bounding box center [621, 292] width 159 height 476
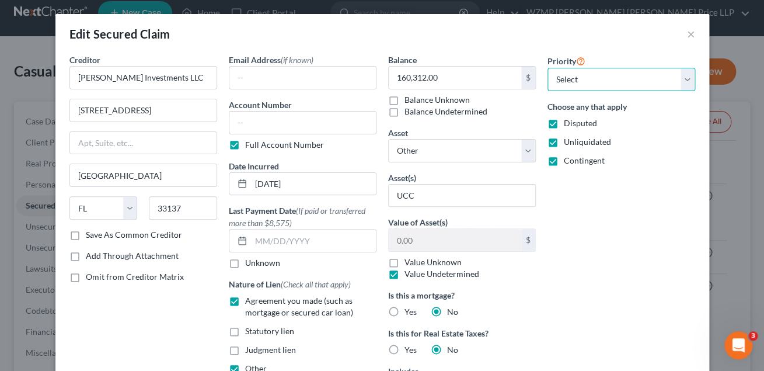
click at [547, 68] on select "Select 1st 2nd 3rd 4th 5th 6th 7th 8th 9th 10th 11th 12th 13th 14th 15th 16th 1…" at bounding box center [621, 79] width 148 height 23
click option "5th" at bounding box center [0, 0] width 0 height 0
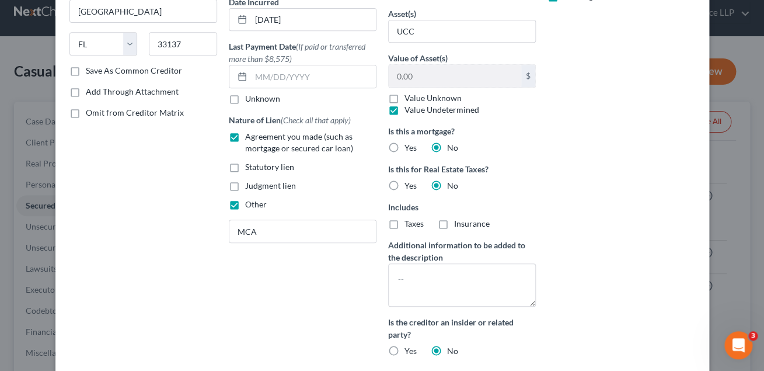
scroll to position [160, 0]
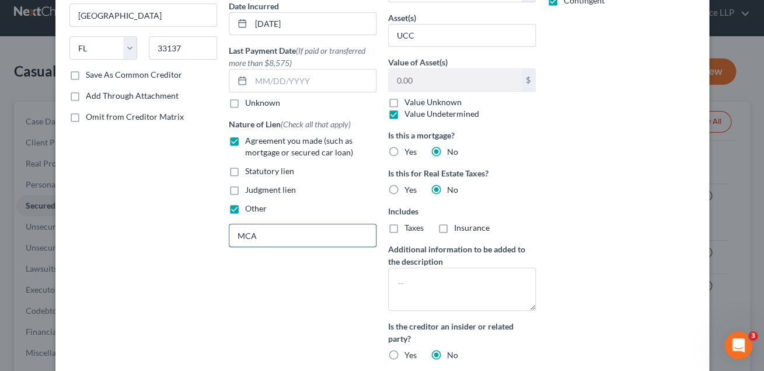
click at [294, 235] on input "MCA" at bounding box center [302, 235] width 146 height 22
paste input "Revenue Purchase Agreement"
click at [297, 293] on div "Email Address (if known) Account Number Full Account Number Date Incurred [DATE…" at bounding box center [302, 132] width 159 height 476
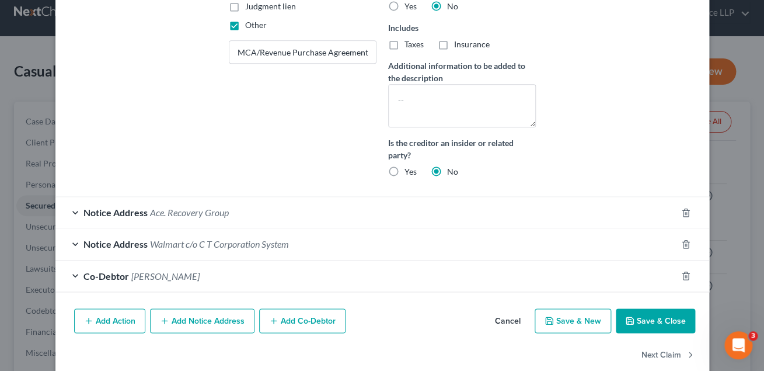
scroll to position [362, 0]
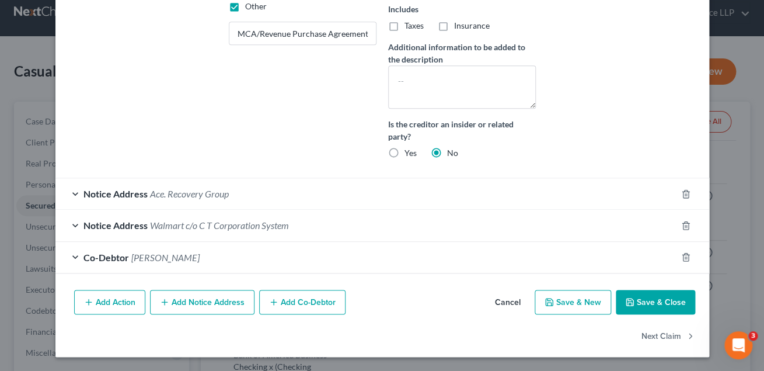
click at [639, 301] on button "Save & Close" at bounding box center [655, 301] width 79 height 25
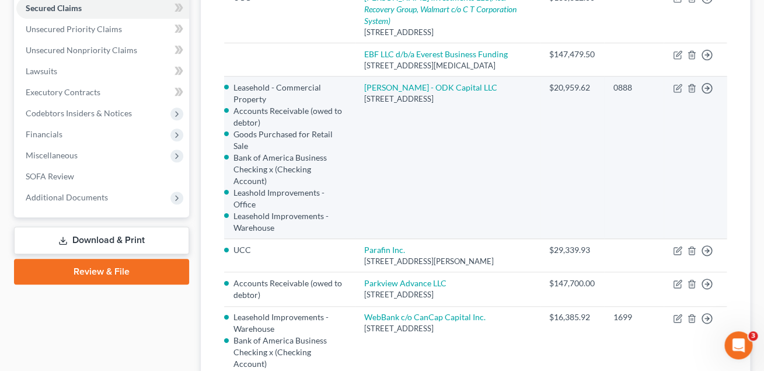
scroll to position [208, 0]
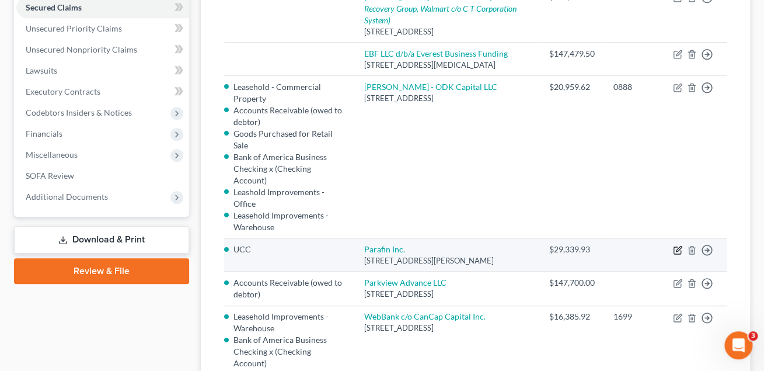
click at [675, 245] on icon "button" at bounding box center [677, 249] width 9 height 9
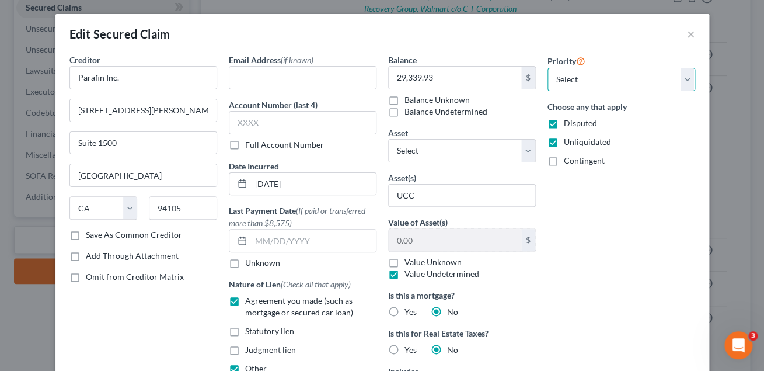
click at [547, 68] on select "Select 1st 2nd 3rd 4th 5th 6th 7th 8th 9th 10th 11th 12th 13th 14th 15th 16th 1…" at bounding box center [621, 79] width 148 height 23
click option "3rd" at bounding box center [0, 0] width 0 height 0
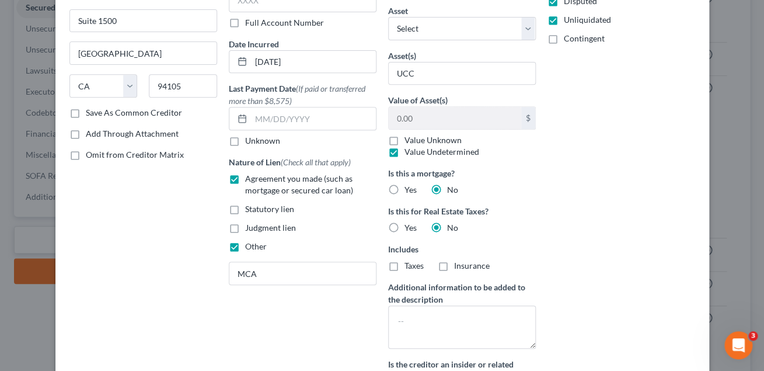
scroll to position [124, 0]
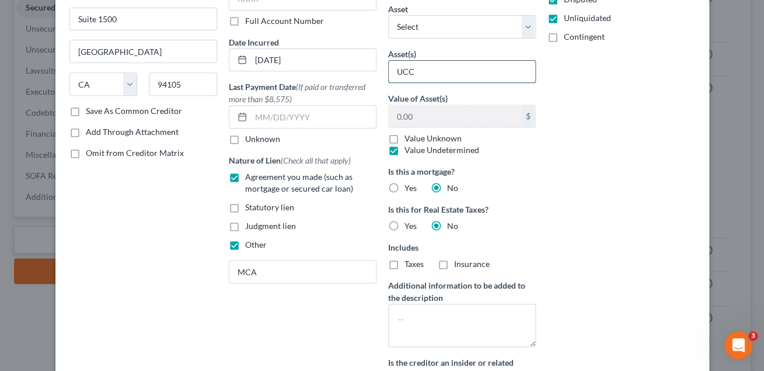
click at [431, 74] on input "UCC" at bounding box center [462, 72] width 146 height 22
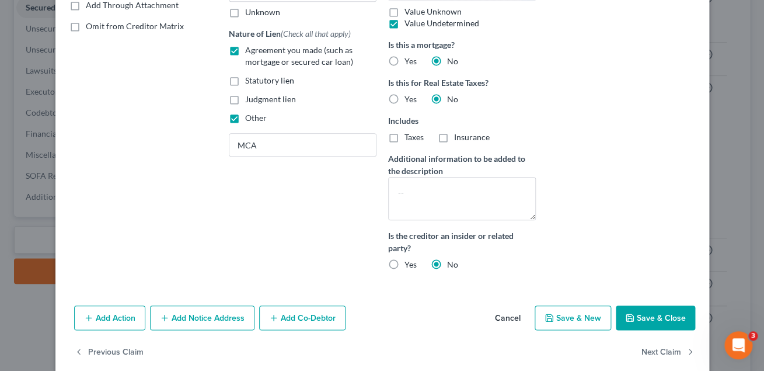
scroll to position [267, 0]
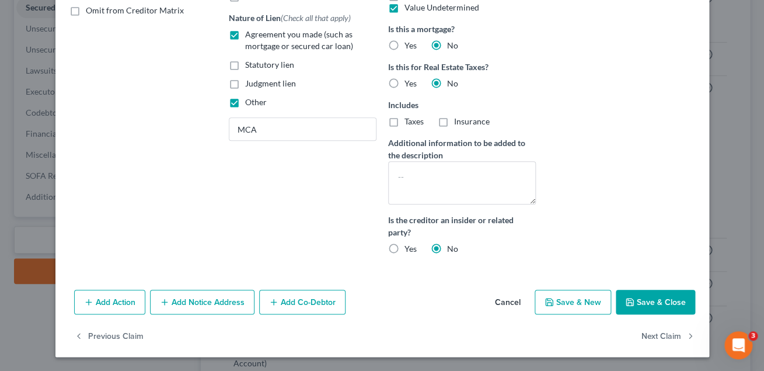
click at [649, 301] on button "Save & Close" at bounding box center [655, 301] width 79 height 25
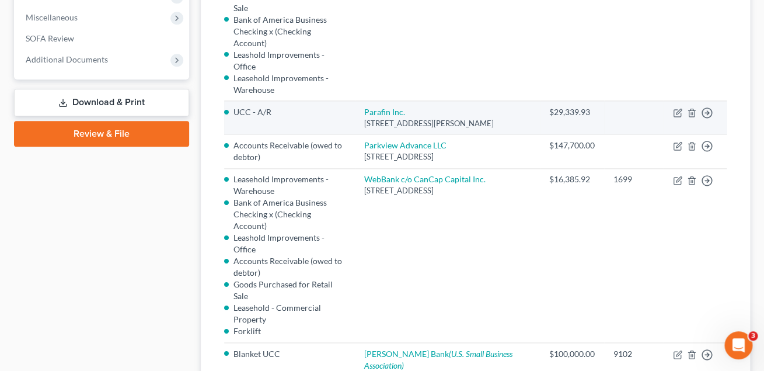
scroll to position [346, 0]
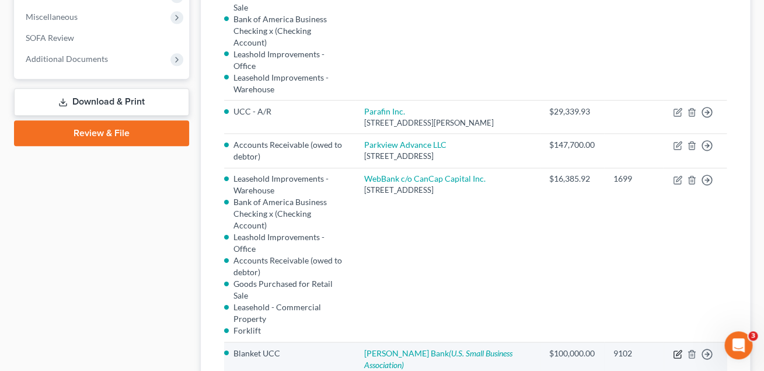
click at [676, 349] on icon "button" at bounding box center [677, 353] width 9 height 9
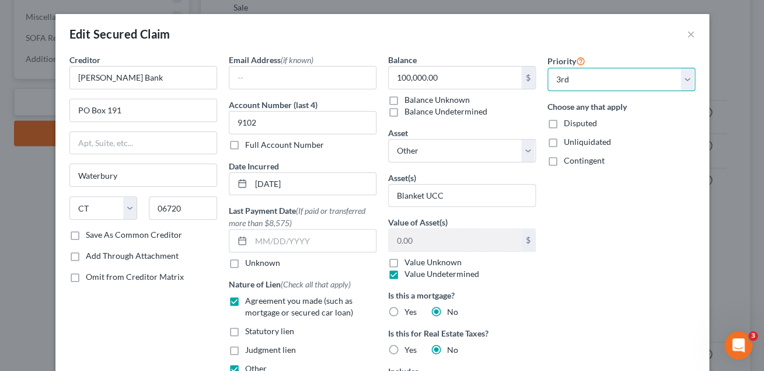
click at [547, 68] on select "Select 1st 2nd 3rd 4th 5th 6th 7th 8th 9th 10th 11th 12th 13th 14th 15th 16th 1…" at bounding box center [621, 79] width 148 height 23
click option "4th" at bounding box center [0, 0] width 0 height 0
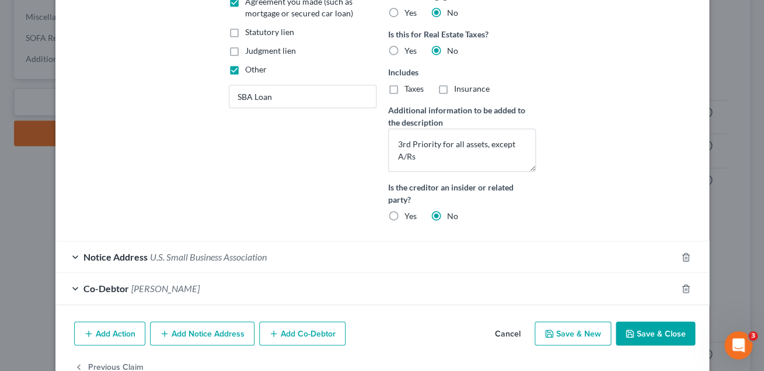
scroll to position [303, 0]
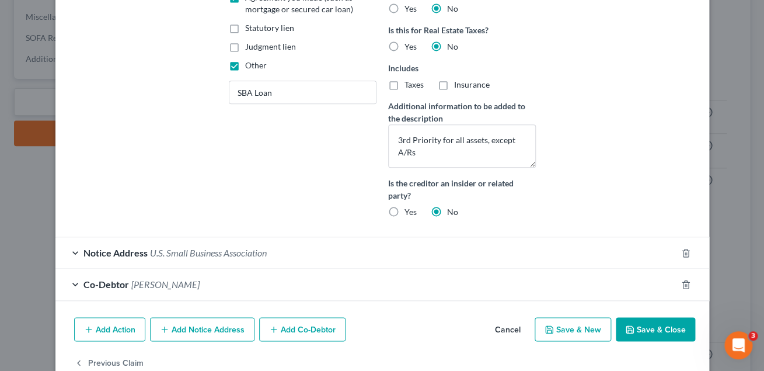
click at [652, 329] on button "Save & Close" at bounding box center [655, 329] width 79 height 25
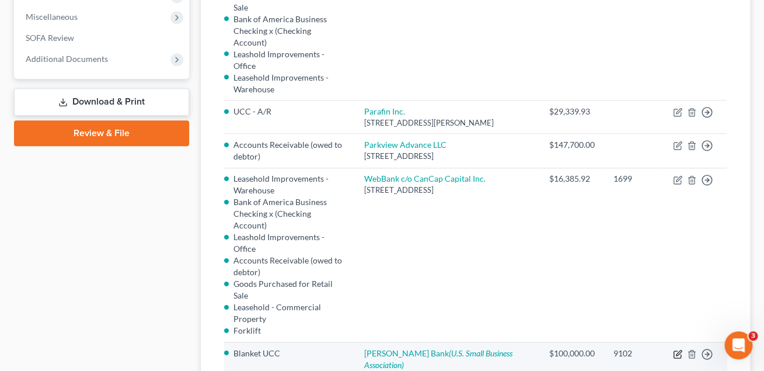
click at [676, 349] on icon "button" at bounding box center [677, 353] width 9 height 9
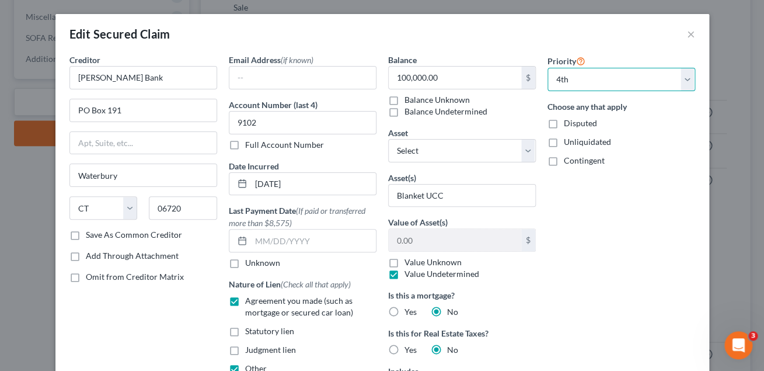
click at [547, 68] on select "Select 1st 2nd 3rd 4th 5th 6th 7th 8th 9th 10th 11th 12th 13th 14th 15th 16th 1…" at bounding box center [621, 79] width 148 height 23
click option "3rd" at bounding box center [0, 0] width 0 height 0
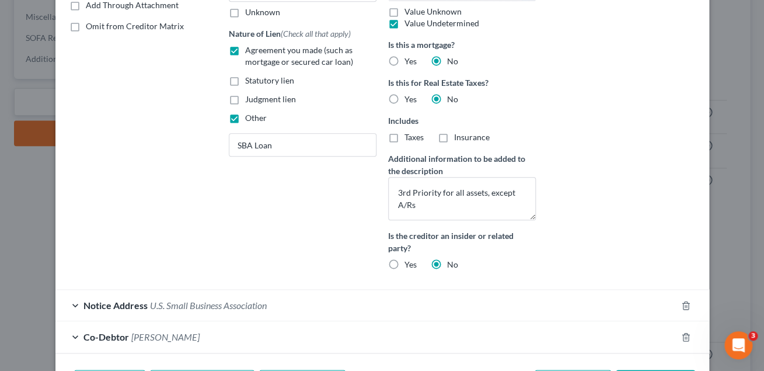
scroll to position [330, 0]
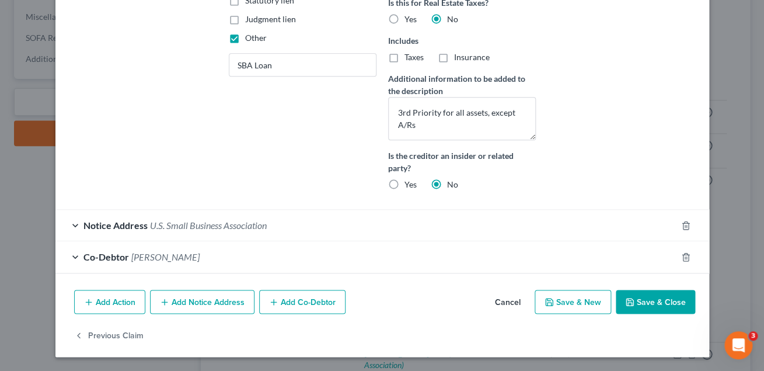
click at [637, 301] on button "Save & Close" at bounding box center [655, 301] width 79 height 25
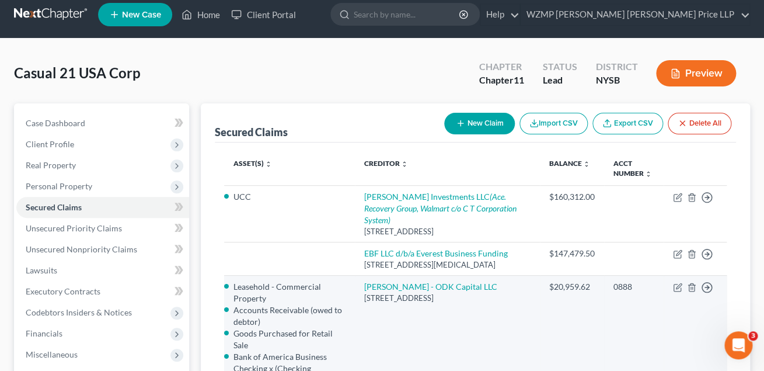
scroll to position [0, 0]
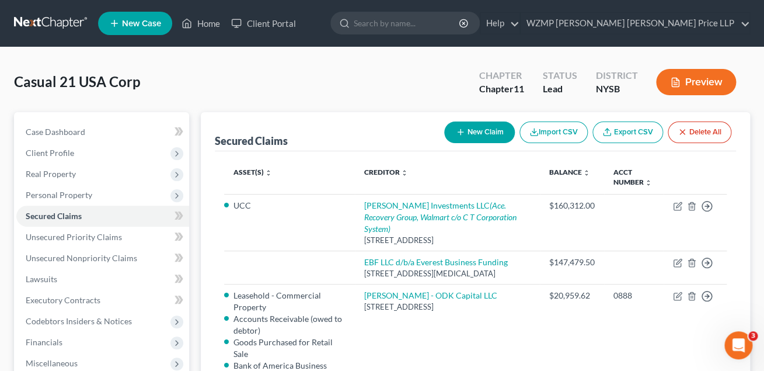
click at [683, 81] on button "Preview" at bounding box center [696, 82] width 80 height 26
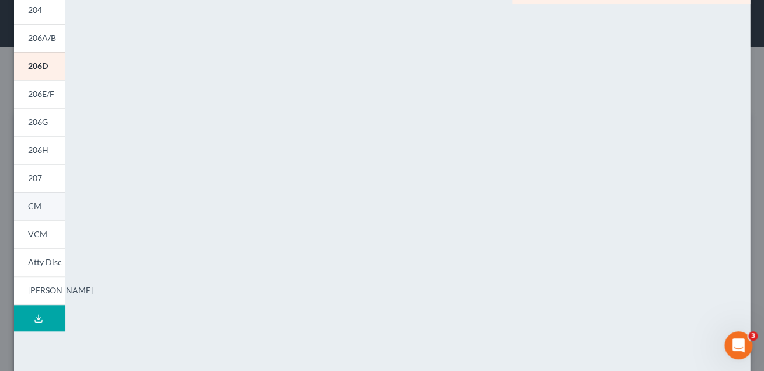
scroll to position [127, 0]
click at [39, 206] on span "CM" at bounding box center [34, 206] width 13 height 10
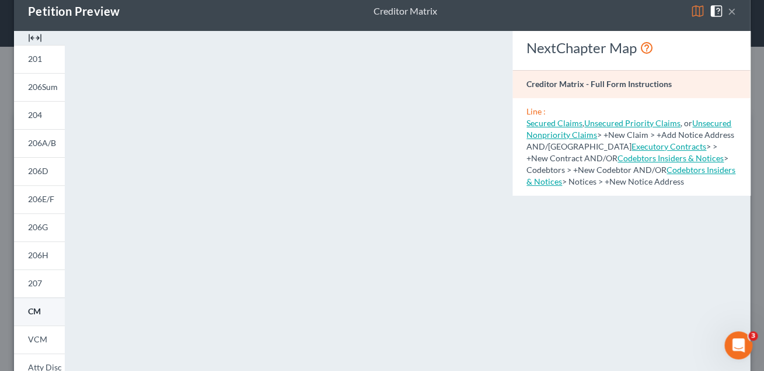
scroll to position [37, 0]
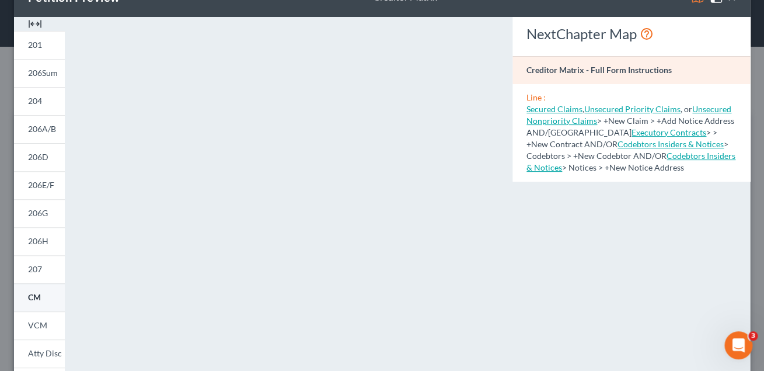
click at [44, 186] on span "206E/F" at bounding box center [41, 185] width 26 height 10
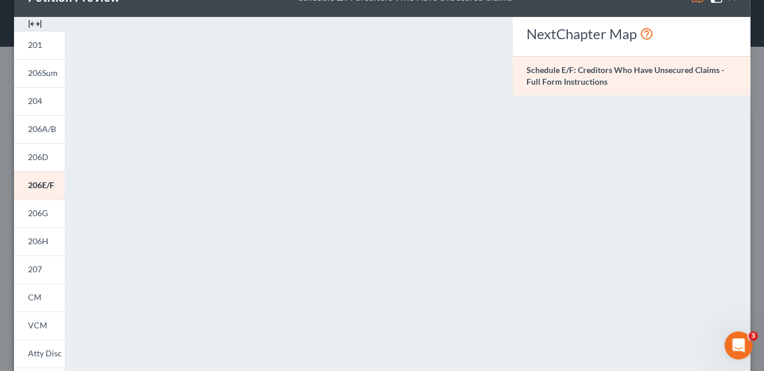
scroll to position [0, 0]
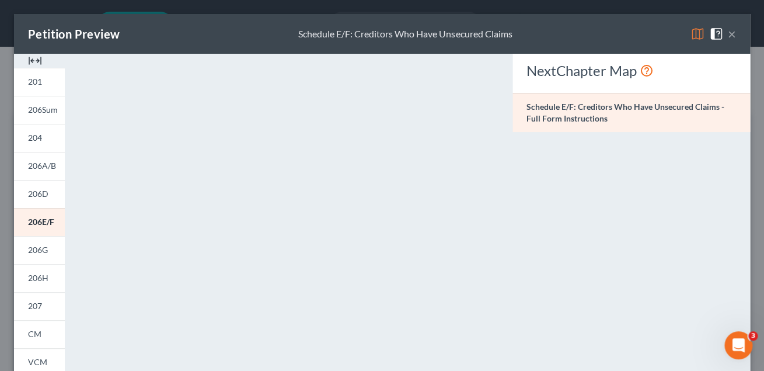
click at [734, 36] on button "×" at bounding box center [732, 34] width 8 height 14
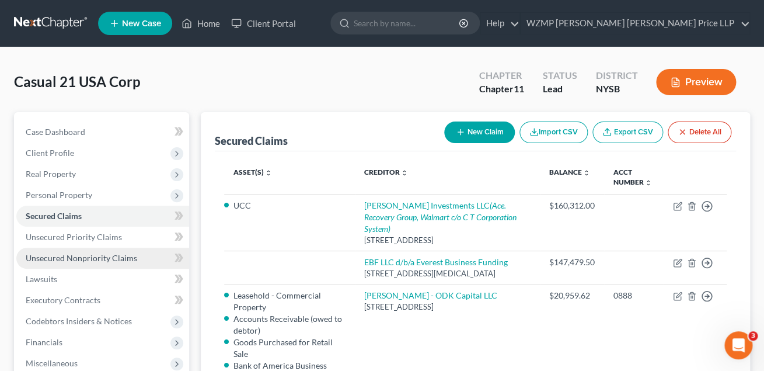
click at [115, 255] on span "Unsecured Nonpriority Claims" at bounding box center [81, 258] width 111 height 10
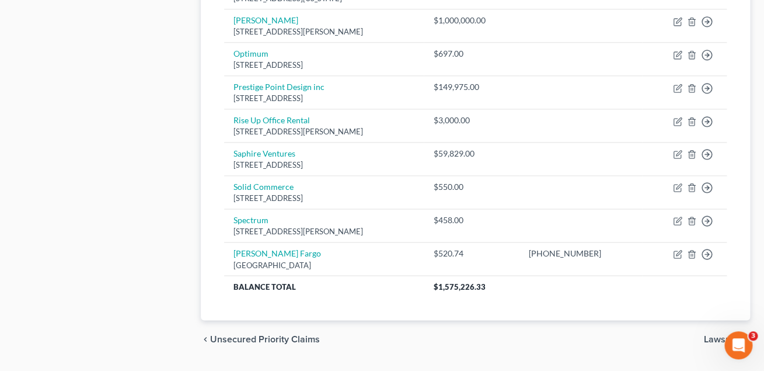
scroll to position [525, 0]
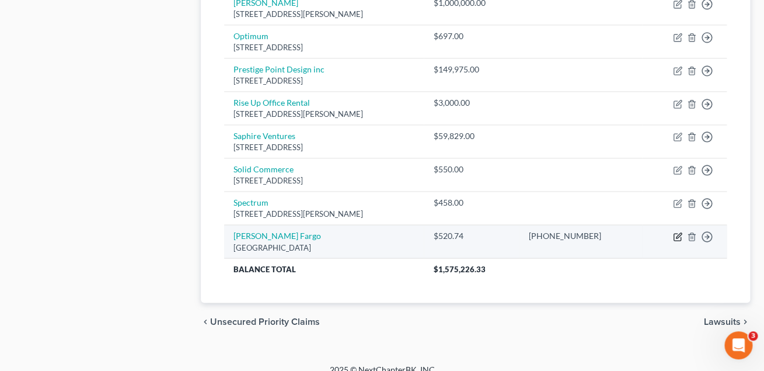
click at [678, 238] on icon "button" at bounding box center [678, 235] width 5 height 5
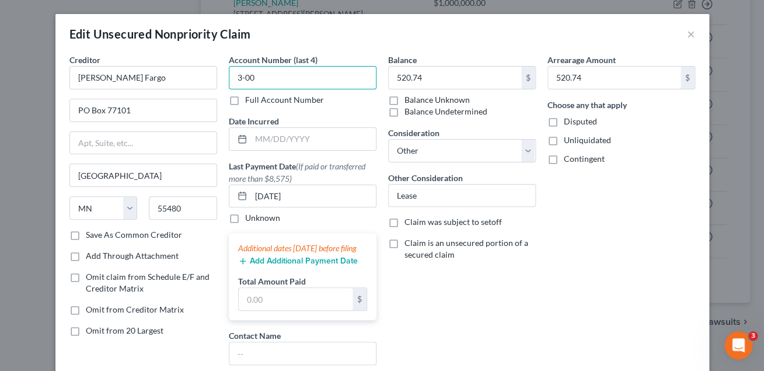
click at [260, 79] on input "3-00" at bounding box center [303, 77] width 148 height 23
click at [689, 36] on button "×" at bounding box center [691, 34] width 8 height 14
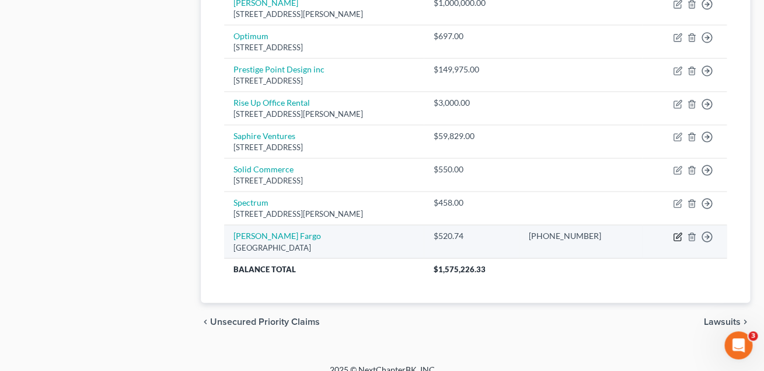
click at [680, 238] on icon "button" at bounding box center [677, 236] width 9 height 9
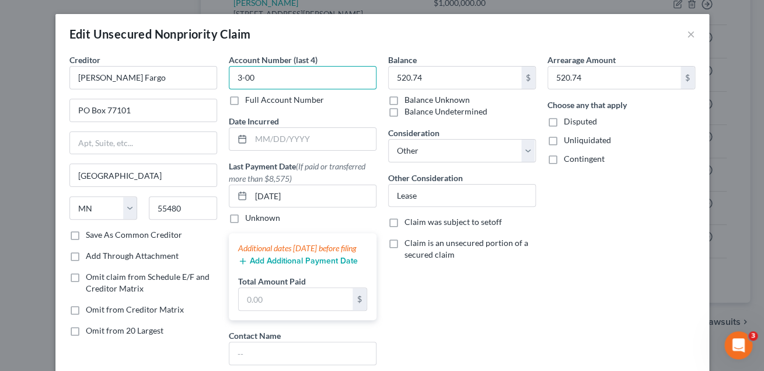
drag, startPoint x: 285, startPoint y: 79, endPoint x: 211, endPoint y: 86, distance: 74.5
click at [229, 86] on input "3-00" at bounding box center [303, 77] width 148 height 23
click at [598, 316] on div "Arrearage Amount 520.74 $ Choose any that apply Disputed Unliquidated Contingent" at bounding box center [621, 259] width 159 height 410
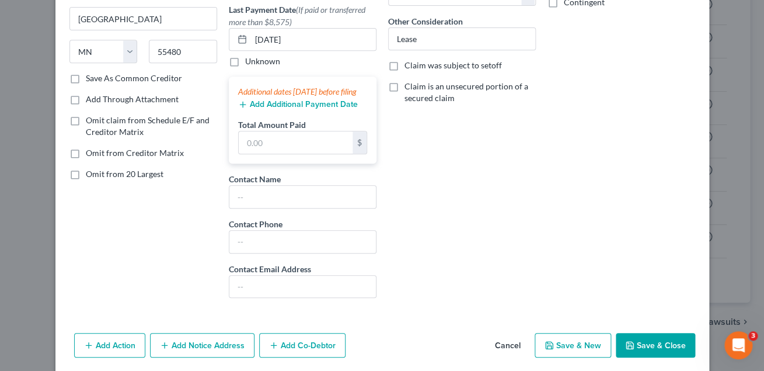
scroll to position [212, 0]
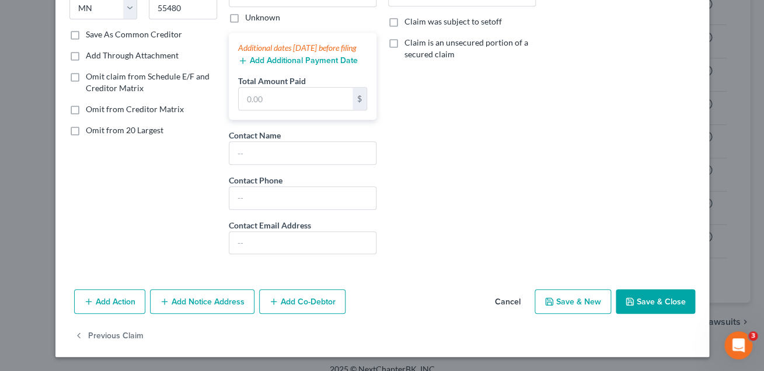
click at [646, 302] on button "Save & Close" at bounding box center [655, 301] width 79 height 25
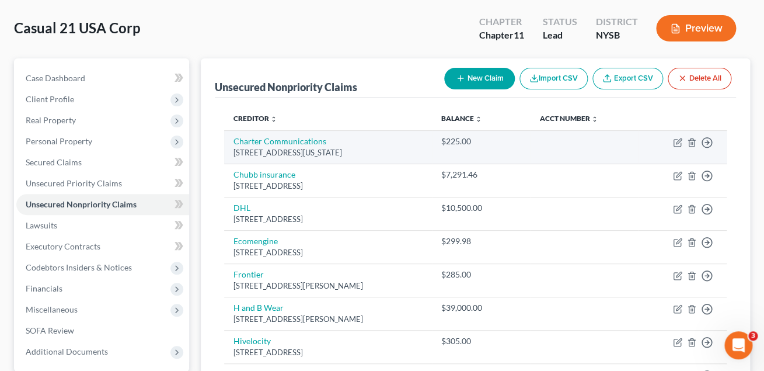
scroll to position [0, 0]
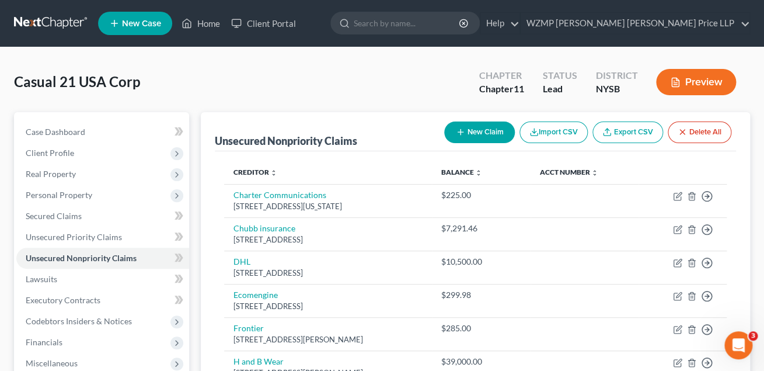
click at [688, 89] on button "Preview" at bounding box center [696, 82] width 80 height 26
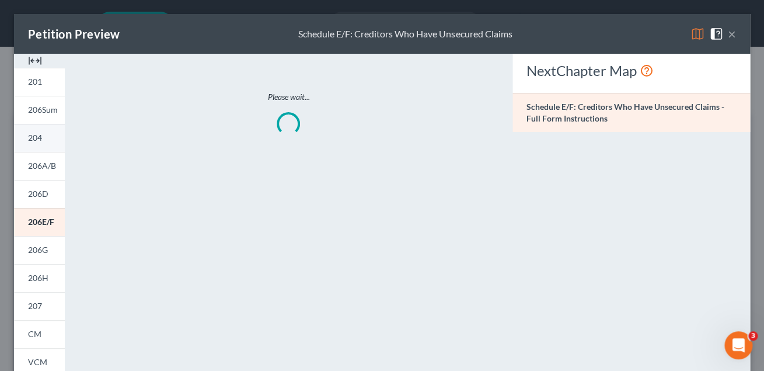
click at [43, 141] on link "204" at bounding box center [39, 138] width 51 height 28
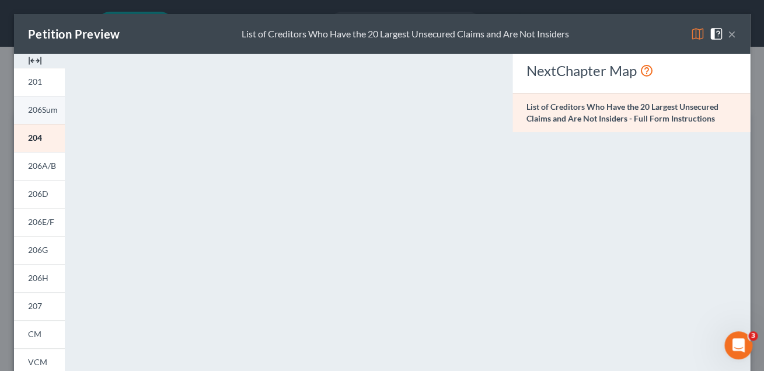
click at [48, 111] on span "206Sum" at bounding box center [43, 109] width 30 height 10
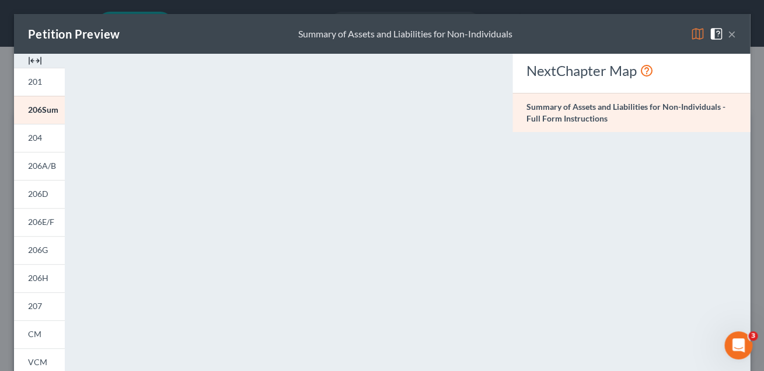
click at [732, 33] on button "×" at bounding box center [732, 34] width 8 height 14
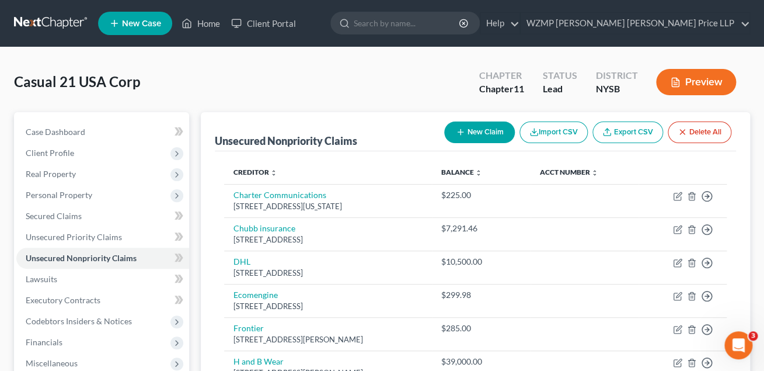
click at [688, 79] on button "Preview" at bounding box center [696, 82] width 80 height 26
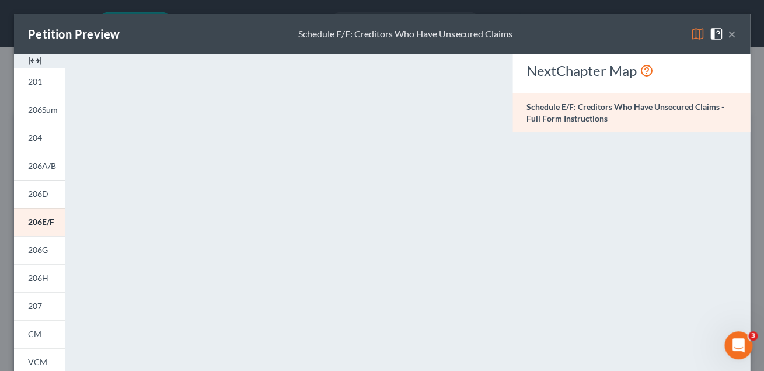
click at [36, 57] on img at bounding box center [35, 61] width 14 height 14
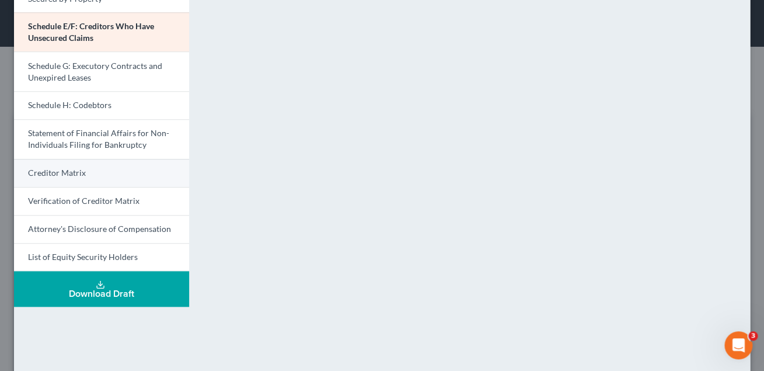
scroll to position [254, 0]
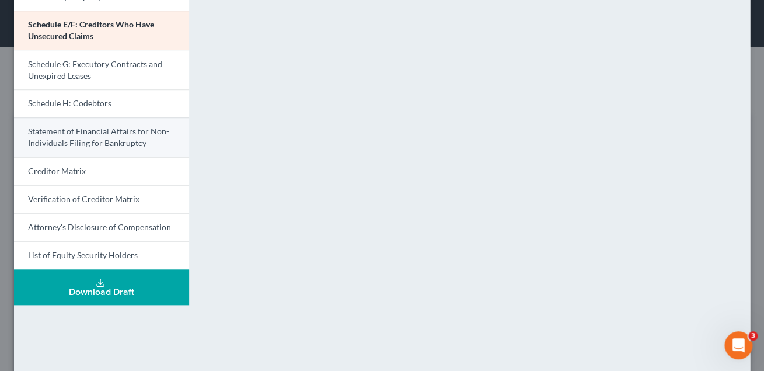
click at [98, 137] on link "Statement of Financial Affairs for Non-Individuals Filing for Bankruptcy" at bounding box center [101, 137] width 175 height 40
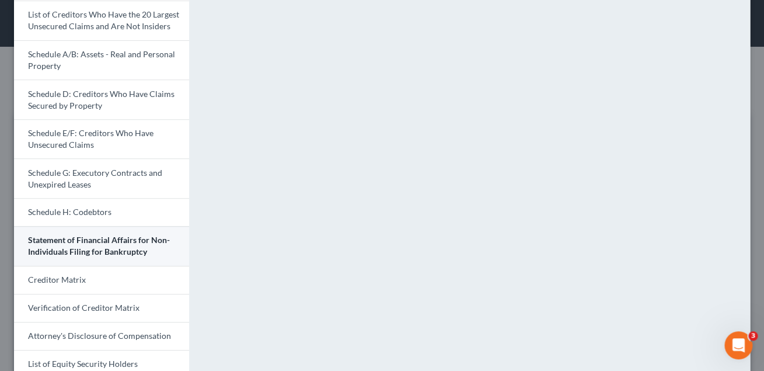
scroll to position [0, 0]
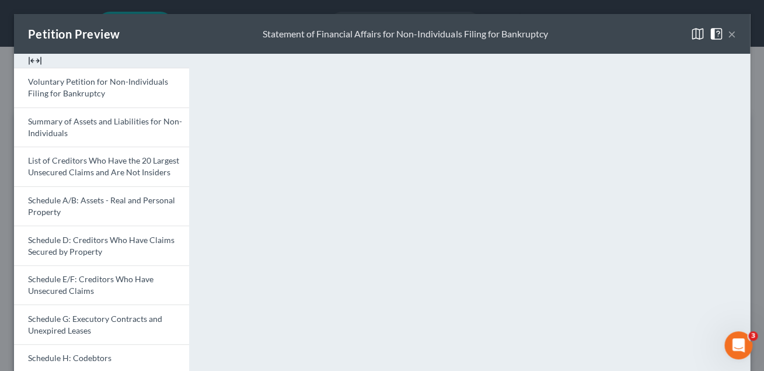
click at [109, 84] on span "Voluntary Petition for Non-Individuals Filing for Bankruptcy" at bounding box center [98, 87] width 140 height 22
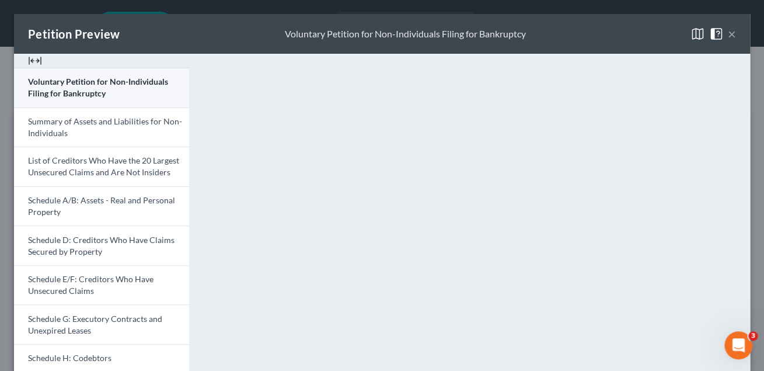
click at [131, 86] on span "Voluntary Petition for Non-Individuals Filing for Bankruptcy" at bounding box center [98, 87] width 140 height 22
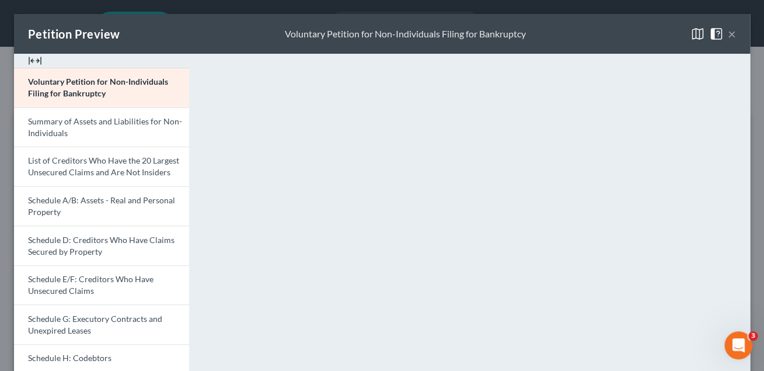
click at [728, 34] on button "×" at bounding box center [732, 34] width 8 height 14
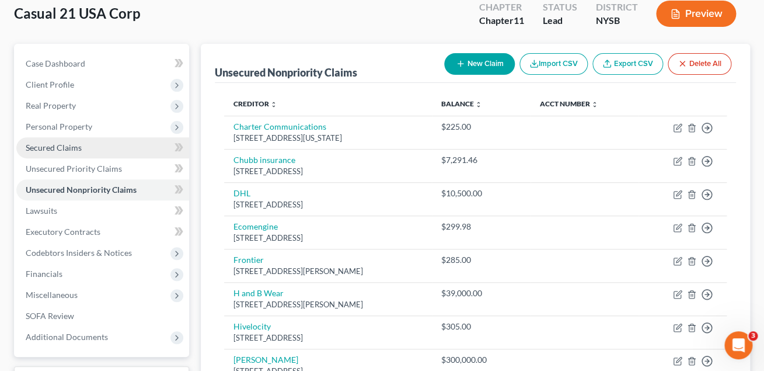
scroll to position [67, 0]
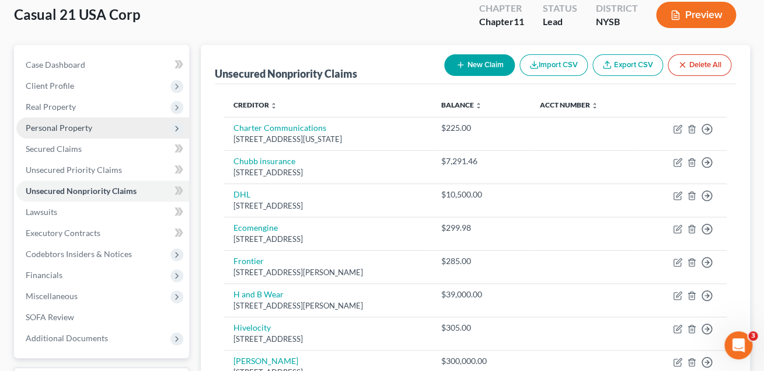
click at [59, 123] on span "Personal Property" at bounding box center [59, 128] width 67 height 10
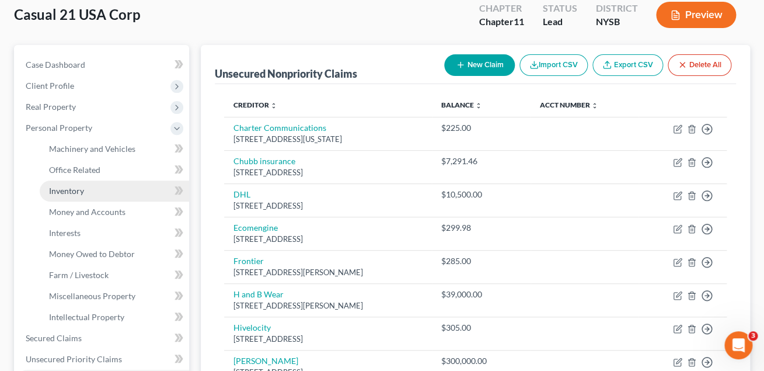
click at [67, 188] on span "Inventory" at bounding box center [66, 191] width 35 height 10
